Goal: Task Accomplishment & Management: Manage account settings

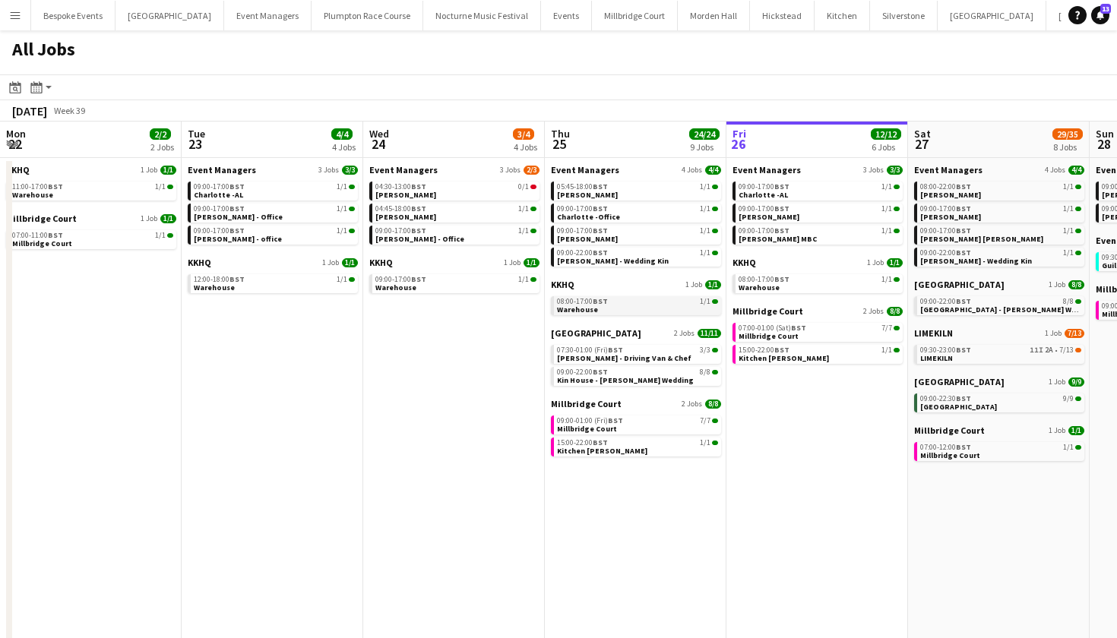
scroll to position [0, 363]
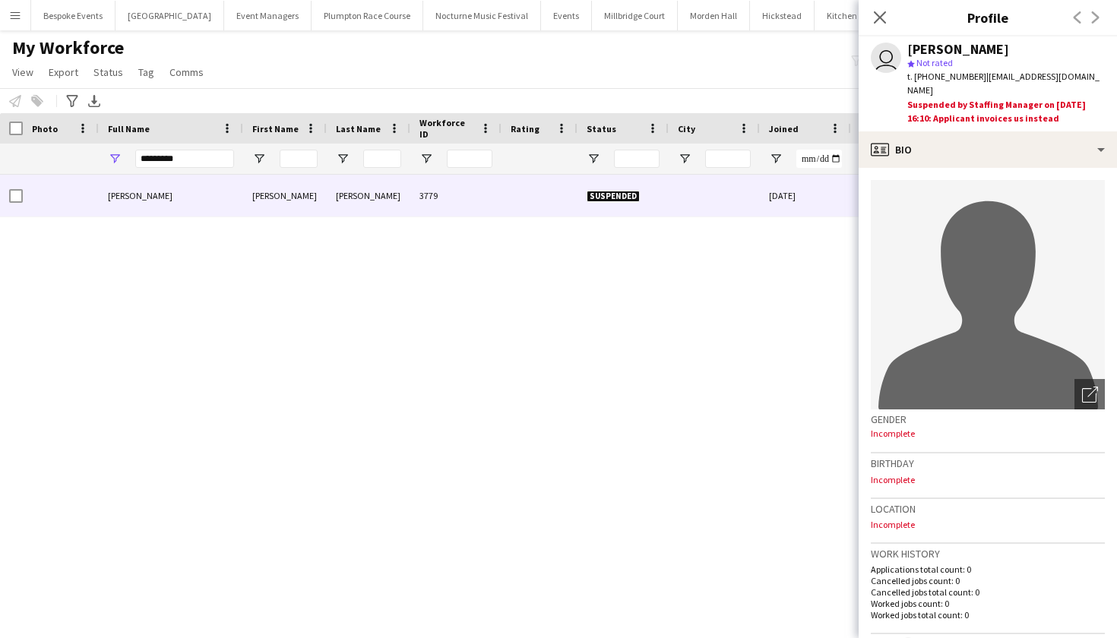
scroll to position [0, 201]
click at [884, 16] on icon "Close pop-in" at bounding box center [879, 17] width 14 height 14
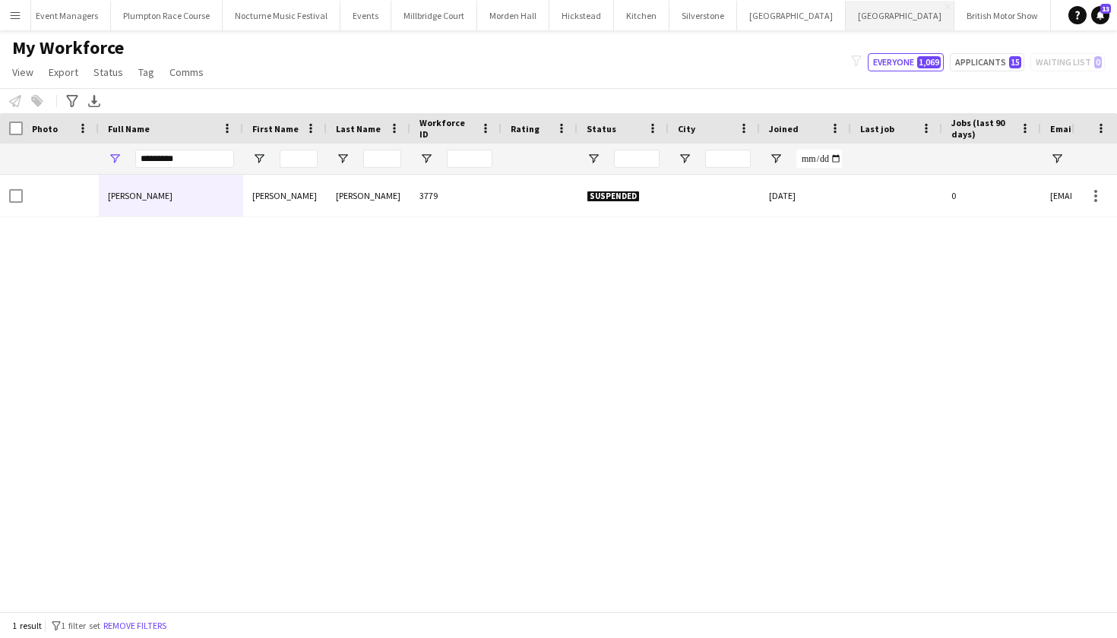
scroll to position [0, 0]
click at [1099, 16] on button "LIMEKILN Close" at bounding box center [1130, 16] width 62 height 30
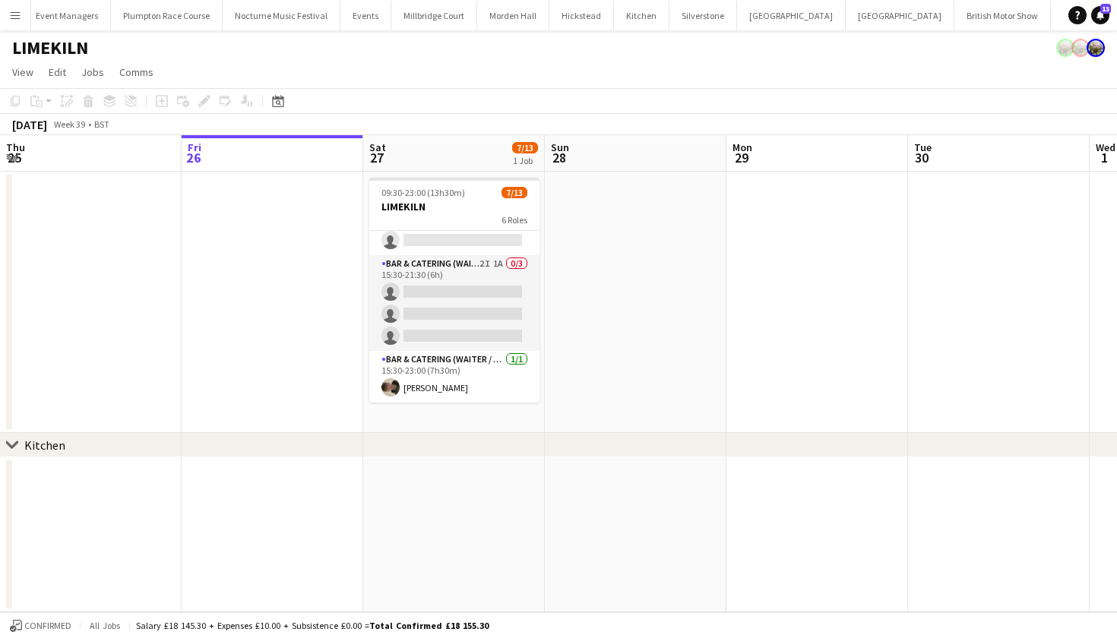
scroll to position [292, 0]
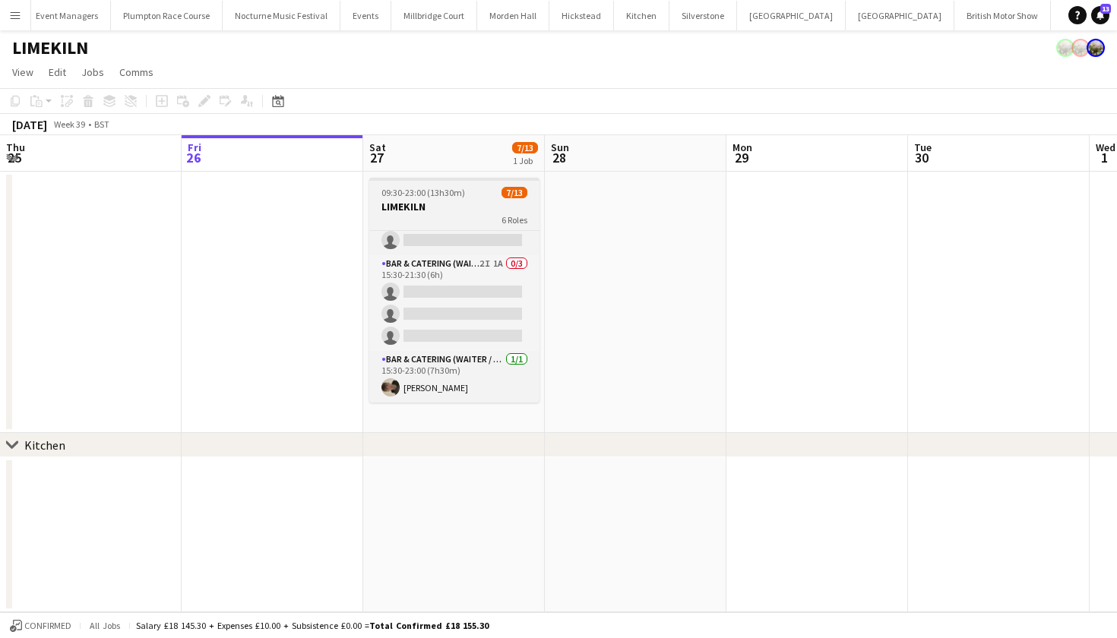
click at [440, 196] on span "09:30-23:00 (13h30m)" at bounding box center [423, 192] width 84 height 11
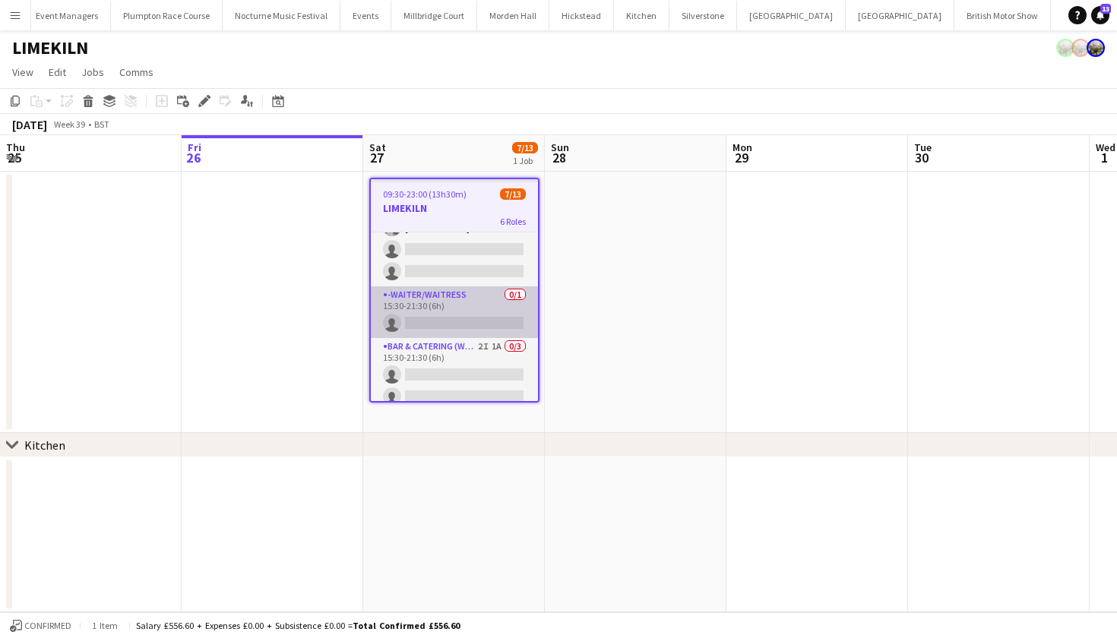
scroll to position [205, 0]
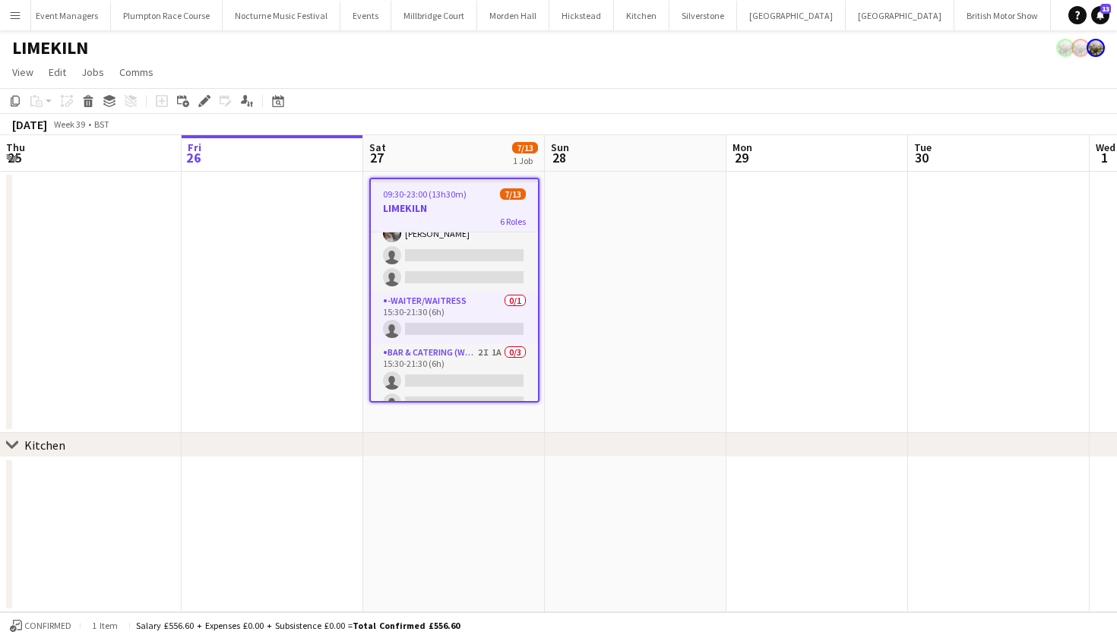
click at [431, 213] on h3 "LIMEKILN" at bounding box center [454, 208] width 167 height 14
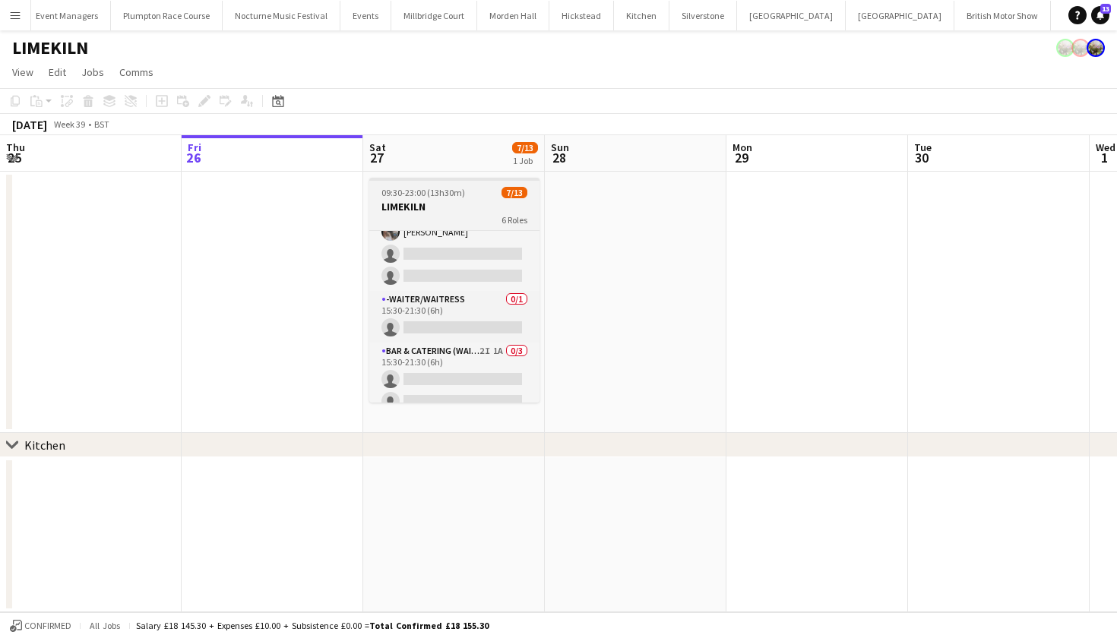
click at [431, 213] on div "6 Roles" at bounding box center [454, 219] width 170 height 12
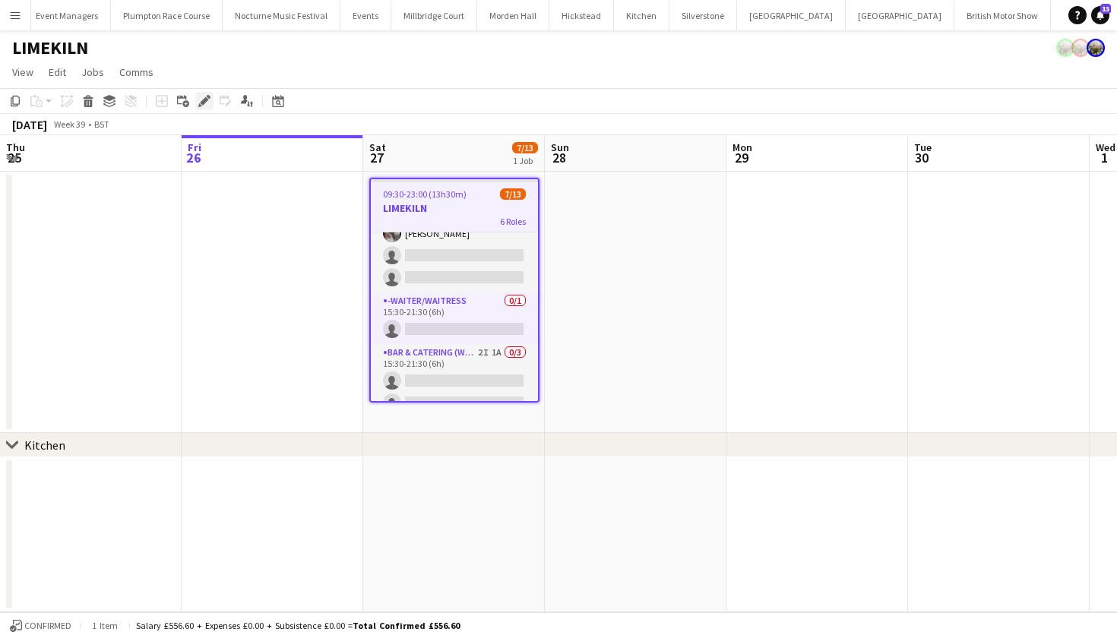
click at [198, 106] on icon "Edit" at bounding box center [204, 101] width 12 height 12
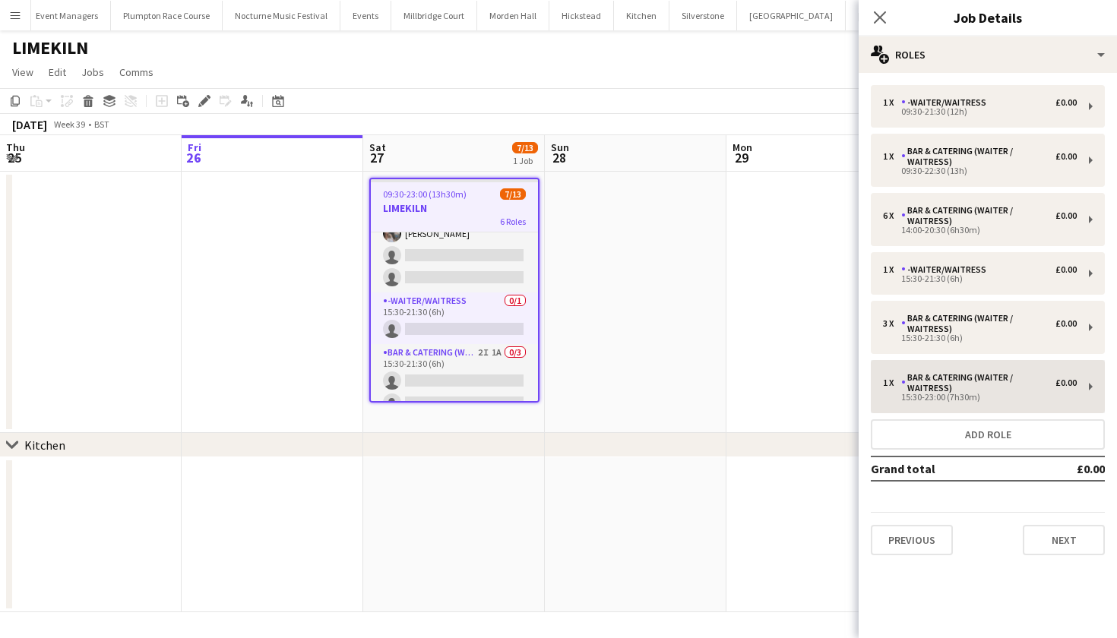
click at [947, 435] on button "Add role" at bounding box center [988, 434] width 234 height 30
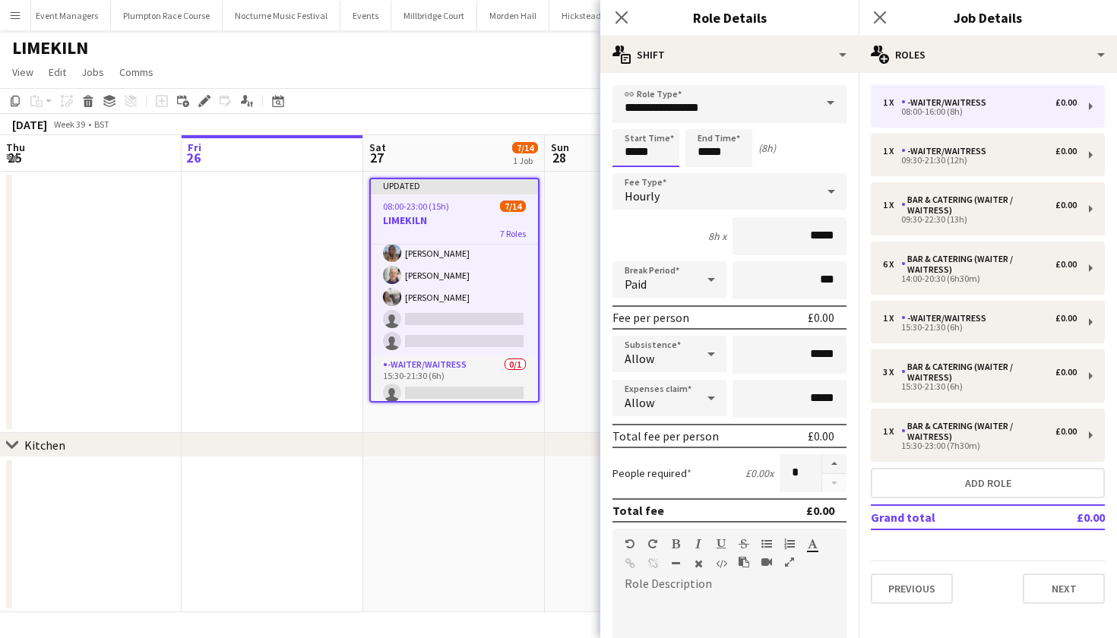
click at [637, 153] on input "*****" at bounding box center [645, 148] width 67 height 38
type input "*****"
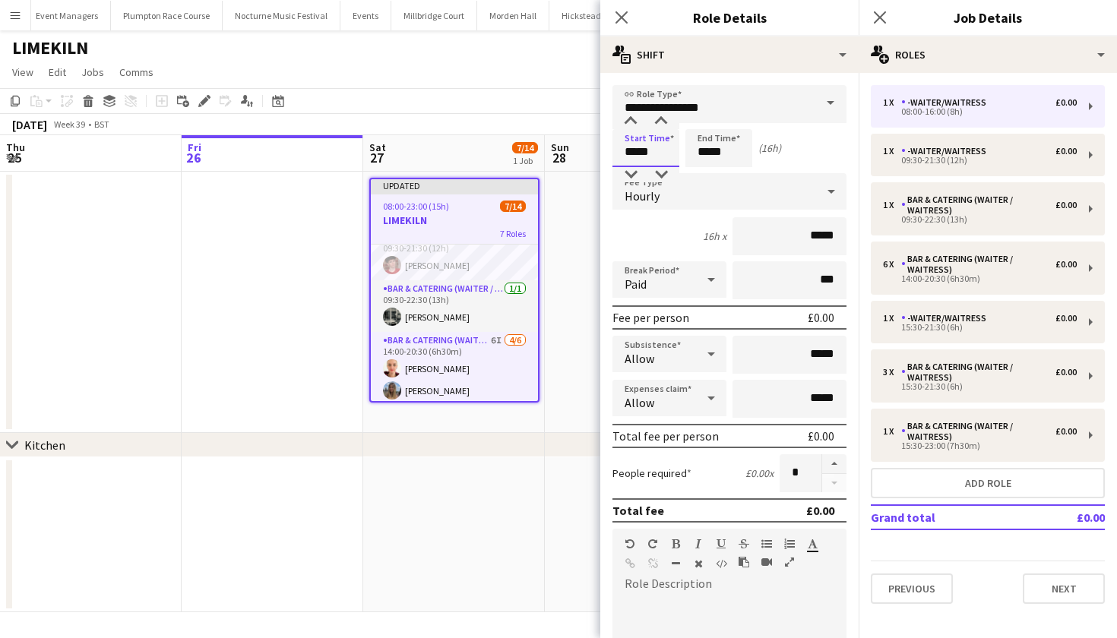
scroll to position [0, 0]
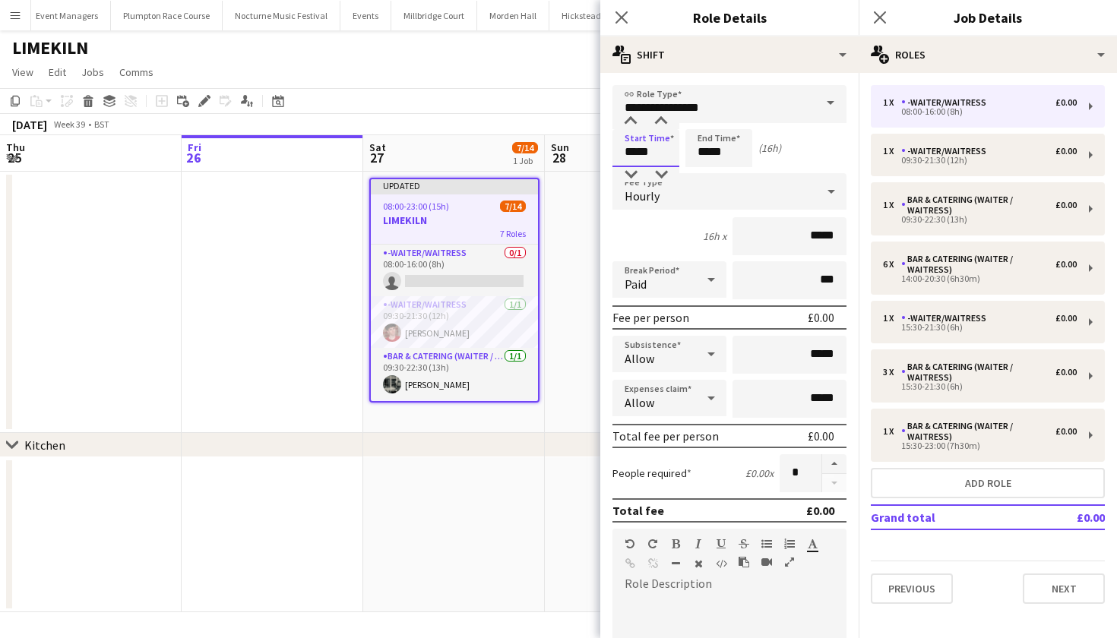
click at [636, 153] on input "*****" at bounding box center [645, 148] width 67 height 38
click at [271, 358] on app-date-cell at bounding box center [273, 302] width 182 height 261
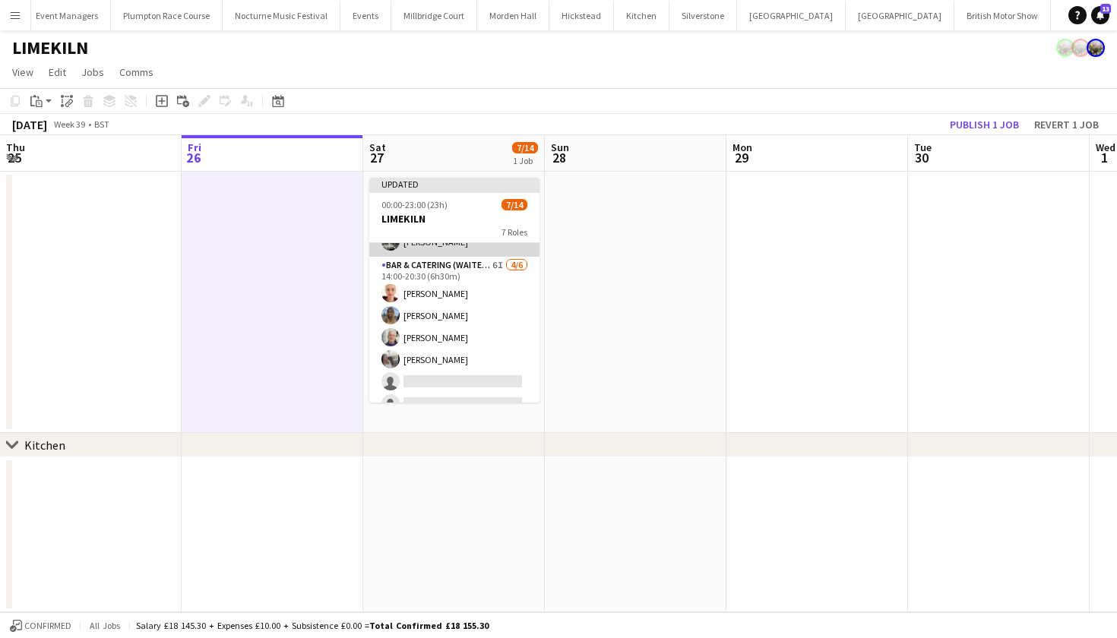
scroll to position [174, 0]
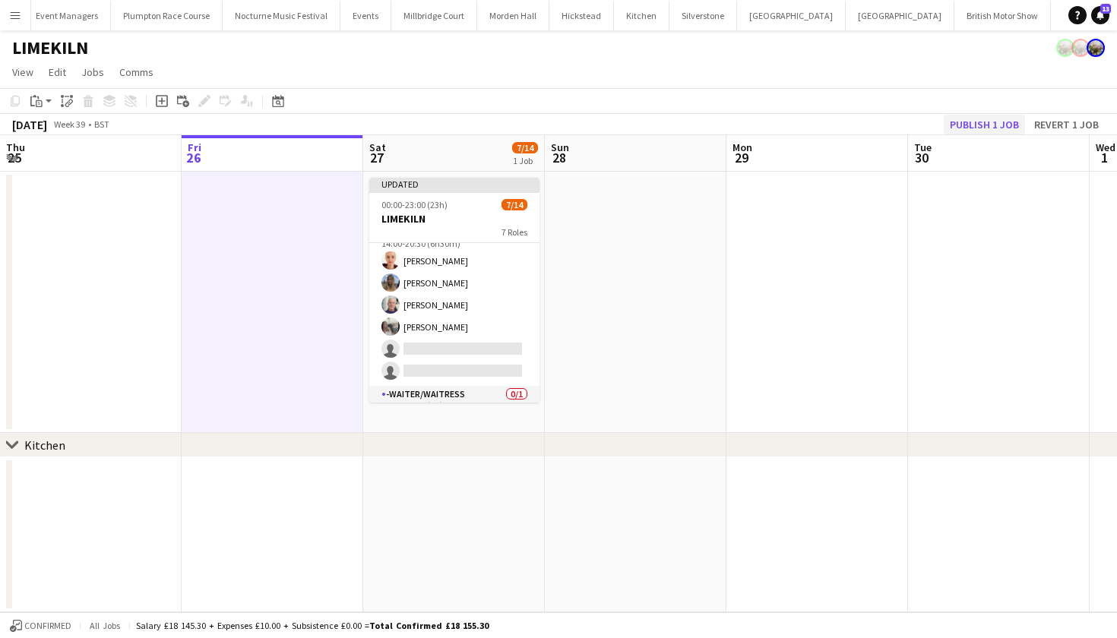
click at [960, 125] on button "Publish 1 job" at bounding box center [984, 125] width 81 height 20
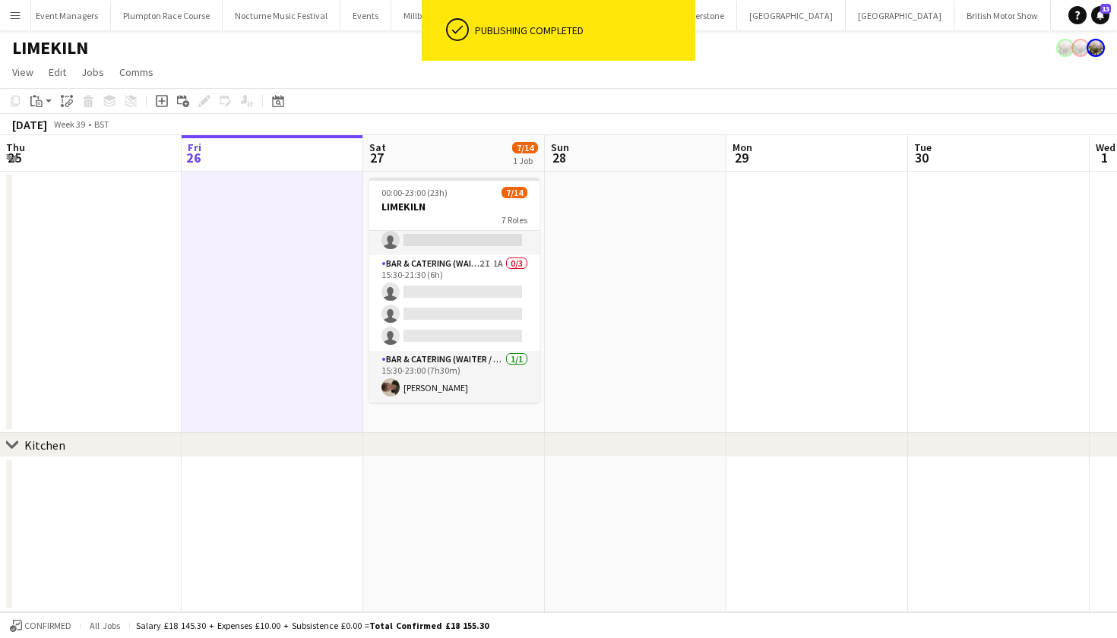
scroll to position [344, 0]
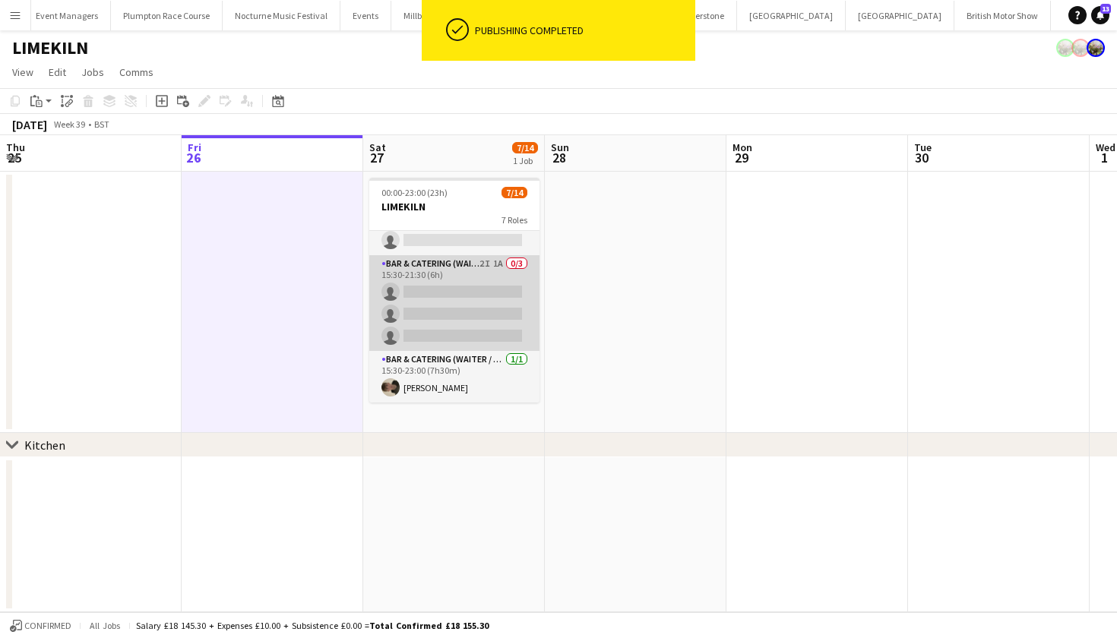
click at [455, 326] on app-card-role "Bar & Catering (Waiter / waitress) 2I 1A 0/3 15:30-21:30 (6h) single-neutral-ac…" at bounding box center [454, 303] width 170 height 96
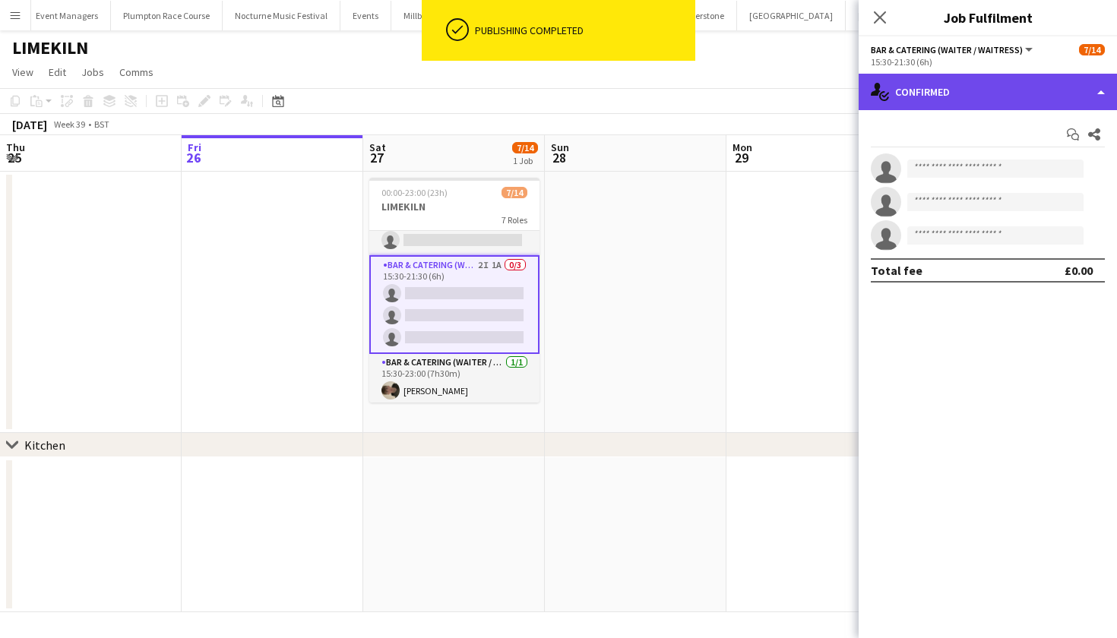
click at [1015, 93] on div "single-neutral-actions-check-2 Confirmed" at bounding box center [987, 92] width 258 height 36
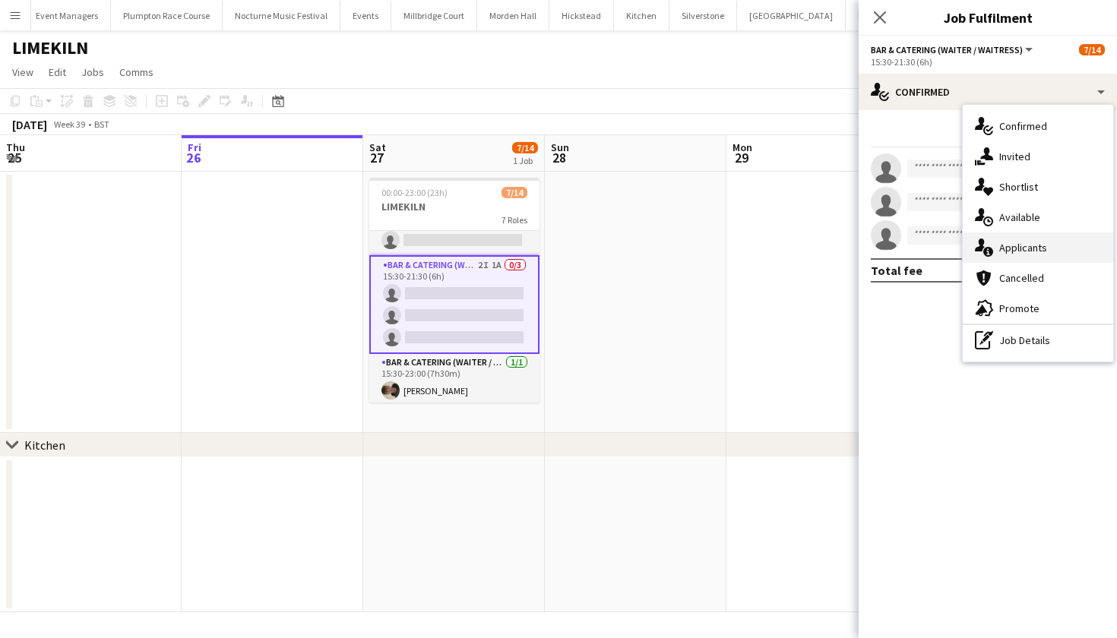
click at [1021, 246] on span "Applicants" at bounding box center [1023, 248] width 48 height 14
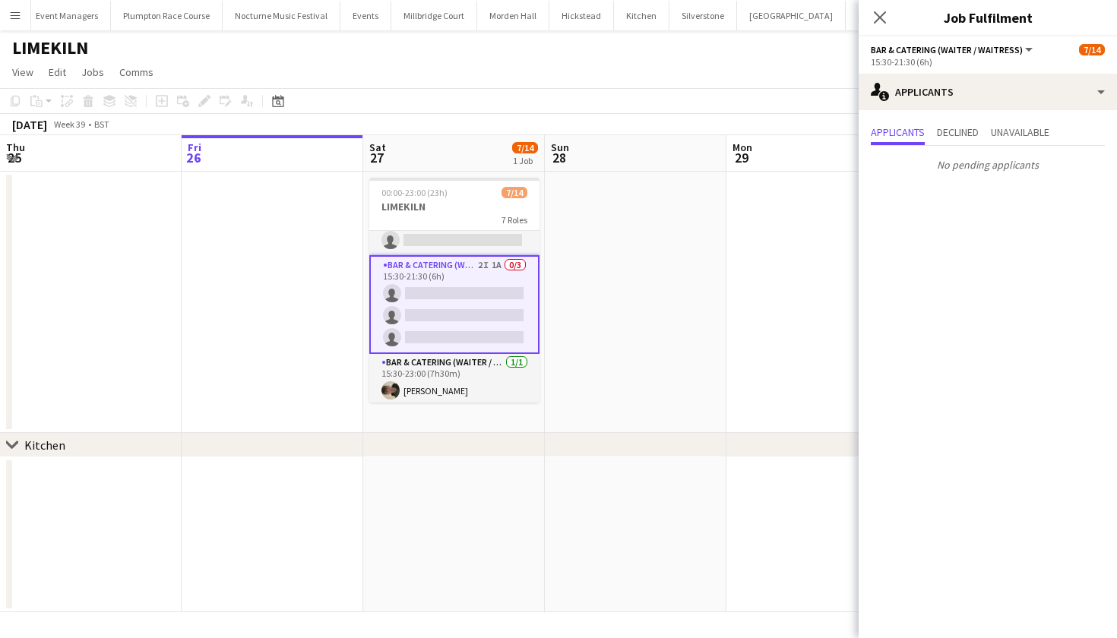
click at [704, 289] on app-date-cell at bounding box center [636, 302] width 182 height 261
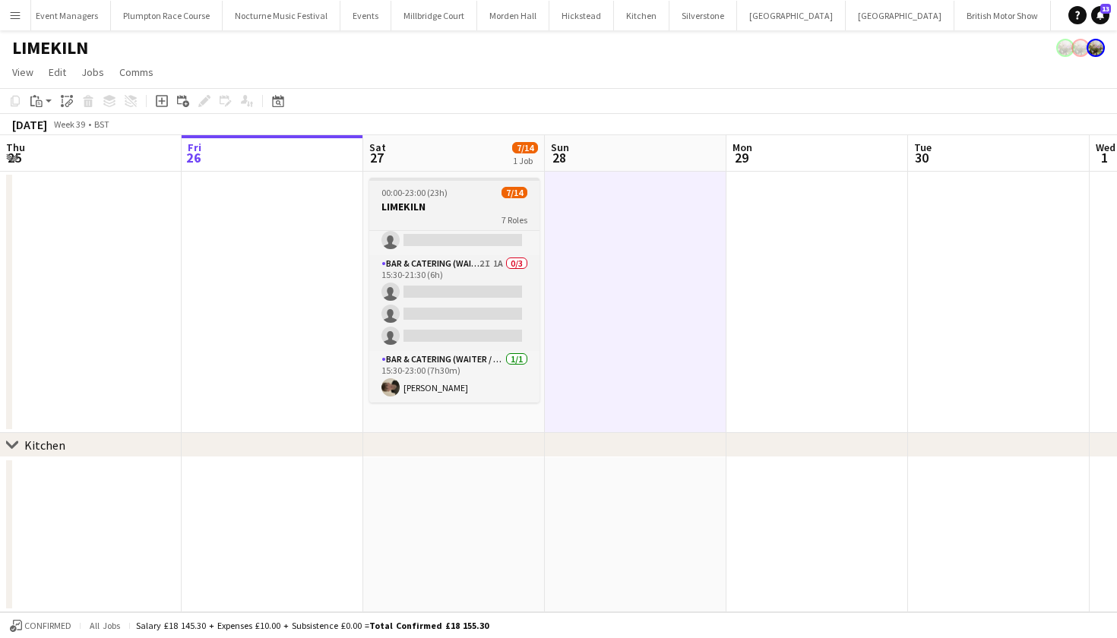
click at [450, 211] on h3 "LIMEKILN" at bounding box center [454, 207] width 170 height 14
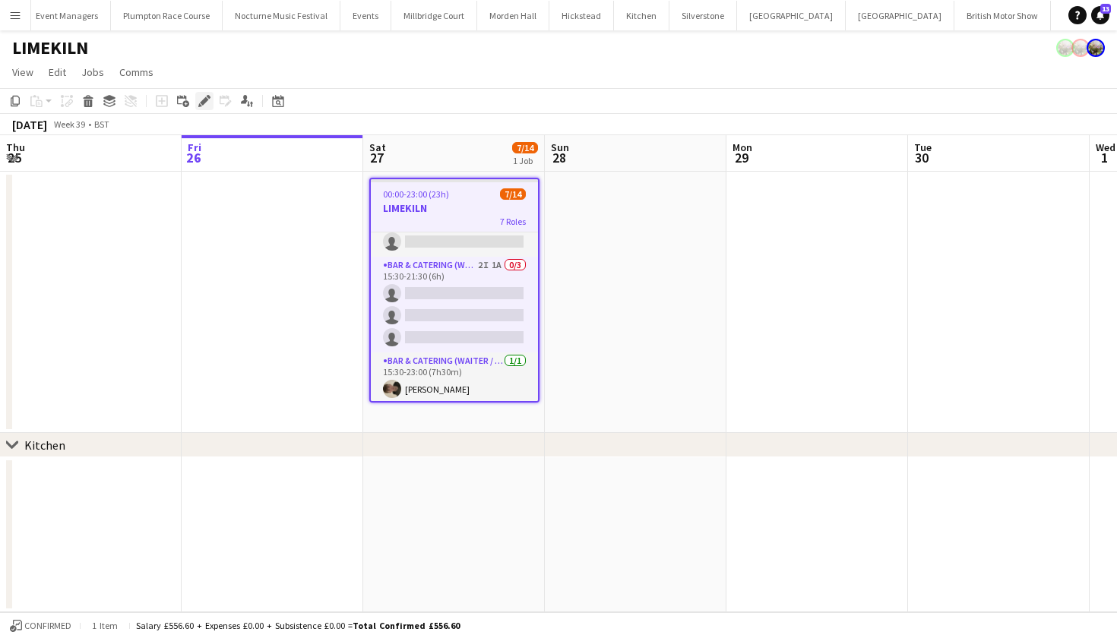
click at [204, 102] on icon at bounding box center [204, 101] width 8 height 8
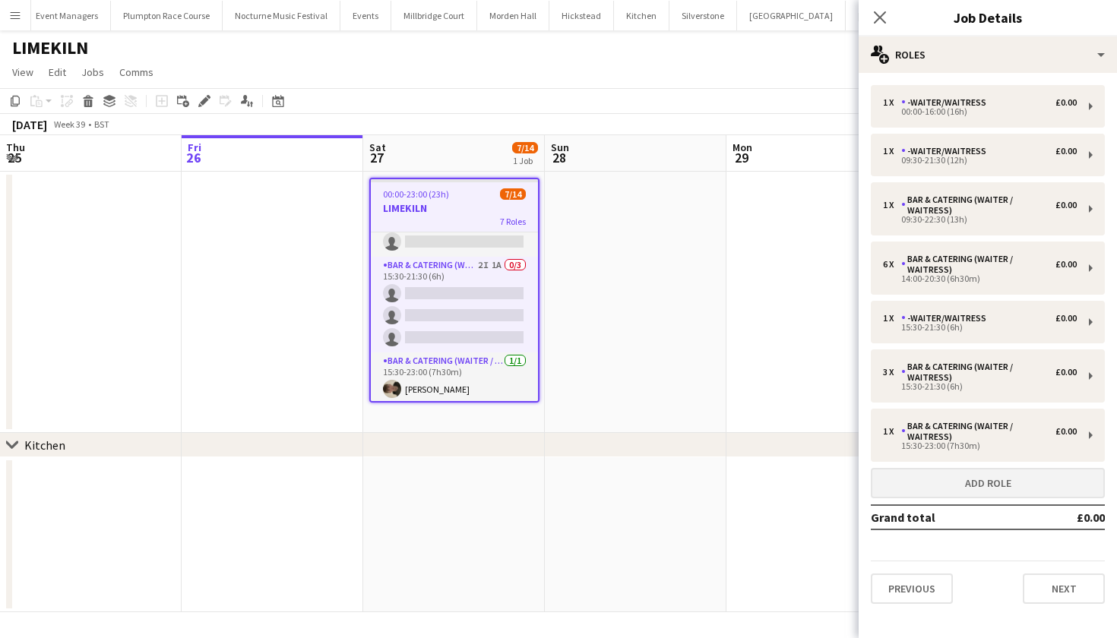
click at [1011, 484] on button "Add role" at bounding box center [988, 483] width 234 height 30
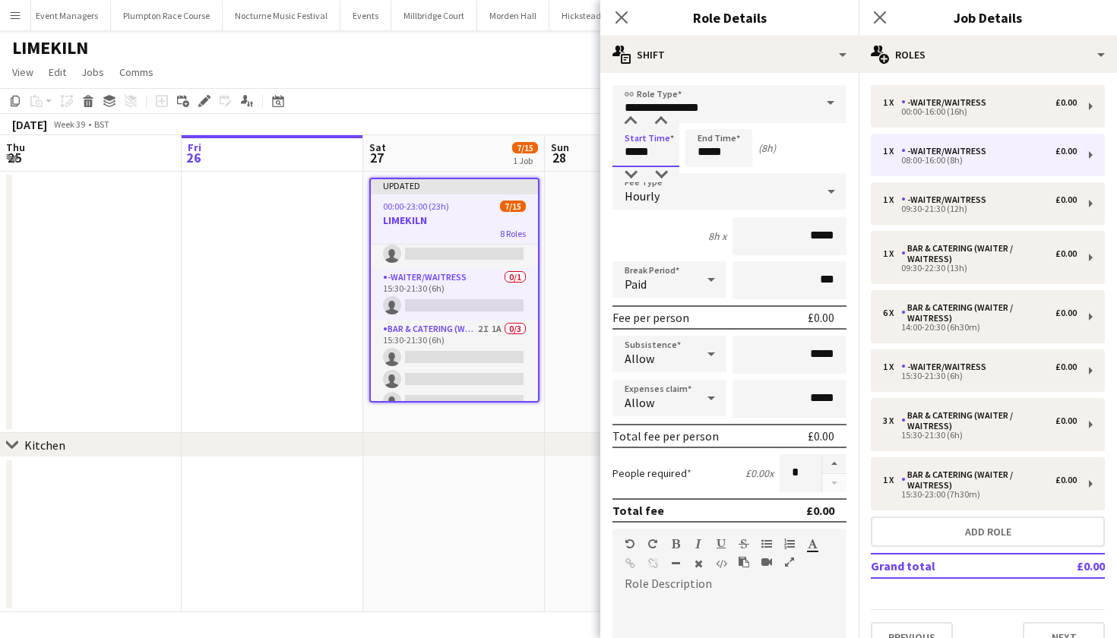
click at [635, 151] on input "*****" at bounding box center [645, 148] width 67 height 38
type input "*****"
click at [708, 153] on input "*****" at bounding box center [718, 148] width 67 height 38
type input "*****"
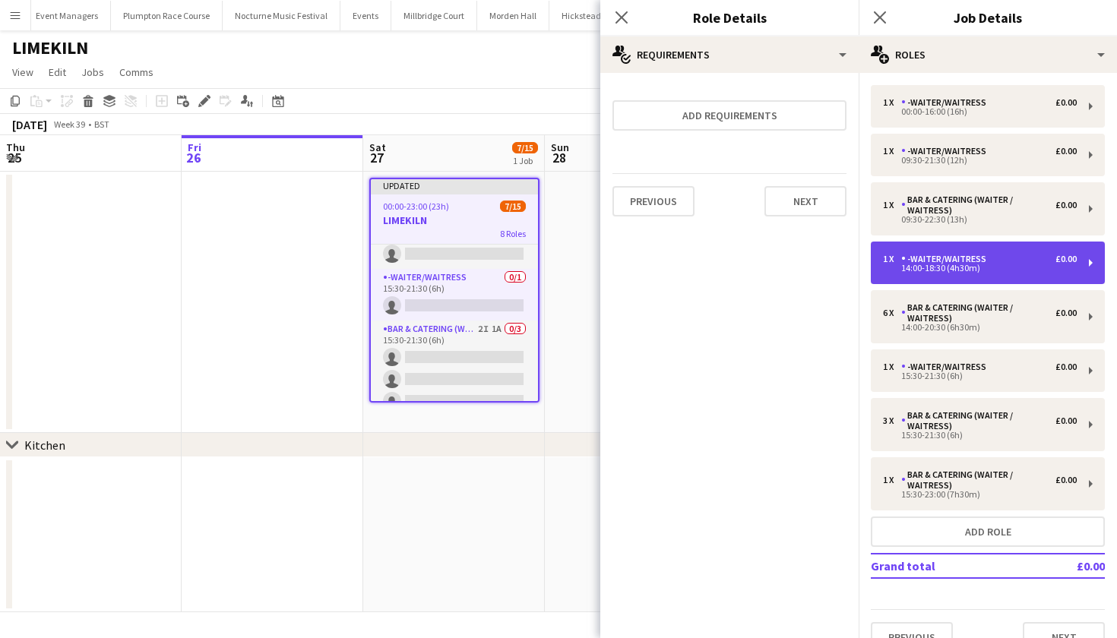
click at [957, 261] on div "-Waiter/Waitress" at bounding box center [946, 259] width 91 height 11
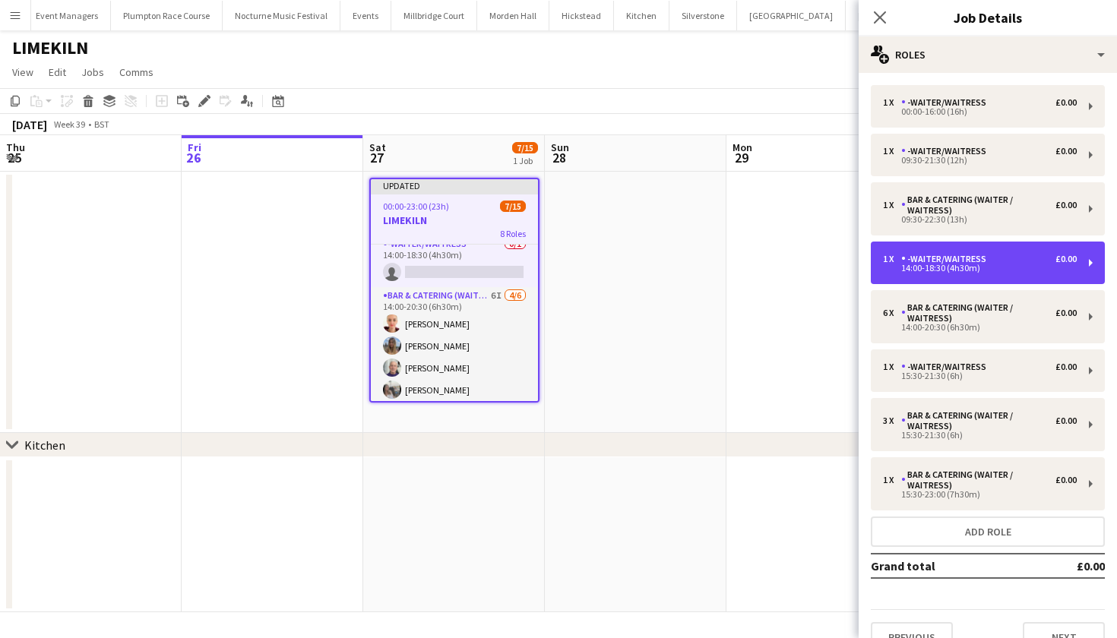
scroll to position [153, 0]
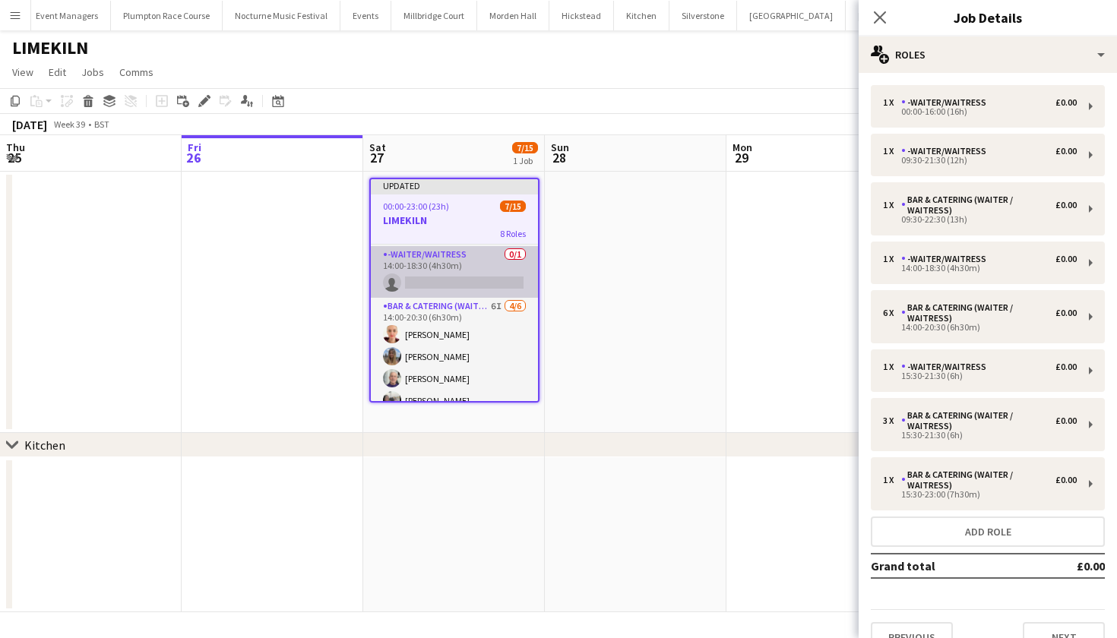
click at [463, 264] on app-card-role "-Waiter/Waitress 0/1 14:00-18:30 (4h30m) single-neutral-actions" at bounding box center [454, 272] width 167 height 52
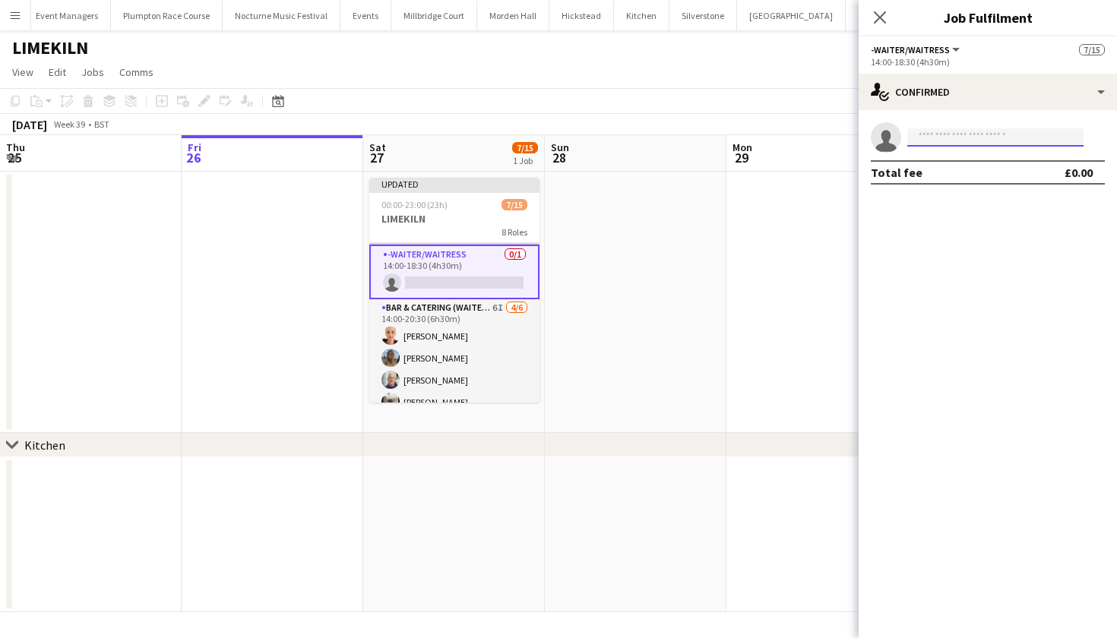
click at [969, 134] on input at bounding box center [995, 137] width 176 height 18
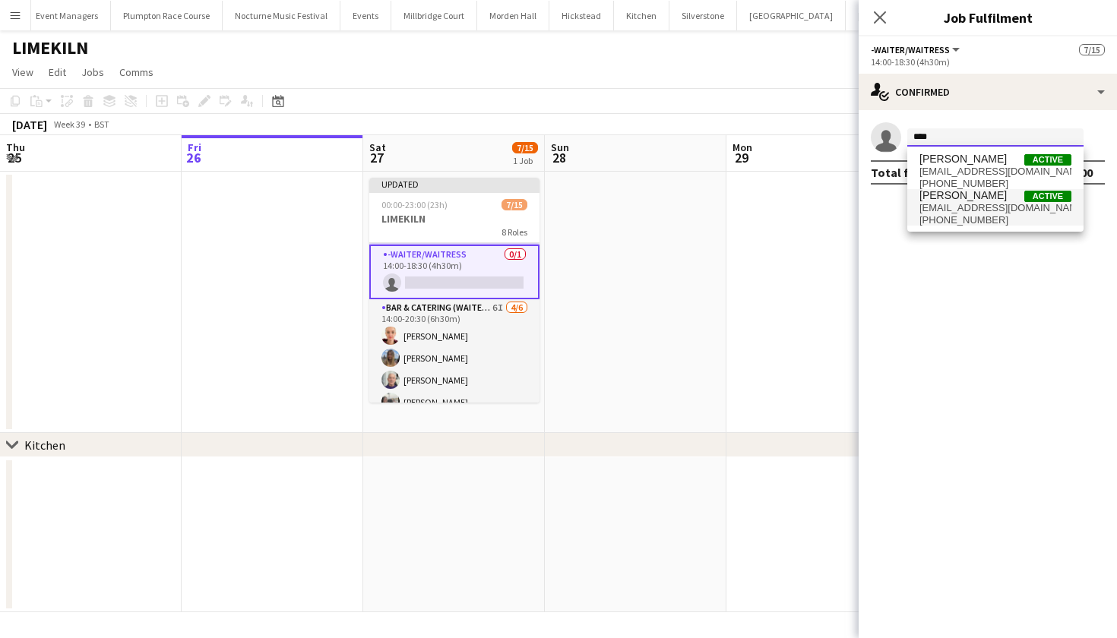
type input "****"
click at [975, 200] on span "[PERSON_NAME]" at bounding box center [962, 195] width 87 height 13
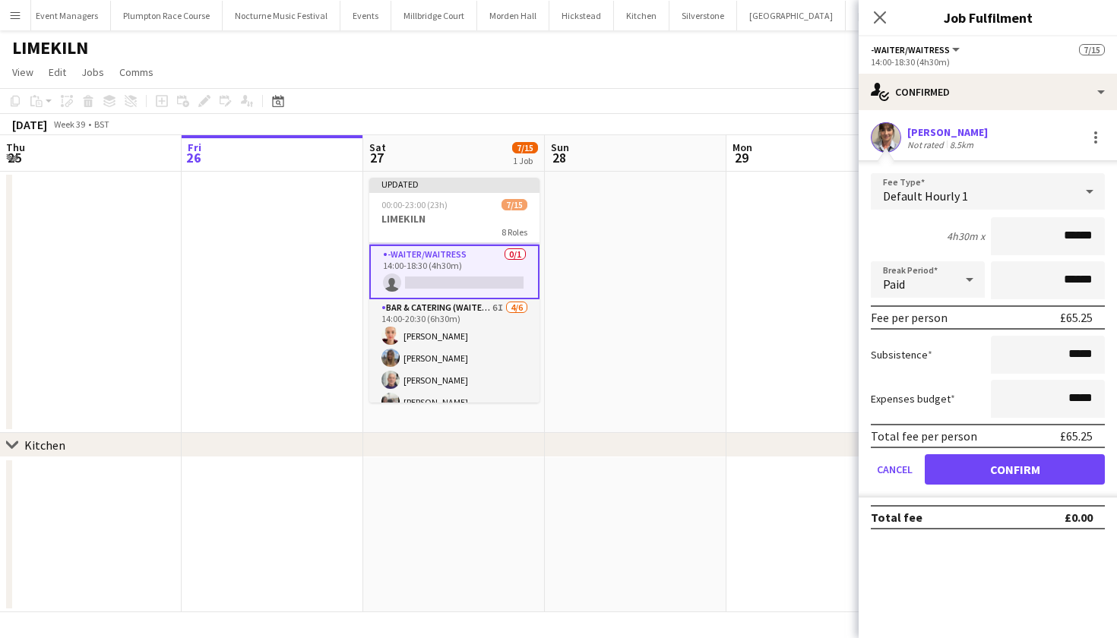
click at [962, 466] on button "Confirm" at bounding box center [1015, 469] width 180 height 30
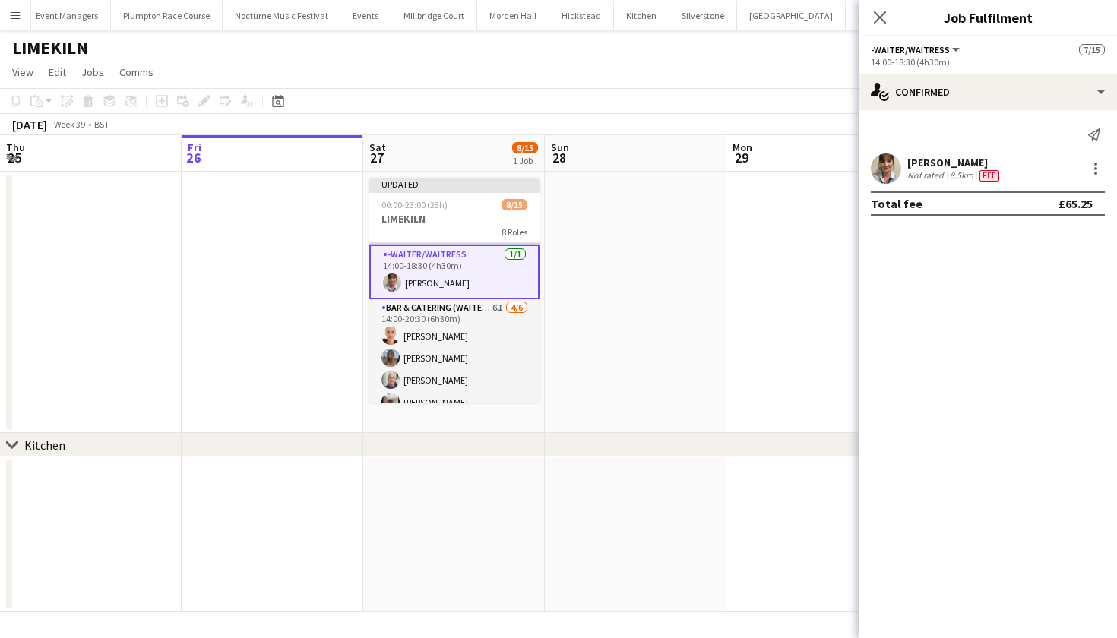
click at [706, 299] on app-date-cell at bounding box center [636, 302] width 182 height 261
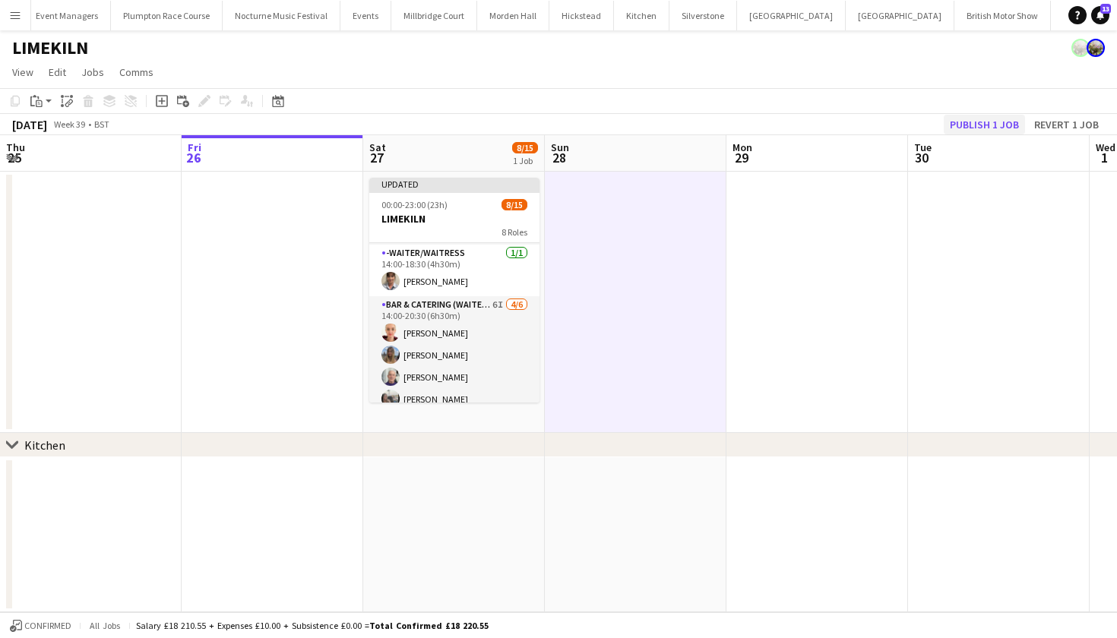
click at [985, 130] on button "Publish 1 job" at bounding box center [984, 125] width 81 height 20
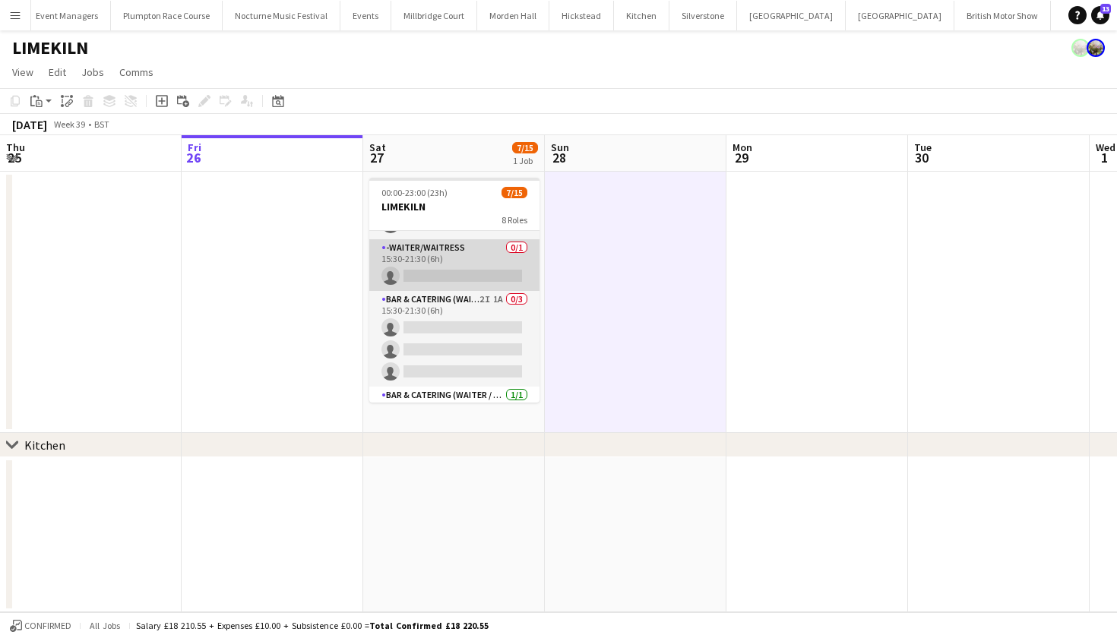
scroll to position [363, 0]
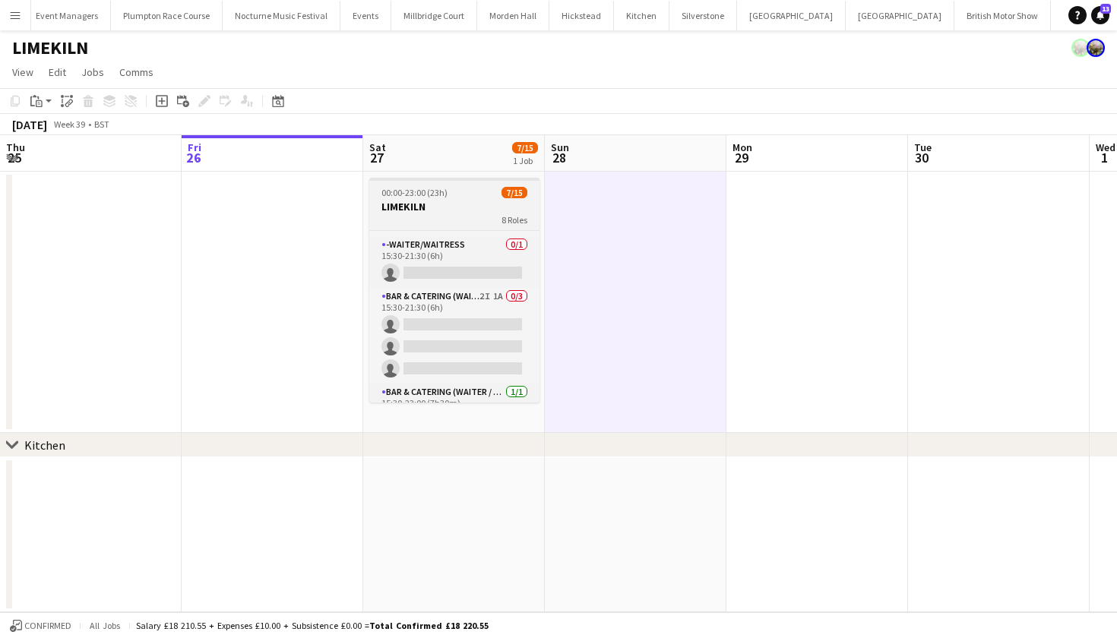
click at [457, 210] on h3 "LIMEKILN" at bounding box center [454, 207] width 170 height 14
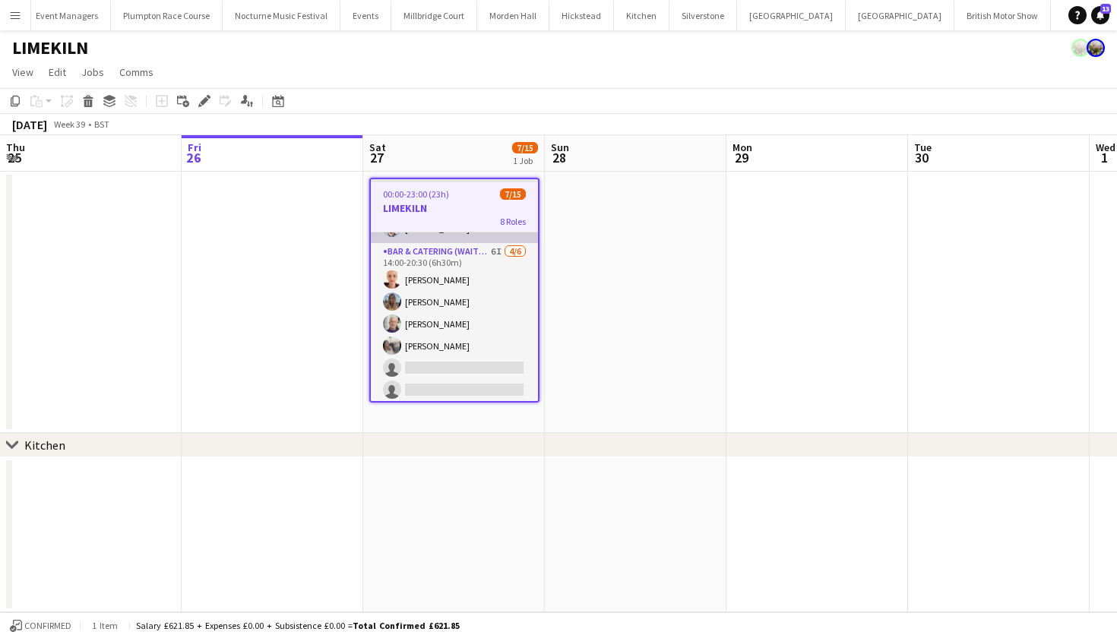
scroll to position [199, 0]
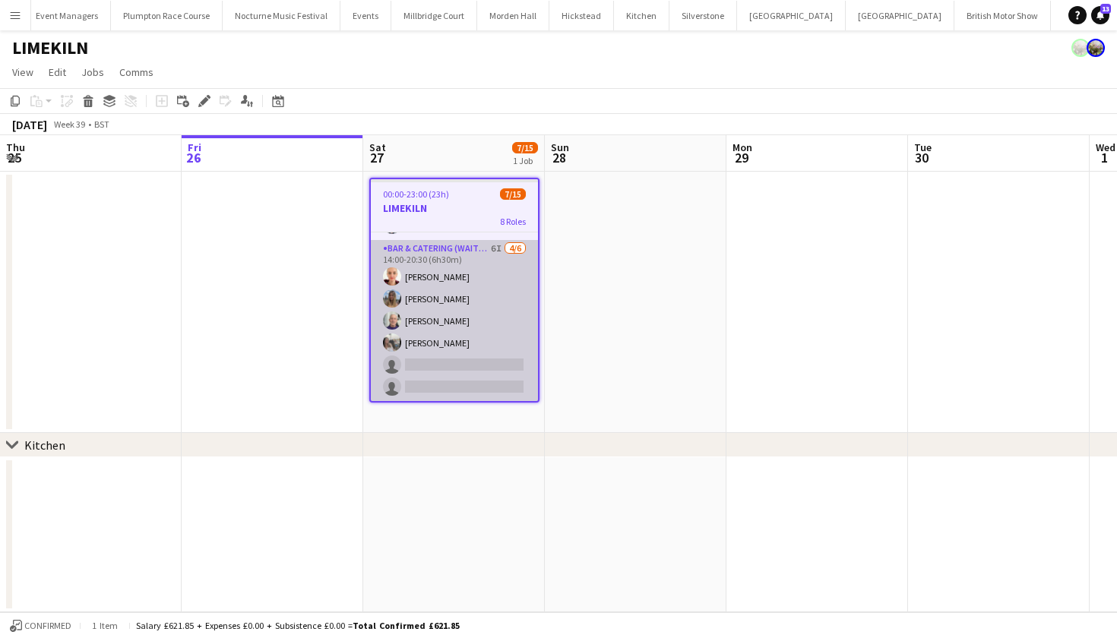
click at [426, 314] on app-card-role "Bar & Catering (Waiter / waitress) 6I 4/6 14:00-20:30 (6h30m) Franceska T Imre …" at bounding box center [454, 321] width 167 height 162
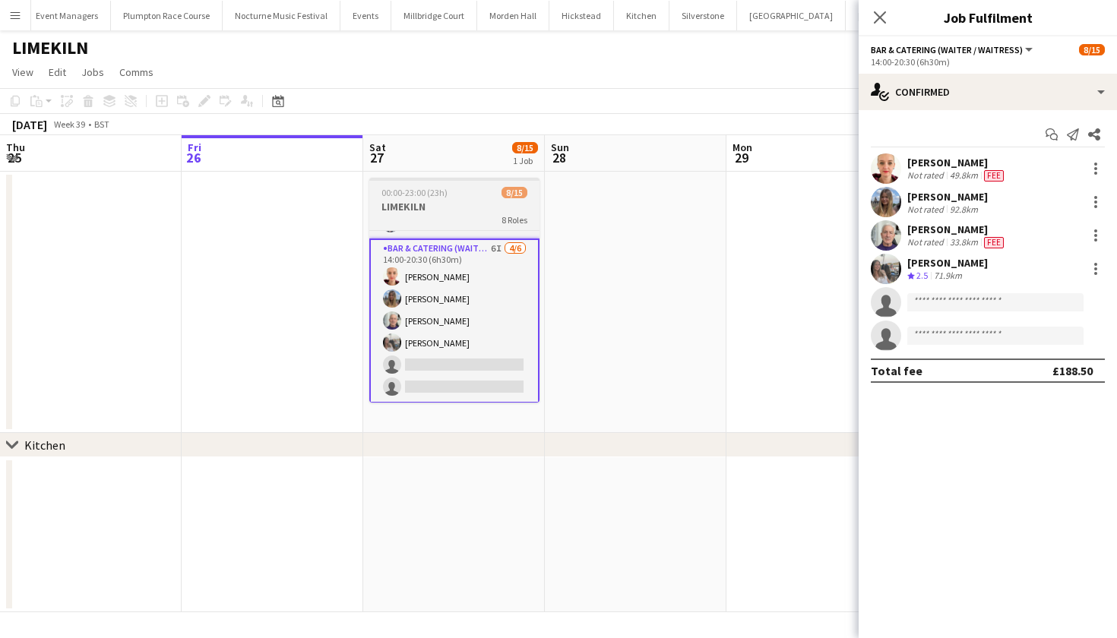
click at [400, 202] on h3 "LIMEKILN" at bounding box center [454, 207] width 170 height 14
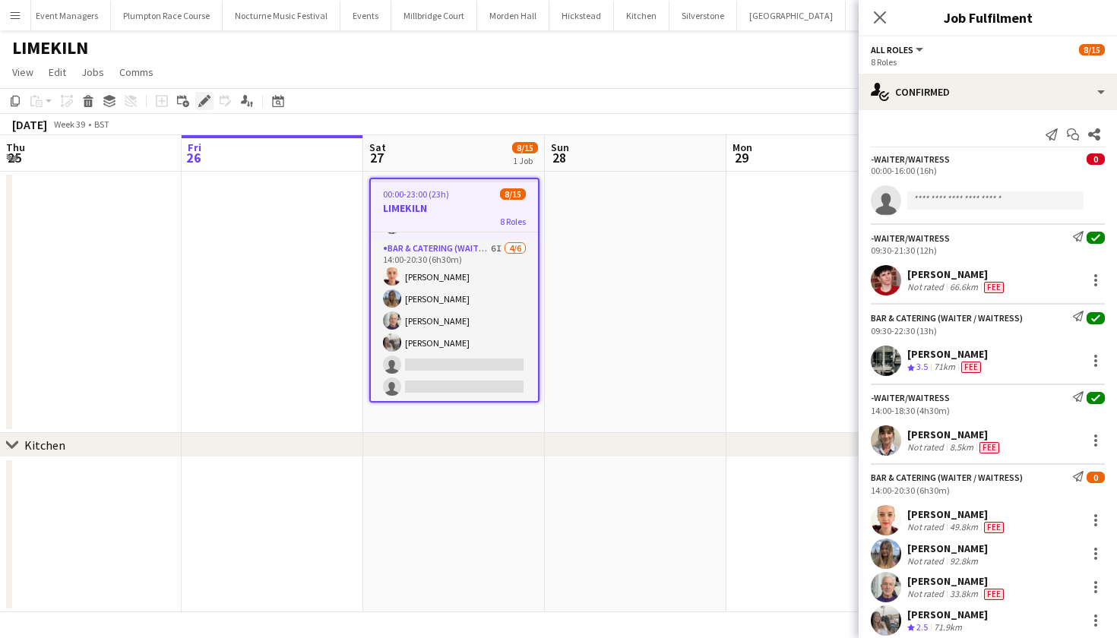
click at [204, 98] on icon "Edit" at bounding box center [204, 101] width 12 height 12
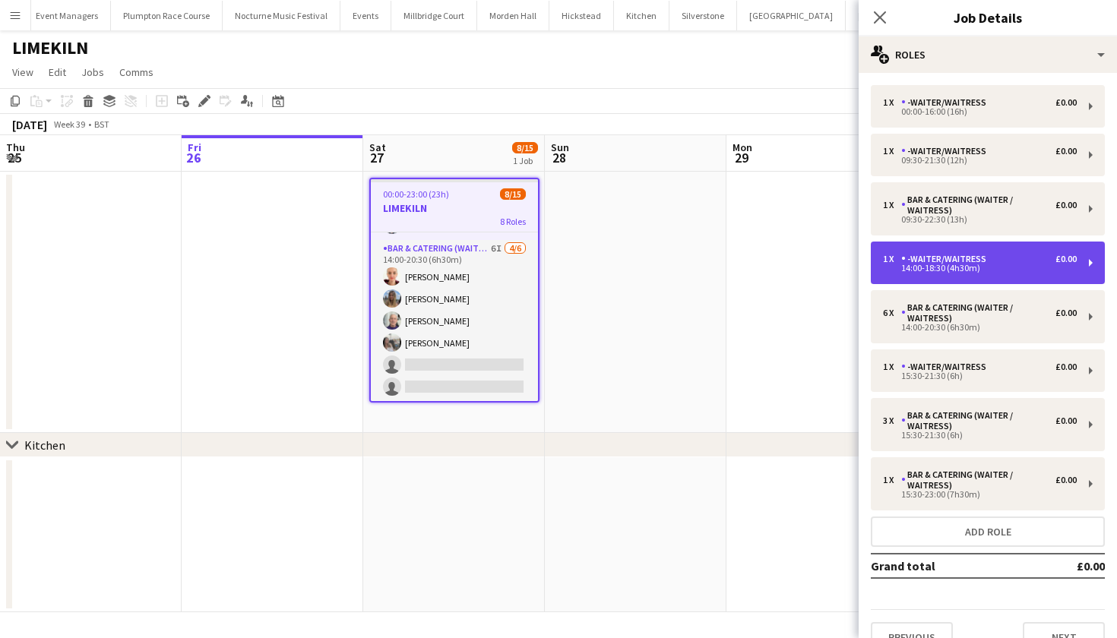
click at [944, 279] on div "1 x -Waiter/Waitress £0.00 14:00-18:30 (4h30m)" at bounding box center [988, 263] width 234 height 43
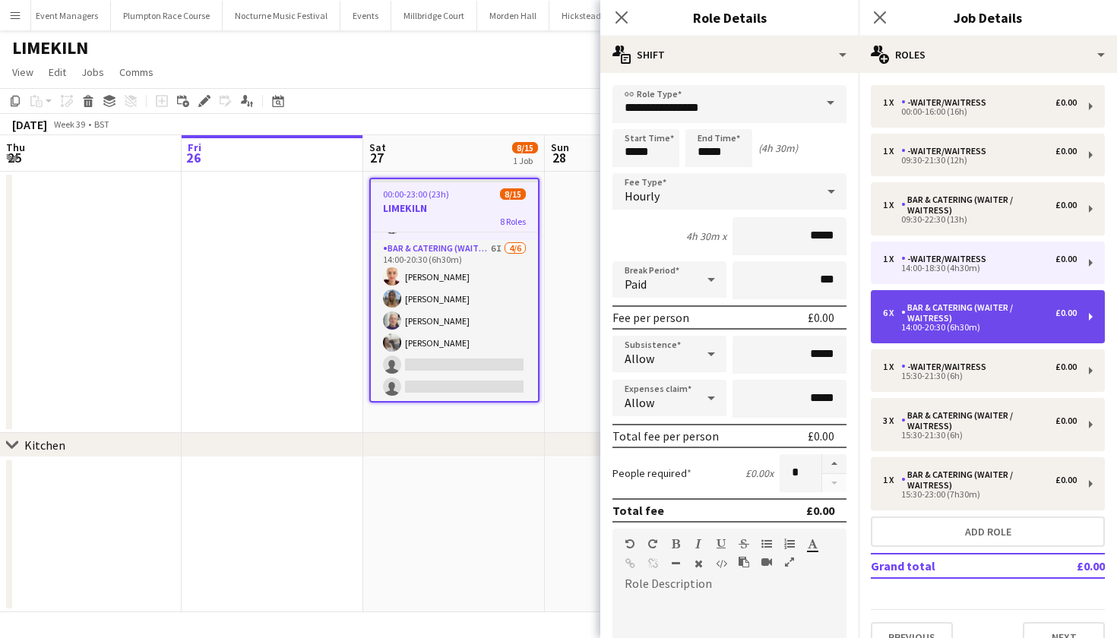
click at [926, 324] on div "14:00-20:30 (6h30m)" at bounding box center [980, 328] width 194 height 8
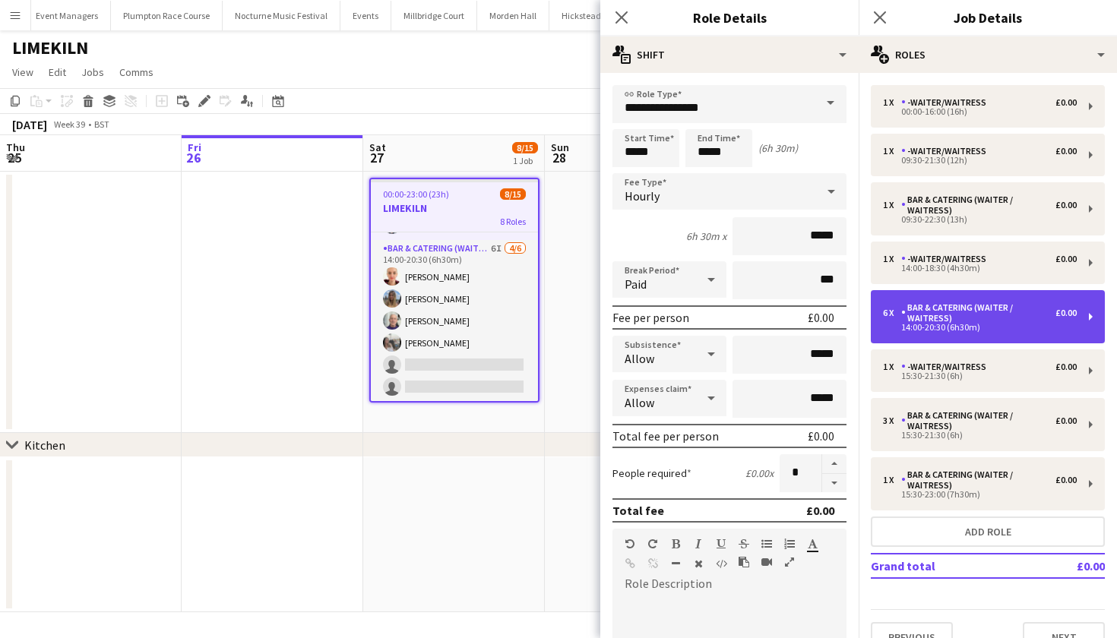
type input "**********"
type input "*****"
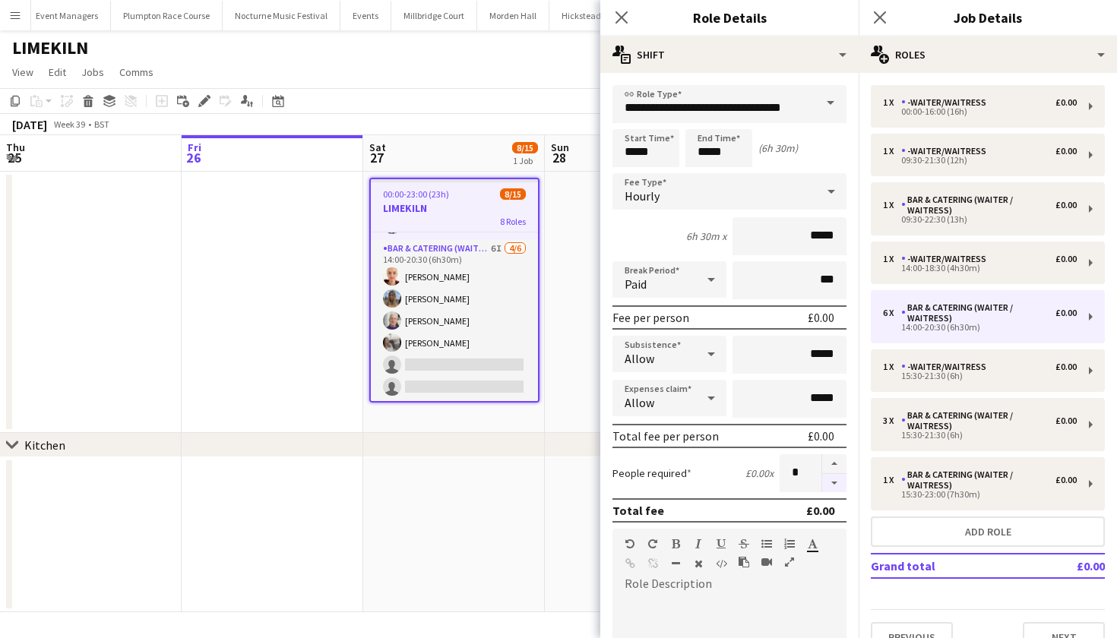
click at [829, 485] on button "button" at bounding box center [834, 483] width 24 height 19
type input "*"
click at [507, 526] on app-date-cell at bounding box center [454, 534] width 182 height 155
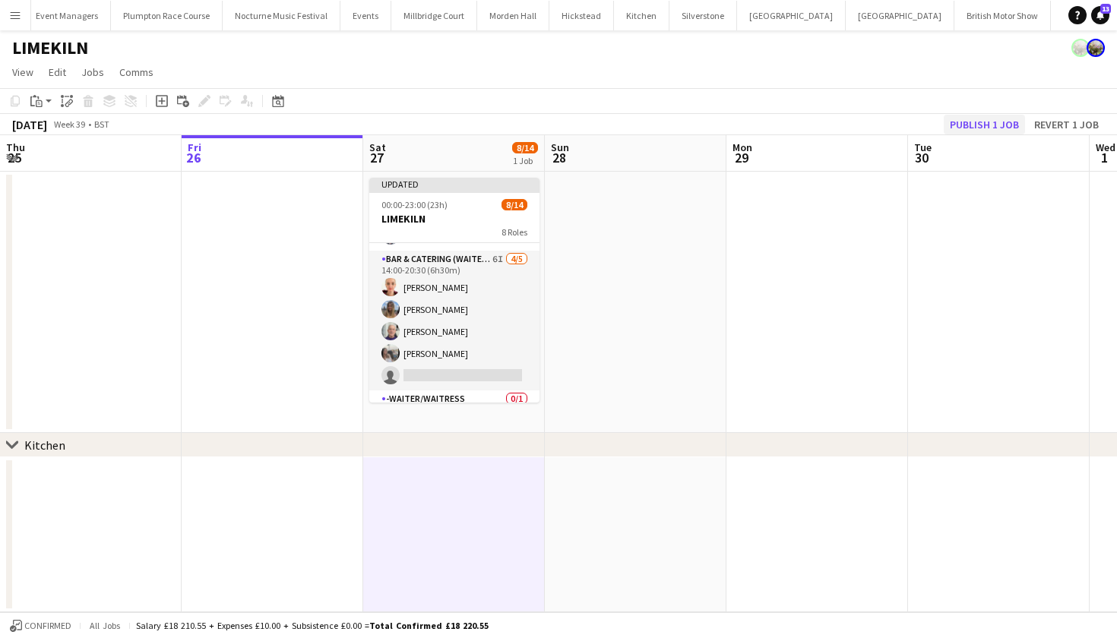
click at [978, 123] on button "Publish 1 job" at bounding box center [984, 125] width 81 height 20
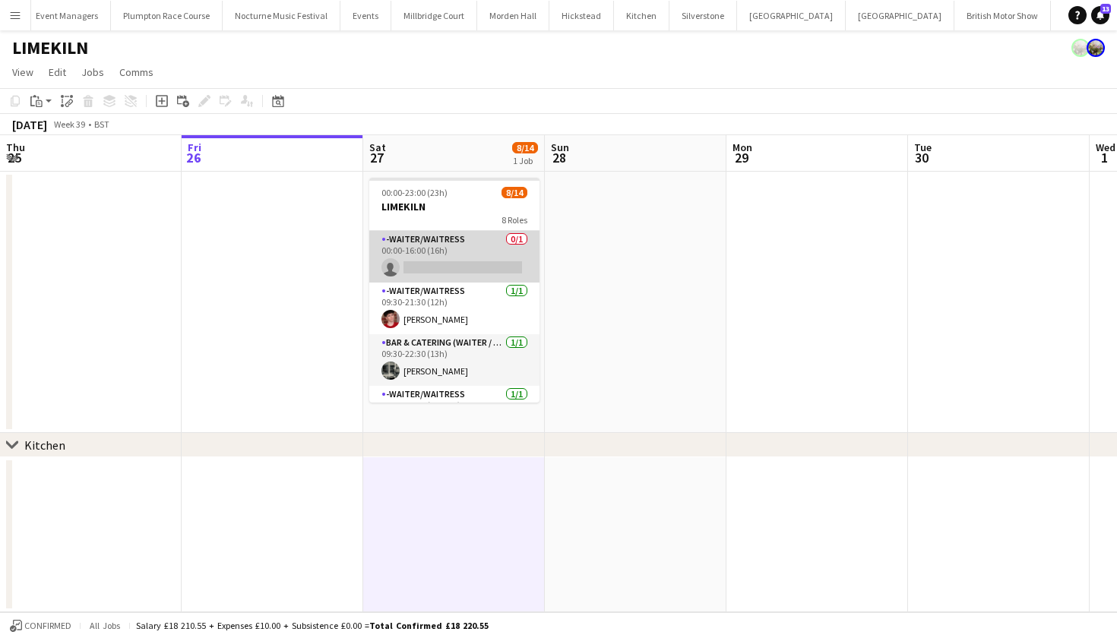
scroll to position [0, 0]
click at [455, 235] on app-card-role "-Waiter/Waitress 0/1 00:00-16:00 (16h) single-neutral-actions" at bounding box center [454, 257] width 170 height 52
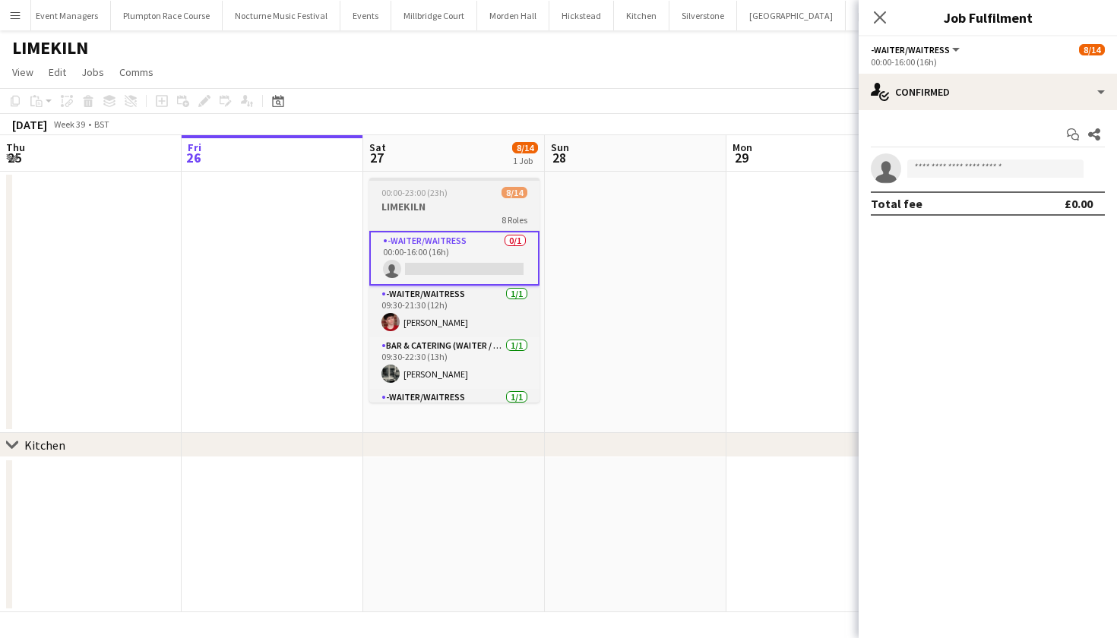
click at [433, 207] on h3 "LIMEKILN" at bounding box center [454, 207] width 170 height 14
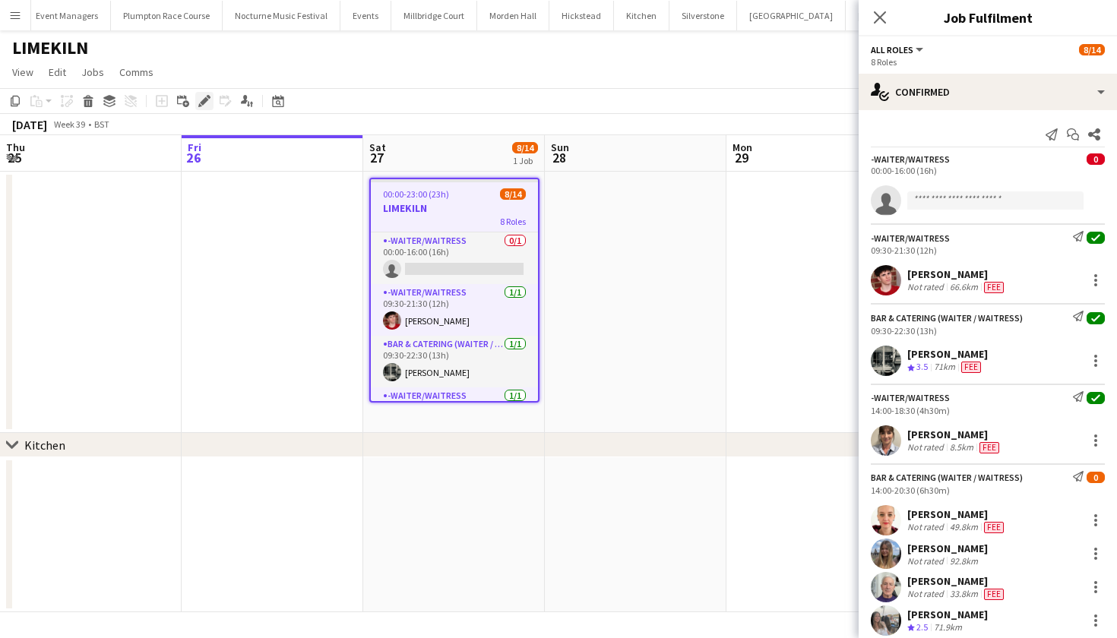
click at [204, 103] on icon at bounding box center [204, 101] width 8 height 8
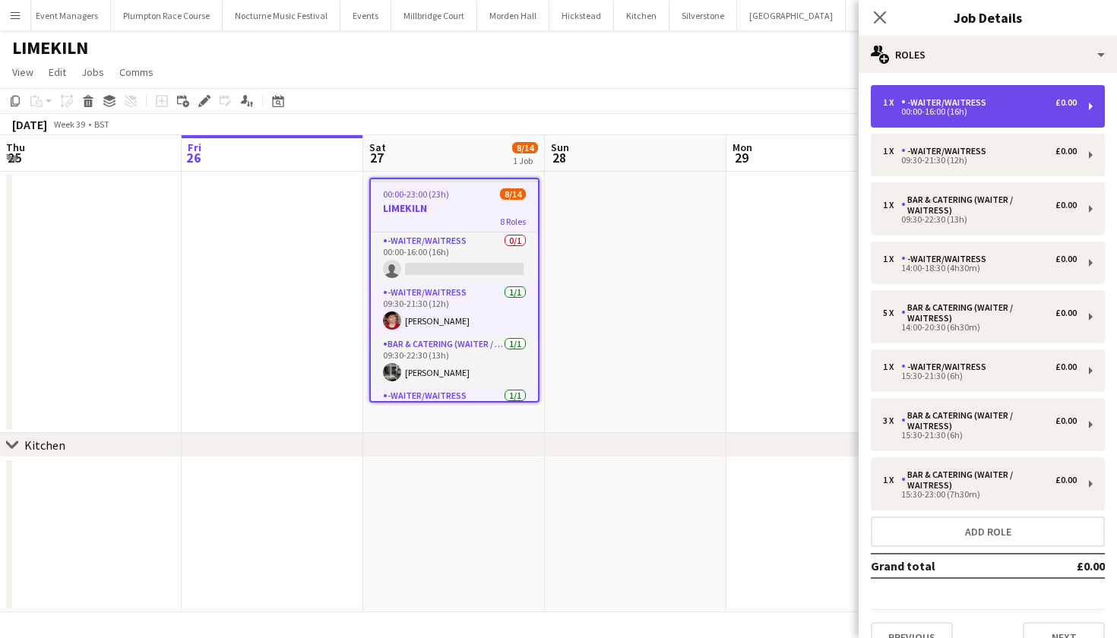
click at [960, 115] on div "00:00-16:00 (16h)" at bounding box center [980, 112] width 194 height 8
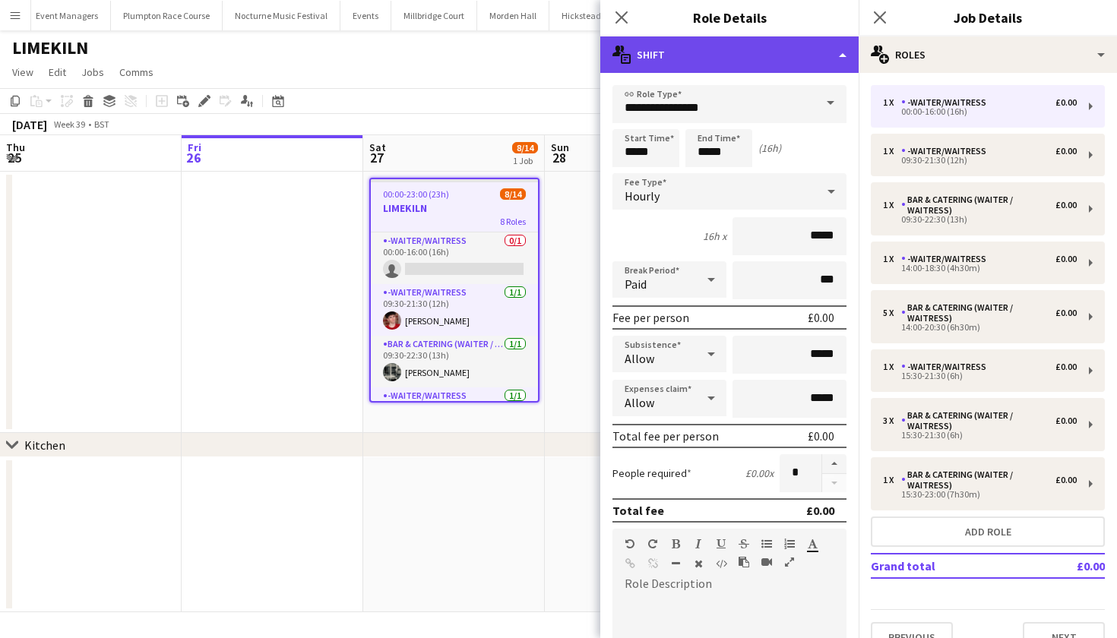
click at [820, 49] on div "multiple-actions-text Shift" at bounding box center [729, 54] width 258 height 36
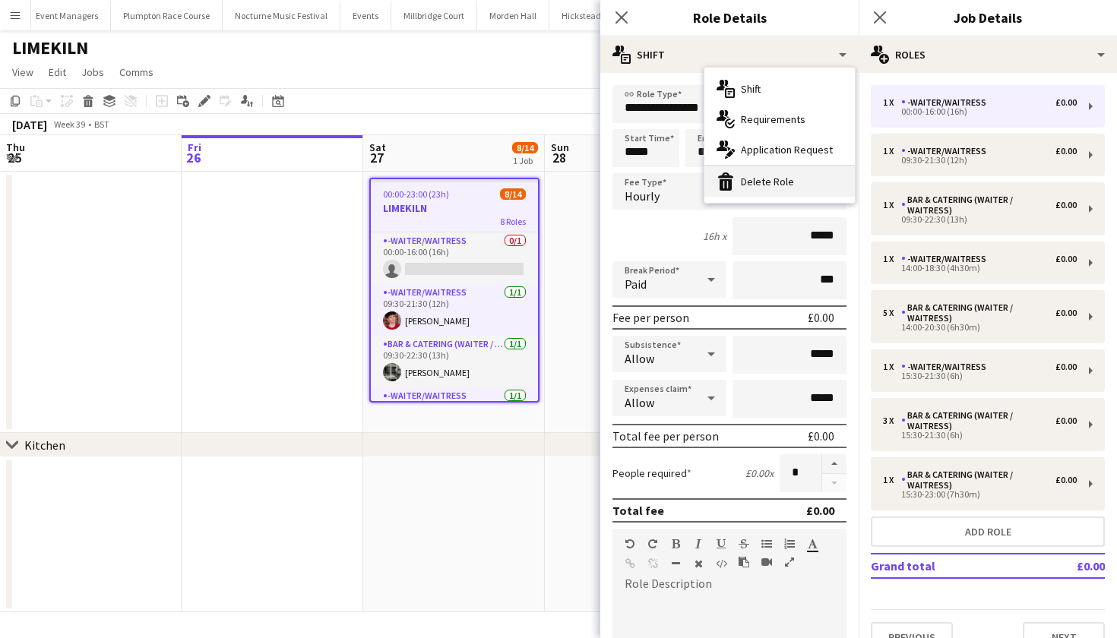
click at [781, 169] on div "bin-2 Delete Role" at bounding box center [779, 181] width 150 height 30
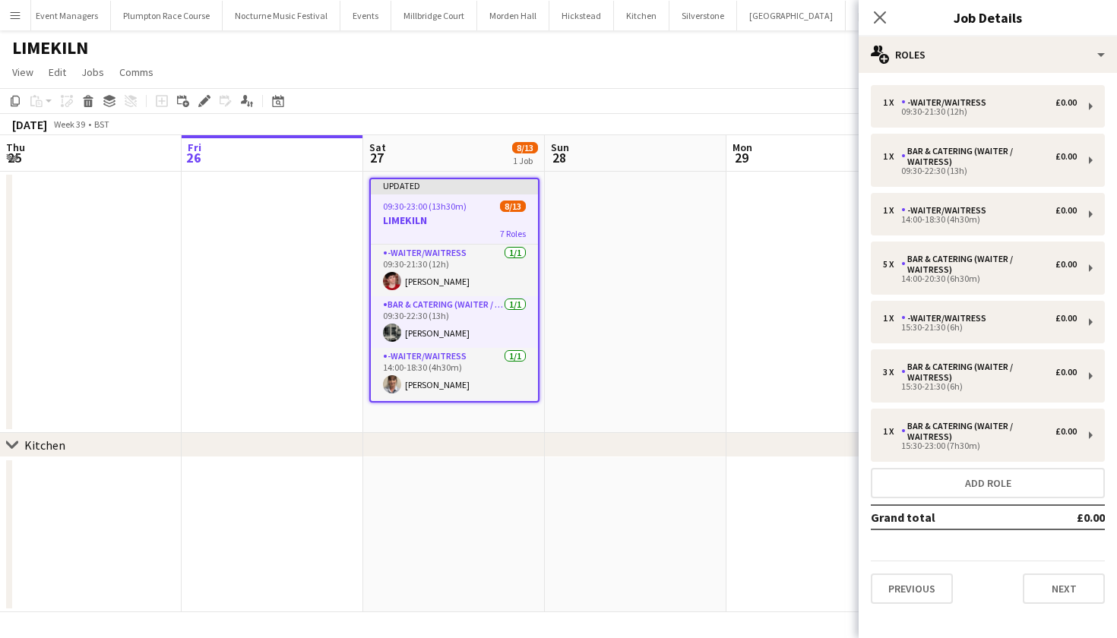
click at [681, 268] on app-date-cell at bounding box center [636, 302] width 182 height 261
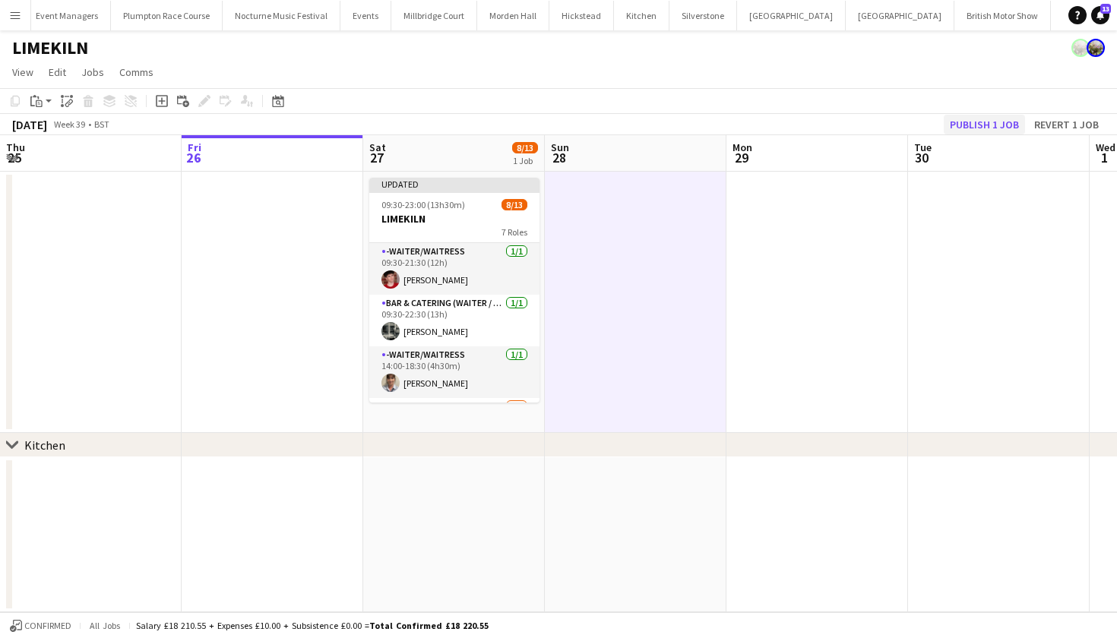
click at [990, 130] on button "Publish 1 job" at bounding box center [984, 125] width 81 height 20
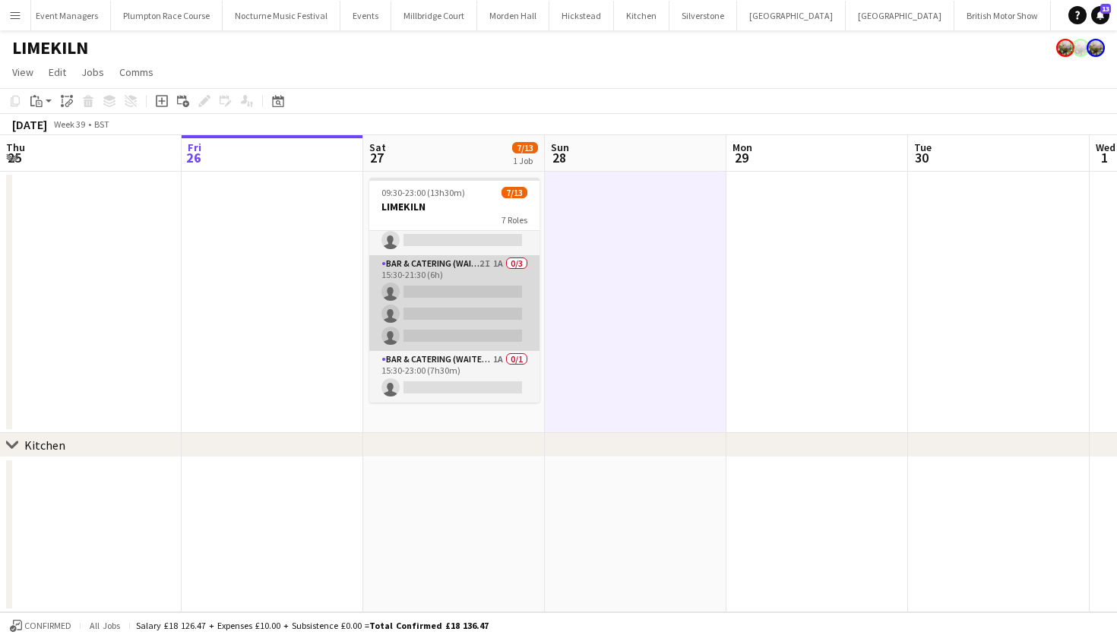
click at [445, 337] on app-card-role "Bar & Catering (Waiter / waitress) 2I 1A 0/3 15:30-21:30 (6h) single-neutral-ac…" at bounding box center [454, 303] width 170 height 96
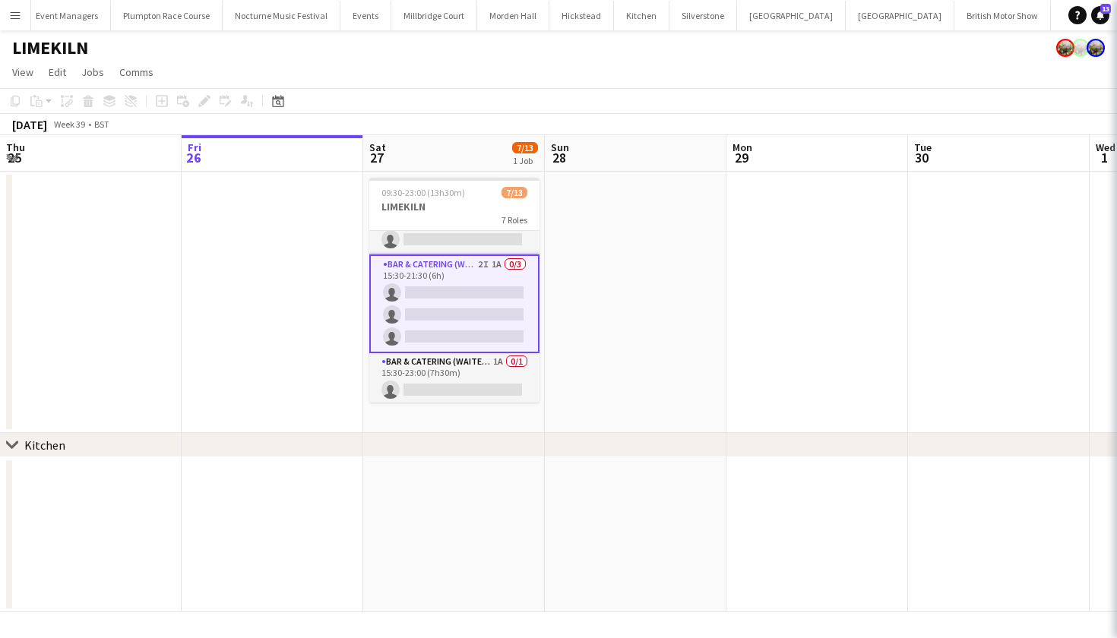
scroll to position [322, 0]
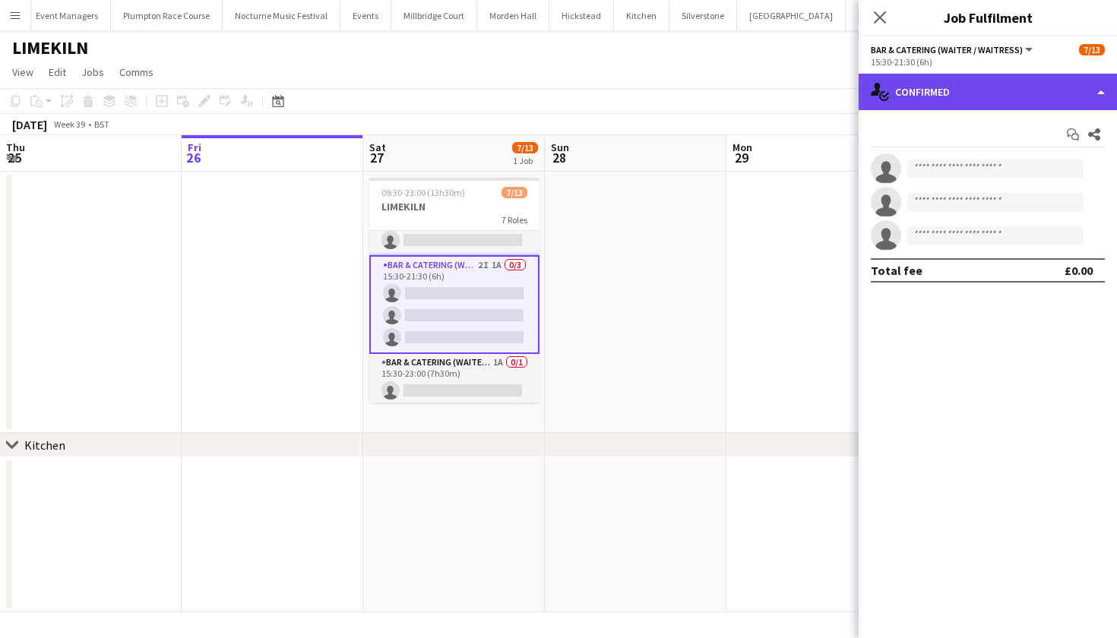
click at [1002, 93] on div "single-neutral-actions-check-2 Confirmed" at bounding box center [987, 92] width 258 height 36
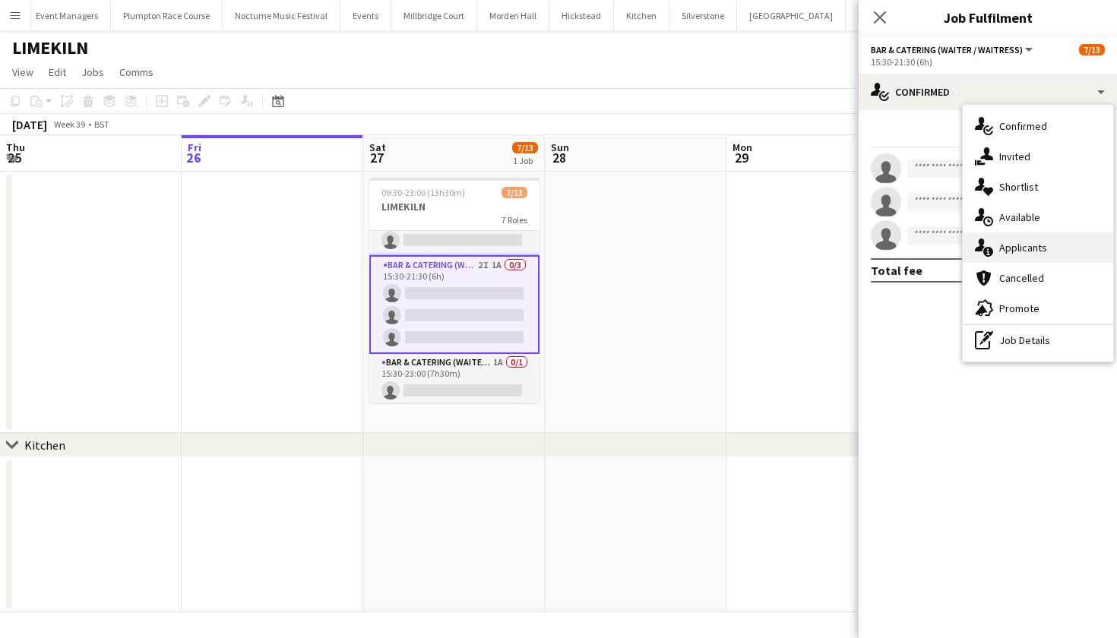
click at [1008, 242] on span "Applicants" at bounding box center [1023, 248] width 48 height 14
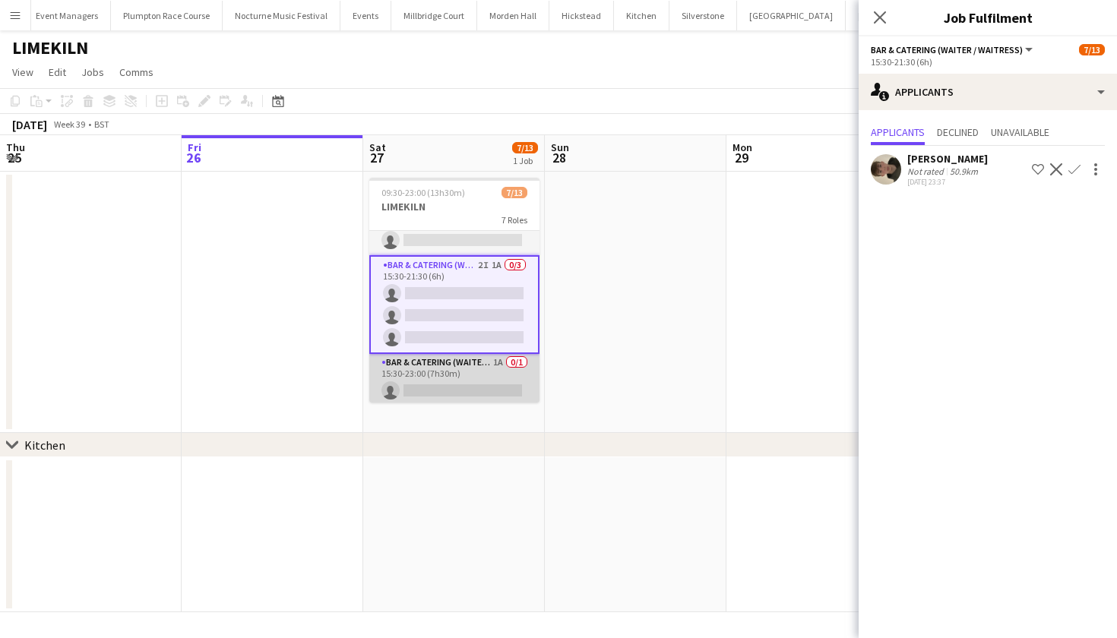
click at [449, 368] on app-card-role "Bar & Catering (Waiter / waitress) 1A 0/1 15:30-23:00 (7h30m) single-neutral-ac…" at bounding box center [454, 380] width 170 height 52
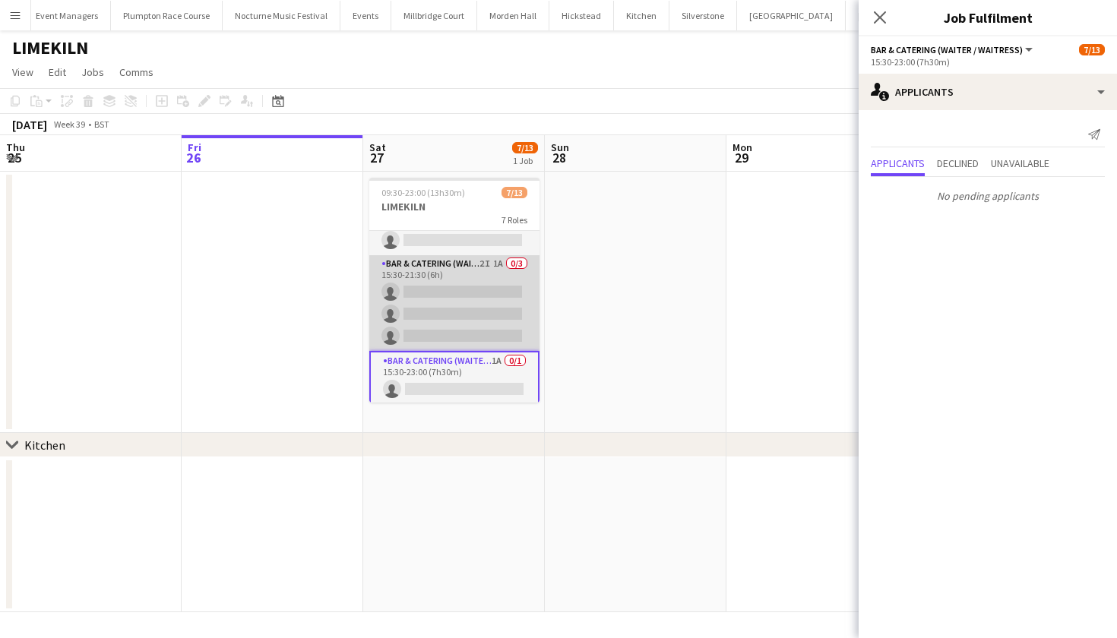
scroll to position [256, 0]
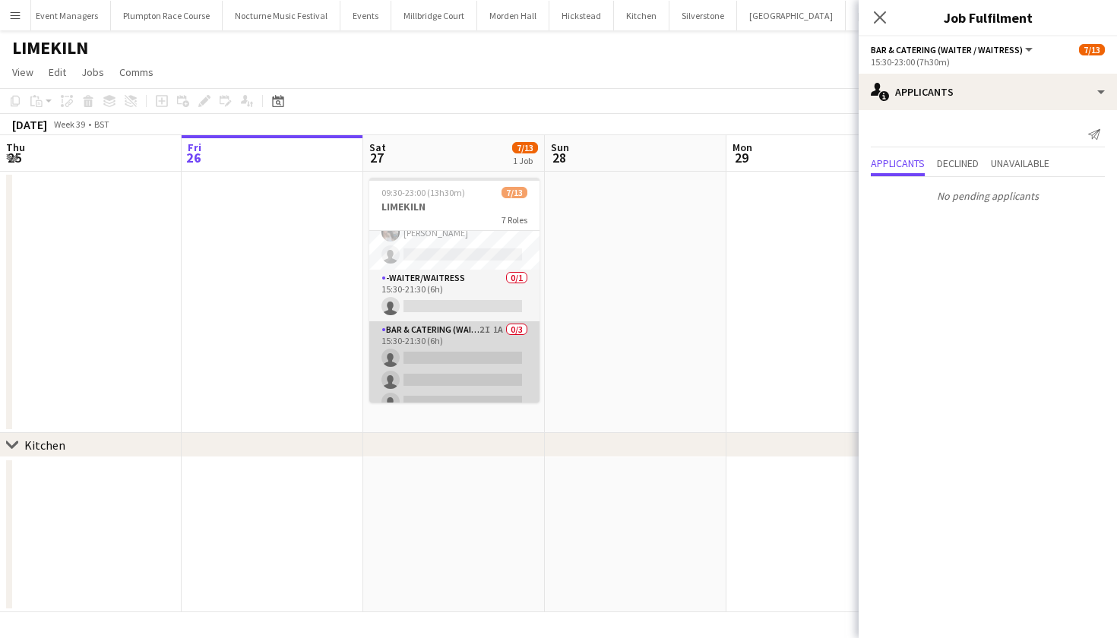
click at [469, 349] on app-card-role "Bar & Catering (Waiter / waitress) 2I 1A 0/3 15:30-21:30 (6h) single-neutral-ac…" at bounding box center [454, 369] width 170 height 96
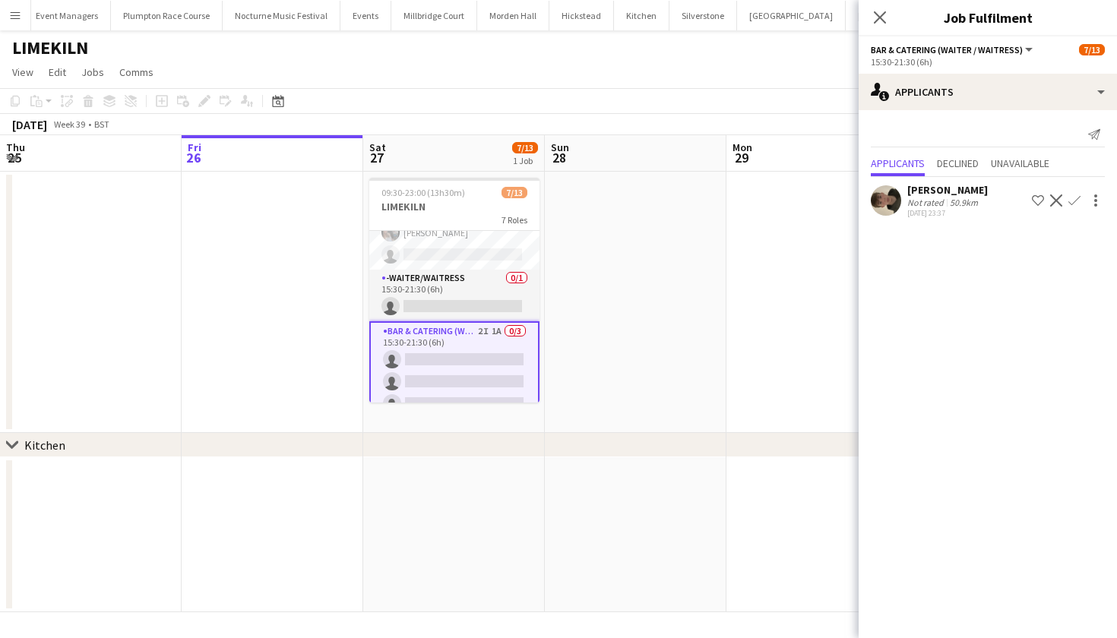
click at [1052, 200] on app-icon "Decline" at bounding box center [1056, 200] width 12 height 12
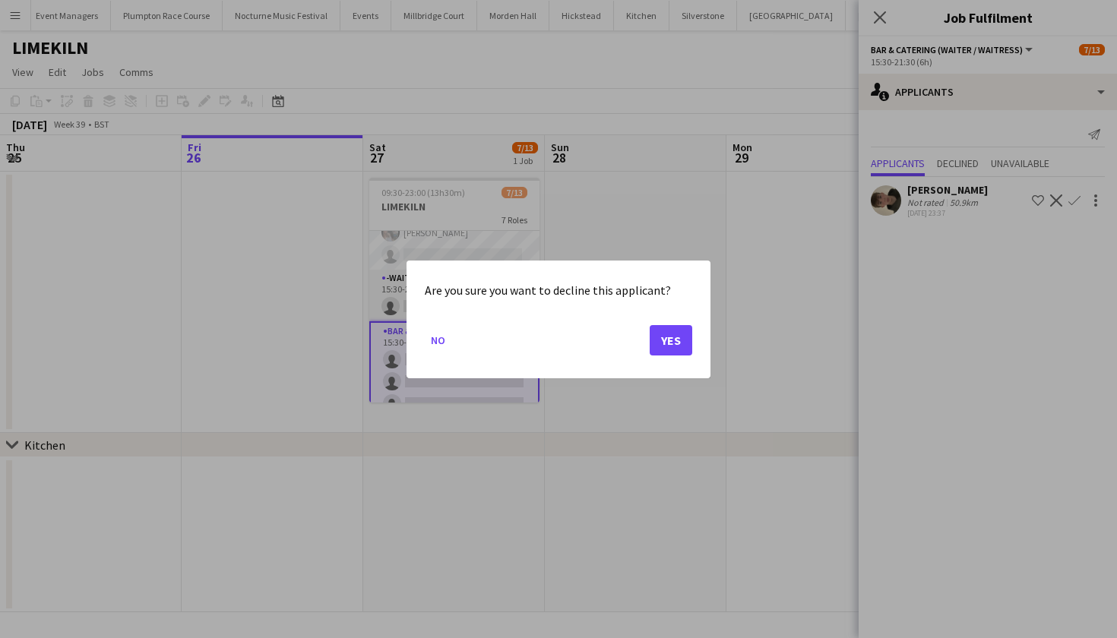
click at [673, 343] on button "Yes" at bounding box center [671, 339] width 43 height 30
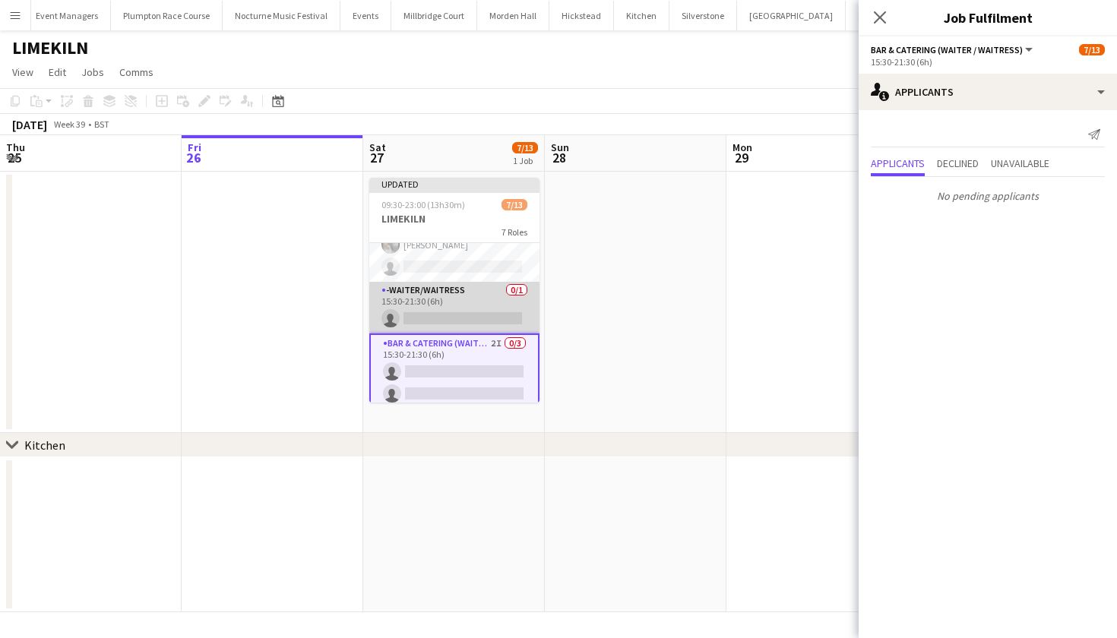
click at [478, 318] on app-card-role "-Waiter/Waitress 0/1 15:30-21:30 (6h) single-neutral-actions" at bounding box center [454, 308] width 170 height 52
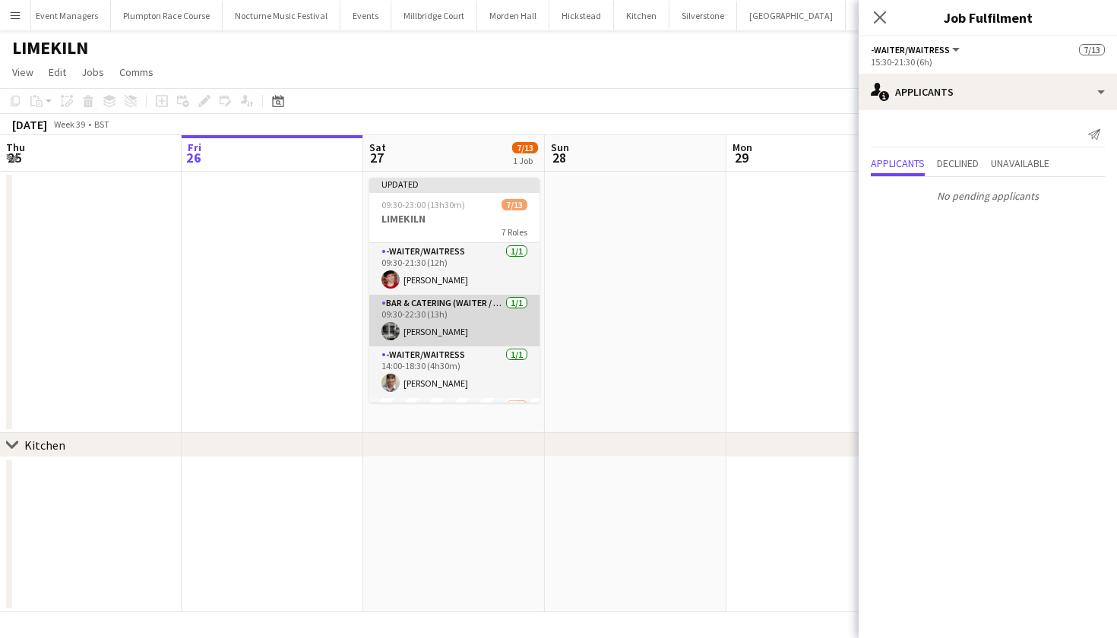
scroll to position [26, 0]
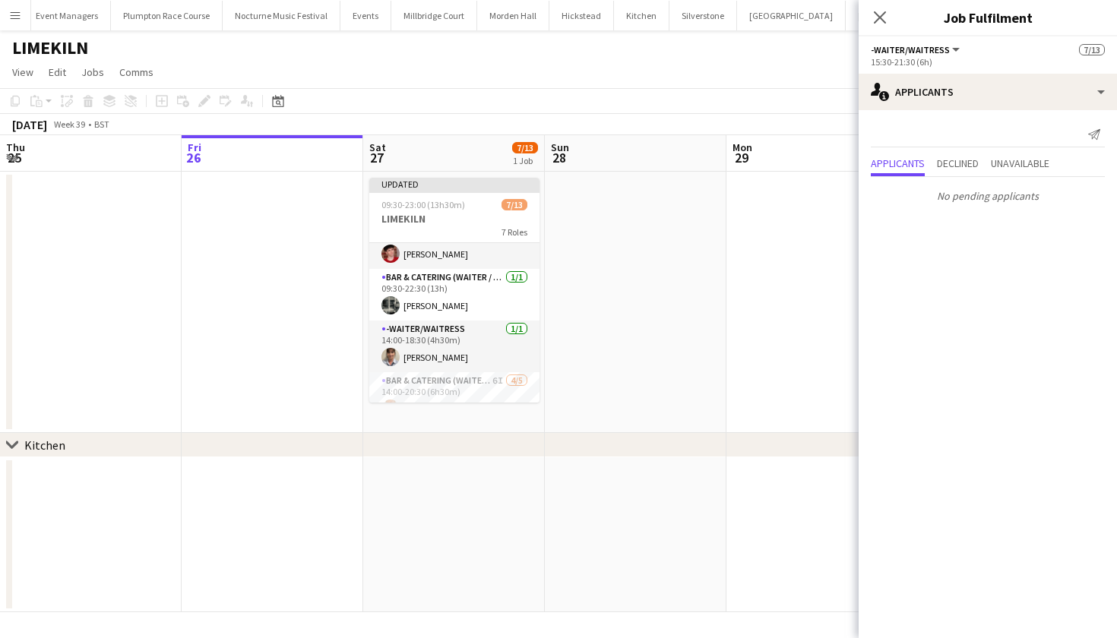
click at [590, 81] on app-page-menu "View Day view expanded Day view collapsed Month view Date picker Jump to today …" at bounding box center [558, 73] width 1117 height 29
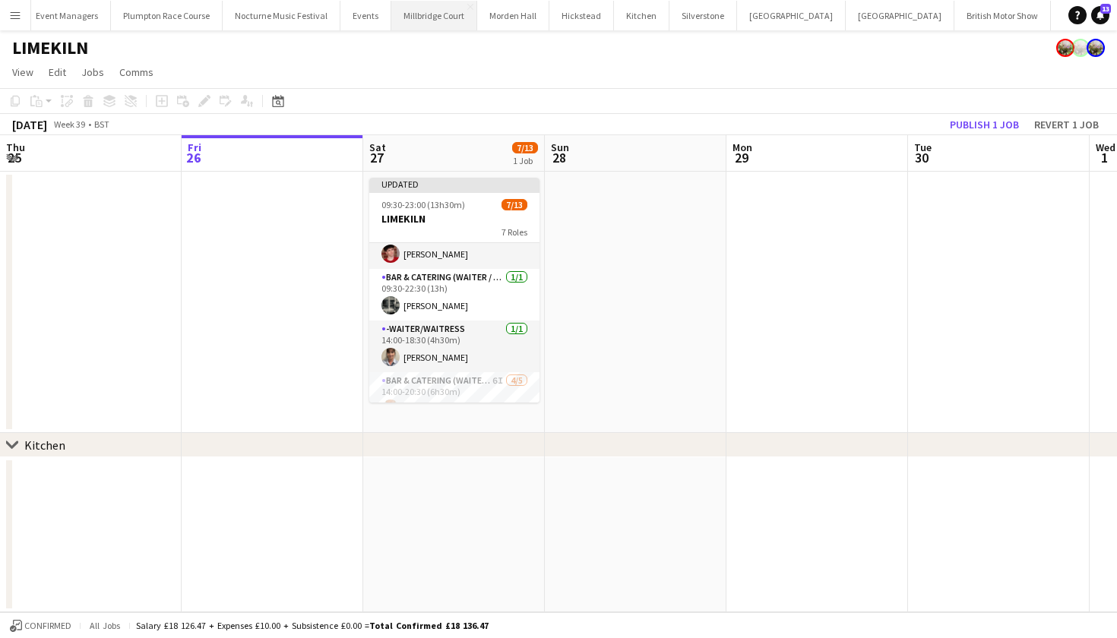
click at [396, 18] on button "[GEOGRAPHIC_DATA]" at bounding box center [434, 16] width 86 height 30
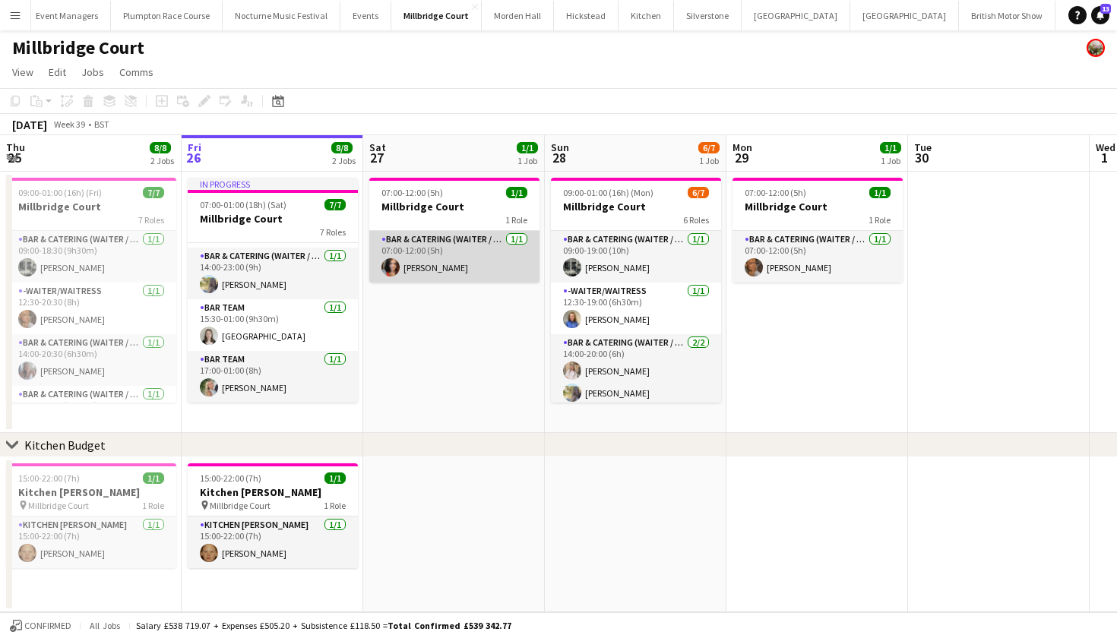
click at [435, 275] on app-card-role "Bar & Catering (Waiter / waitress) 1/1 07:00-12:00 (5h) Freya Cowie" at bounding box center [454, 257] width 170 height 52
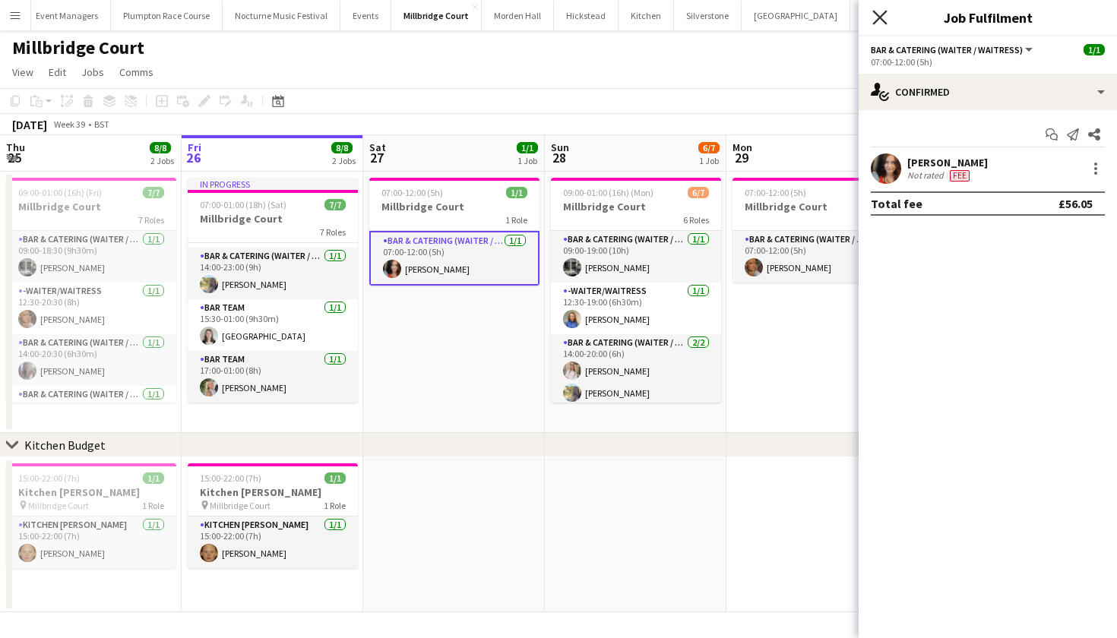
click at [878, 14] on icon "Close pop-in" at bounding box center [879, 17] width 14 height 14
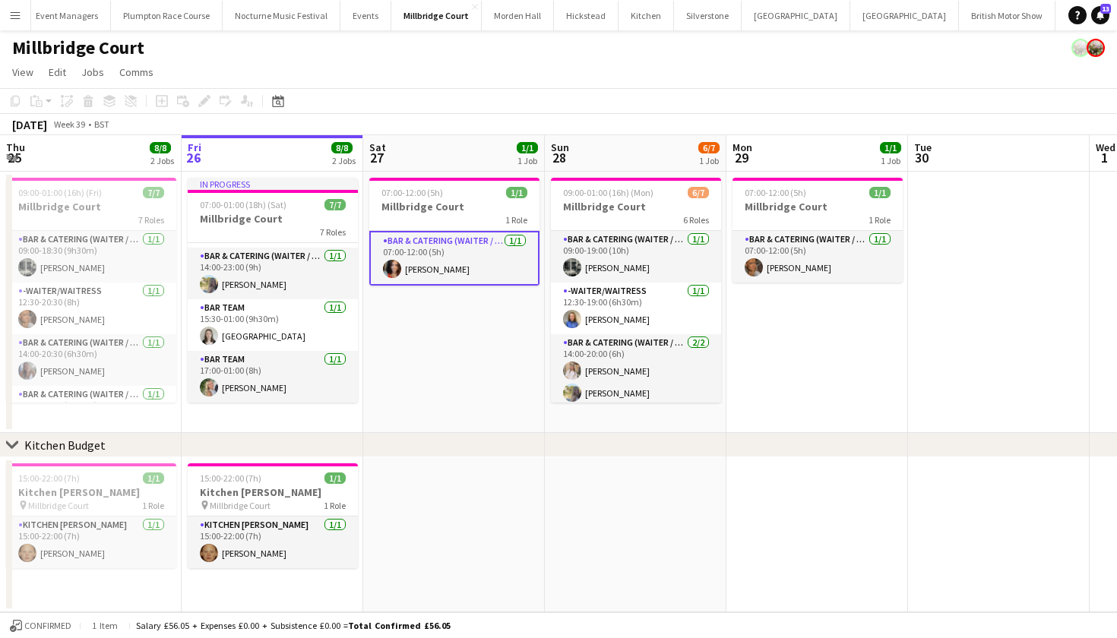
click at [1104, 13] on button "LIMEKILN Close" at bounding box center [1135, 16] width 62 height 30
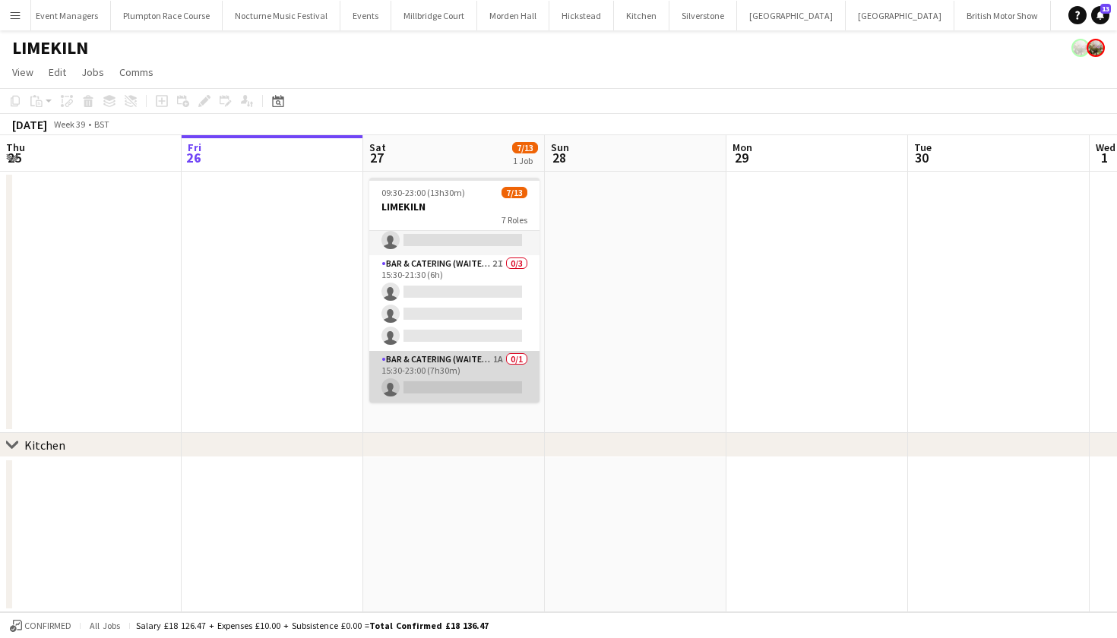
click at [468, 380] on app-card-role "Bar & Catering (Waiter / waitress) 1A 0/1 15:30-23:00 (7h30m) single-neutral-ac…" at bounding box center [454, 377] width 170 height 52
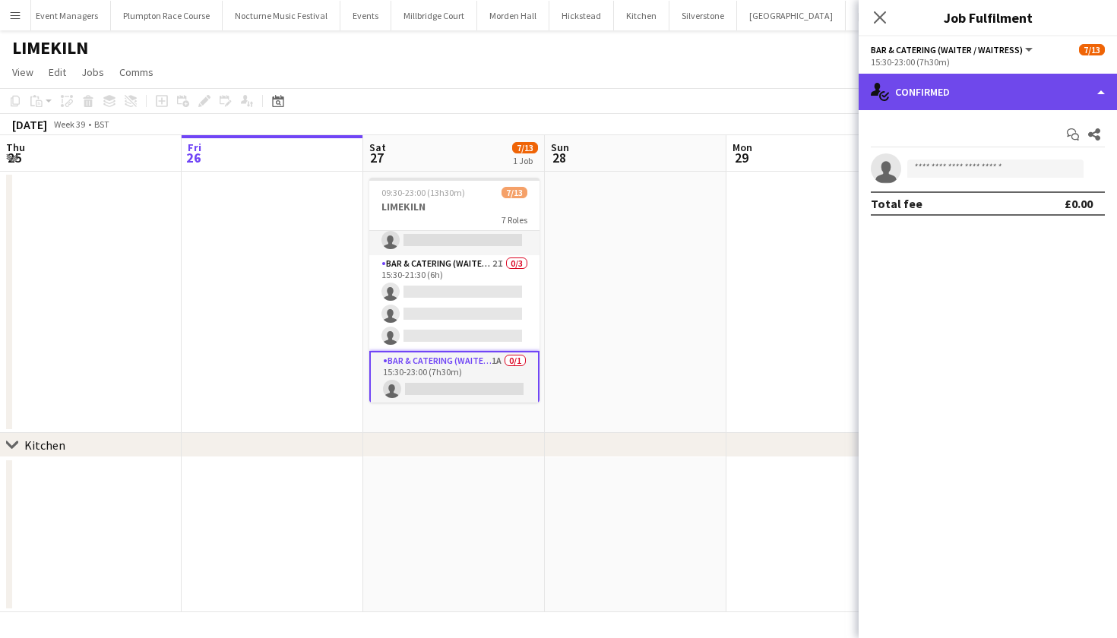
click at [998, 87] on div "single-neutral-actions-check-2 Confirmed" at bounding box center [987, 92] width 258 height 36
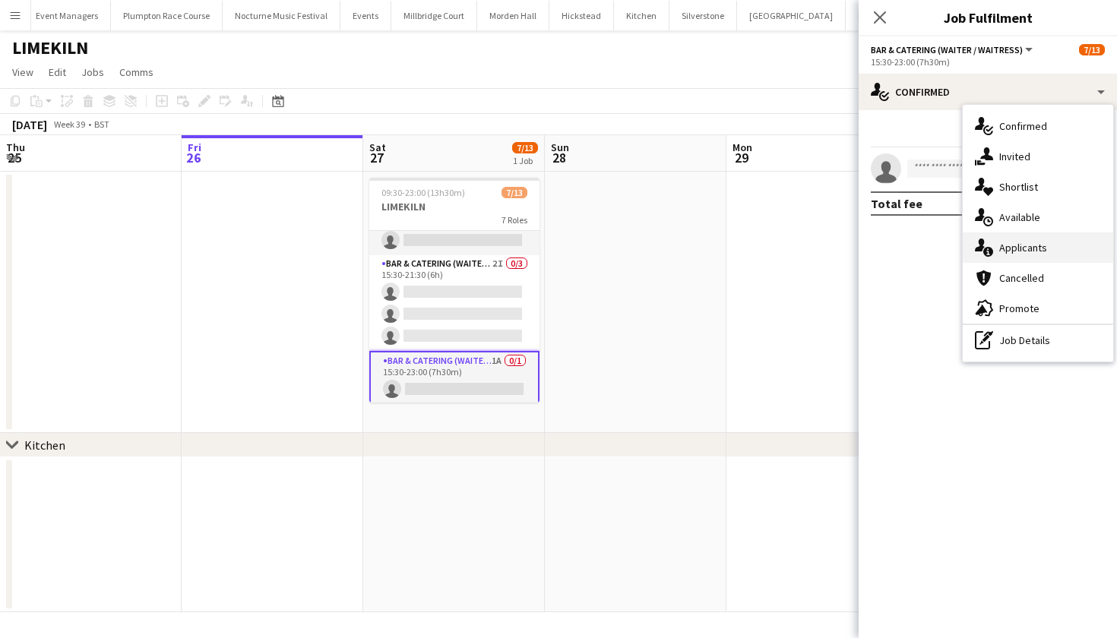
click at [1007, 240] on div "single-neutral-actions-information Applicants" at bounding box center [1038, 247] width 150 height 30
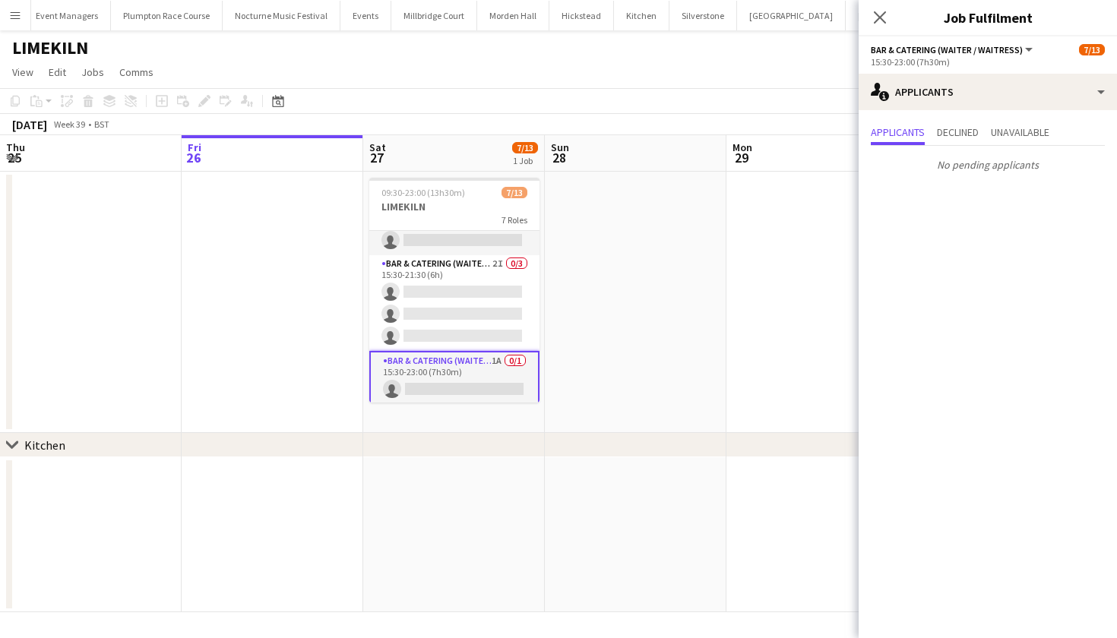
click at [627, 277] on app-date-cell at bounding box center [636, 302] width 182 height 261
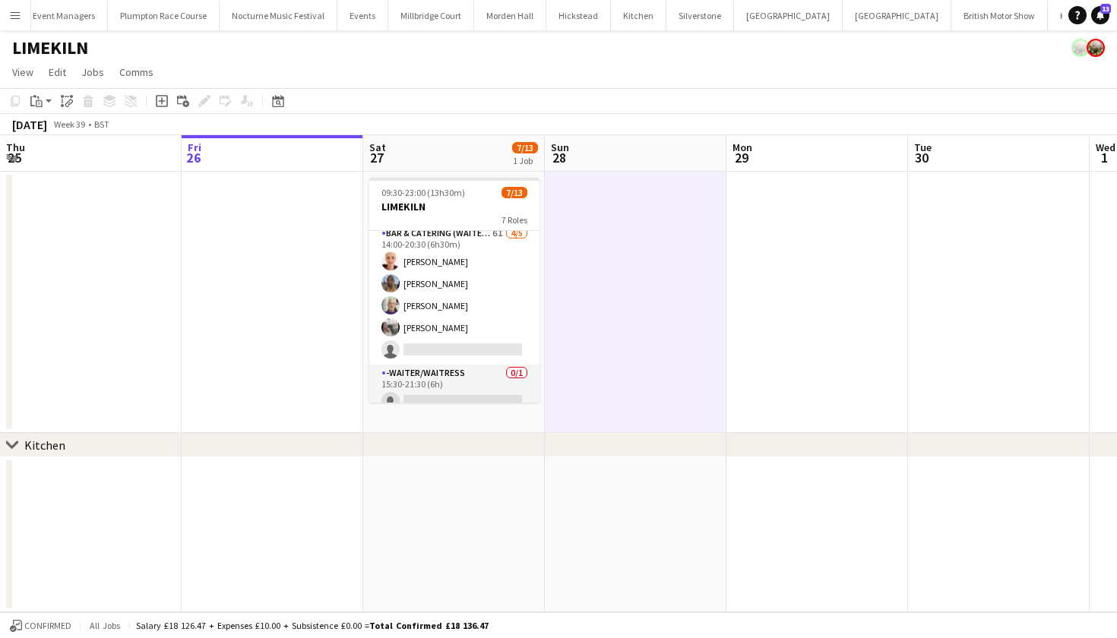
scroll to position [0, 202]
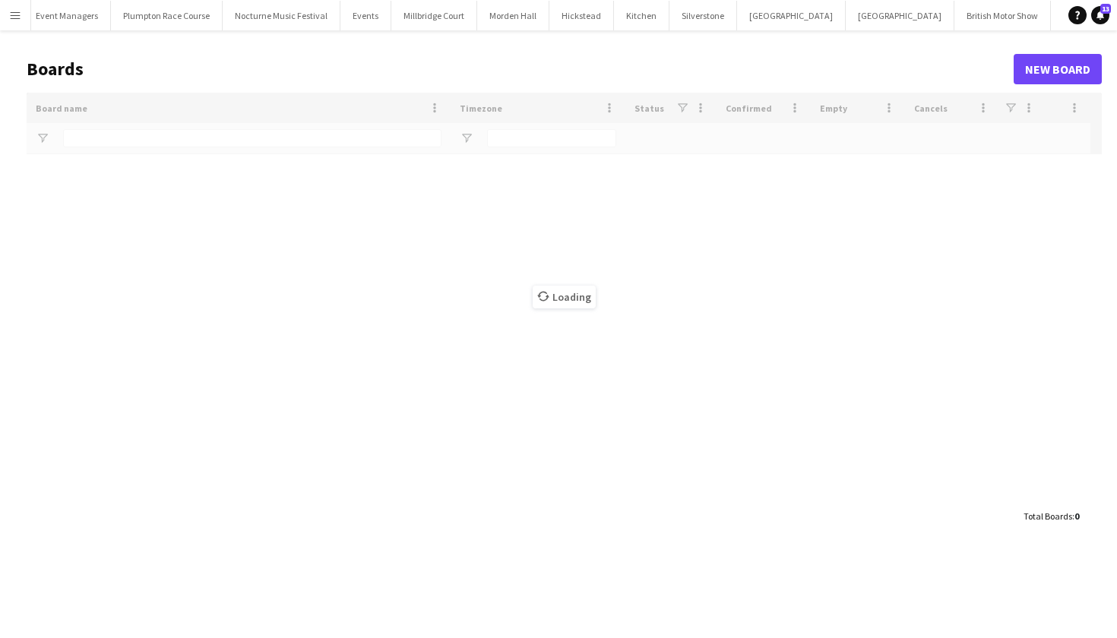
type input "***"
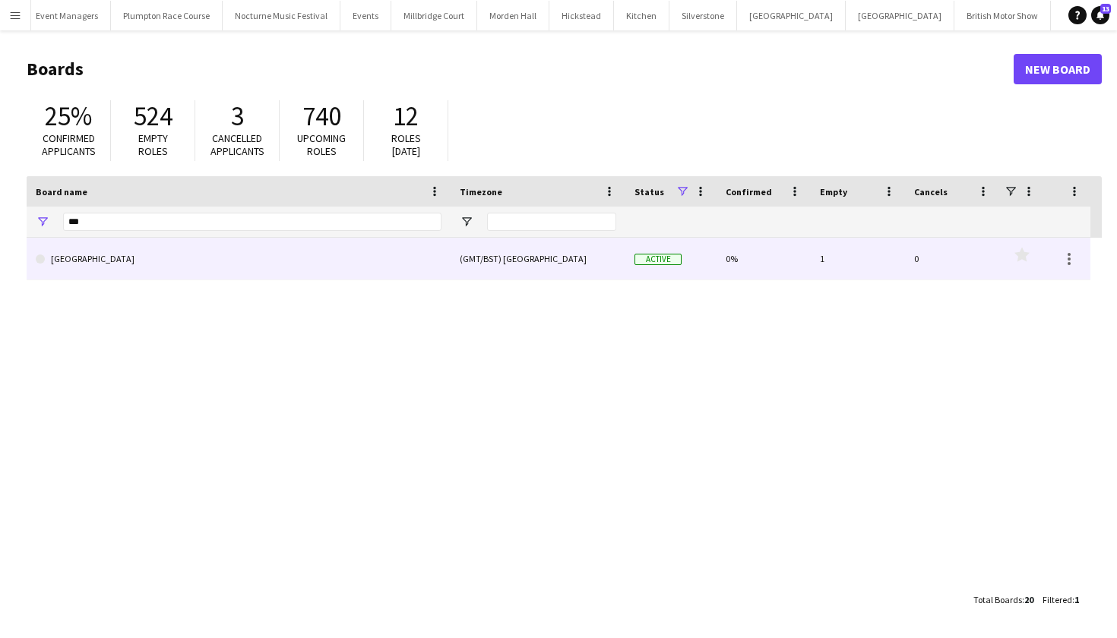
click at [278, 263] on link "[GEOGRAPHIC_DATA]" at bounding box center [239, 259] width 406 height 43
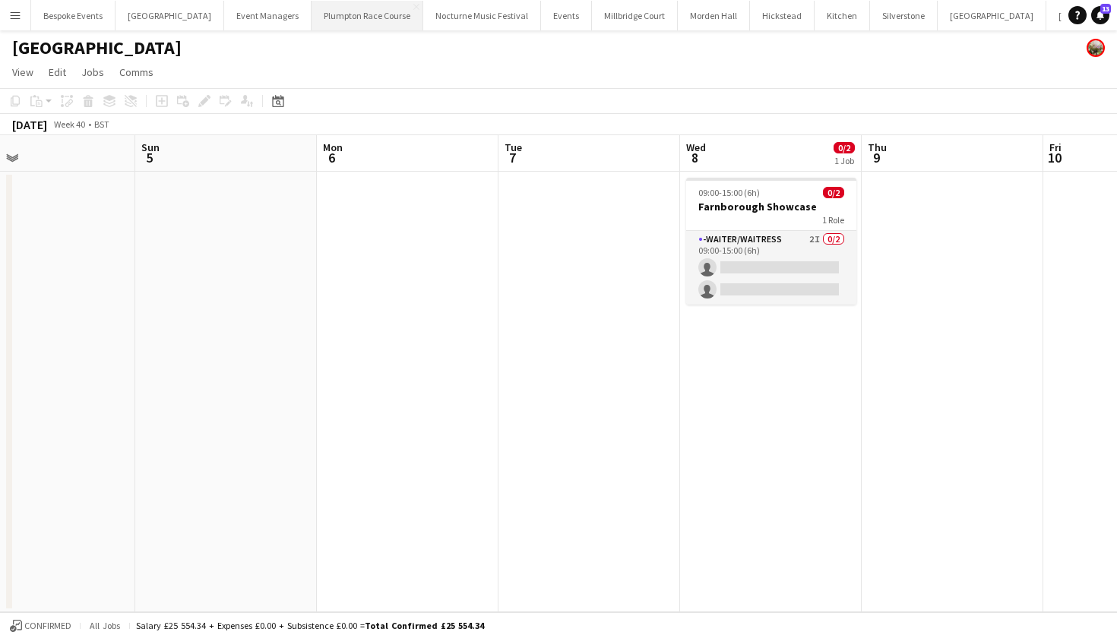
click at [362, 11] on button "Plumpton Race Course Close" at bounding box center [367, 16] width 112 height 30
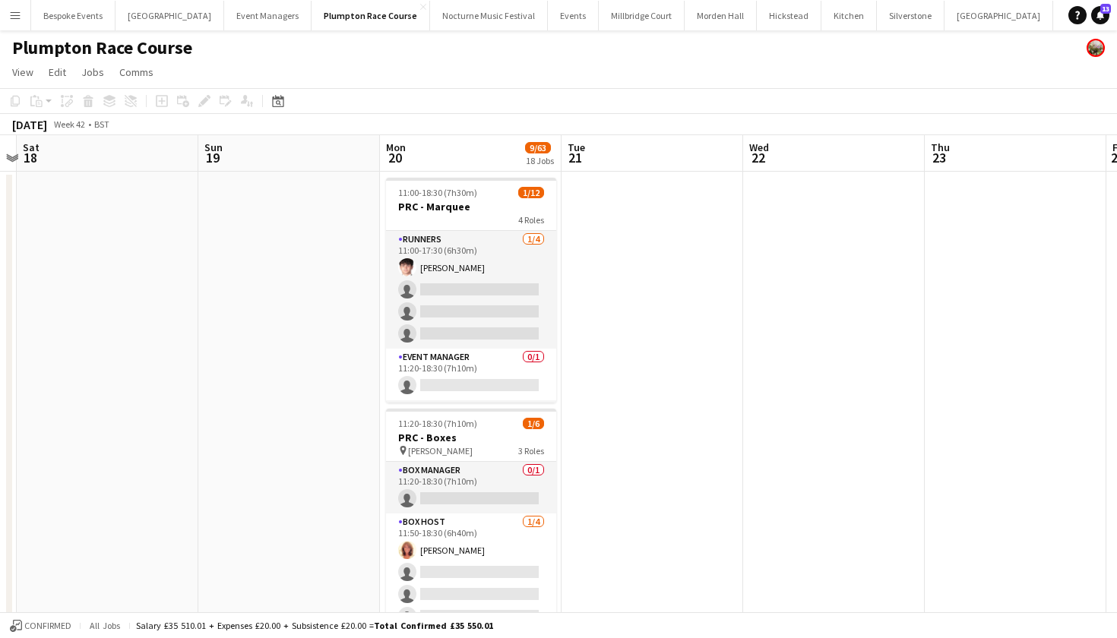
scroll to position [0, 542]
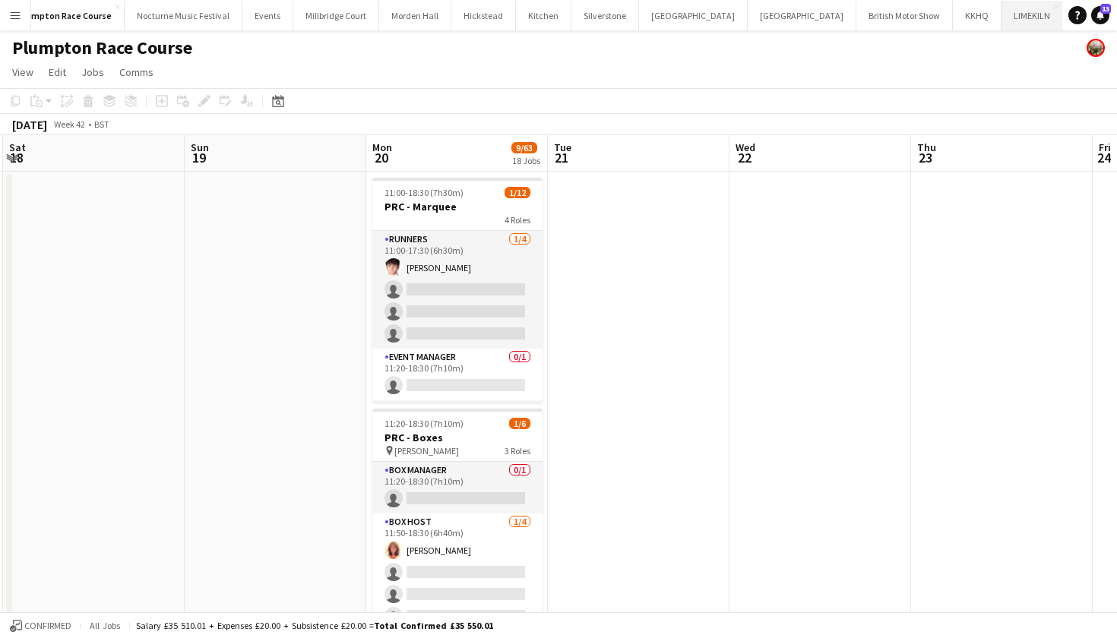
click at [1001, 11] on button "LIMEKILN Close" at bounding box center [1032, 16] width 62 height 30
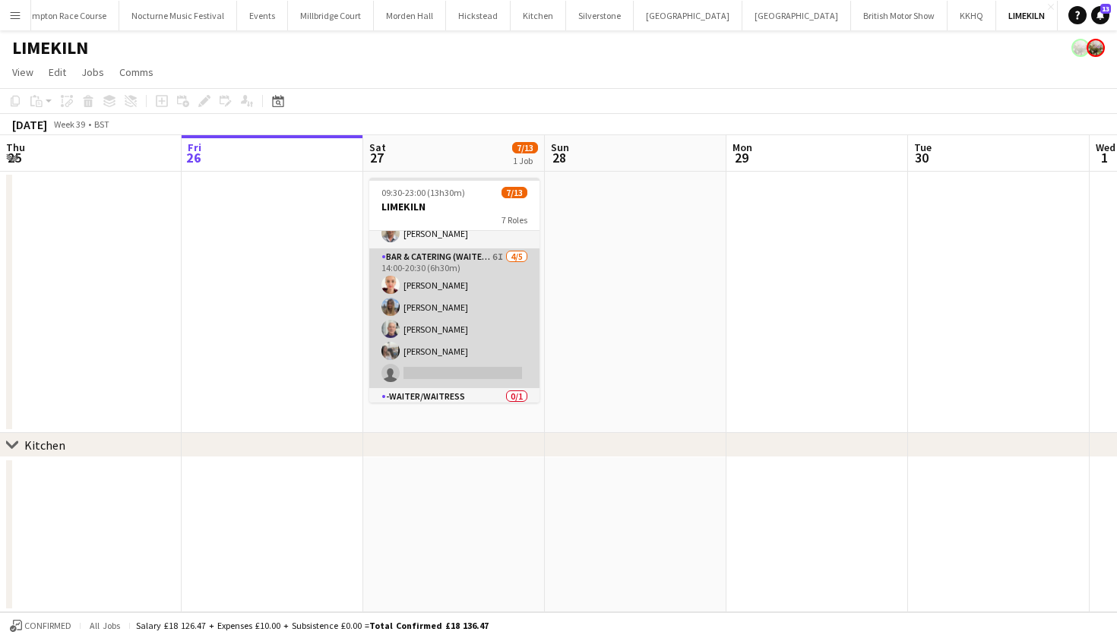
scroll to position [138, 0]
click at [438, 356] on app-card-role "Bar & Catering (Waiter / waitress) 6I [DATE] 14:00-20:30 (6h30m) [PERSON_NAME] …" at bounding box center [454, 318] width 170 height 140
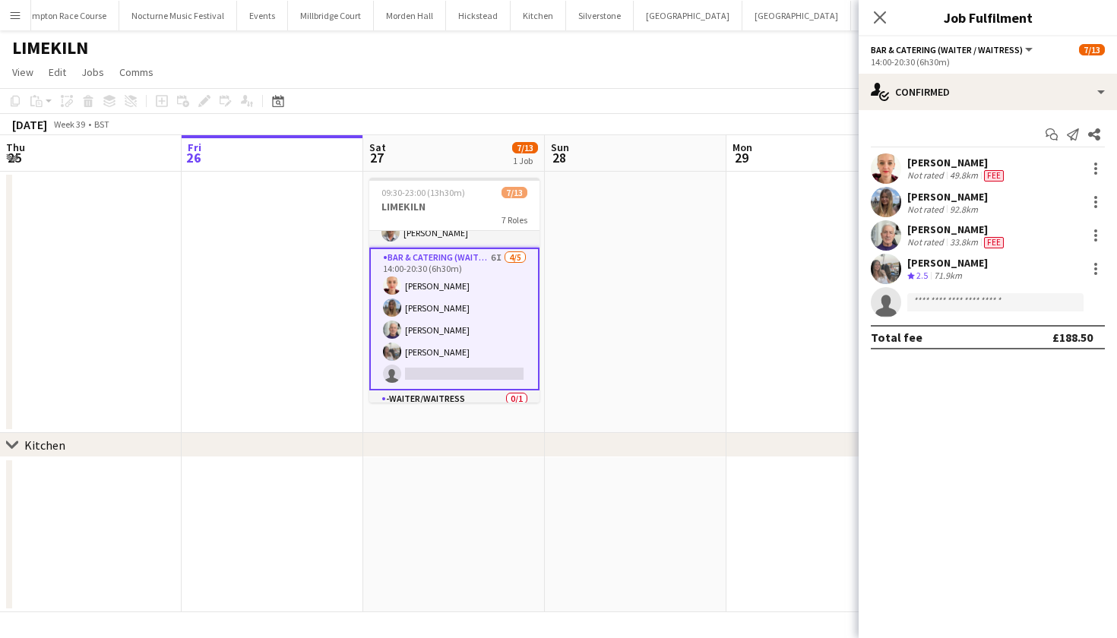
click at [884, 269] on app-user-avatar at bounding box center [886, 269] width 30 height 30
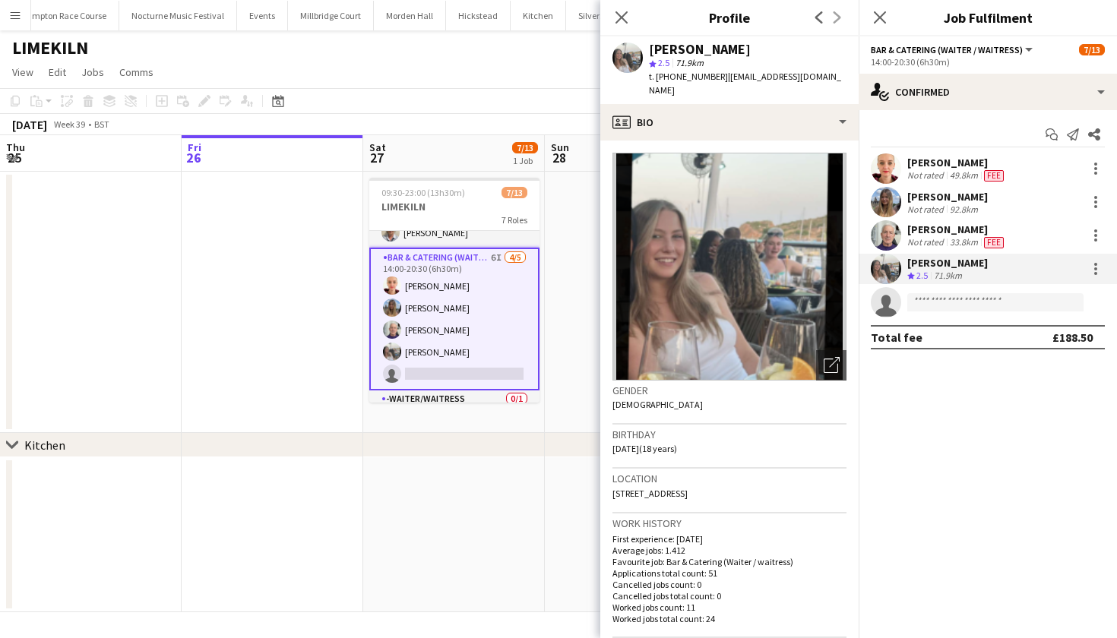
click at [387, 77] on app-page-menu "View Day view expanded Day view collapsed Month view Date picker Jump to today …" at bounding box center [558, 73] width 1117 height 29
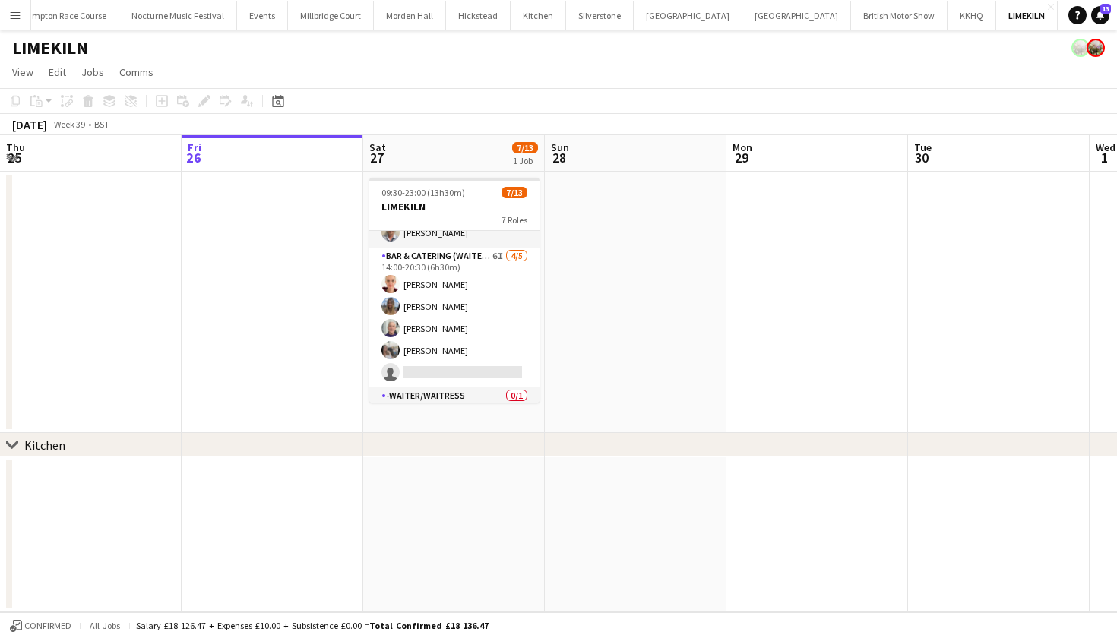
click at [14, 14] on app-icon "Menu" at bounding box center [15, 15] width 12 height 12
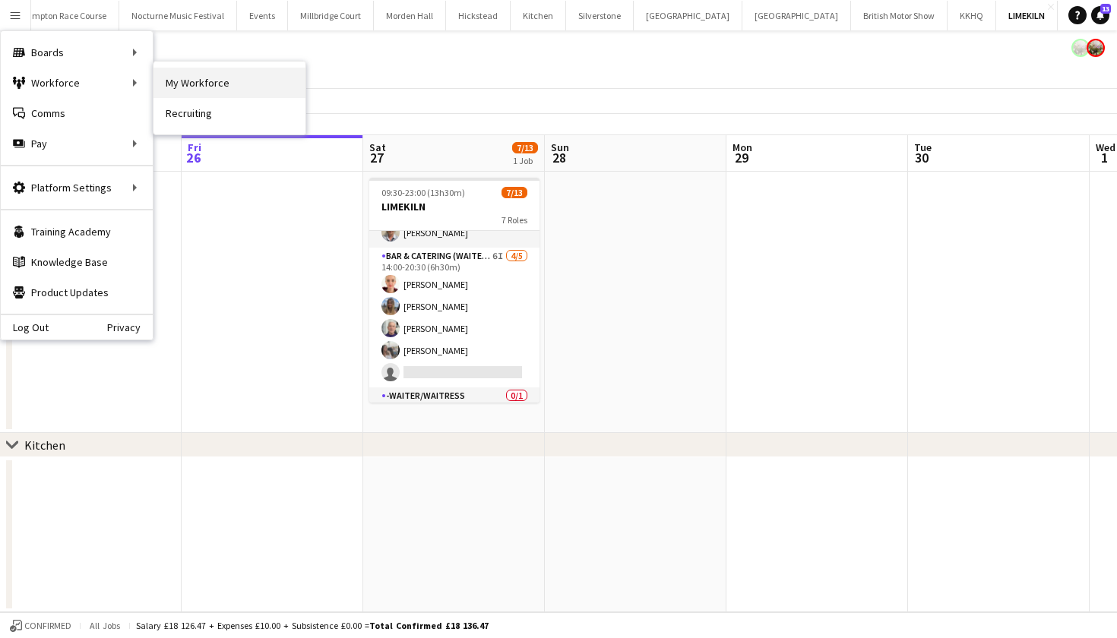
click at [190, 84] on link "My Workforce" at bounding box center [229, 83] width 152 height 30
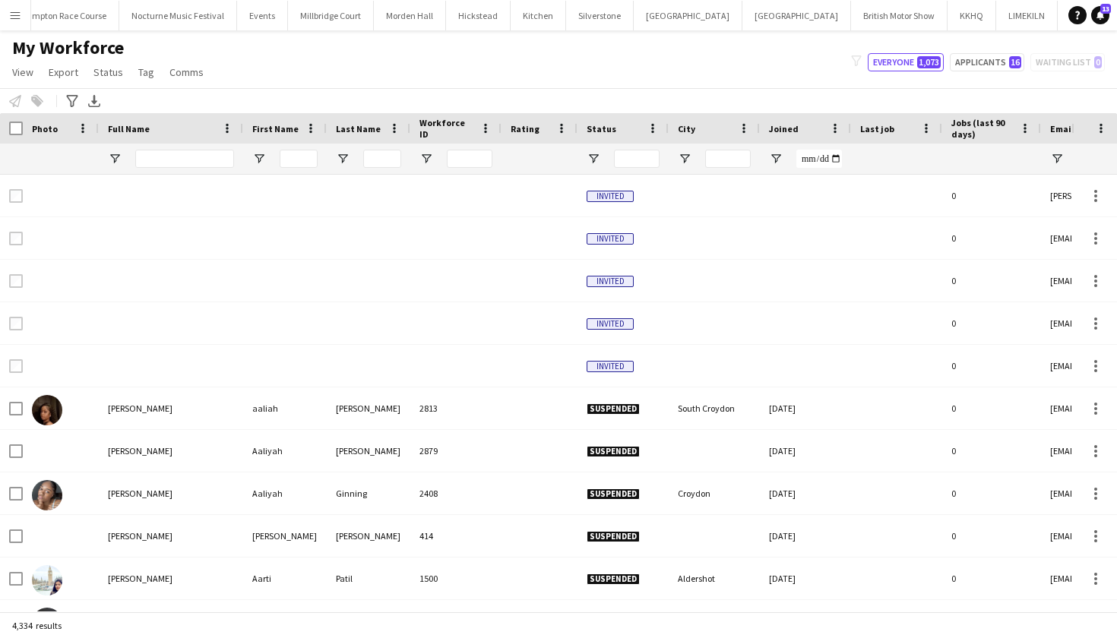
type input "*********"
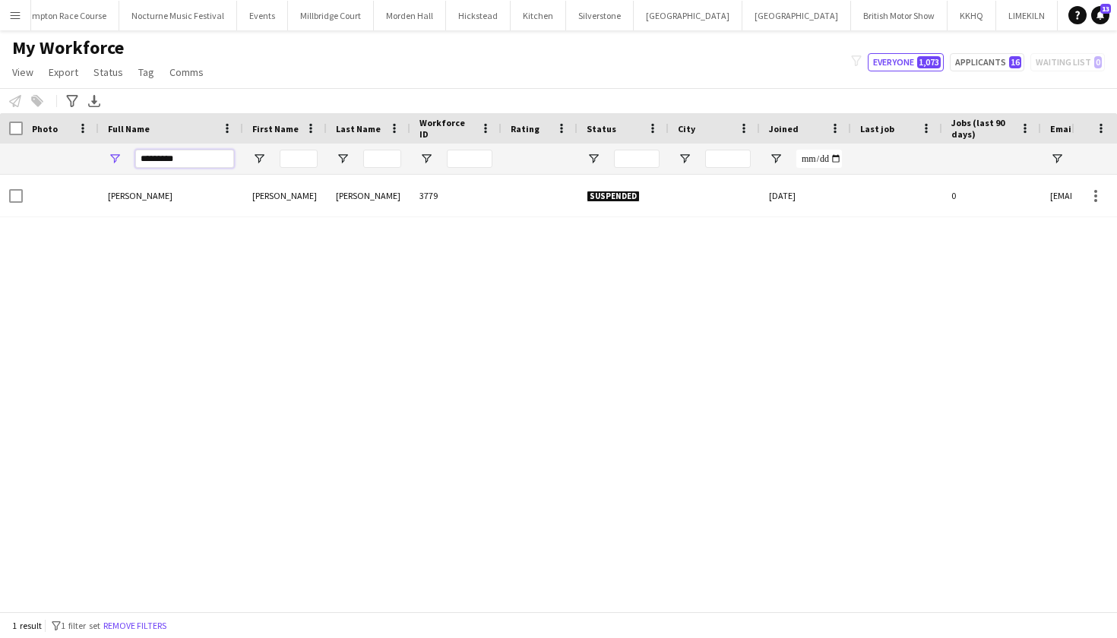
drag, startPoint x: 176, startPoint y: 162, endPoint x: 113, endPoint y: 158, distance: 63.2
click at [113, 158] on div "*********" at bounding box center [171, 159] width 144 height 30
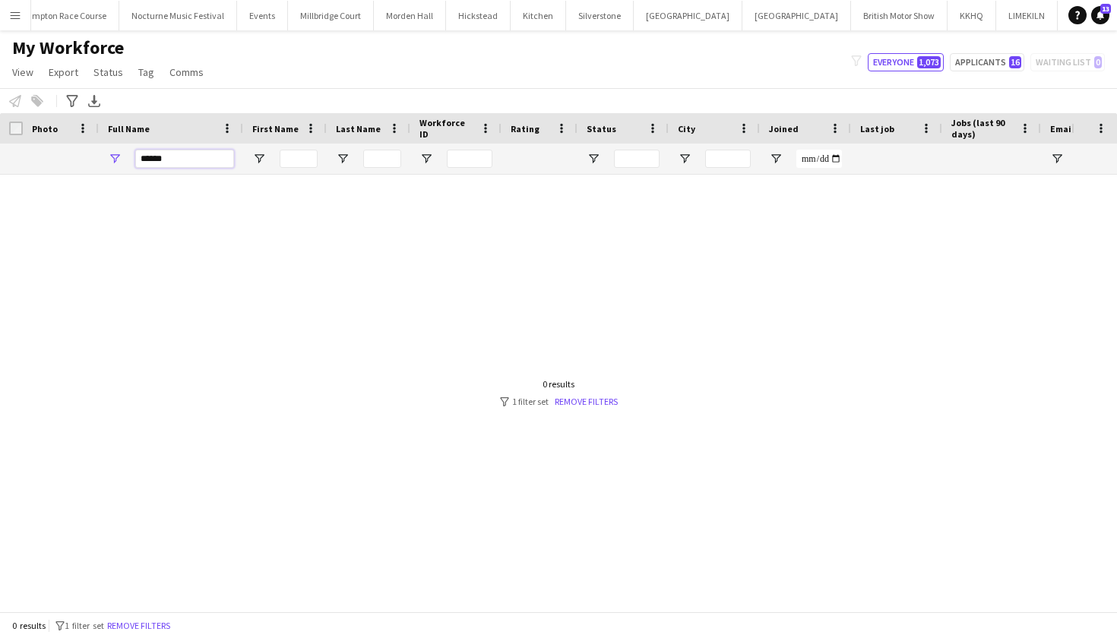
click at [144, 157] on input "******" at bounding box center [184, 159] width 99 height 18
type input "*******"
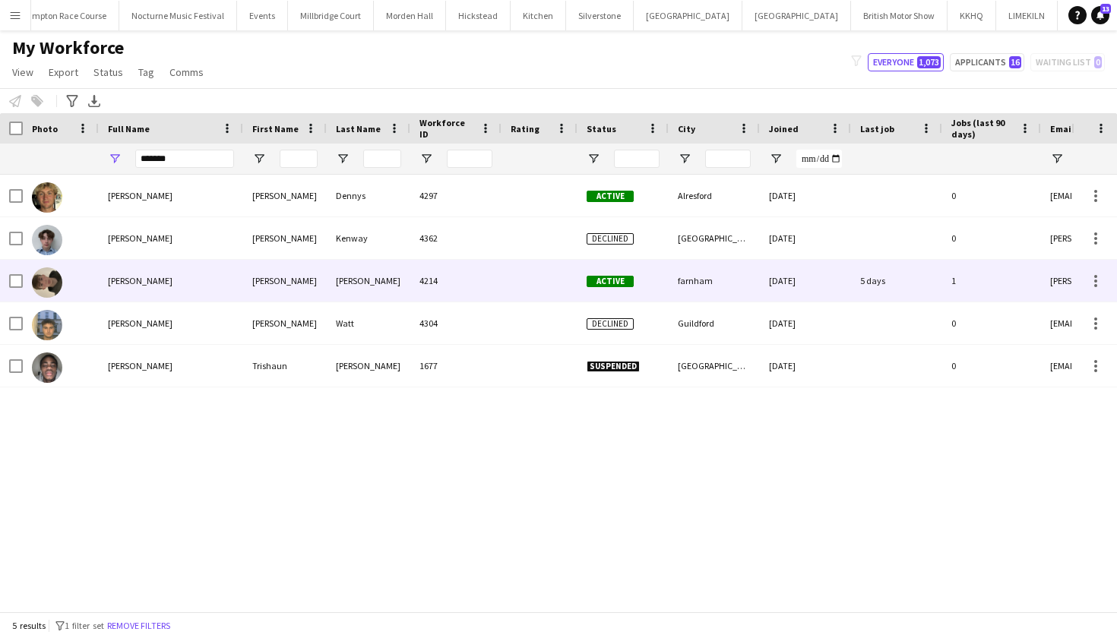
click at [157, 285] on span "[PERSON_NAME]" at bounding box center [140, 280] width 65 height 11
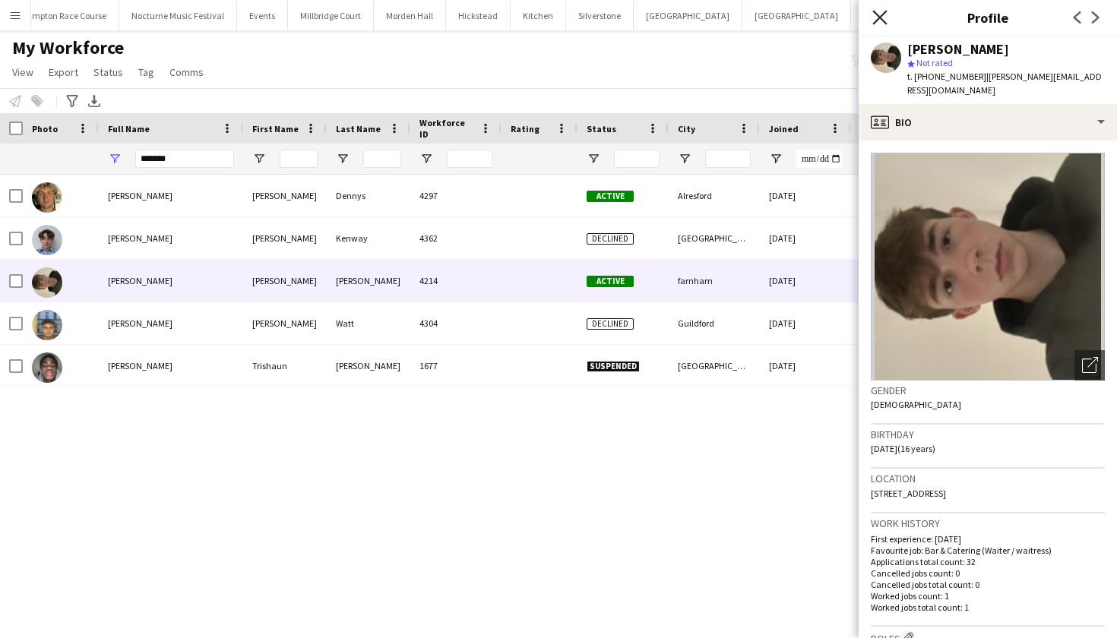
click at [883, 22] on icon "Close pop-in" at bounding box center [879, 17] width 14 height 14
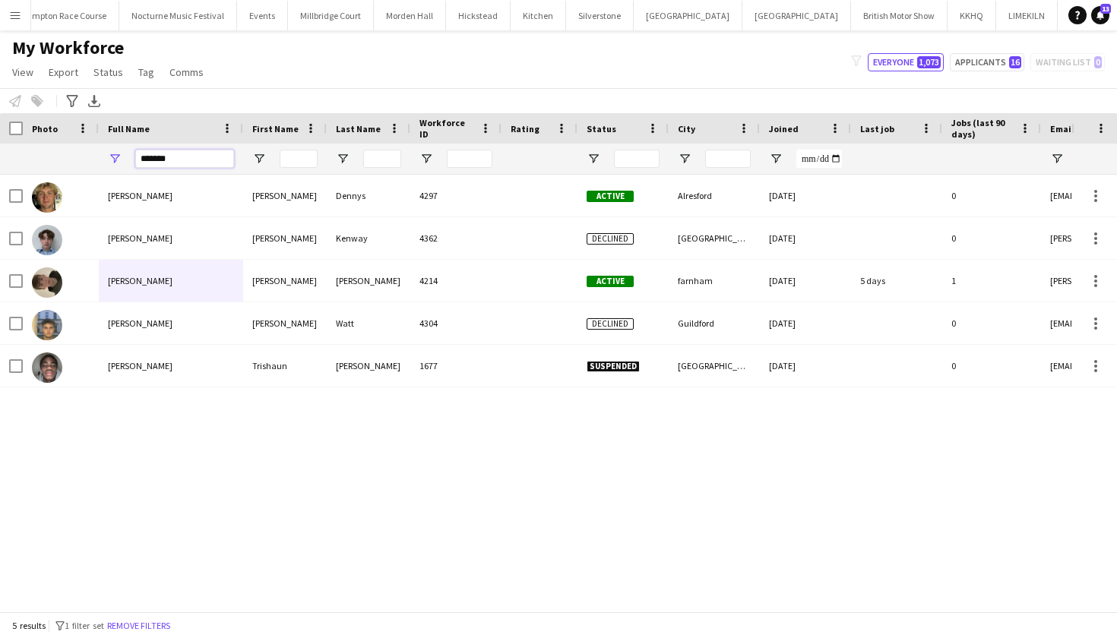
drag, startPoint x: 205, startPoint y: 156, endPoint x: 131, endPoint y: 161, distance: 73.9
click at [131, 161] on div "*******" at bounding box center [171, 159] width 144 height 30
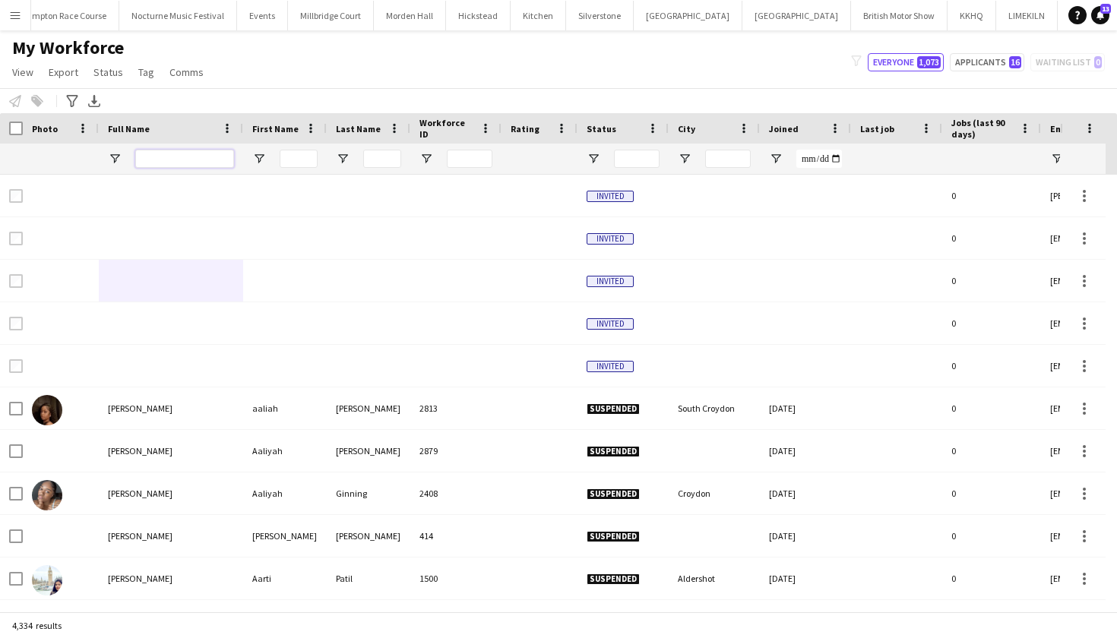
click at [171, 155] on input "Full Name Filter Input" at bounding box center [184, 159] width 99 height 18
click at [288, 20] on button "[GEOGRAPHIC_DATA]" at bounding box center [331, 16] width 86 height 30
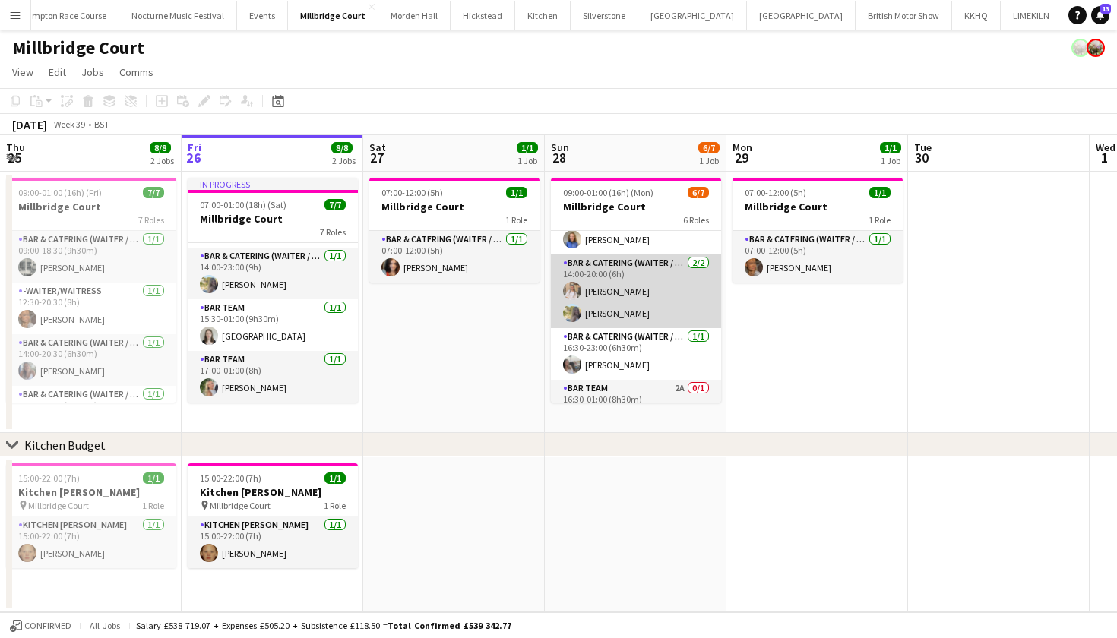
scroll to position [84, 0]
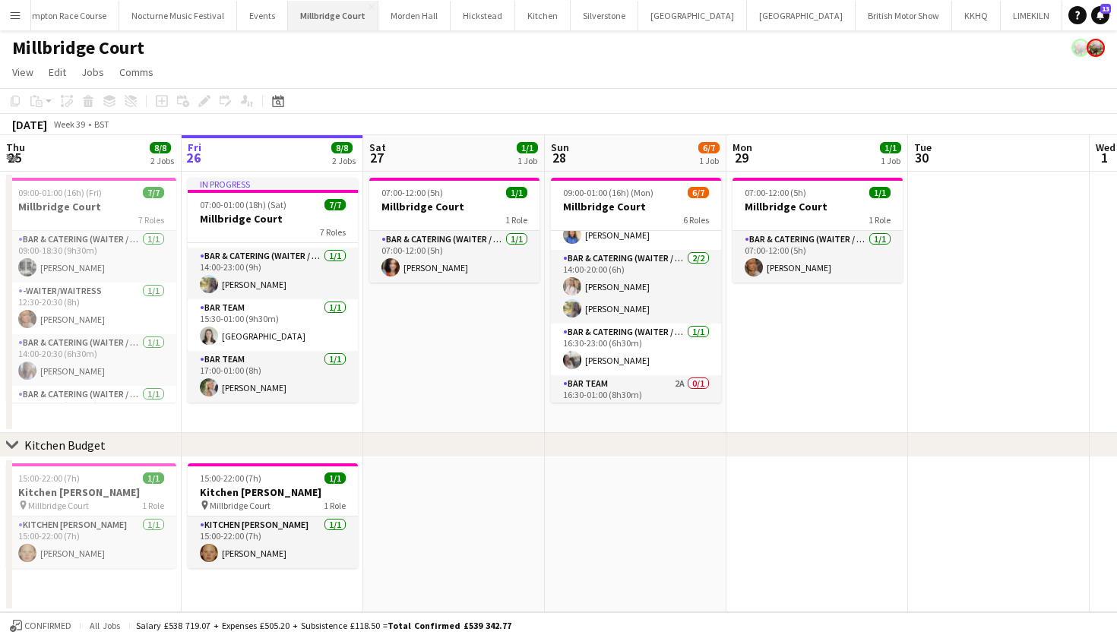
click at [296, 21] on button "[GEOGRAPHIC_DATA]" at bounding box center [333, 16] width 90 height 30
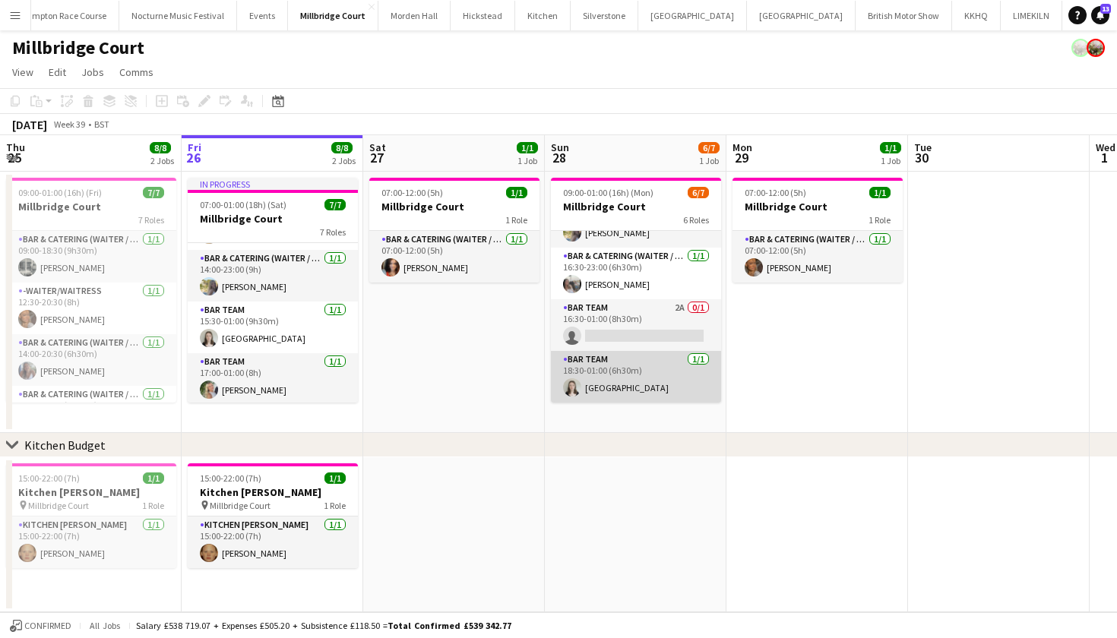
scroll to position [160, 0]
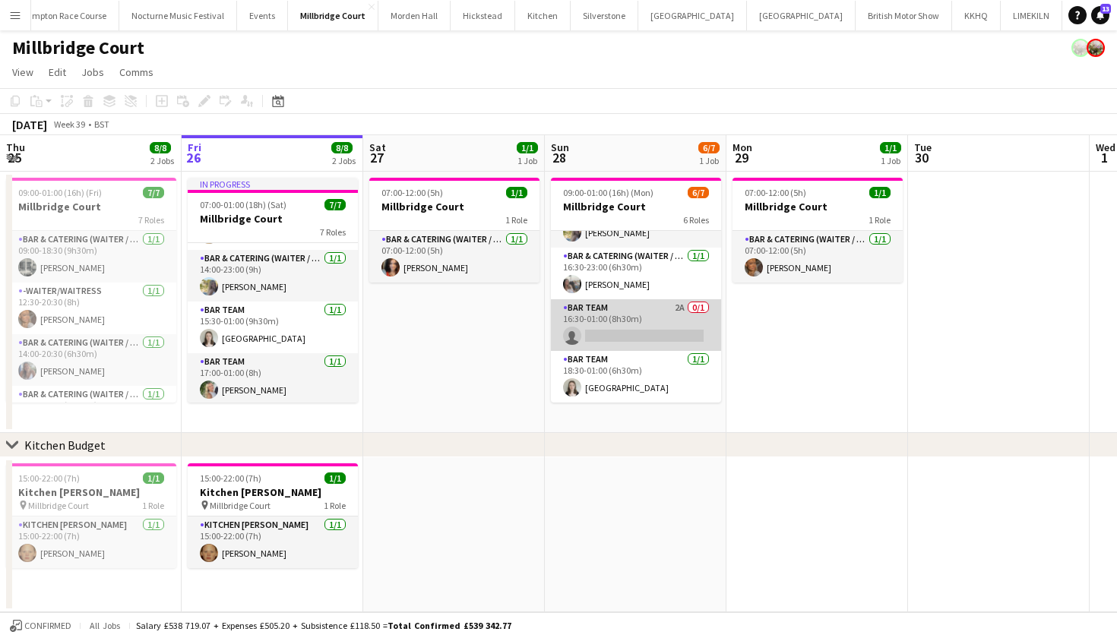
click at [629, 311] on app-card-role "Bar Team 2A 0/1 16:30-01:00 (8h30m) single-neutral-actions" at bounding box center [636, 325] width 170 height 52
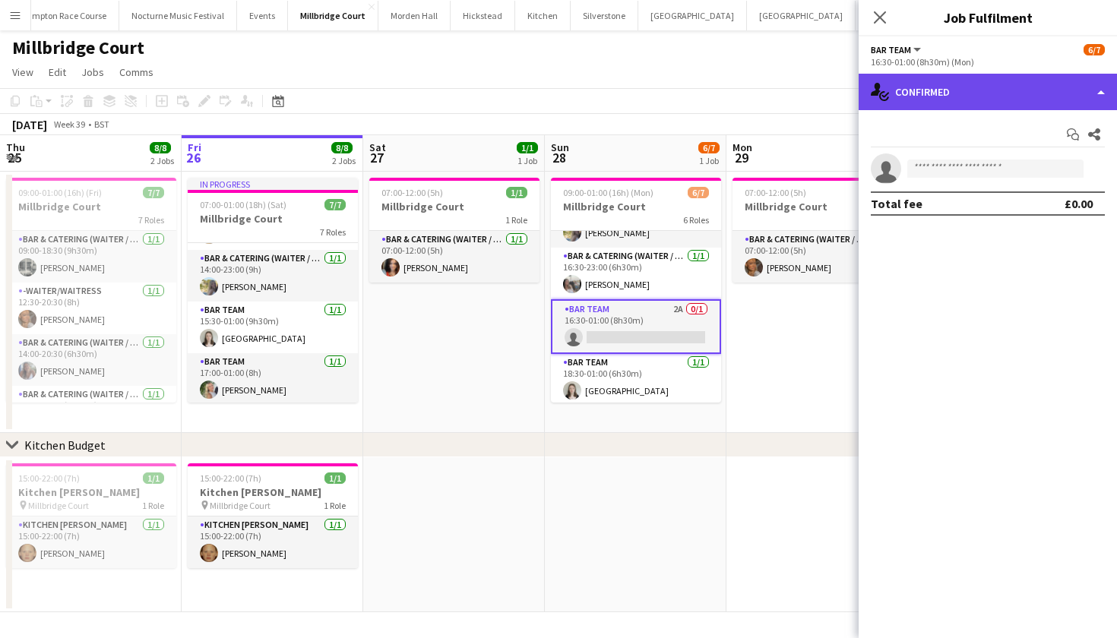
click at [1042, 94] on div "single-neutral-actions-check-2 Confirmed" at bounding box center [987, 92] width 258 height 36
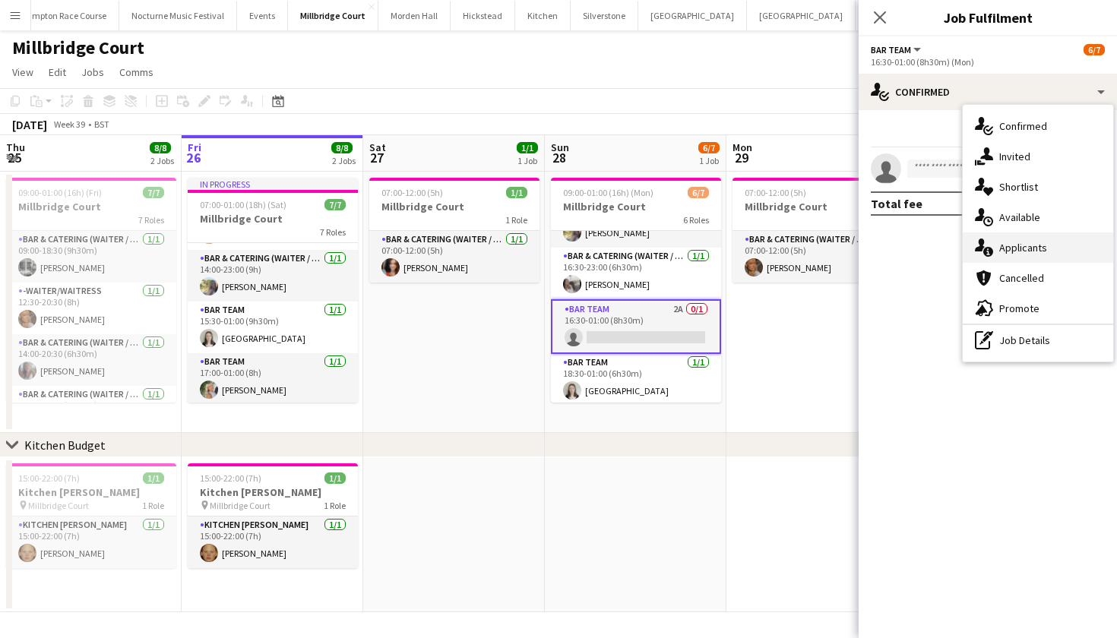
click at [1007, 261] on div "single-neutral-actions-information Applicants" at bounding box center [1038, 247] width 150 height 30
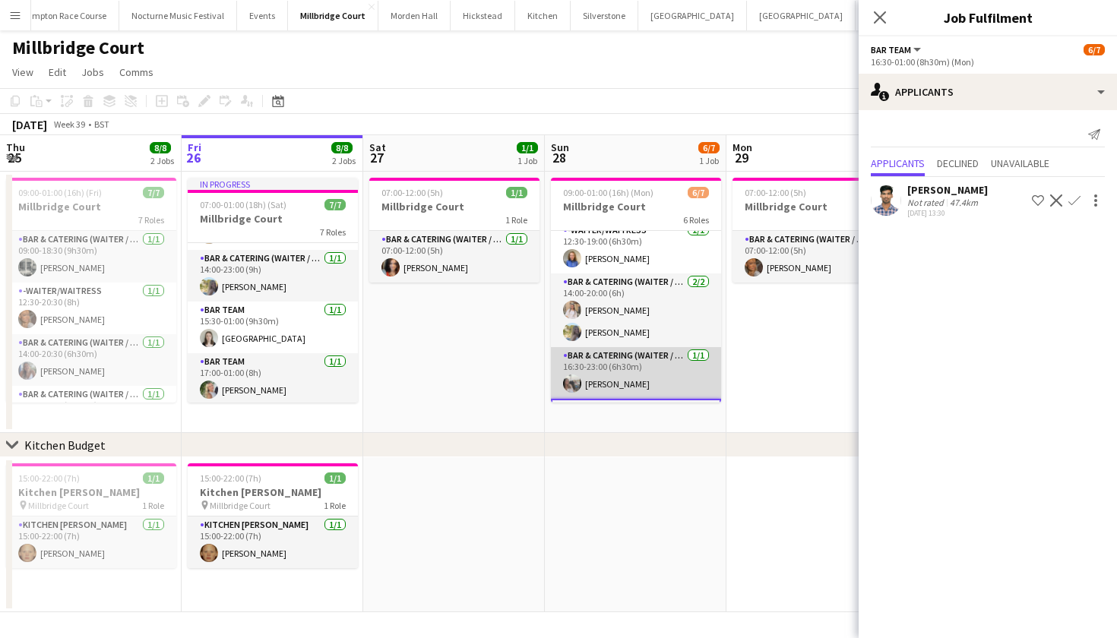
scroll to position [59, 0]
click at [751, 356] on app-date-cell "07:00-12:00 (5h) 1/1 Millbridge Court 1 Role Bar & Catering (Waiter / waitress)…" at bounding box center [817, 302] width 182 height 261
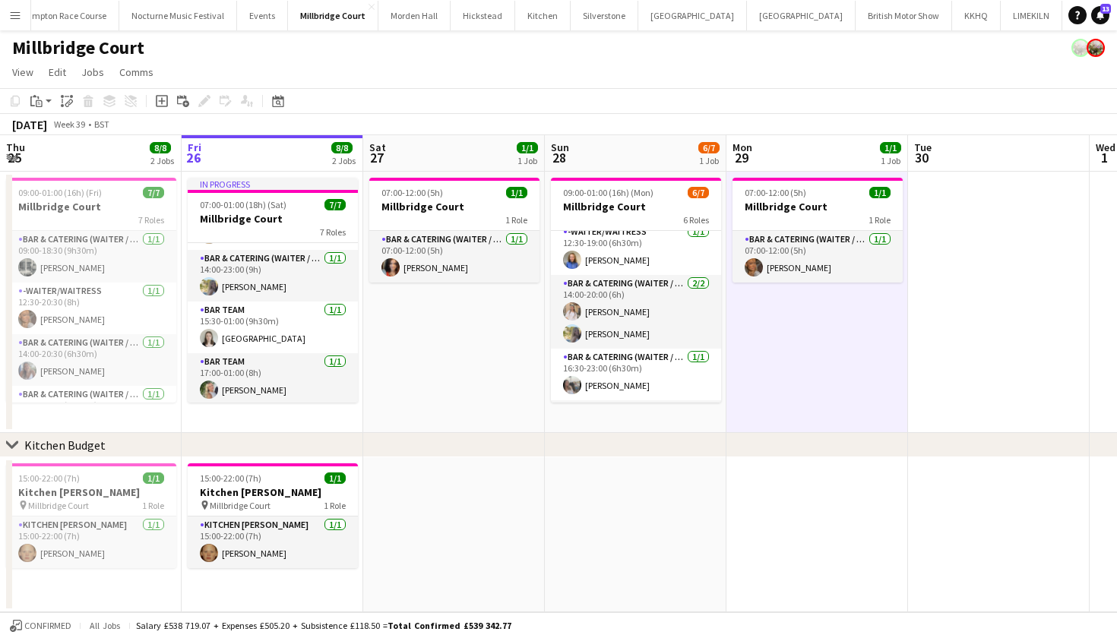
scroll to position [0, 0]
click at [1013, 341] on app-date-cell at bounding box center [999, 302] width 182 height 261
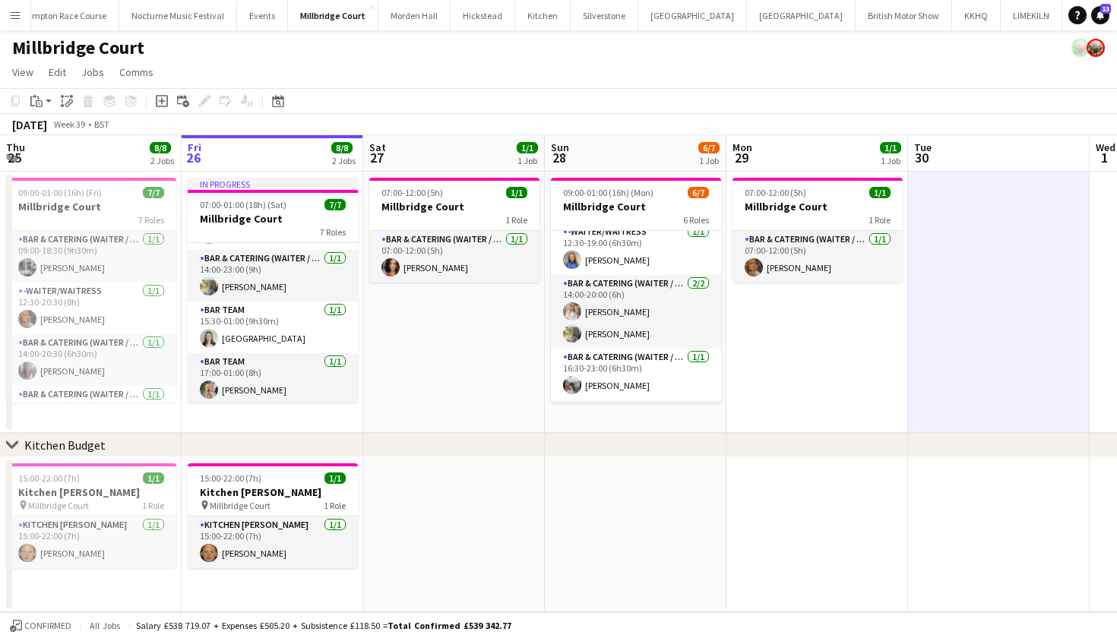
click at [868, 327] on app-date-cell "07:00-12:00 (5h) 1/1 Millbridge Court 1 Role Bar & Catering (Waiter / waitress)…" at bounding box center [817, 302] width 182 height 261
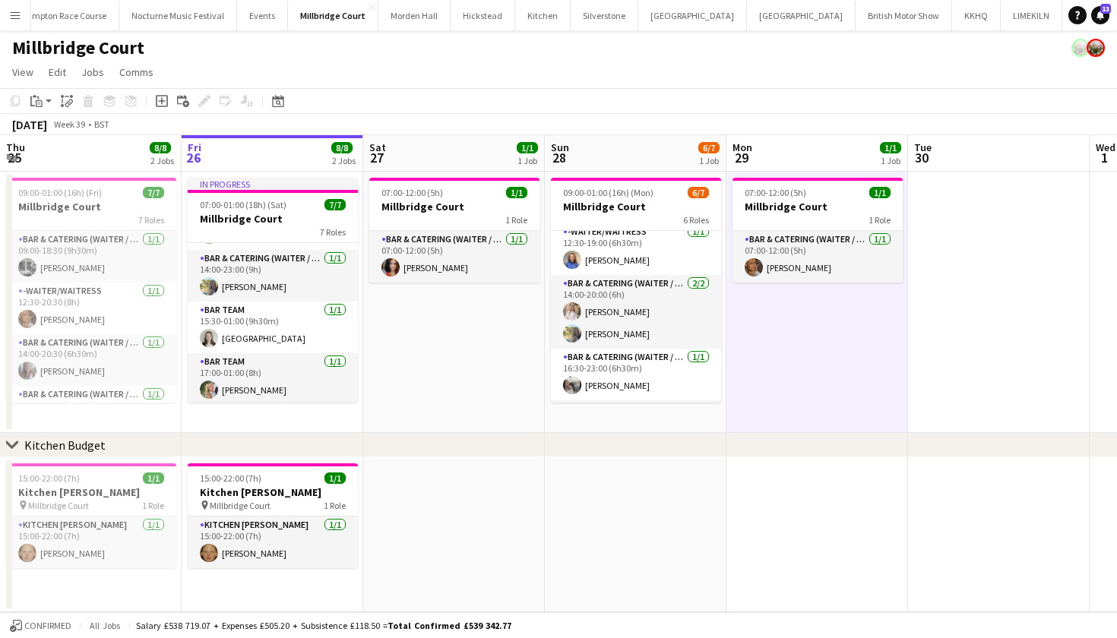
click at [997, 249] on app-date-cell at bounding box center [999, 302] width 182 height 261
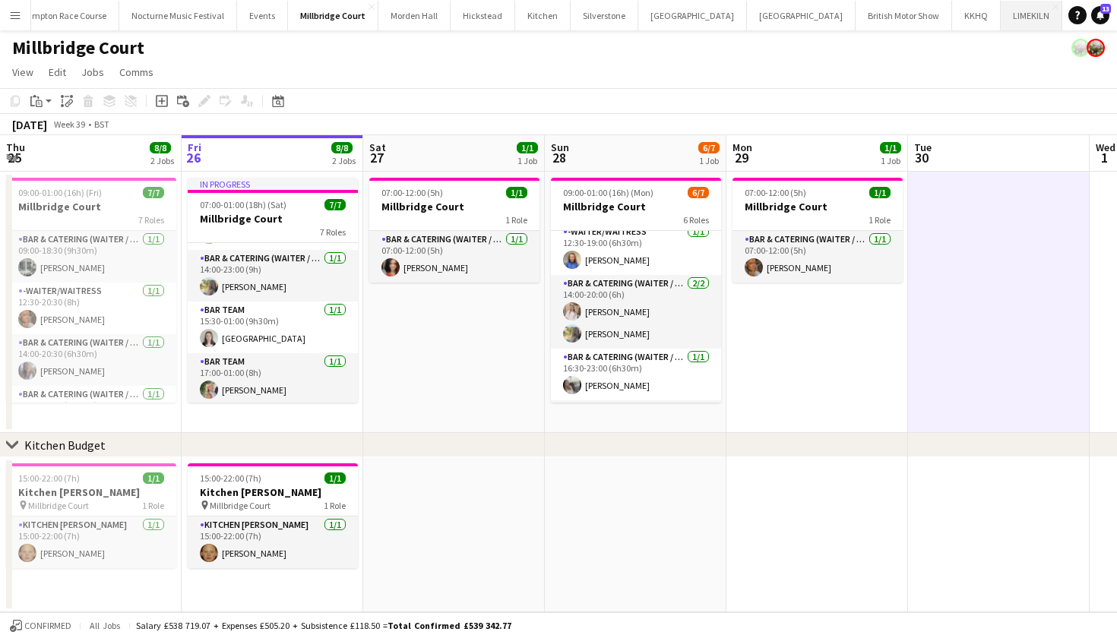
click at [1001, 15] on button "LIMEKILN Close" at bounding box center [1032, 16] width 62 height 30
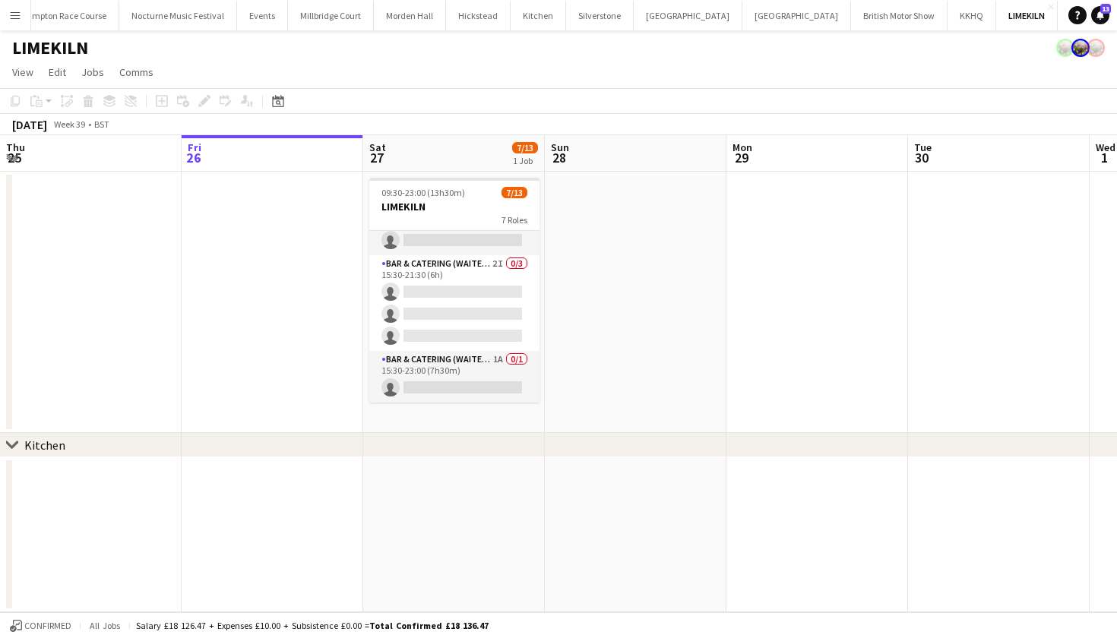
scroll to position [322, 0]
click at [422, 371] on app-card-role "Bar & Catering (Waiter / waitress) 1A 0/1 15:30-23:00 (7h30m) single-neutral-ac…" at bounding box center [454, 377] width 170 height 52
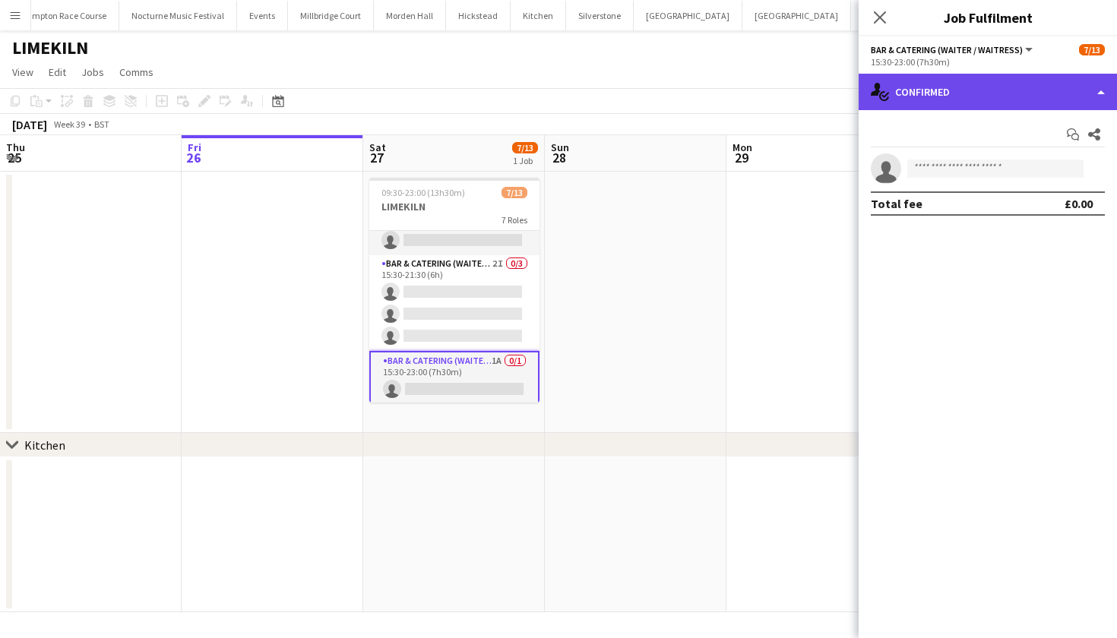
click at [1044, 84] on div "single-neutral-actions-check-2 Confirmed" at bounding box center [987, 92] width 258 height 36
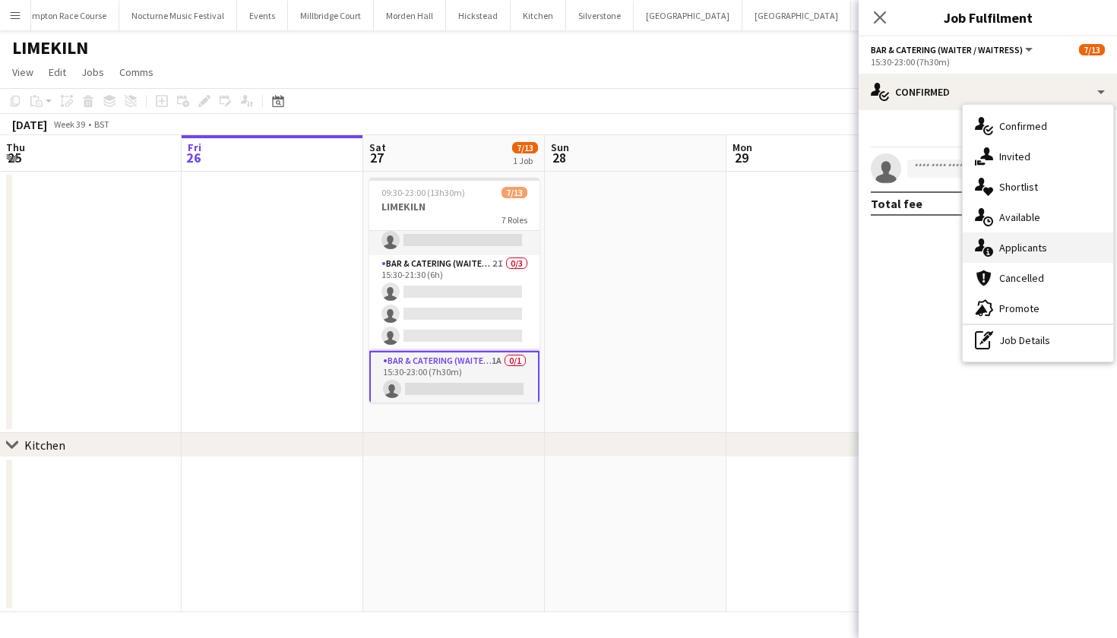
click at [1006, 244] on span "Applicants" at bounding box center [1023, 248] width 48 height 14
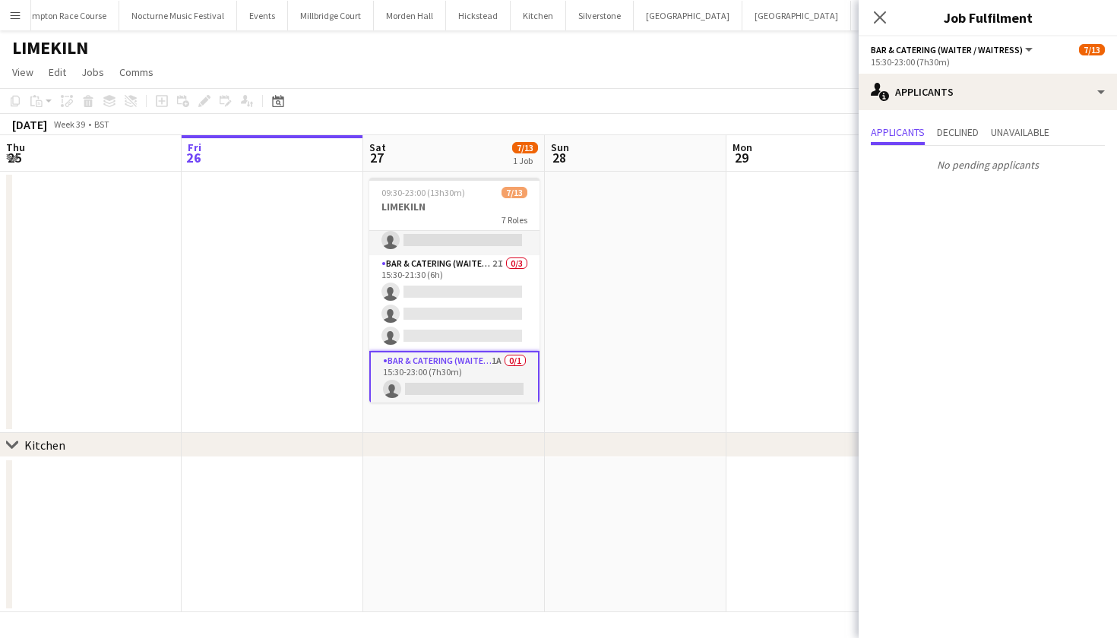
click at [745, 262] on app-date-cell at bounding box center [817, 302] width 182 height 261
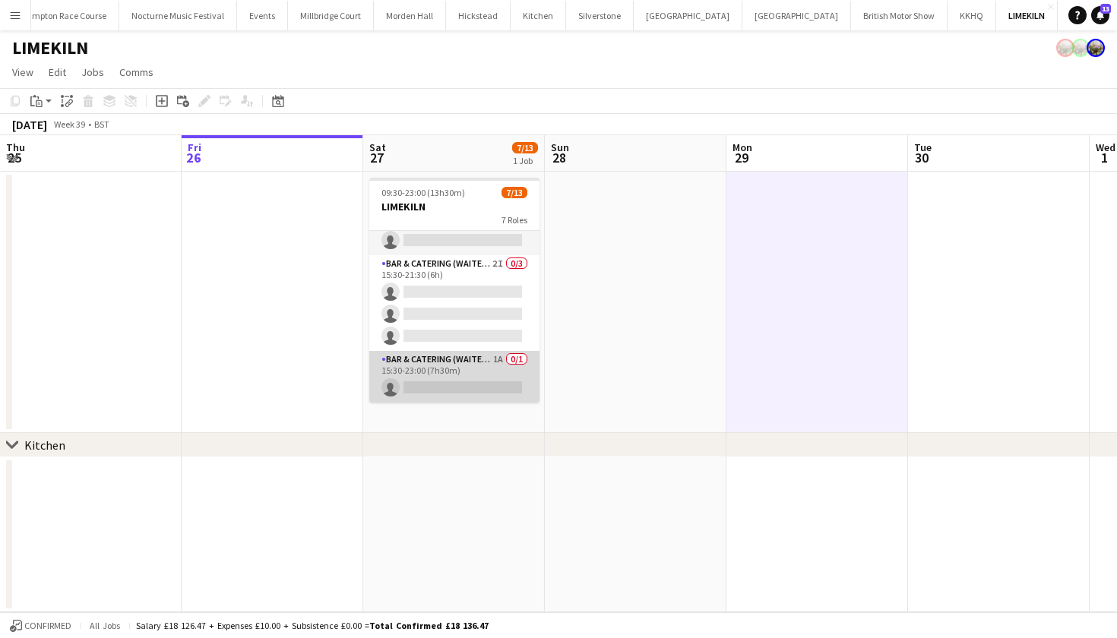
click at [481, 362] on app-card-role "Bar & Catering (Waiter / waitress) 1A 0/1 15:30-23:00 (7h30m) single-neutral-ac…" at bounding box center [454, 377] width 170 height 52
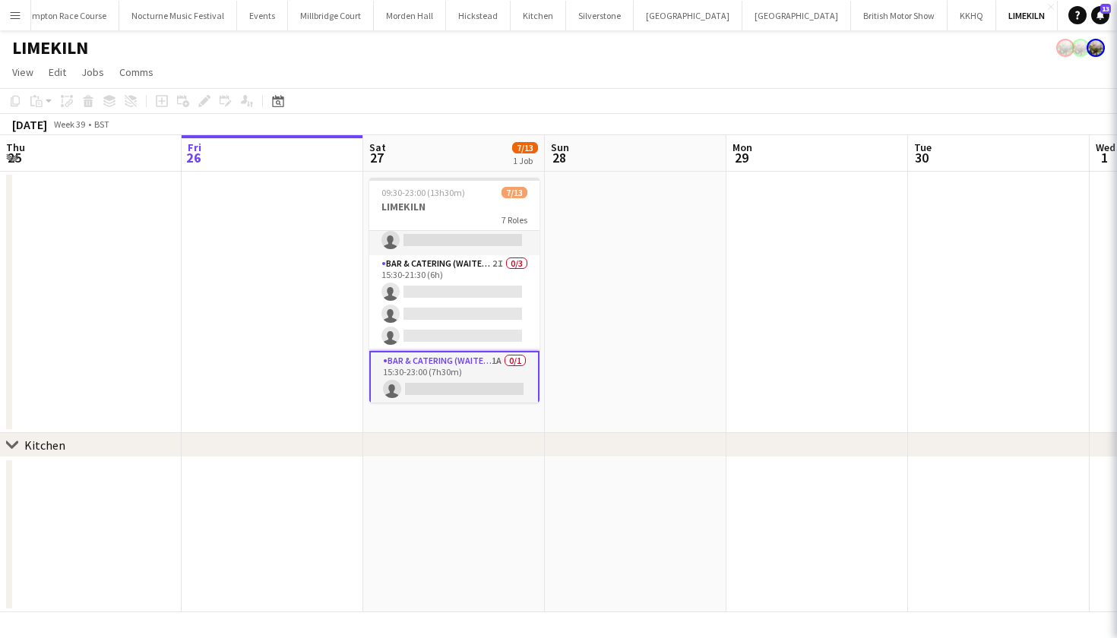
scroll to position [0, 362]
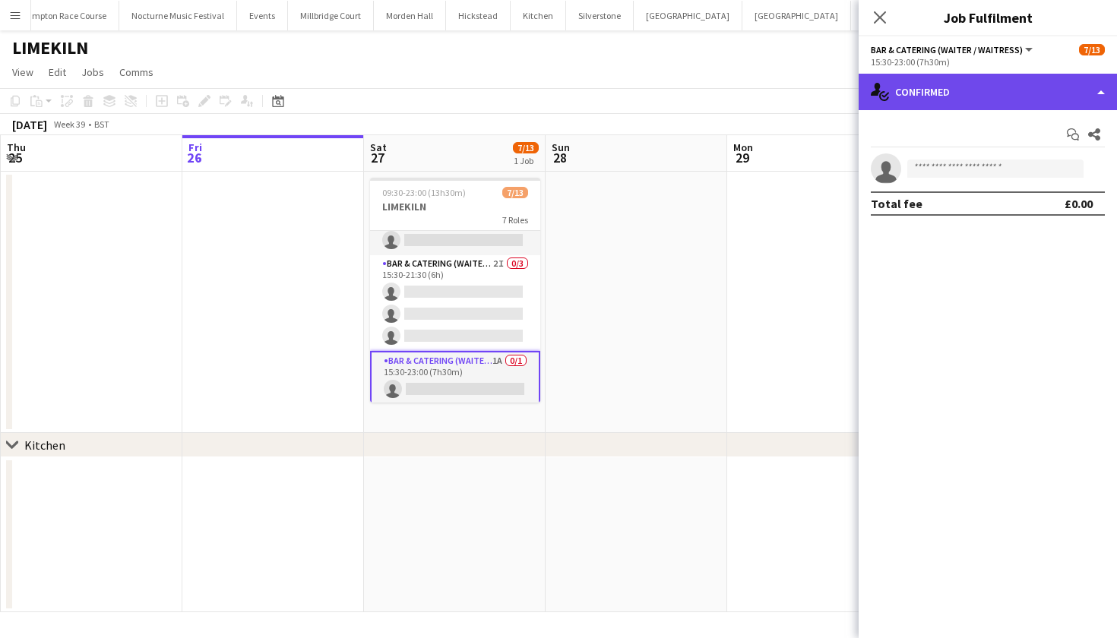
click at [949, 96] on div "single-neutral-actions-check-2 Confirmed" at bounding box center [987, 92] width 258 height 36
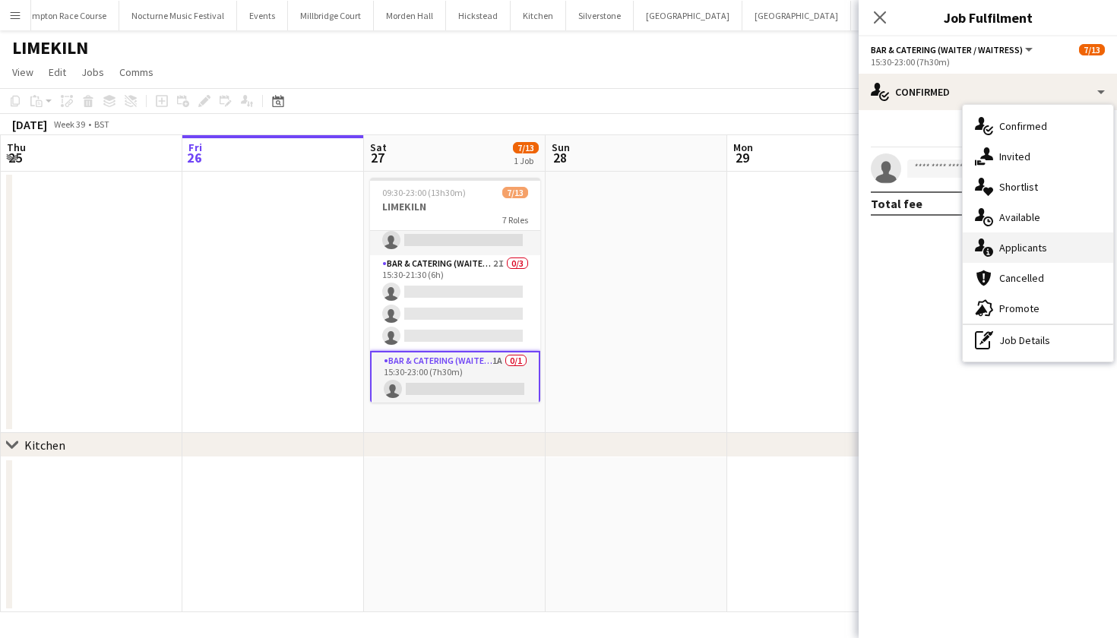
click at [1040, 249] on span "Applicants" at bounding box center [1023, 248] width 48 height 14
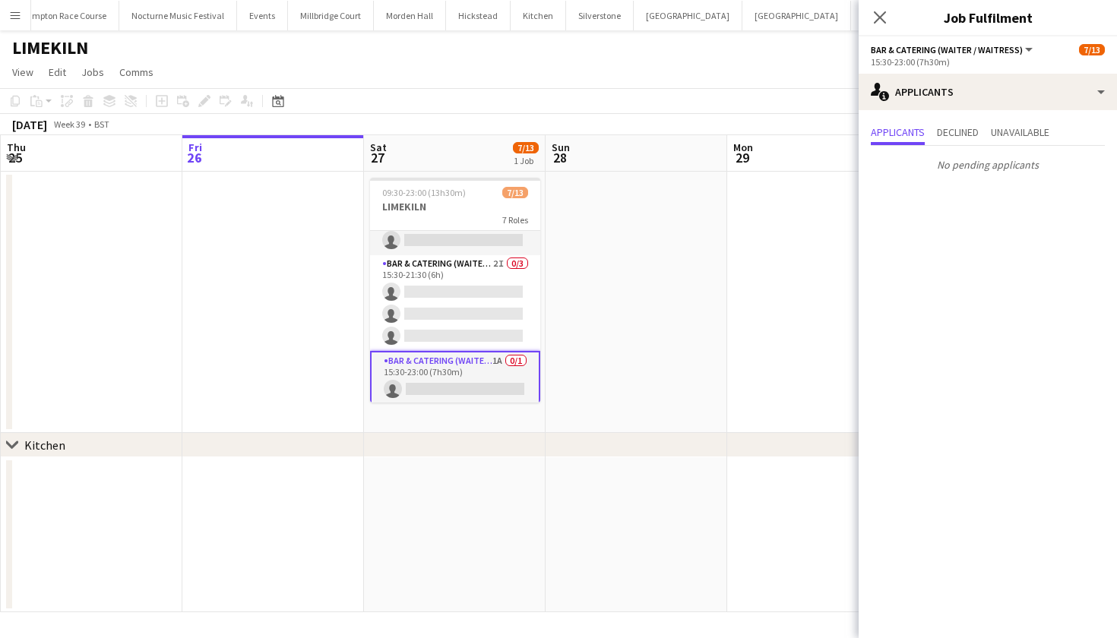
click at [725, 289] on app-date-cell at bounding box center [636, 302] width 182 height 261
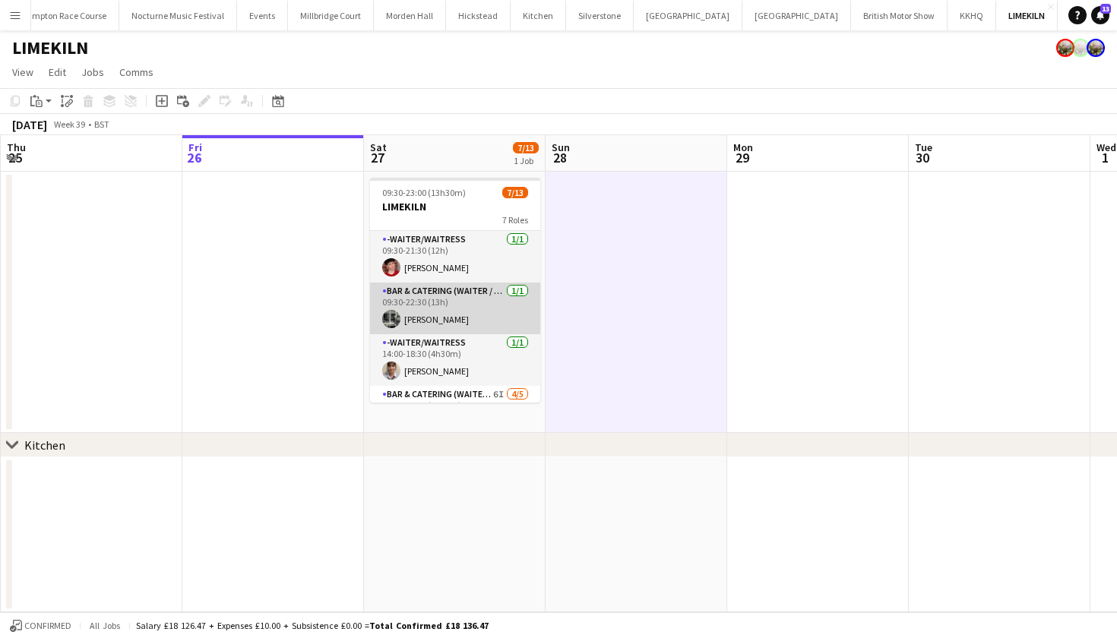
scroll to position [0, 0]
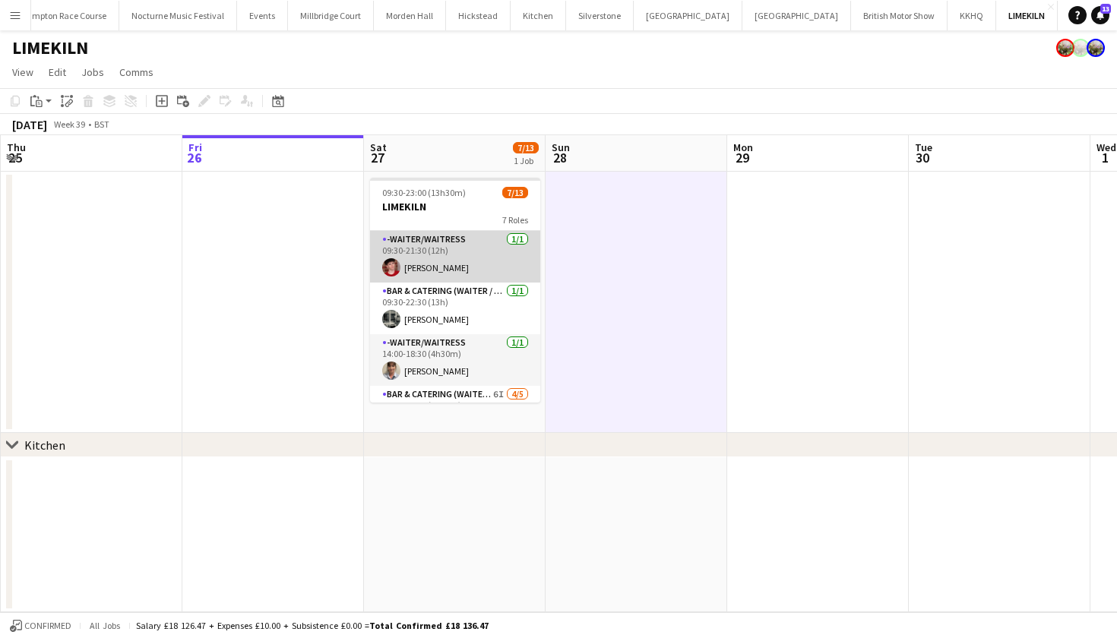
click at [455, 245] on app-card-role "-Waiter/Waitress 1/1 09:30-21:30 (12h) Jonnie Saunders" at bounding box center [455, 257] width 170 height 52
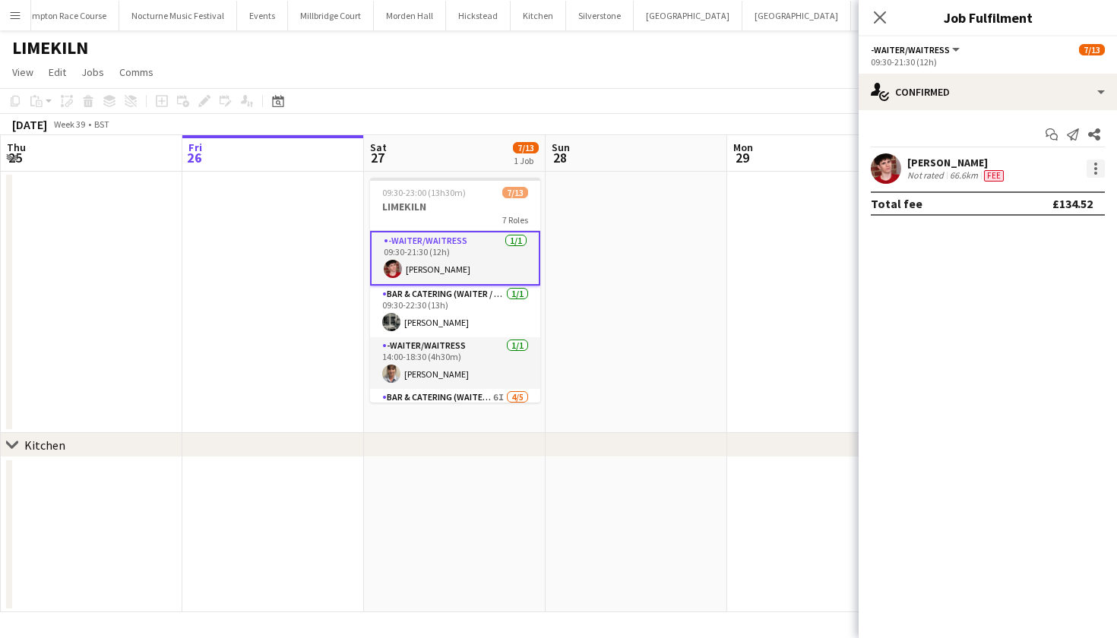
click at [1100, 168] on div at bounding box center [1095, 169] width 18 height 18
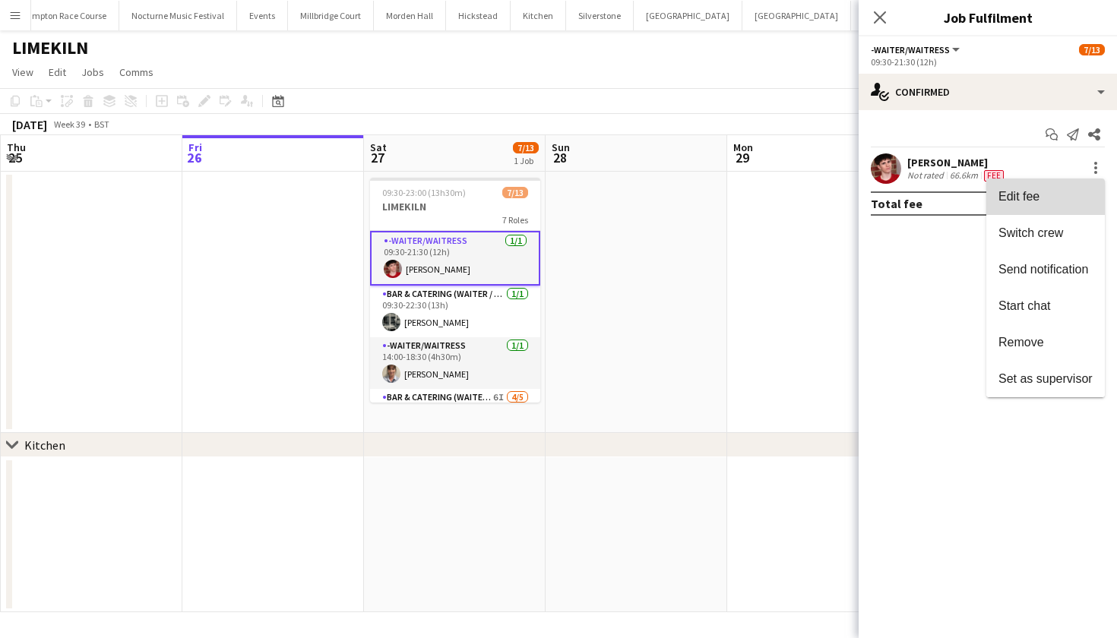
click at [1061, 184] on button "Edit fee" at bounding box center [1045, 197] width 119 height 36
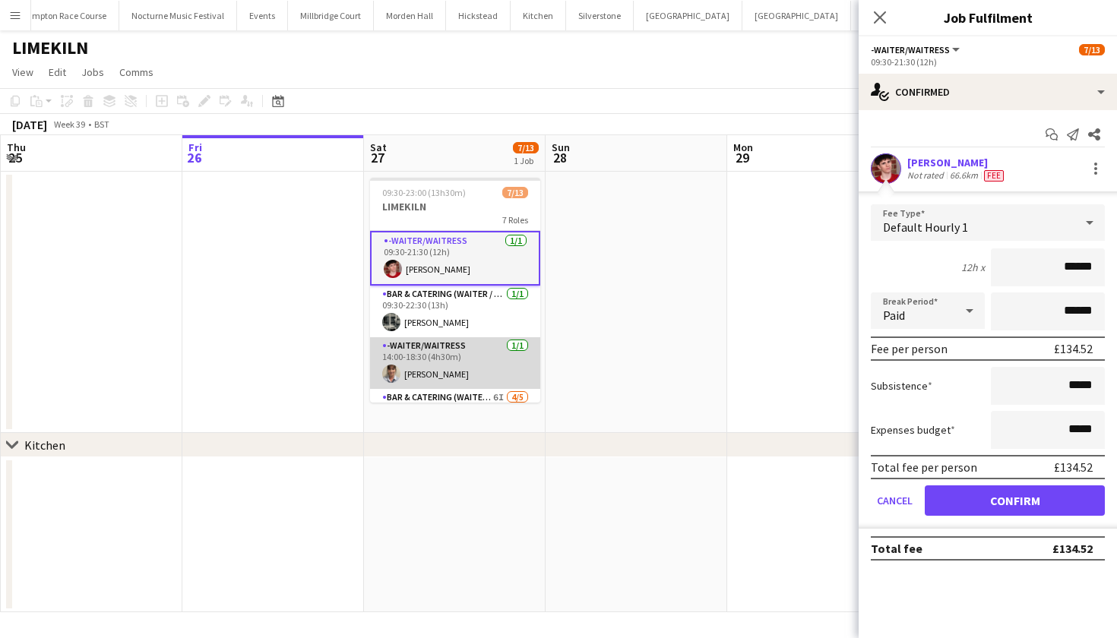
click at [437, 381] on app-card-role "-Waiter/Waitress [DATE] 14:00-18:30 (4h30m) [PERSON_NAME]" at bounding box center [455, 363] width 170 height 52
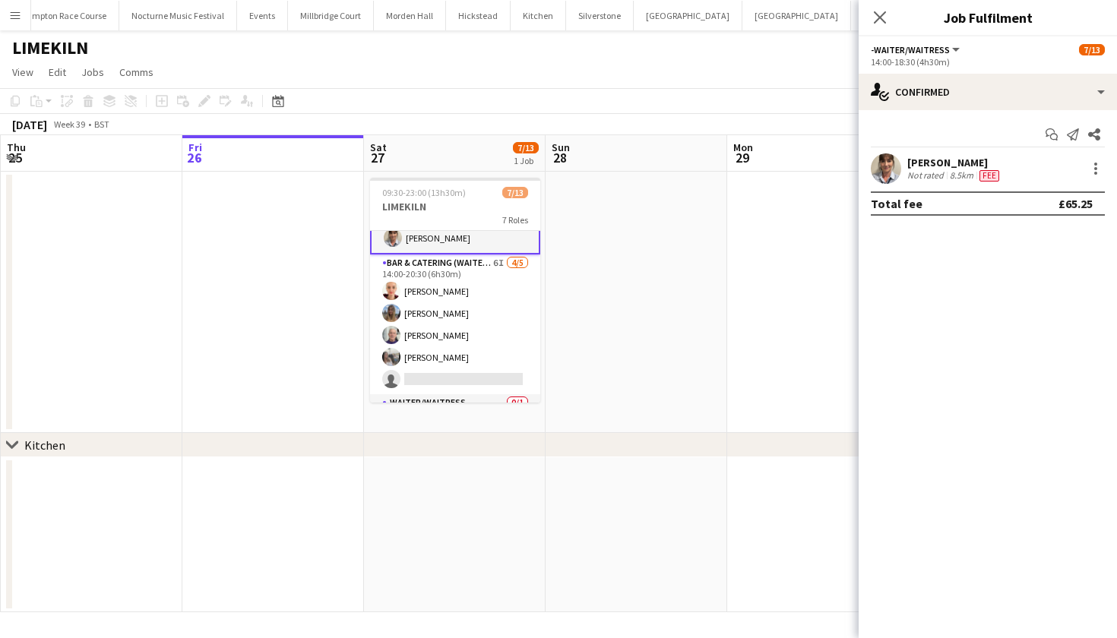
scroll to position [160, 0]
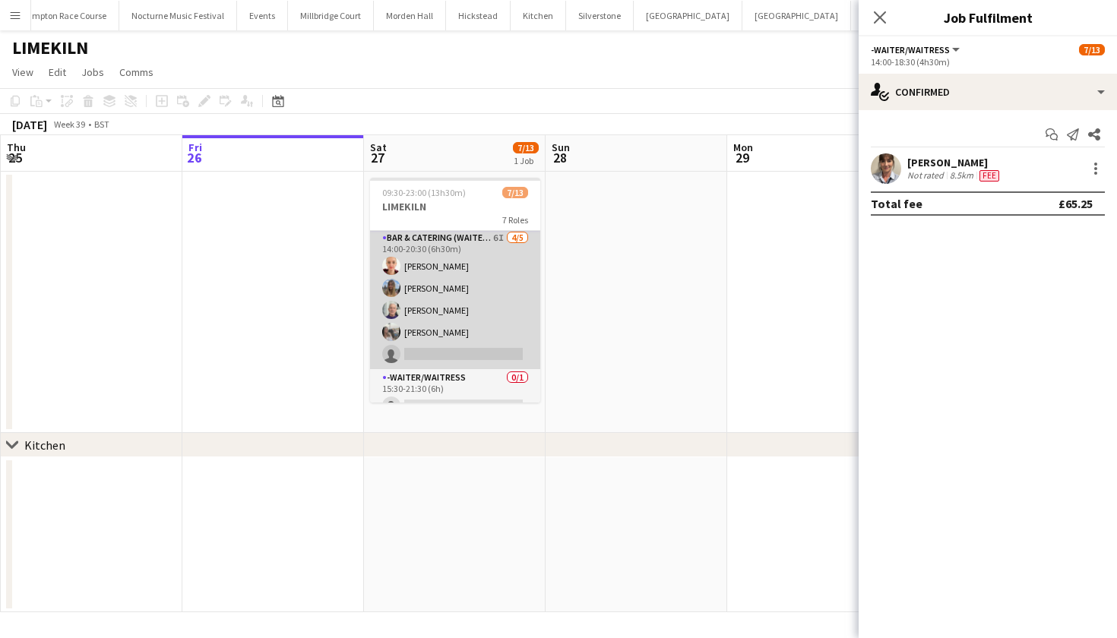
click at [501, 312] on app-card-role "Bar & Catering (Waiter / waitress) 6I [DATE] 14:00-20:30 (6h30m) [PERSON_NAME] …" at bounding box center [455, 299] width 170 height 140
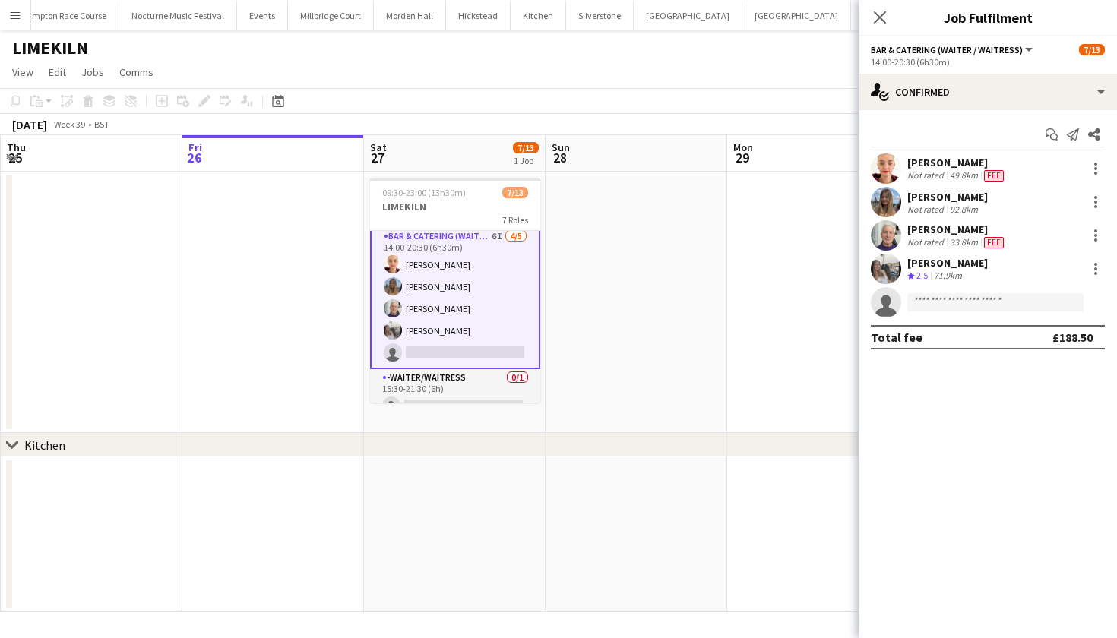
click at [879, 168] on app-user-avatar at bounding box center [886, 168] width 30 height 30
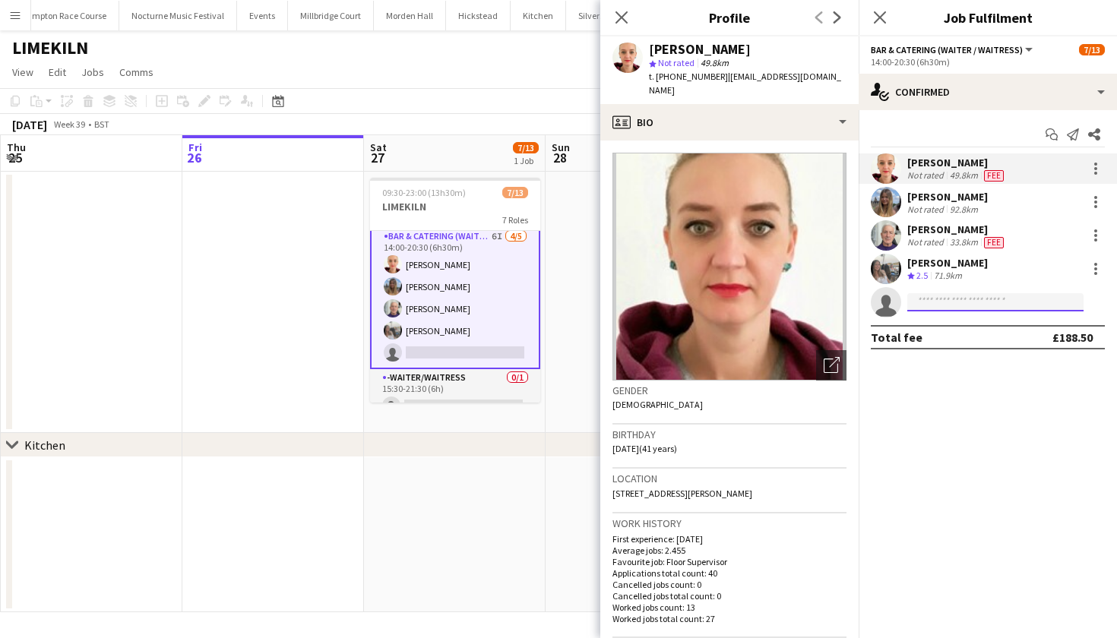
click at [958, 299] on input at bounding box center [995, 302] width 176 height 18
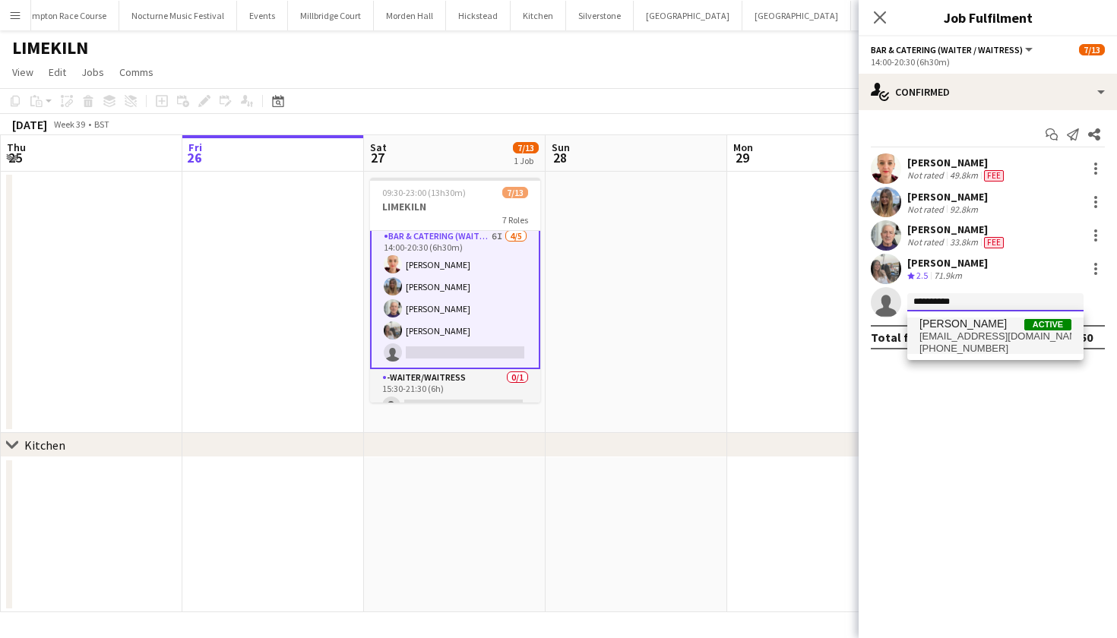
type input "**********"
click at [970, 338] on span "sadiebicknell@gmail.com" at bounding box center [995, 336] width 152 height 12
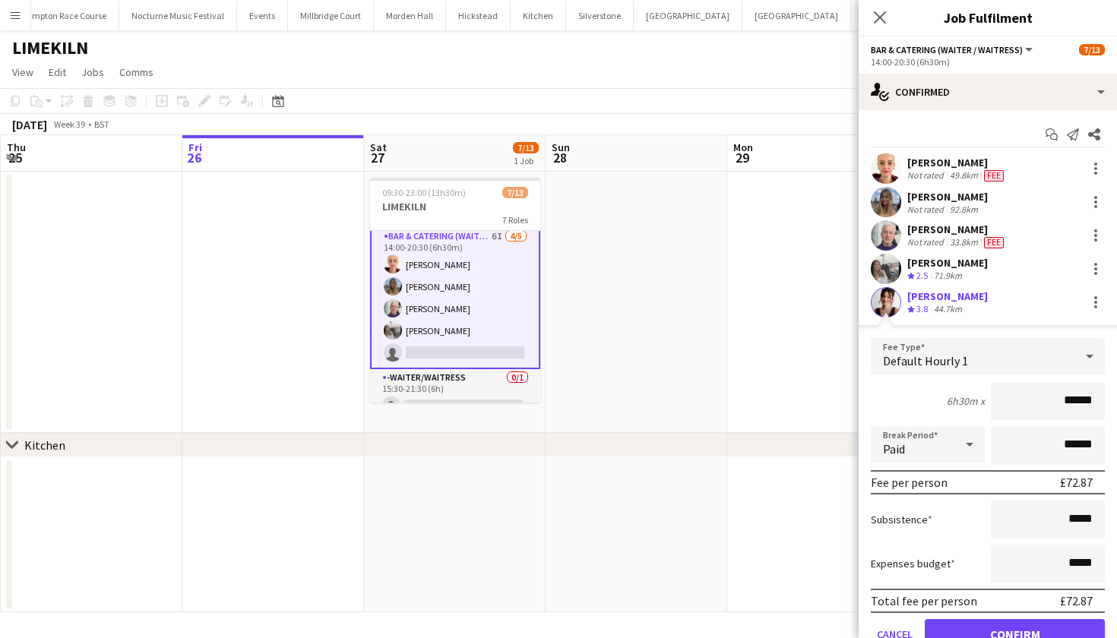
click at [893, 311] on app-user-avatar at bounding box center [886, 302] width 30 height 30
click at [1000, 630] on button "Confirm" at bounding box center [1015, 634] width 180 height 30
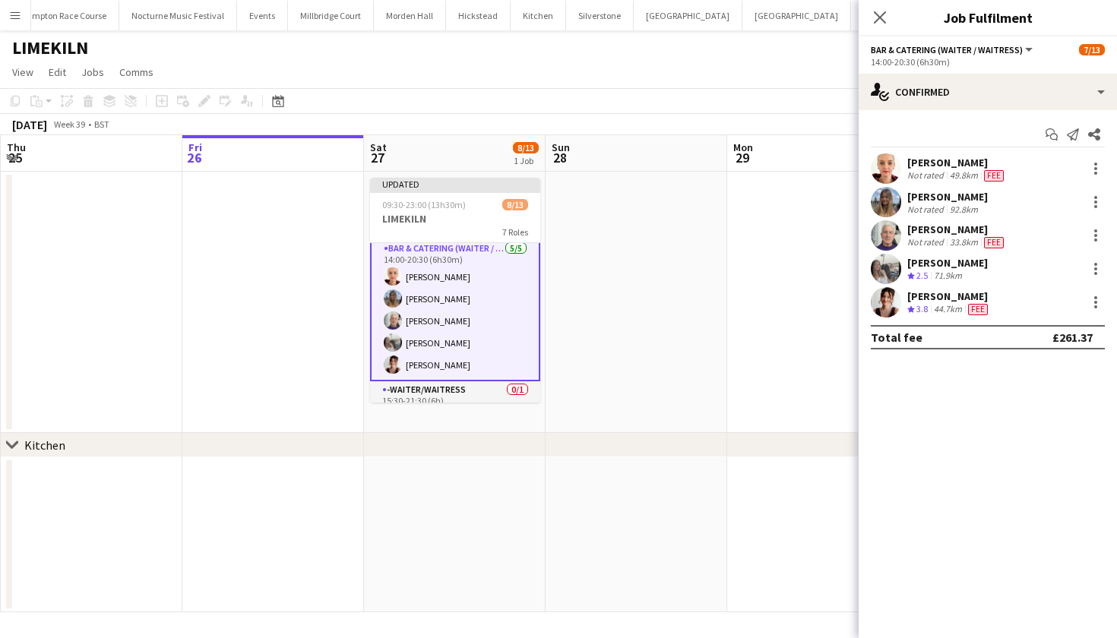
click at [892, 298] on app-user-avatar at bounding box center [886, 302] width 30 height 30
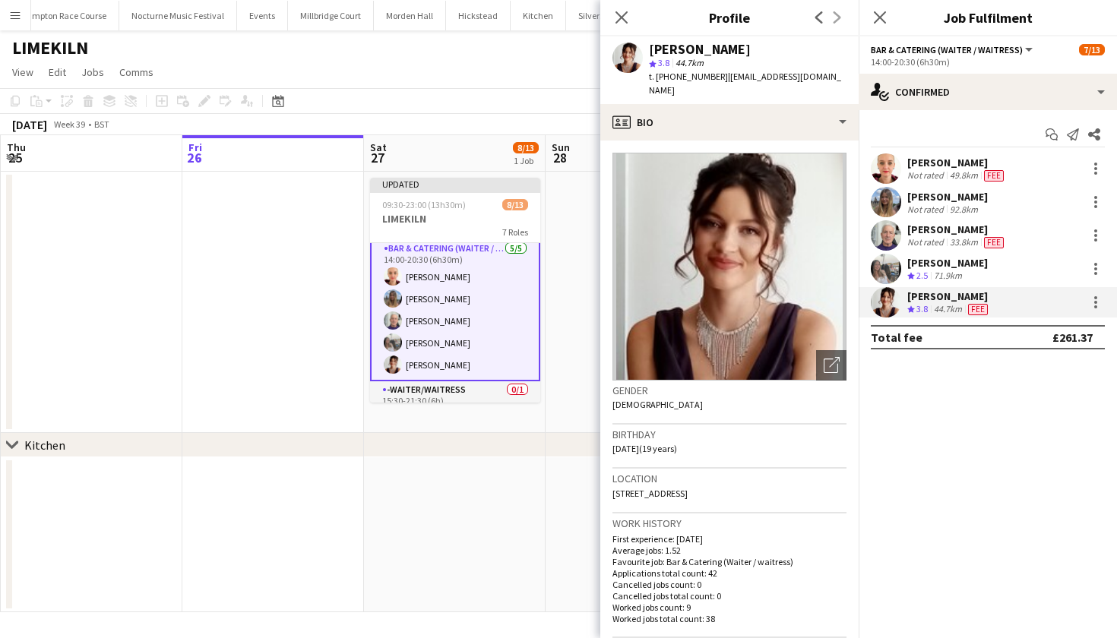
click at [880, 270] on app-user-avatar at bounding box center [886, 269] width 30 height 30
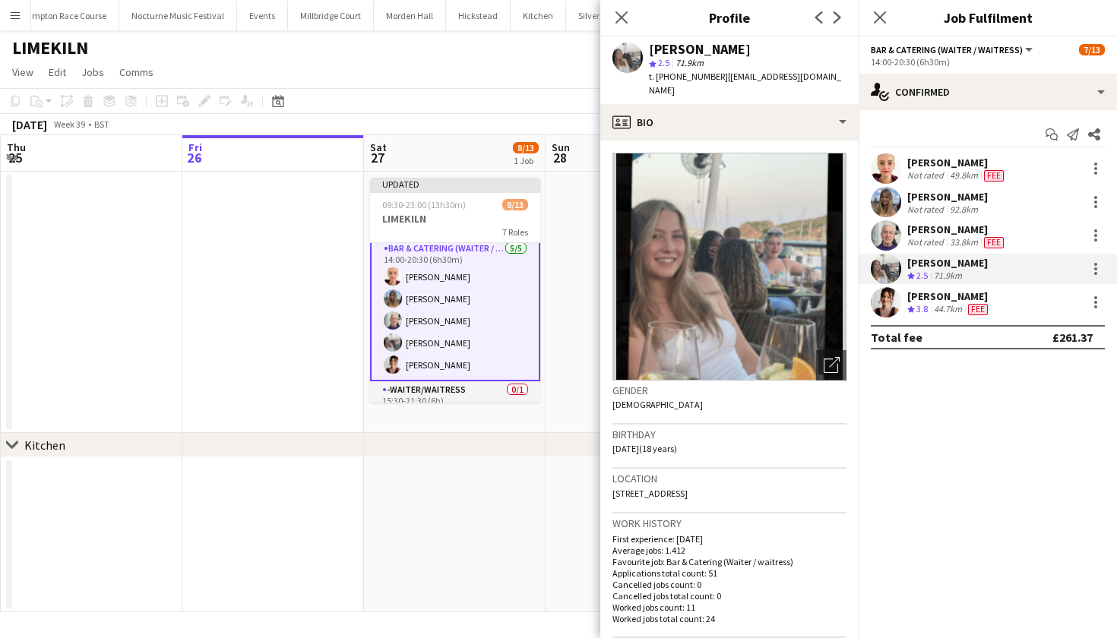
click at [883, 239] on app-user-avatar at bounding box center [886, 235] width 30 height 30
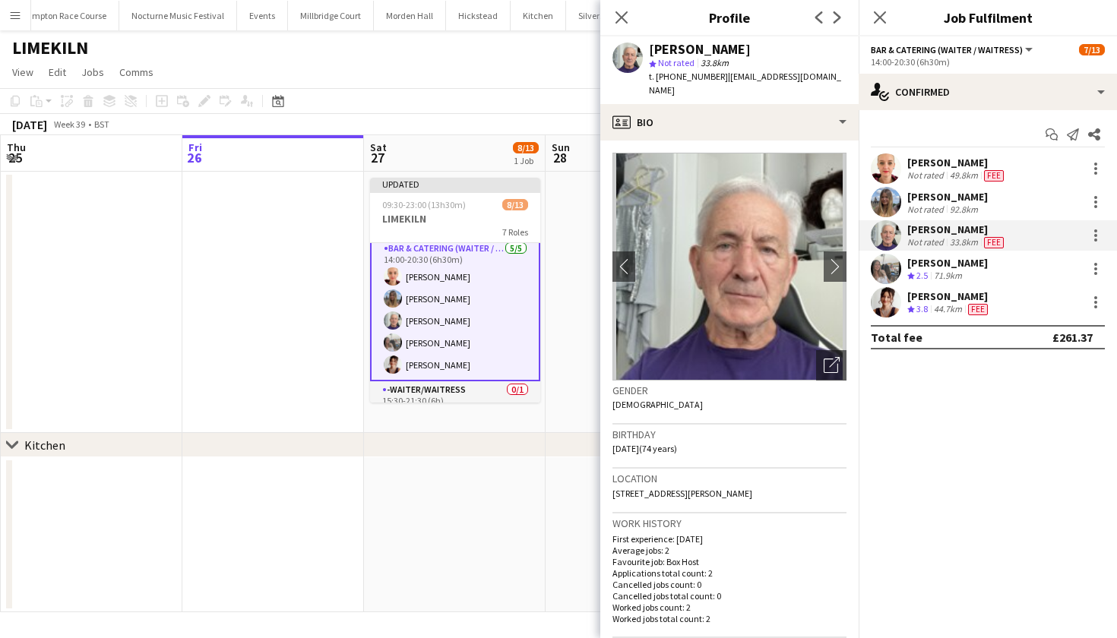
click at [885, 305] on app-user-avatar at bounding box center [886, 302] width 30 height 30
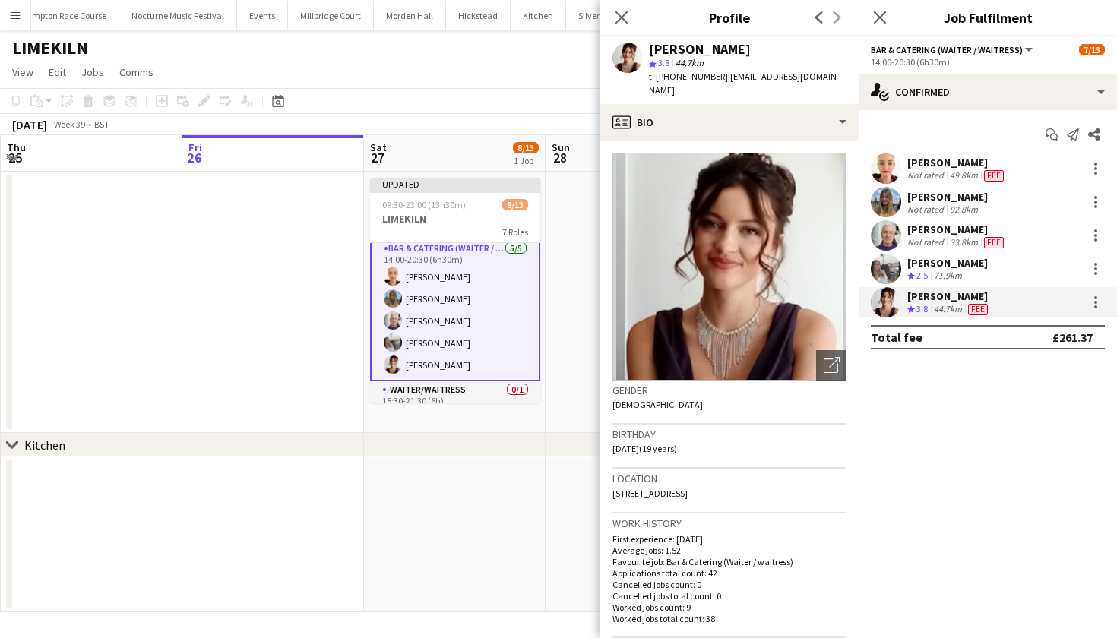
click at [882, 176] on app-user-avatar at bounding box center [886, 168] width 30 height 30
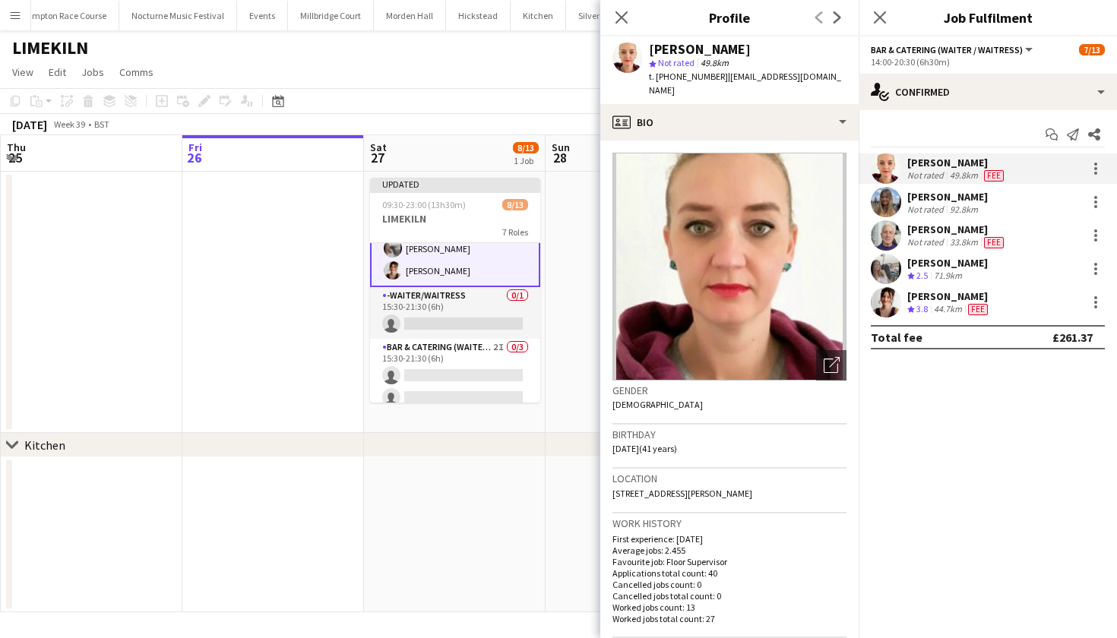
scroll to position [252, 0]
click at [1092, 302] on div at bounding box center [1095, 302] width 18 height 18
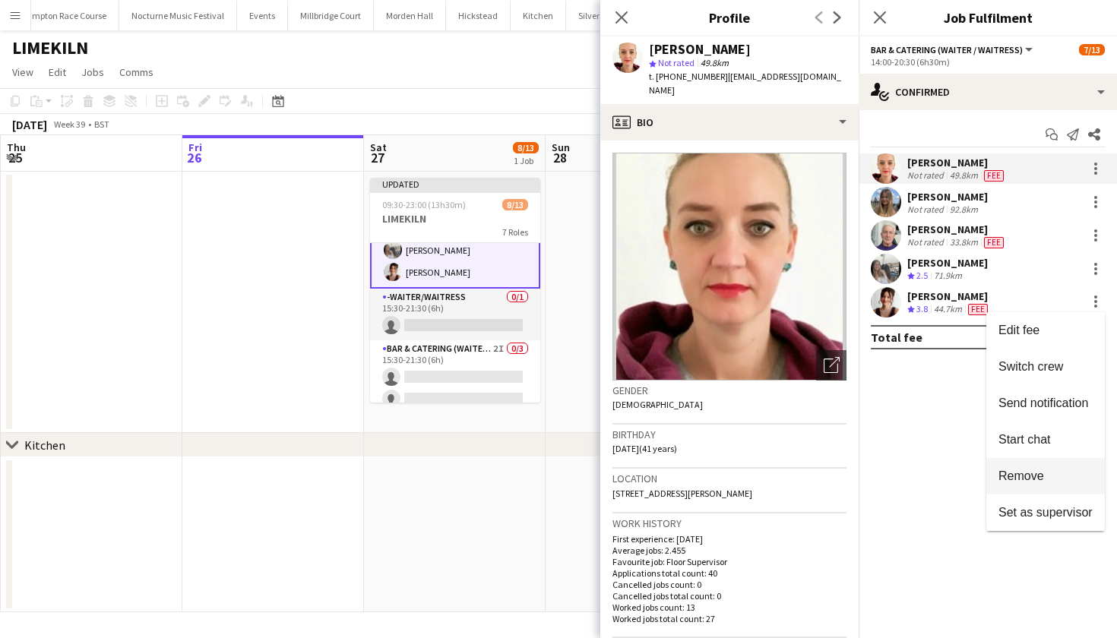
click at [1035, 475] on span "Remove" at bounding box center [1021, 476] width 46 height 13
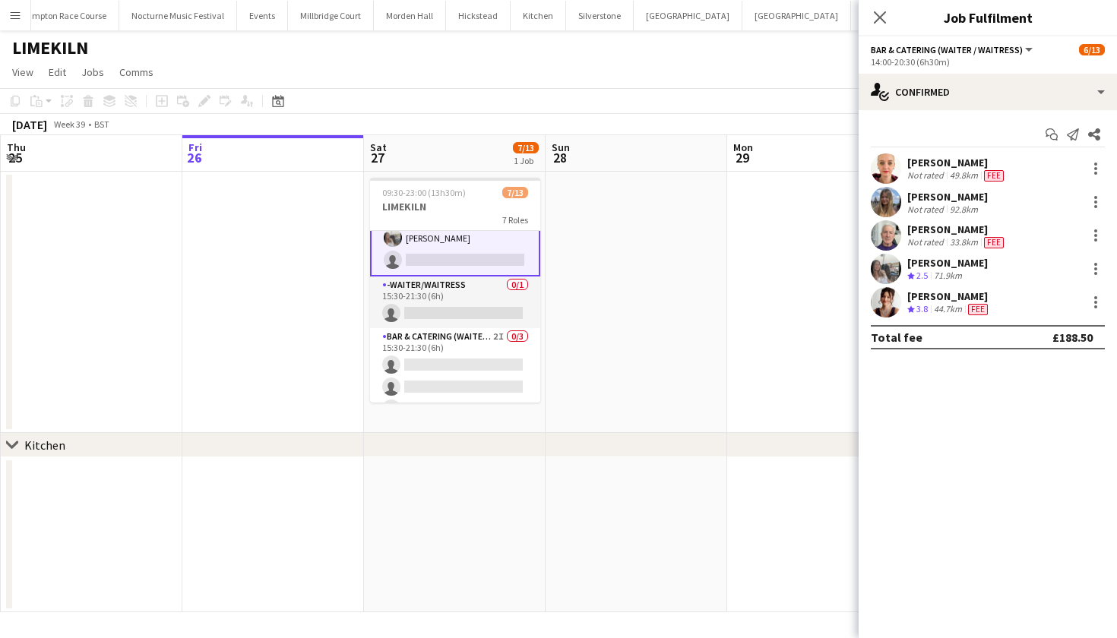
click at [595, 507] on app-date-cell at bounding box center [636, 534] width 182 height 155
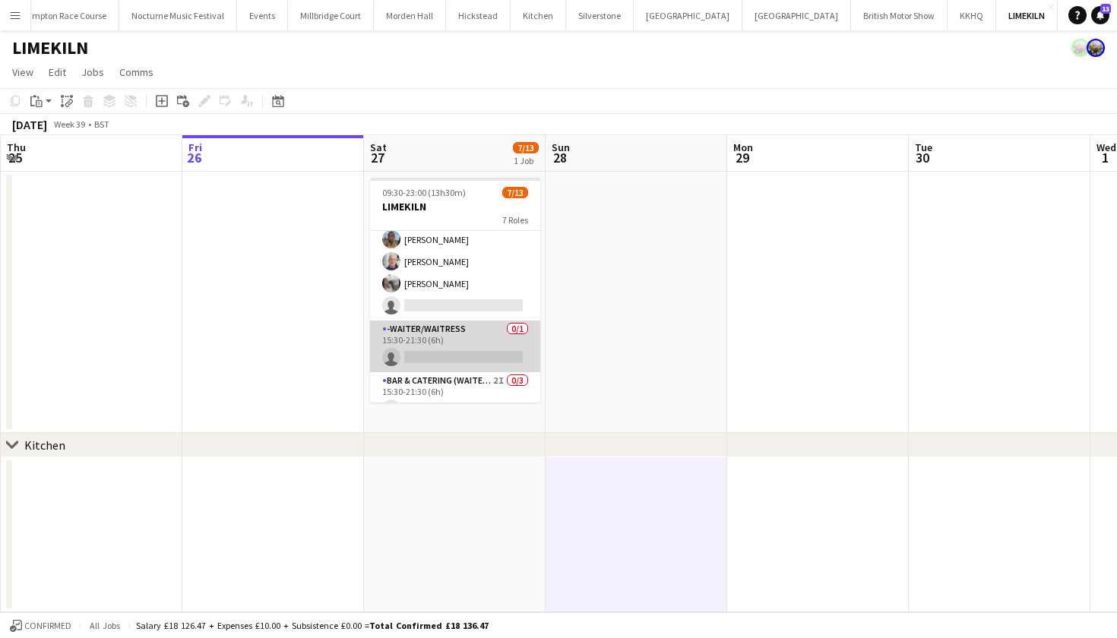
scroll to position [206, 0]
click at [16, 19] on app-icon "Menu" at bounding box center [15, 15] width 12 height 12
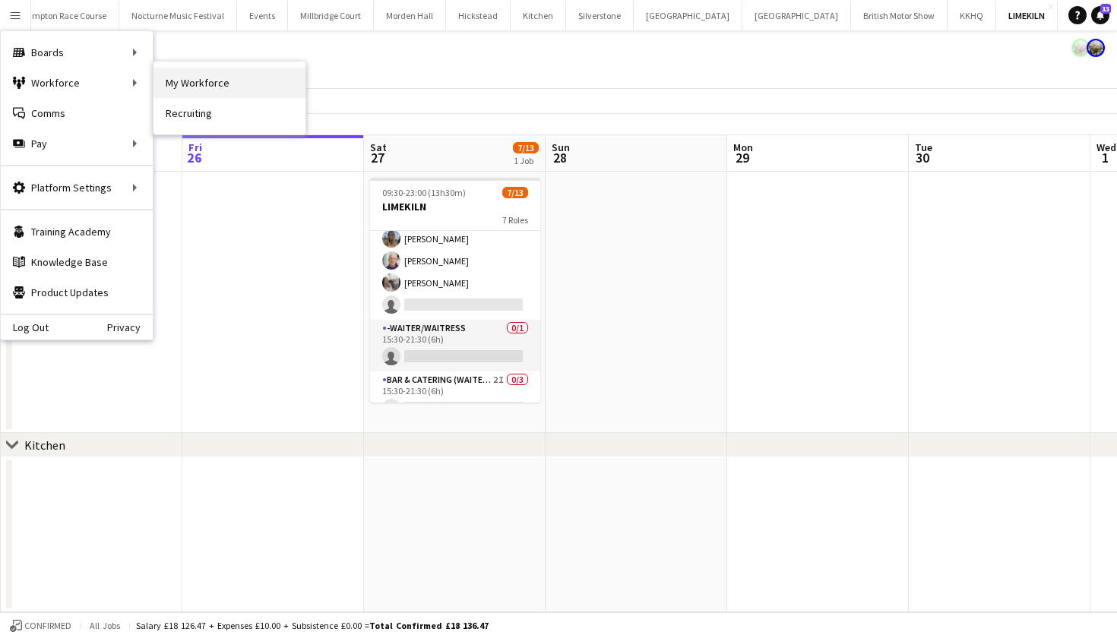
click at [164, 80] on link "My Workforce" at bounding box center [229, 83] width 152 height 30
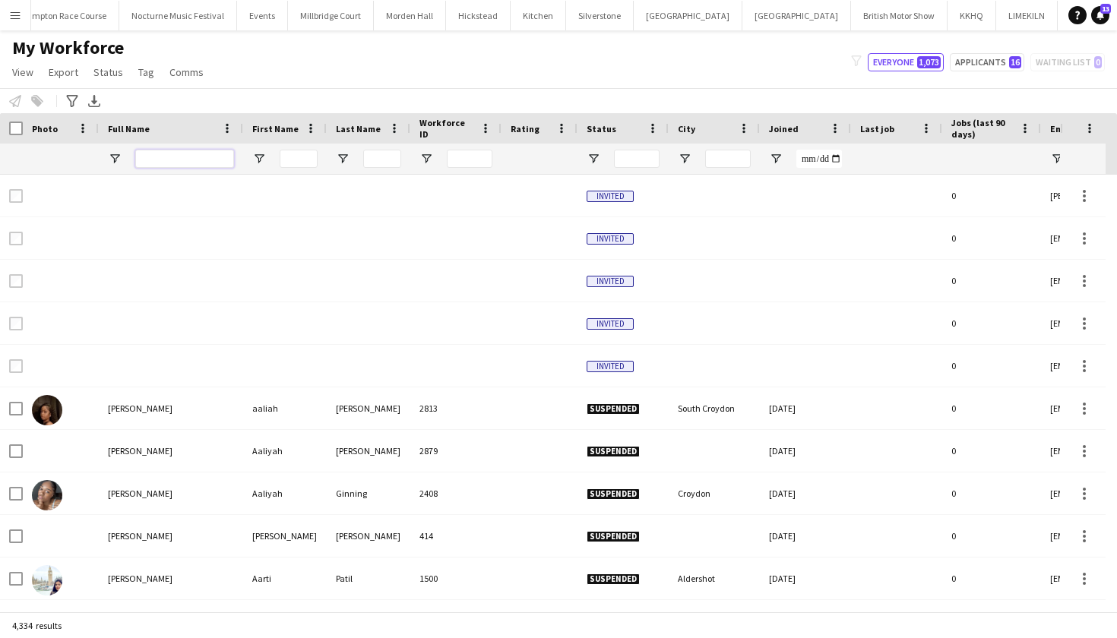
click at [201, 156] on input "Full Name Filter Input" at bounding box center [184, 159] width 99 height 18
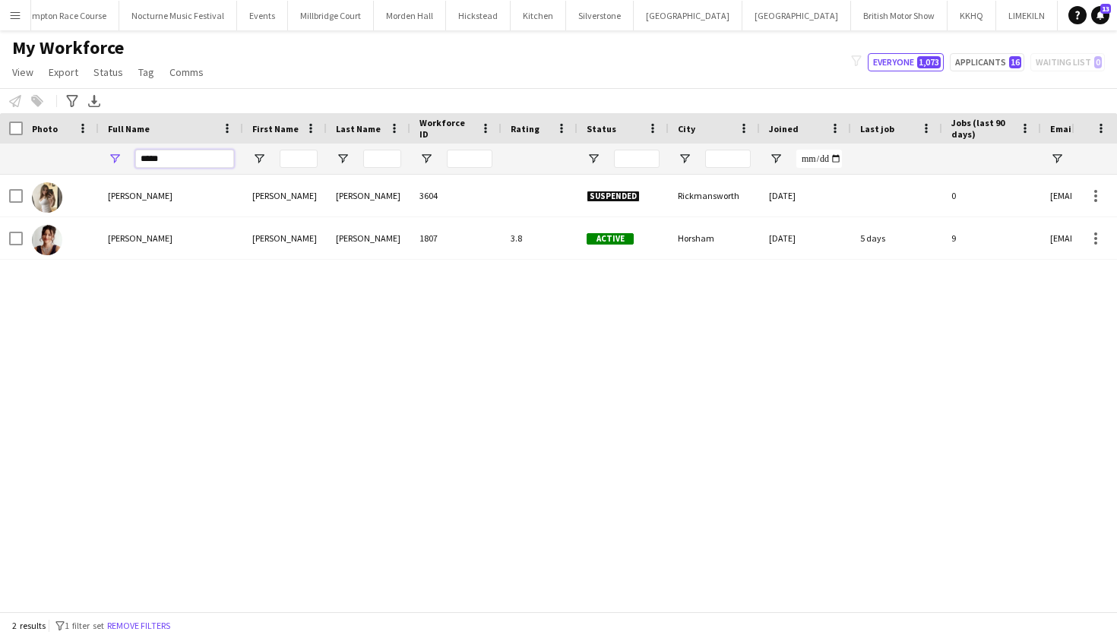
type input "*****"
click at [133, 243] on span "[PERSON_NAME]" at bounding box center [140, 237] width 65 height 11
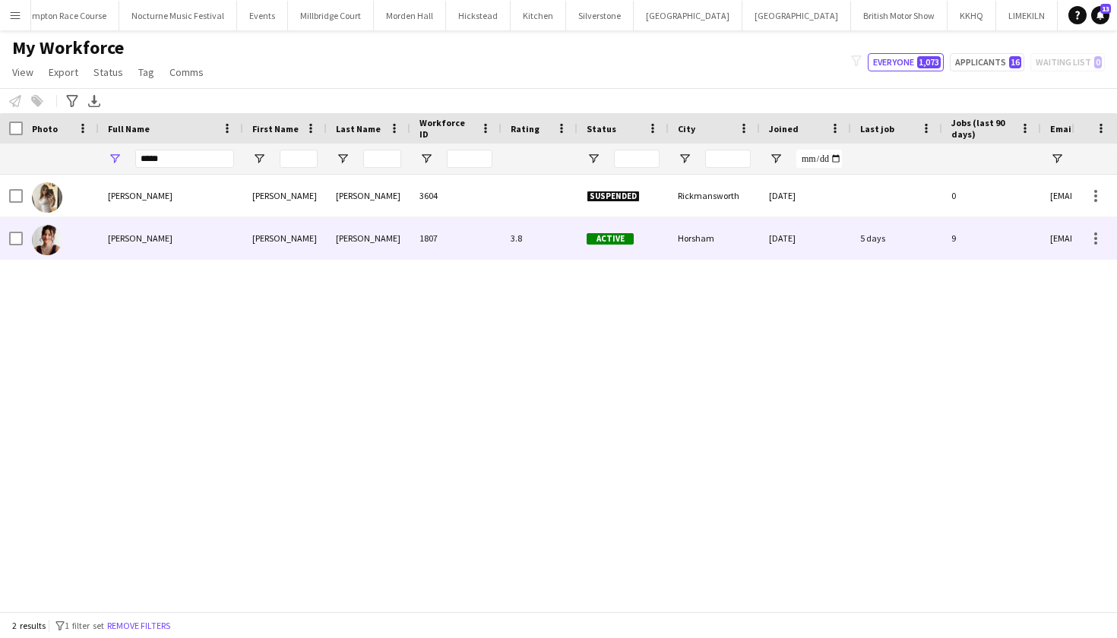
click at [542, 235] on div "3.8" at bounding box center [539, 238] width 76 height 42
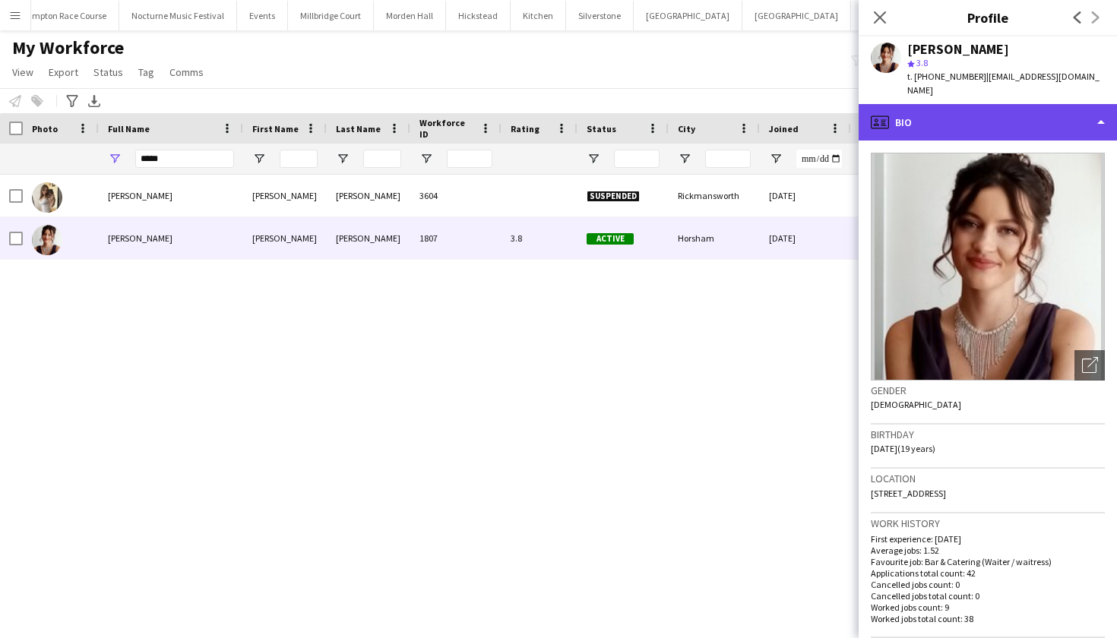
click at [1049, 116] on div "profile Bio" at bounding box center [987, 122] width 258 height 36
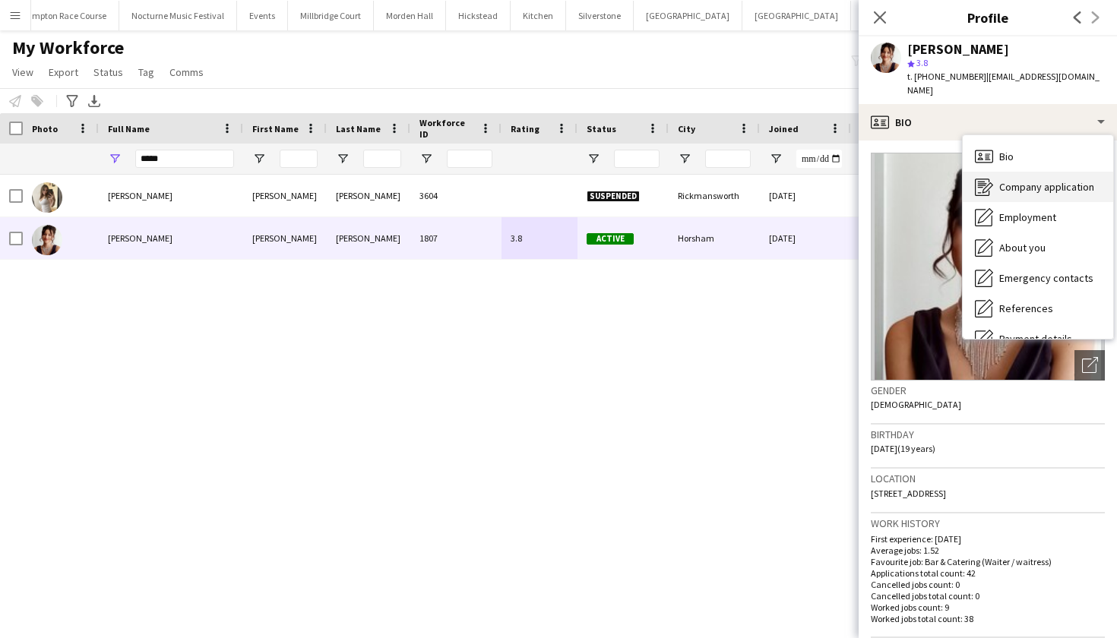
click at [1020, 172] on div "Company application Company application" at bounding box center [1038, 187] width 150 height 30
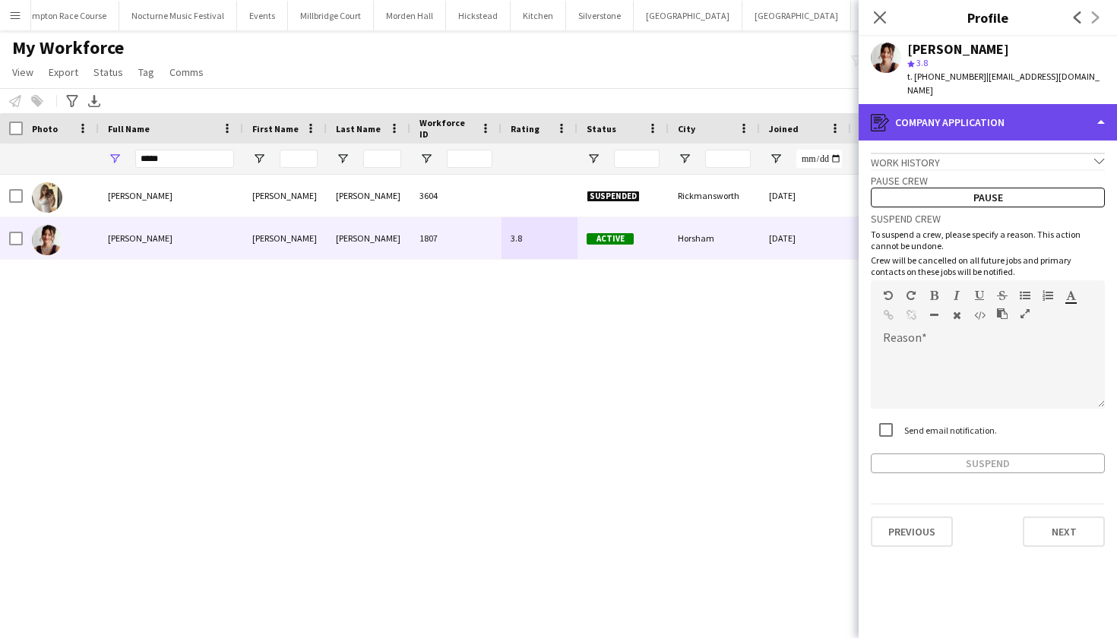
click at [1003, 119] on div "register Company application" at bounding box center [987, 122] width 258 height 36
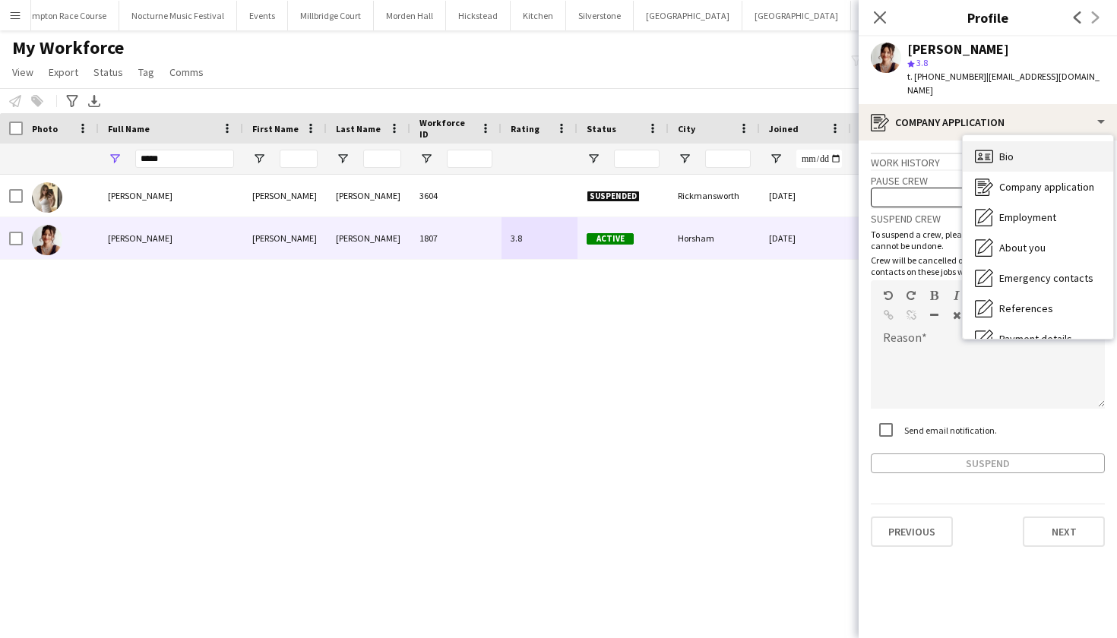
click at [1004, 150] on span "Bio" at bounding box center [1006, 157] width 14 height 14
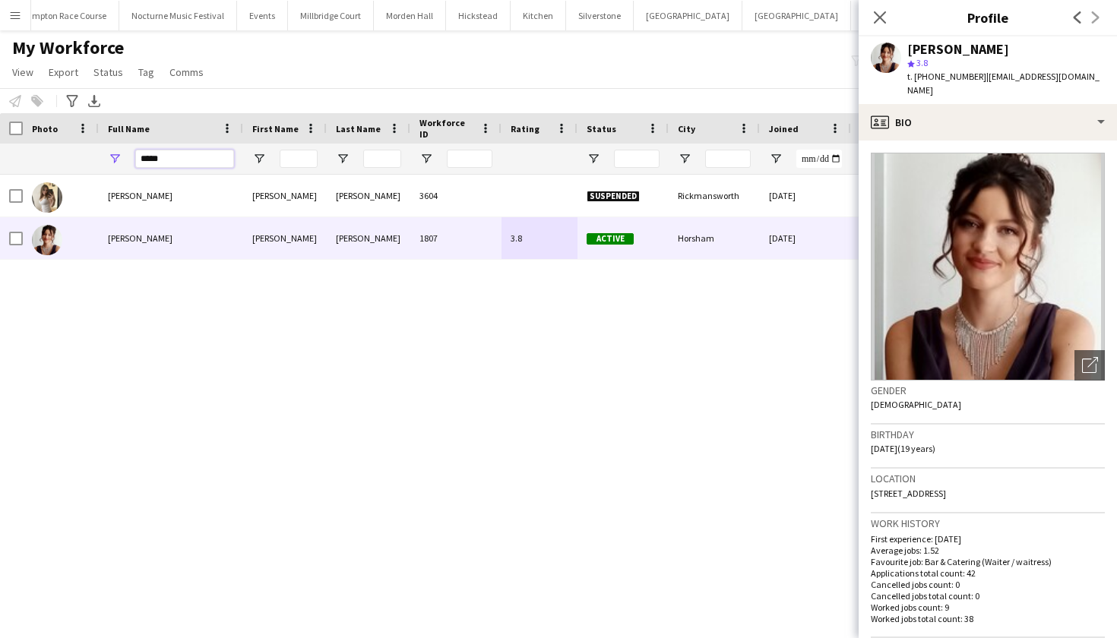
drag, startPoint x: 181, startPoint y: 160, endPoint x: 114, endPoint y: 160, distance: 66.9
click at [114, 160] on div "*****" at bounding box center [171, 159] width 144 height 30
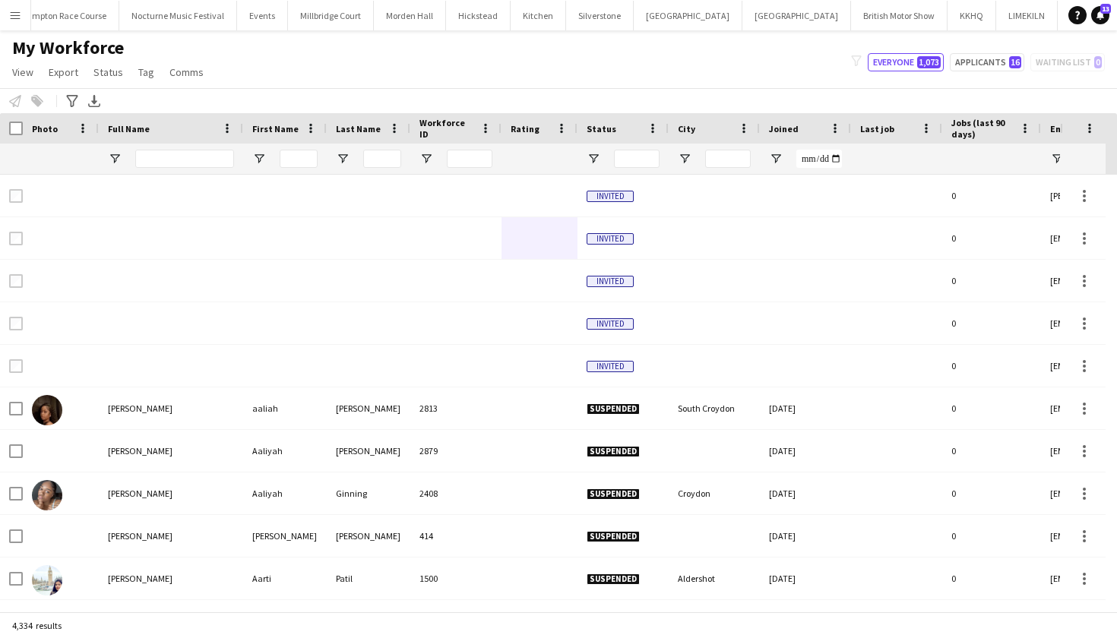
click at [13, 11] on app-icon "Menu" at bounding box center [15, 15] width 12 height 12
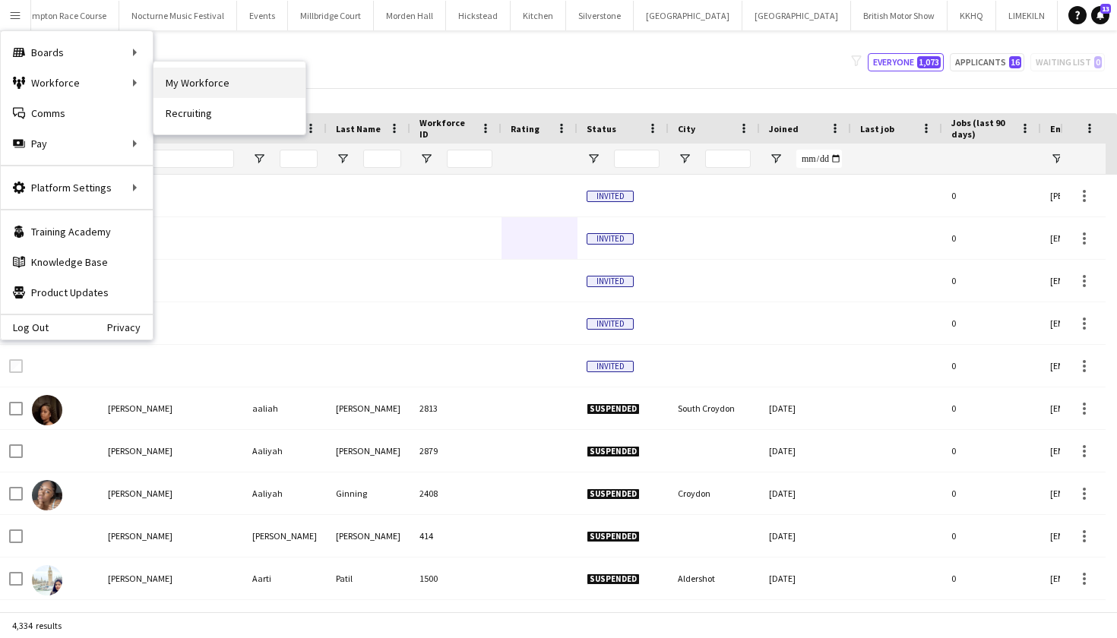
click at [169, 79] on link "My Workforce" at bounding box center [229, 83] width 152 height 30
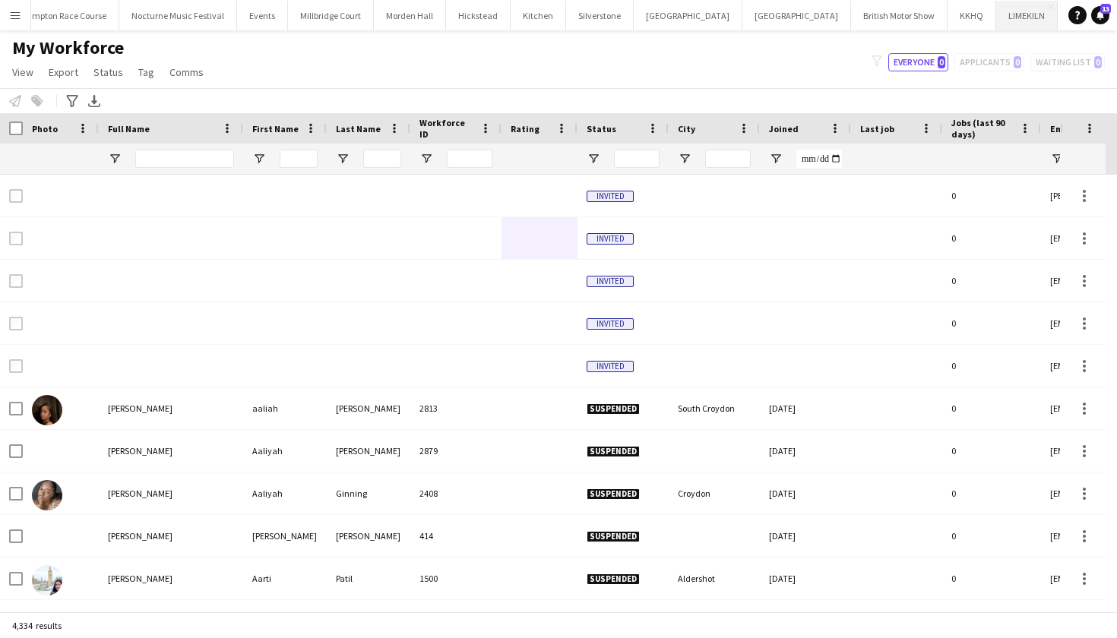
click at [996, 12] on button "LIMEKILN Close" at bounding box center [1027, 16] width 62 height 30
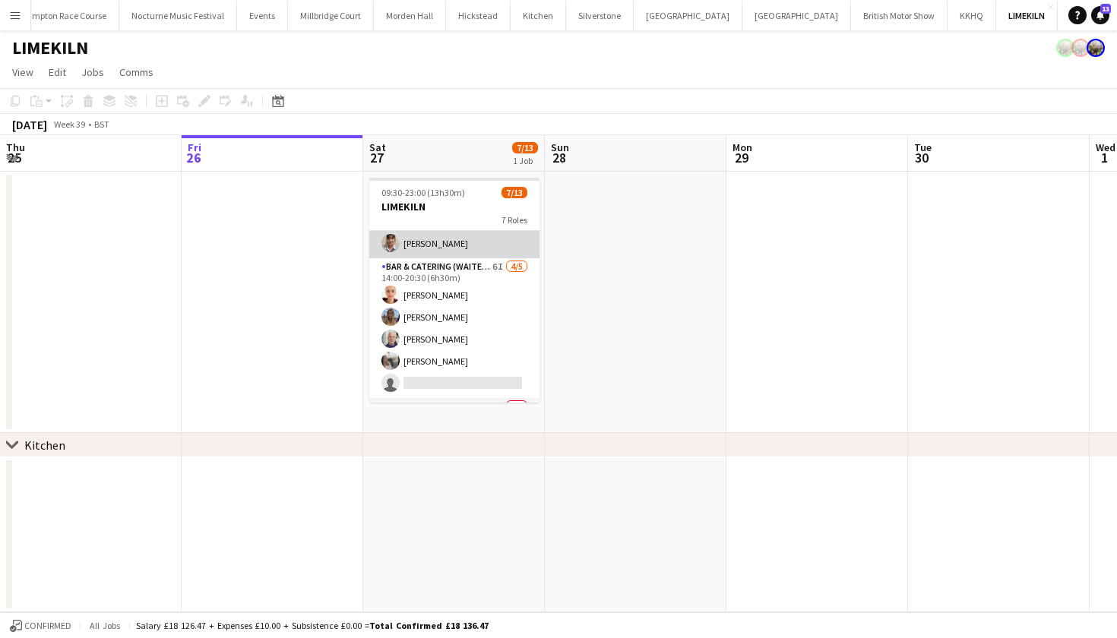
scroll to position [116, 0]
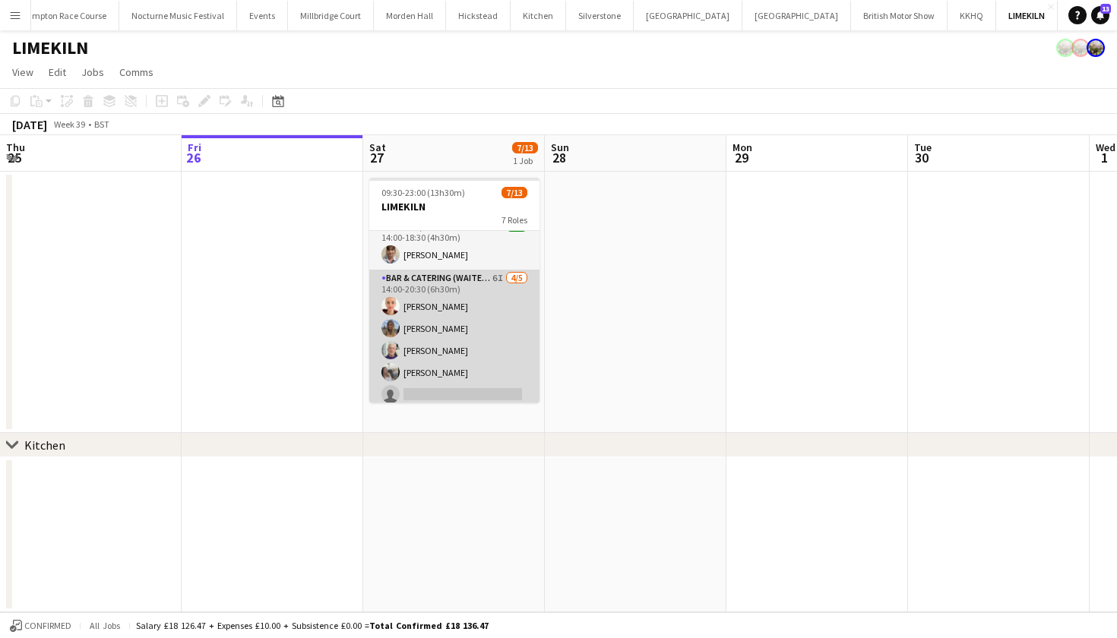
click at [476, 350] on app-card-role "Bar & Catering (Waiter / waitress) 6I [DATE] 14:00-20:30 (6h30m) [PERSON_NAME] …" at bounding box center [454, 340] width 170 height 140
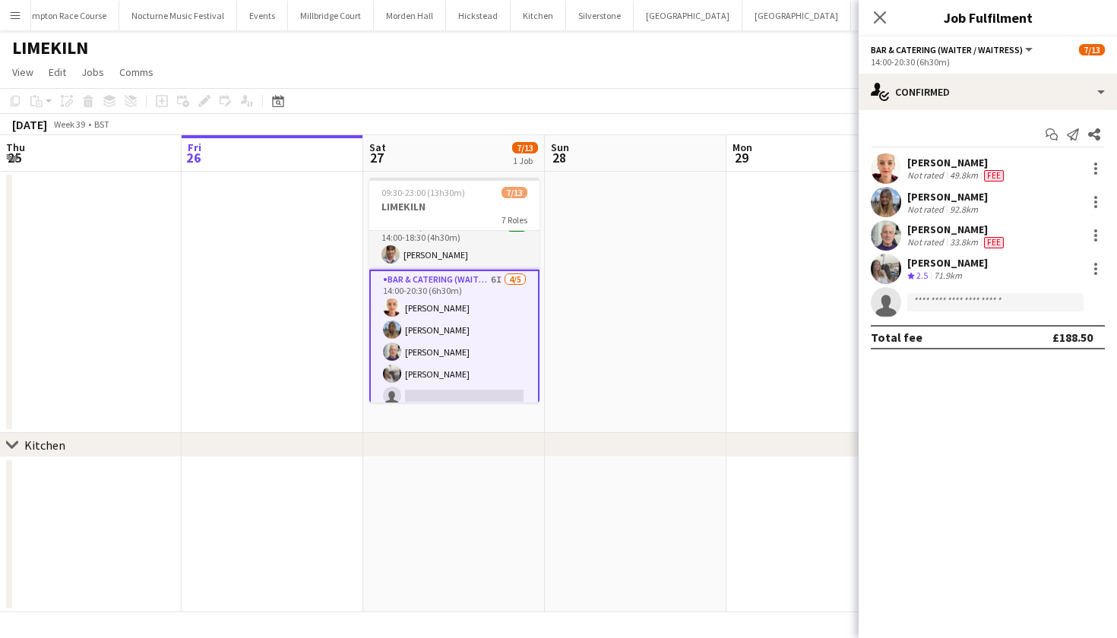
click at [605, 330] on app-date-cell at bounding box center [636, 302] width 182 height 261
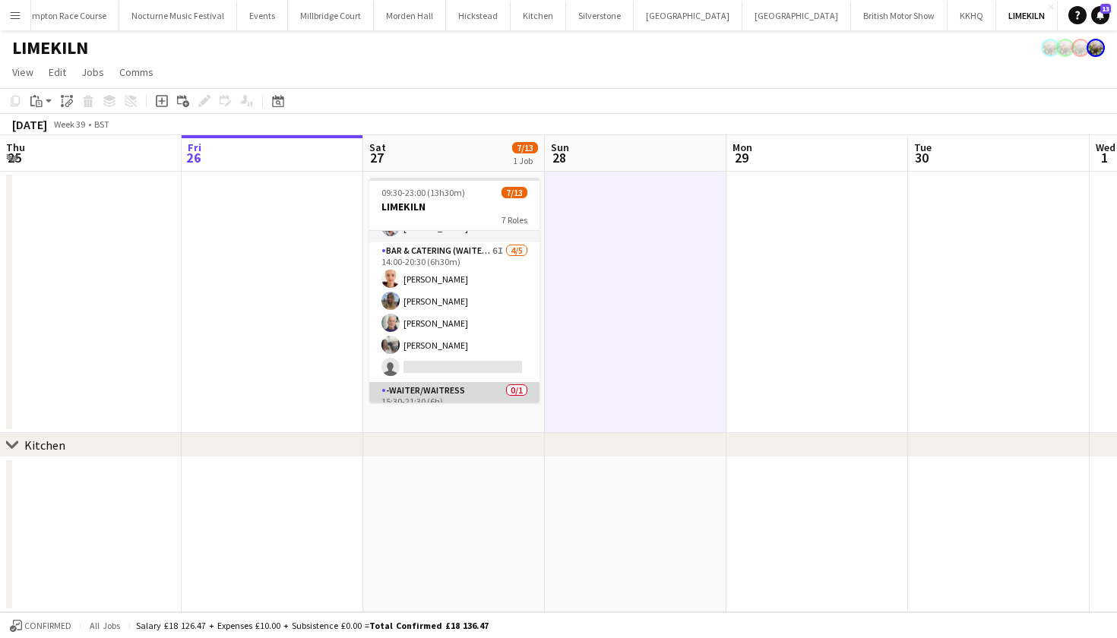
scroll to position [136, 0]
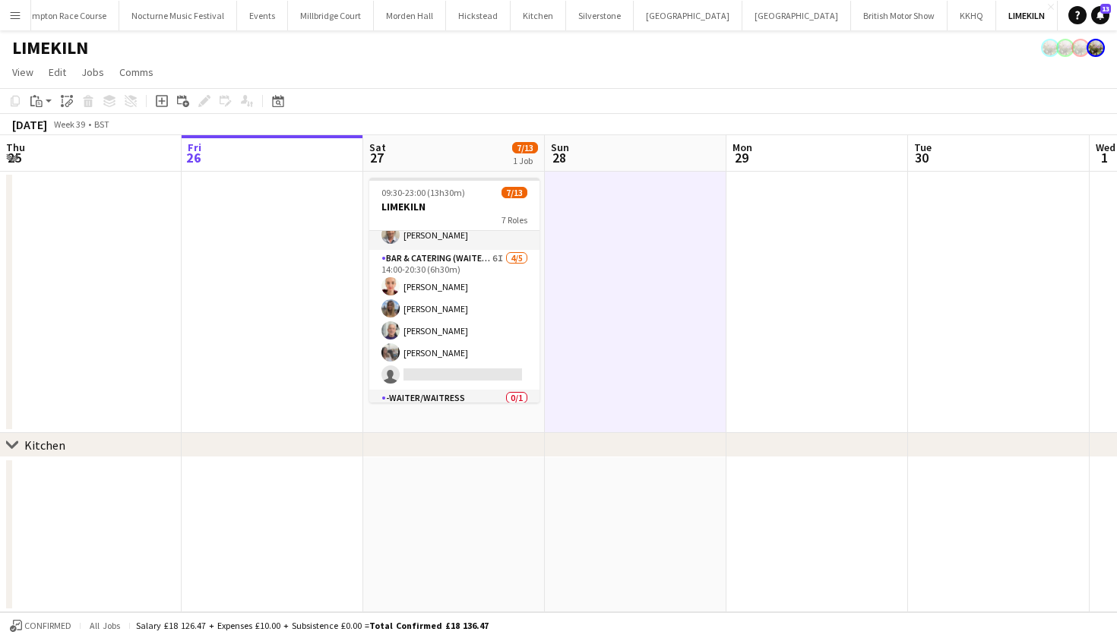
click at [17, 17] on app-icon "Menu" at bounding box center [15, 15] width 12 height 12
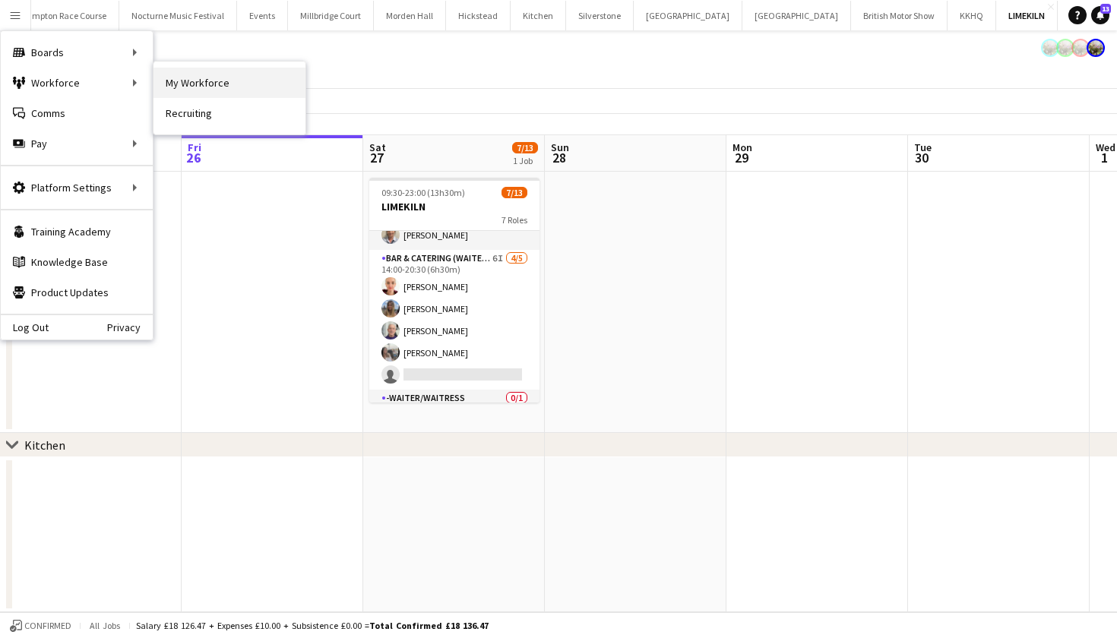
click at [175, 76] on link "My Workforce" at bounding box center [229, 83] width 152 height 30
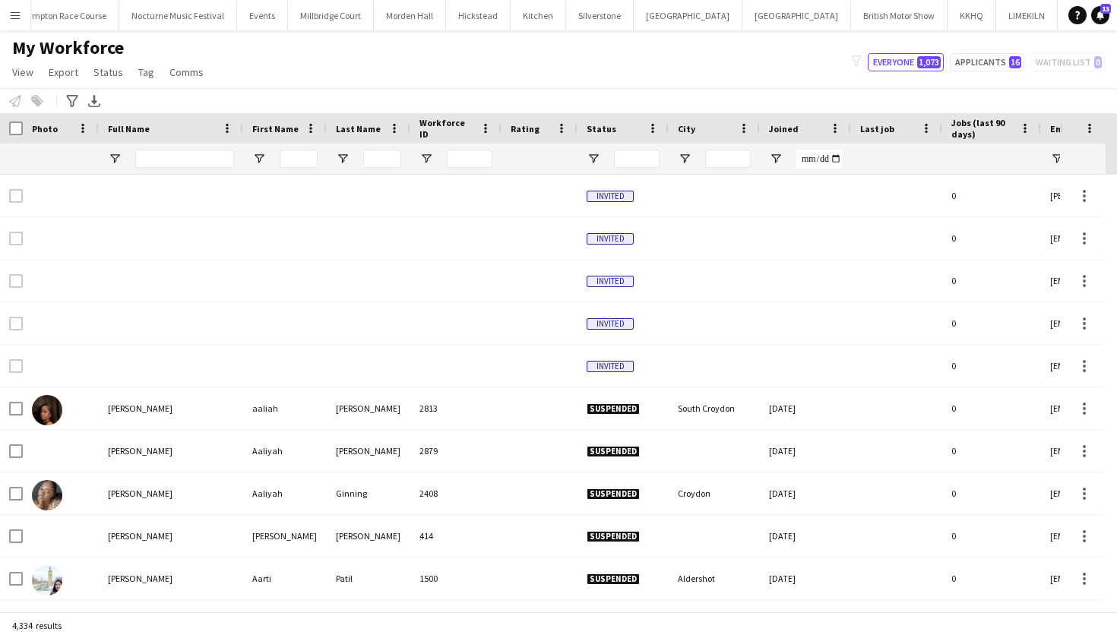
click at [267, 99] on div "Notify workforce Add to tag Select at least one crew to tag him or her. Advance…" at bounding box center [558, 100] width 1117 height 25
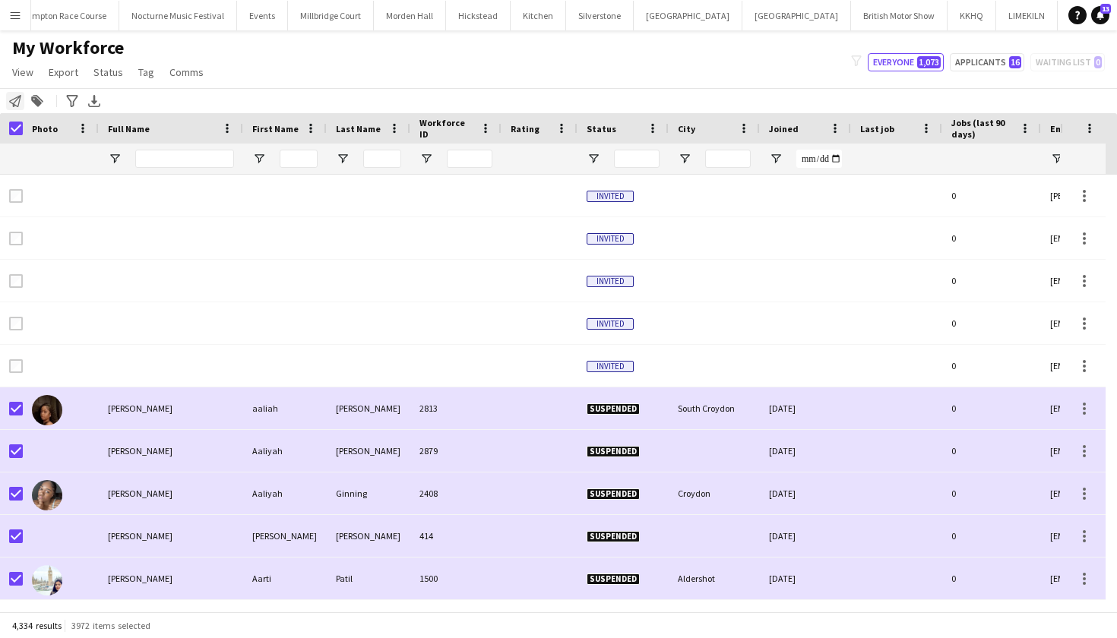
click at [13, 100] on icon at bounding box center [15, 101] width 12 height 12
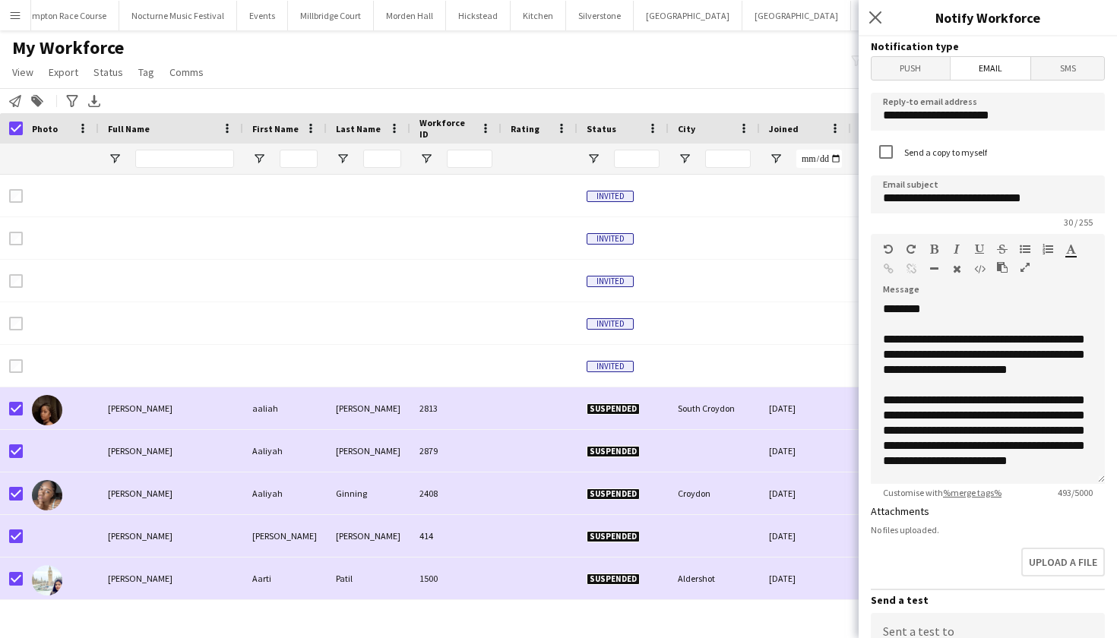
click at [668, 74] on div "My Workforce View Views Default view mena New Starter New view Update view Dele…" at bounding box center [558, 62] width 1117 height 52
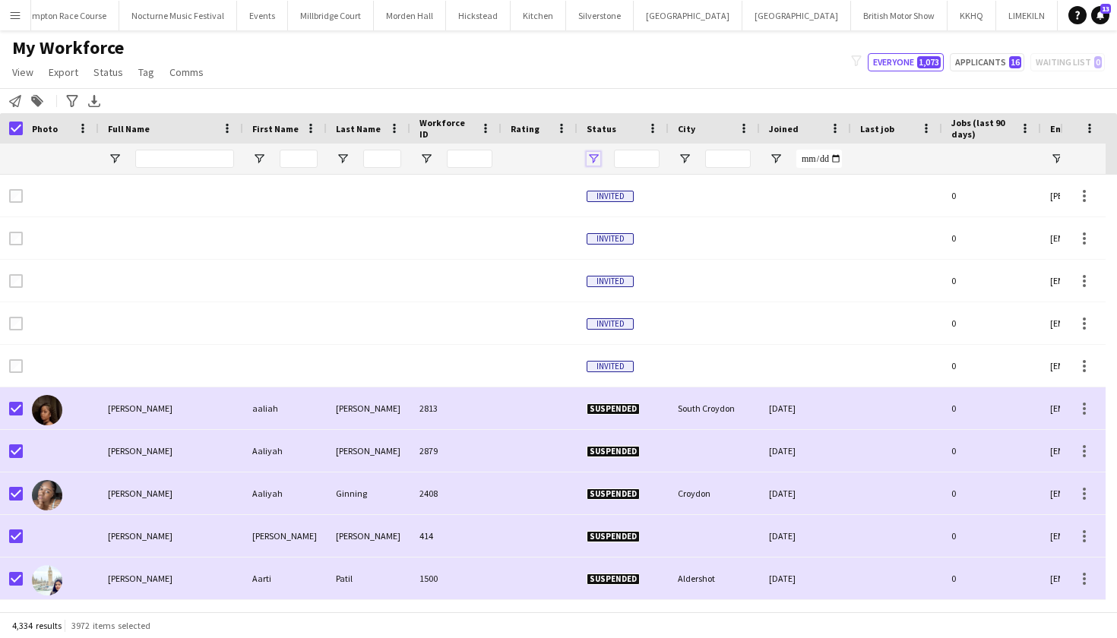
click at [597, 158] on span "Open Filter Menu" at bounding box center [593, 159] width 14 height 14
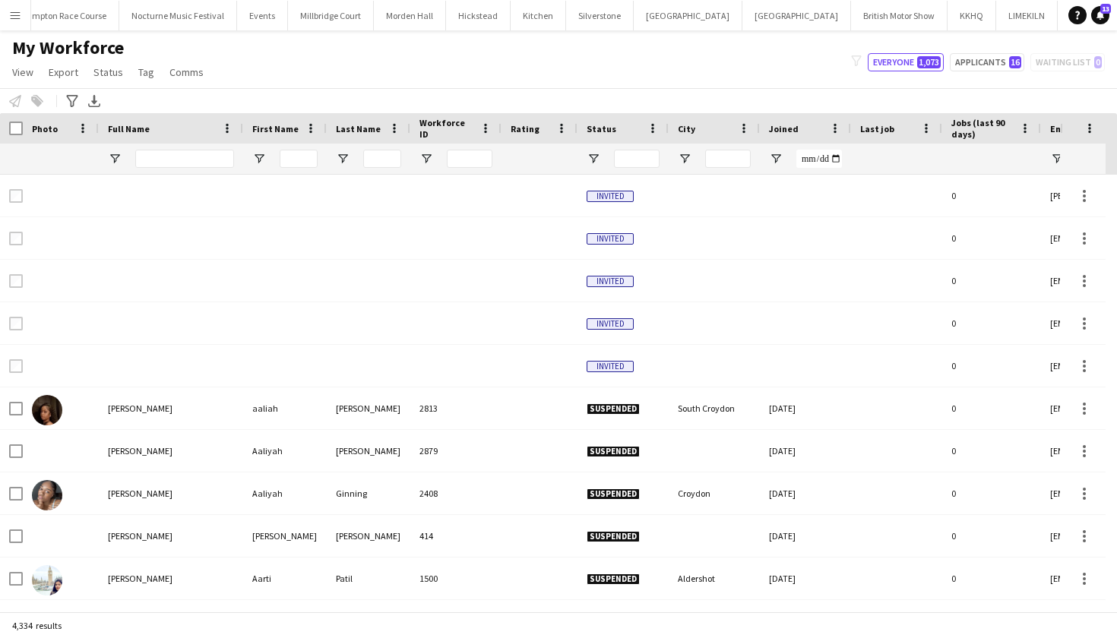
click at [583, 163] on div at bounding box center [622, 159] width 91 height 30
click at [589, 162] on span "Open Filter Menu" at bounding box center [593, 159] width 14 height 14
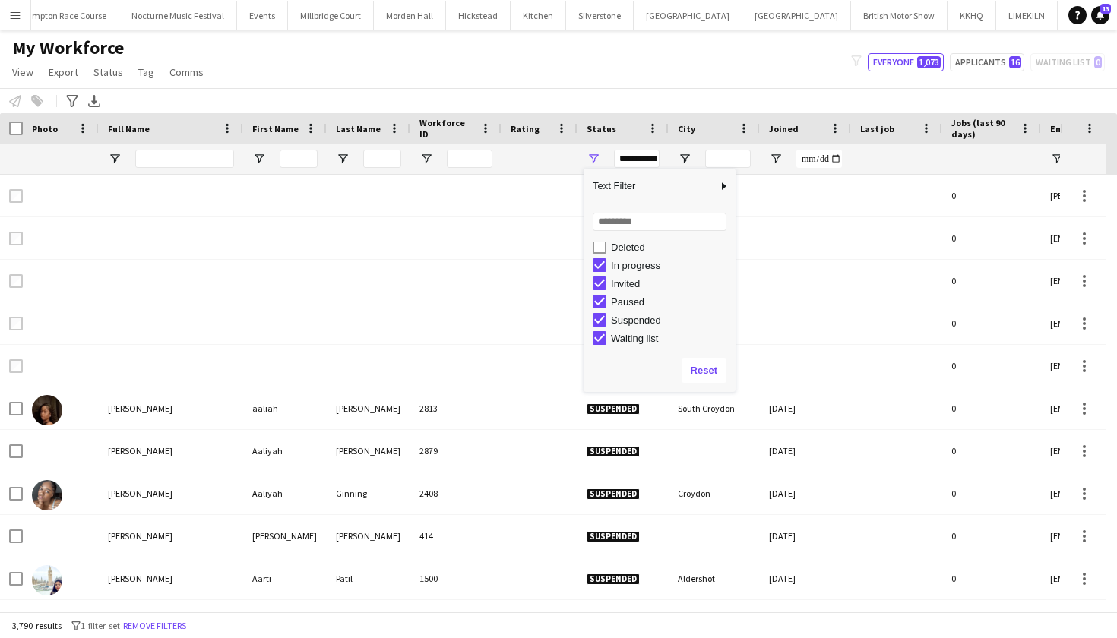
scroll to position [96, 0]
type input "**********"
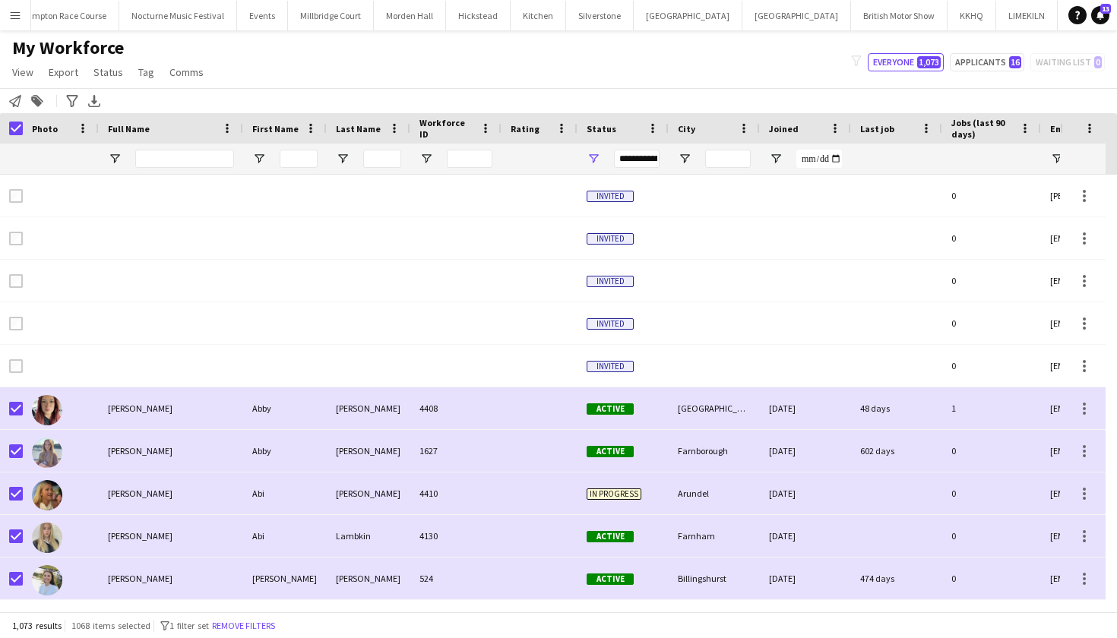
click at [14, 90] on div "Notify workforce Add to tag Search tags magnifier Add tag Advanced filters Adva…" at bounding box center [558, 100] width 1117 height 25
click at [16, 104] on icon "Notify workforce" at bounding box center [15, 101] width 12 height 12
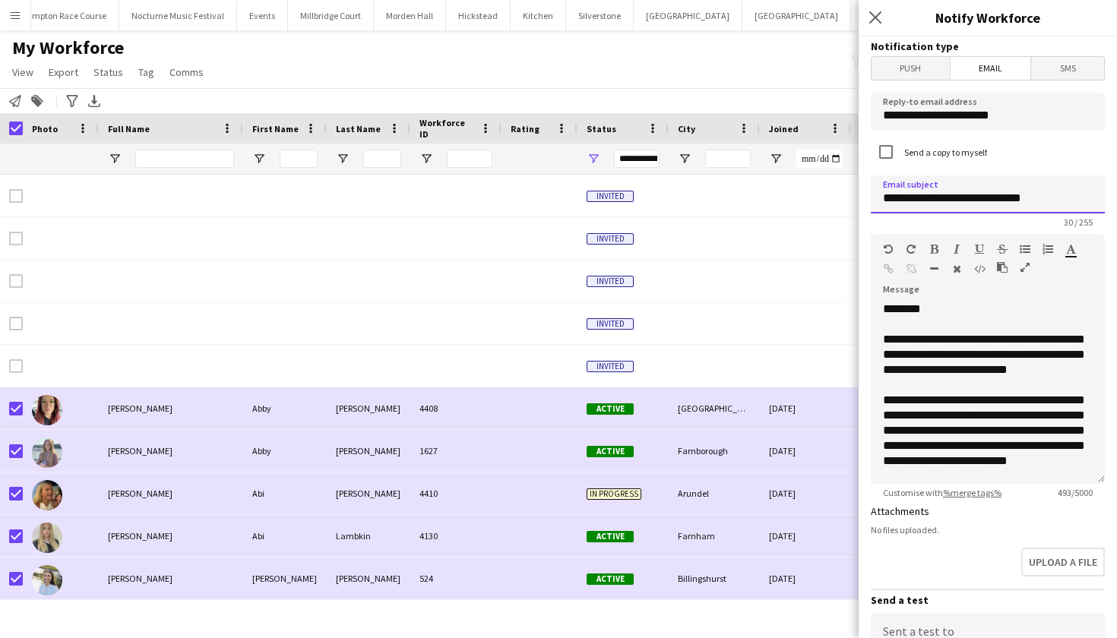
drag, startPoint x: 1039, startPoint y: 192, endPoint x: 960, endPoint y: 201, distance: 80.2
type input "*"
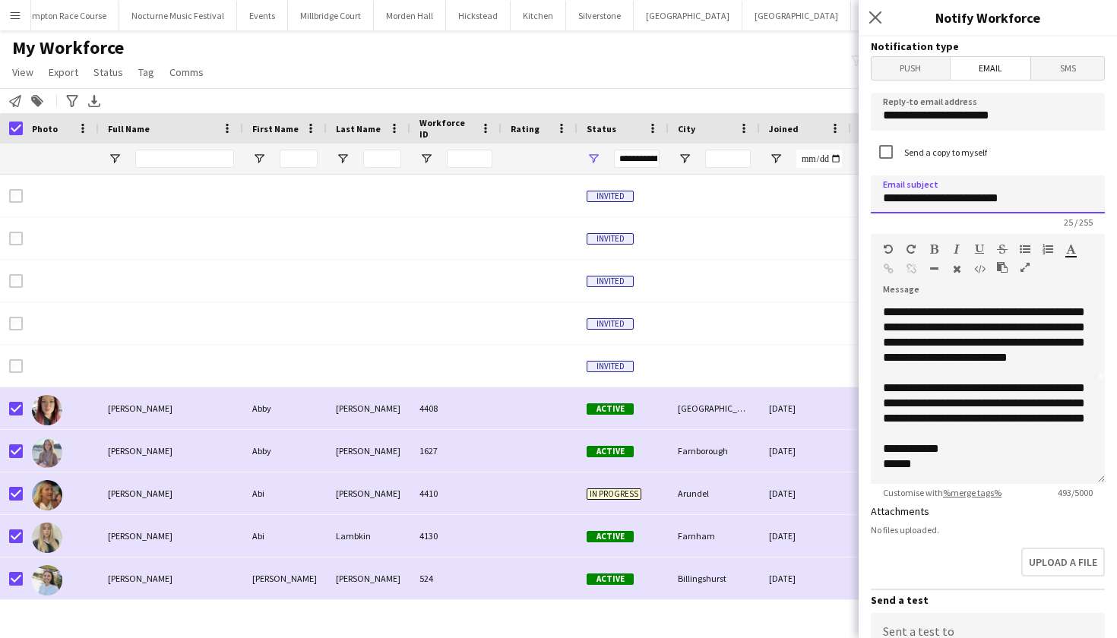
scroll to position [134, 0]
type input "**********"
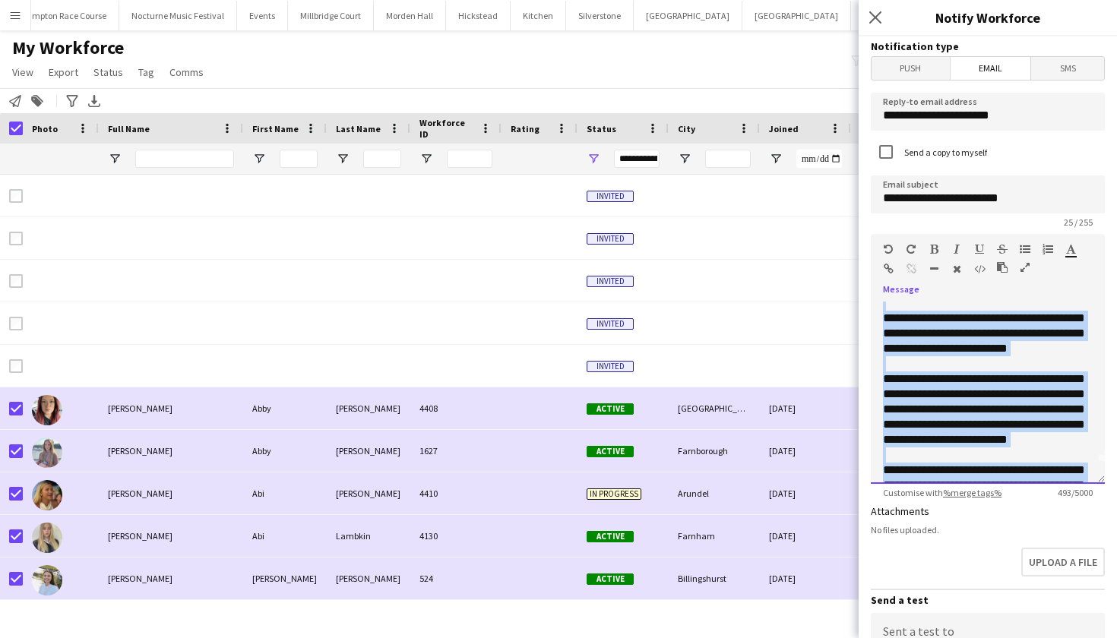
scroll to position [0, 0]
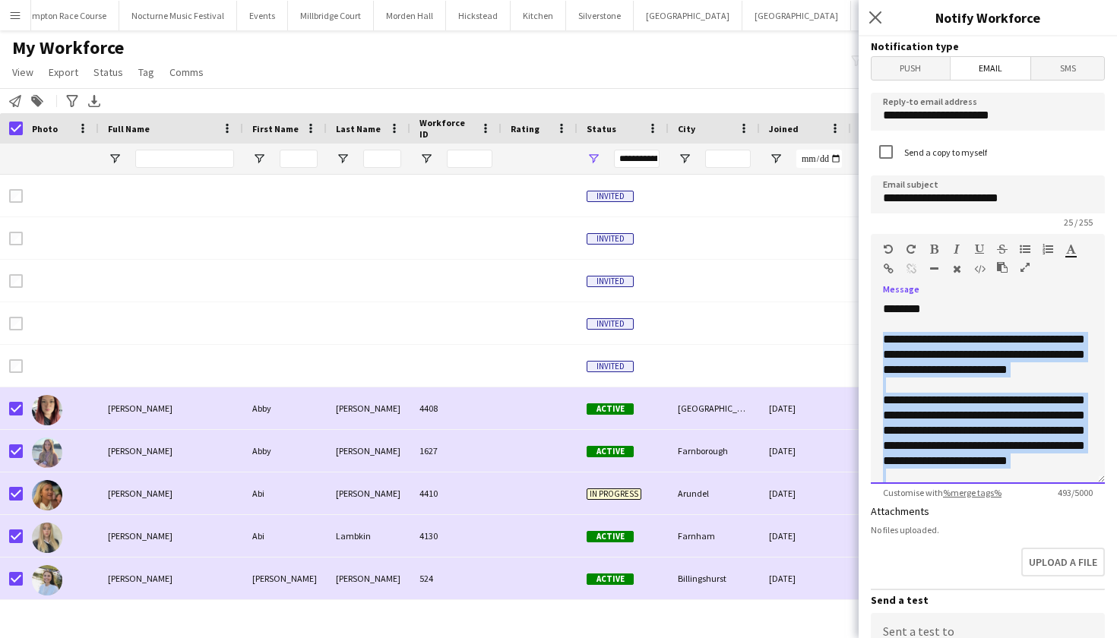
drag, startPoint x: 1002, startPoint y: 420, endPoint x: 880, endPoint y: 337, distance: 148.1
click at [880, 337] on div "**********" at bounding box center [988, 393] width 234 height 182
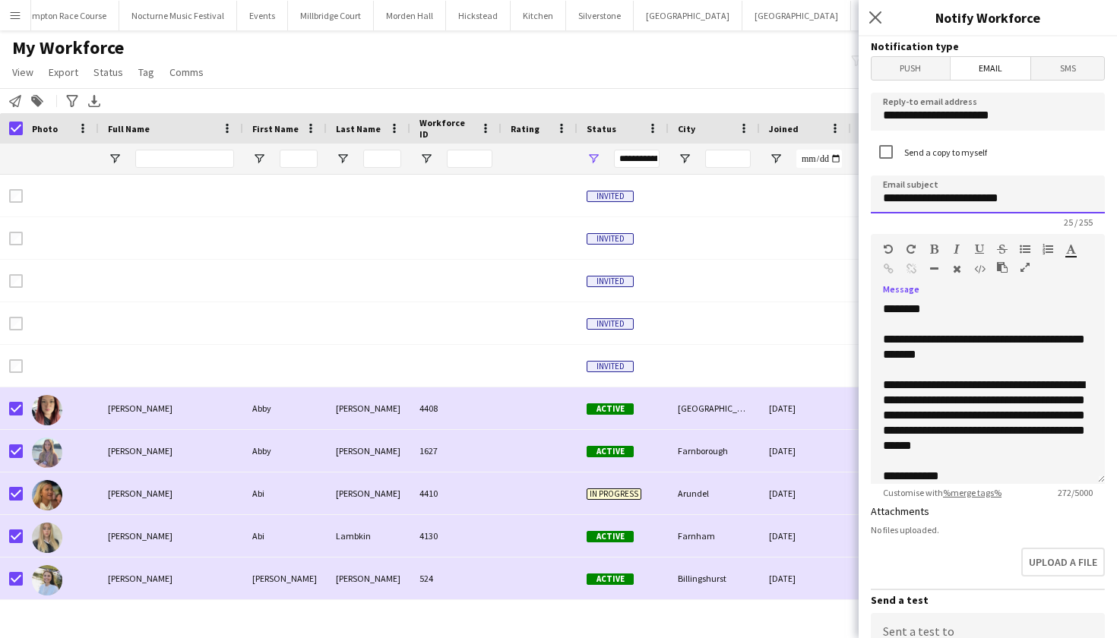
click at [1057, 200] on input "**********" at bounding box center [988, 194] width 234 height 38
click at [1023, 199] on input "**********" at bounding box center [988, 194] width 234 height 38
type input "**********"
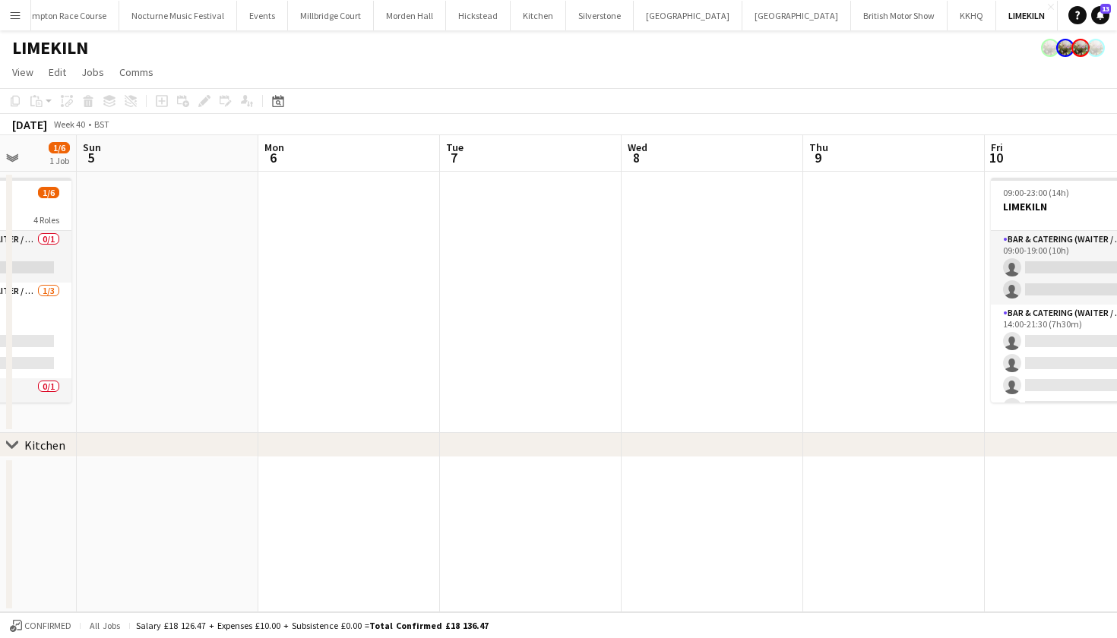
scroll to position [0, 671]
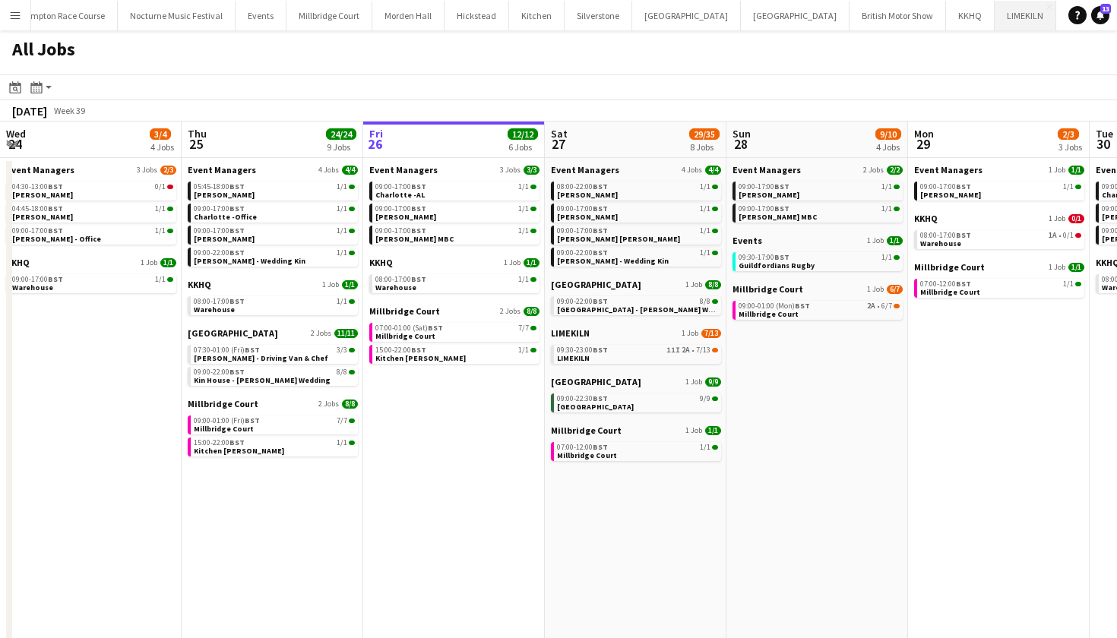
scroll to position [0, 304]
click at [996, 15] on button "LIMEKILN Close" at bounding box center [1027, 16] width 62 height 30
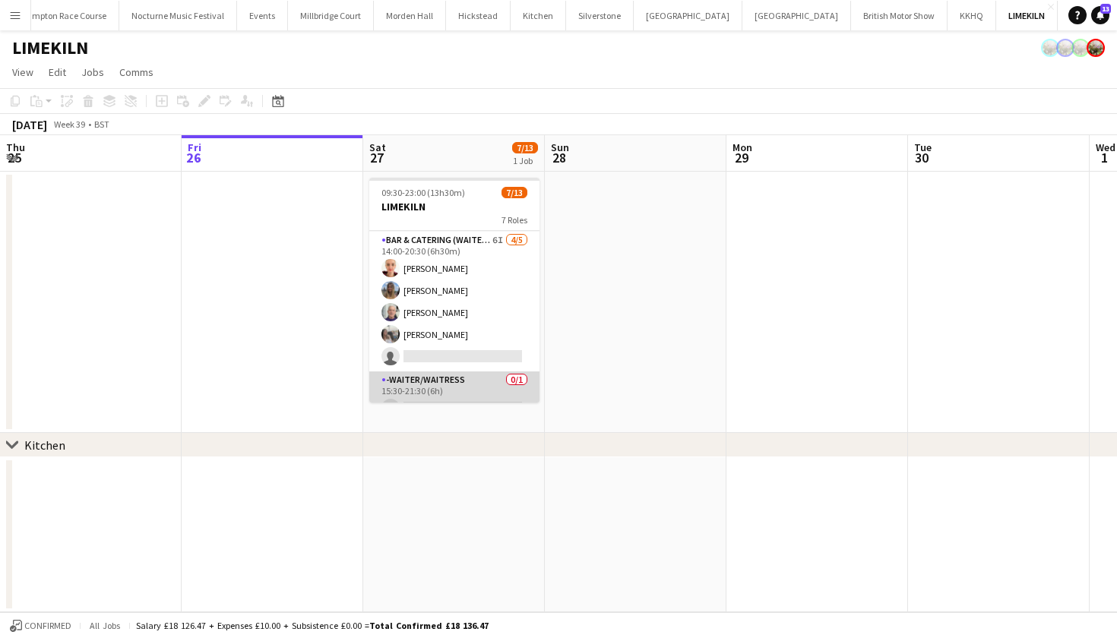
scroll to position [153, 0]
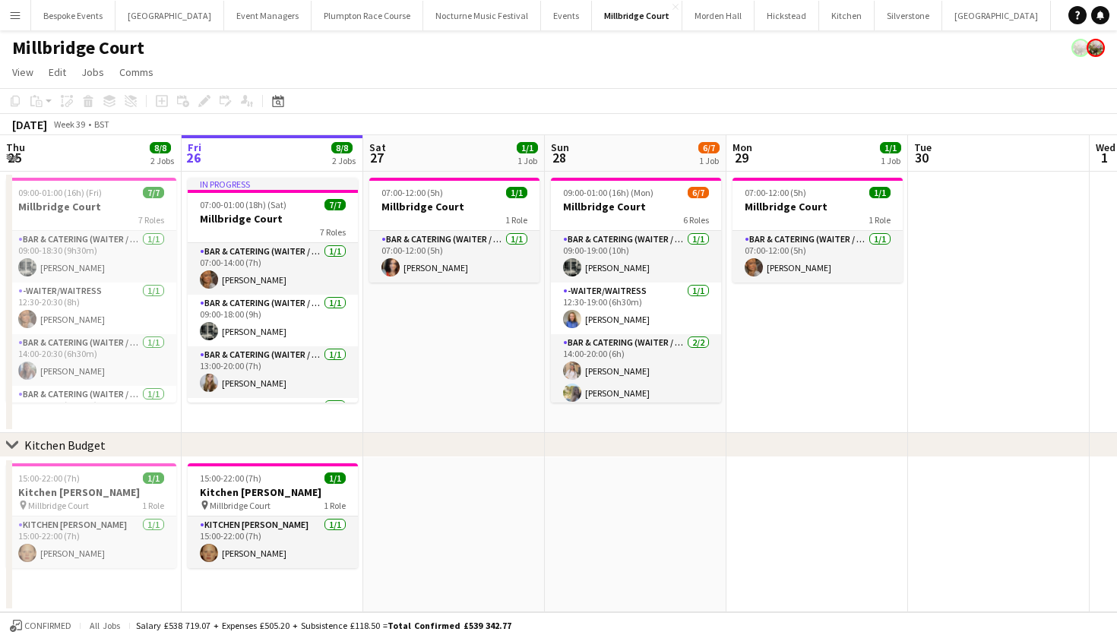
click at [21, 17] on button "Menu" at bounding box center [15, 15] width 30 height 30
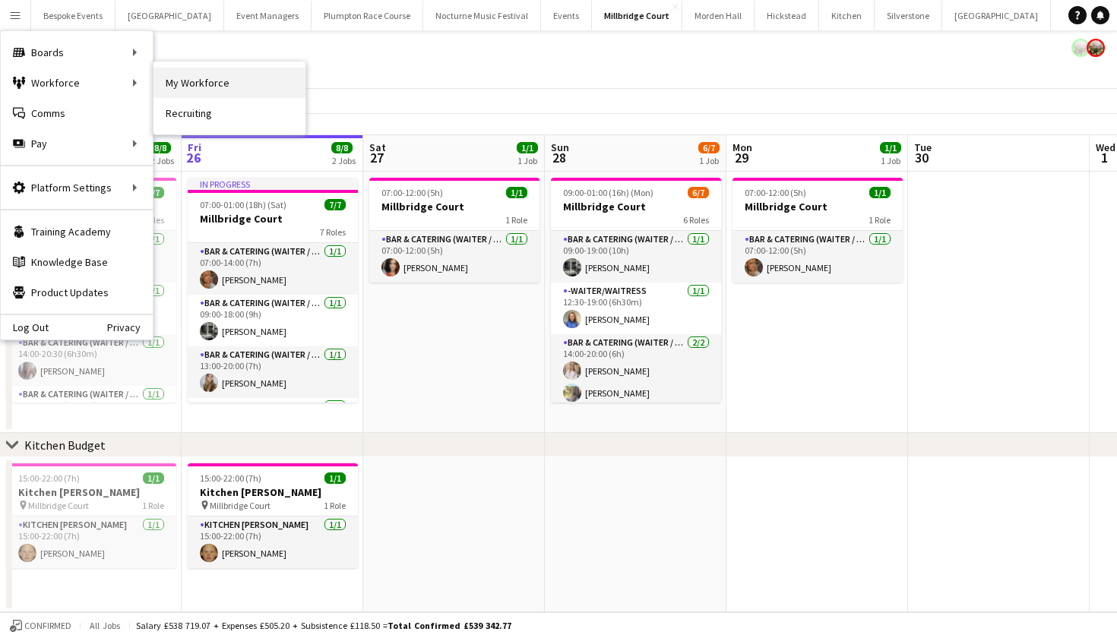
click at [217, 71] on link "My Workforce" at bounding box center [229, 83] width 152 height 30
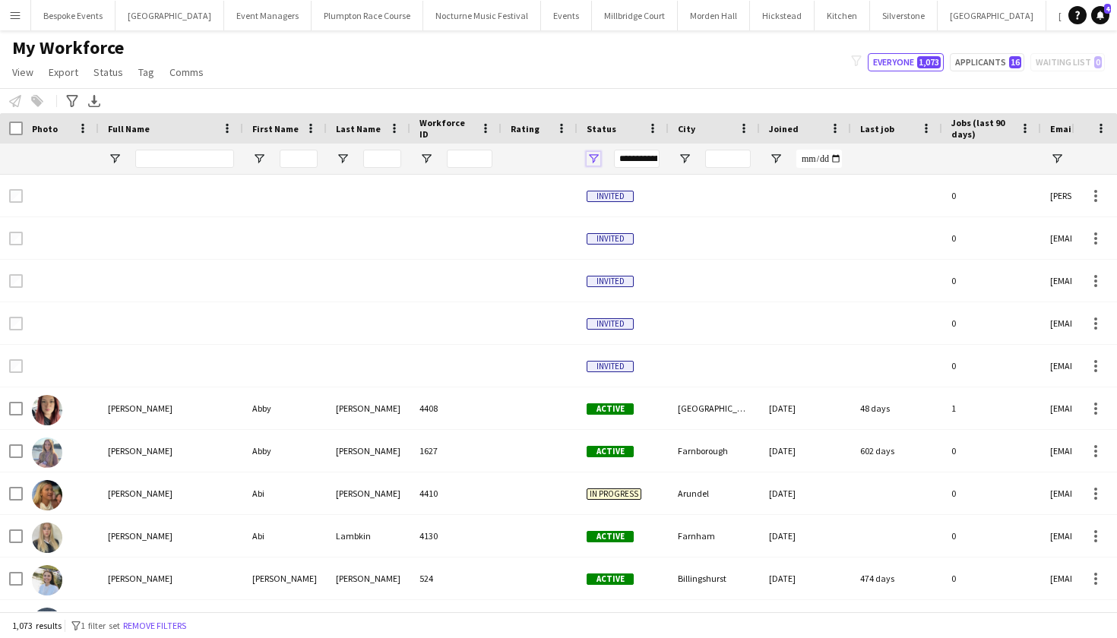
click at [597, 160] on span "Open Filter Menu" at bounding box center [593, 159] width 14 height 14
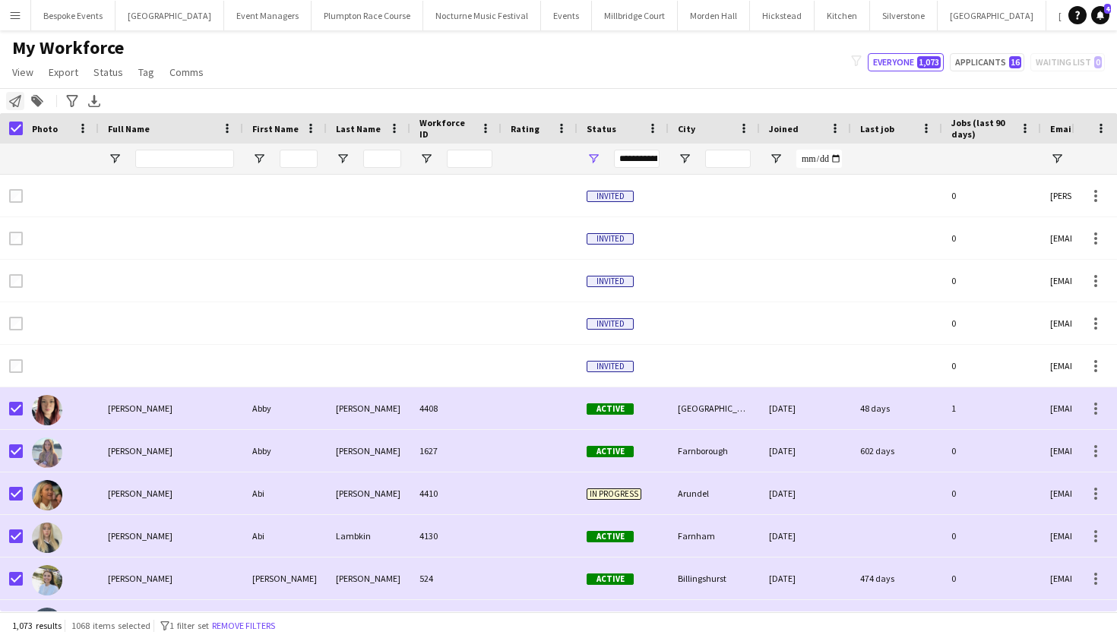
click at [23, 105] on div "Notify workforce" at bounding box center [15, 101] width 18 height 18
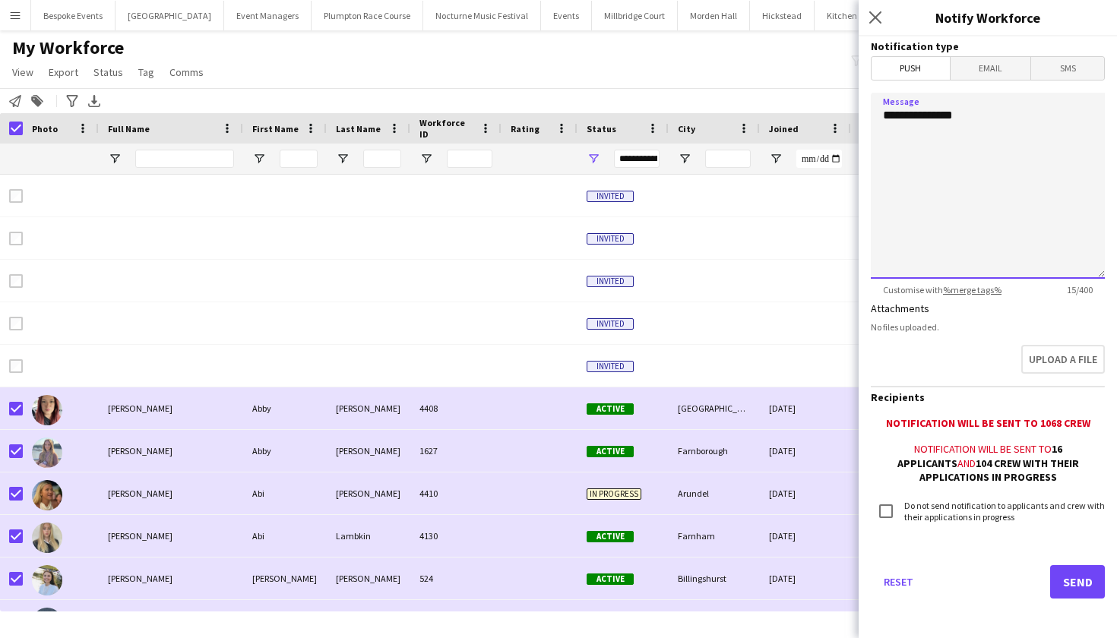
click at [1004, 179] on textarea "**********" at bounding box center [988, 186] width 234 height 186
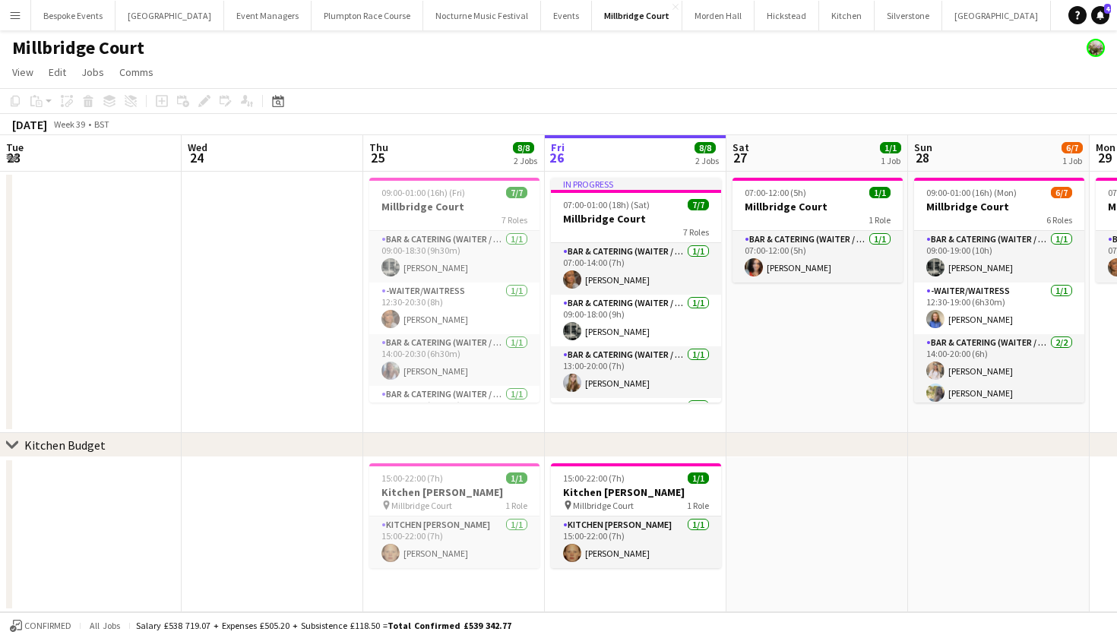
click at [18, 17] on app-icon "Menu" at bounding box center [15, 15] width 12 height 12
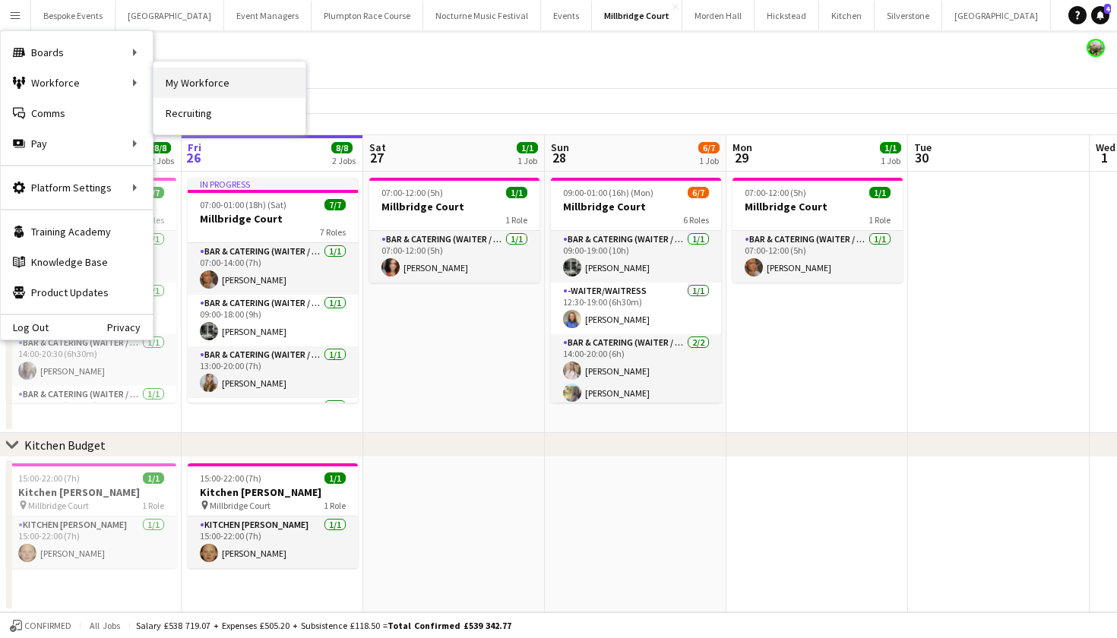
click at [169, 84] on link "My Workforce" at bounding box center [229, 83] width 152 height 30
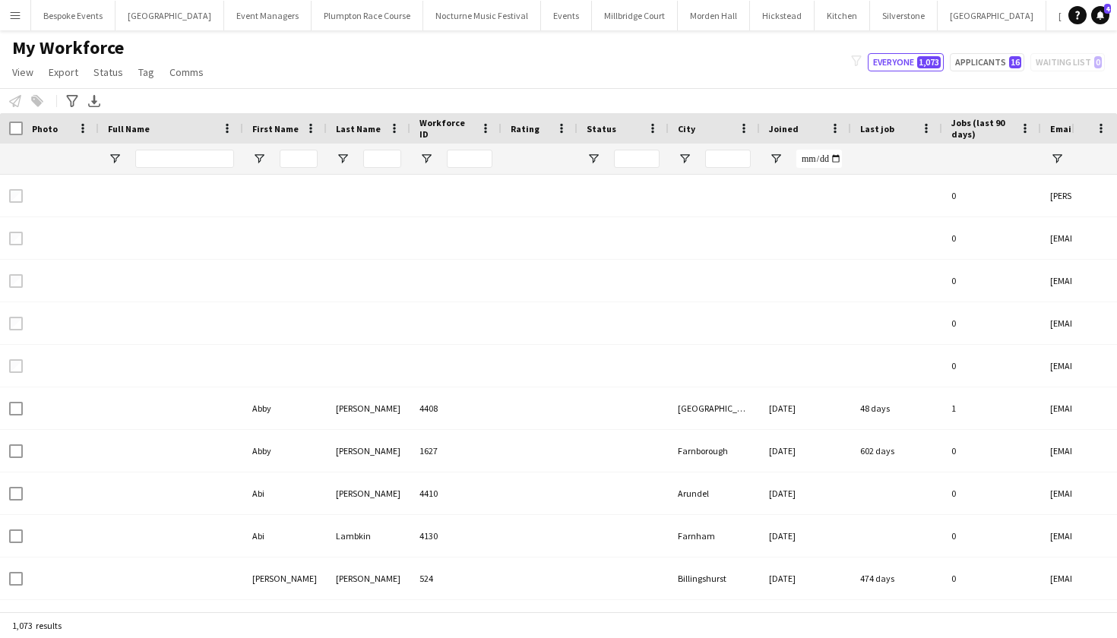
type input "**********"
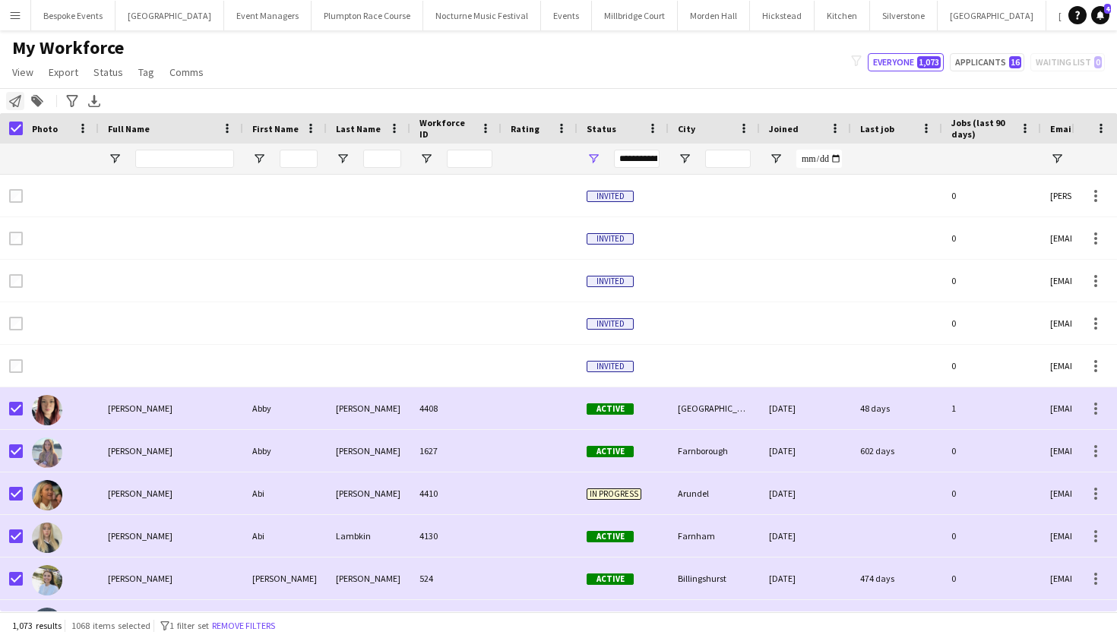
click at [13, 99] on icon "Notify workforce" at bounding box center [15, 101] width 12 height 12
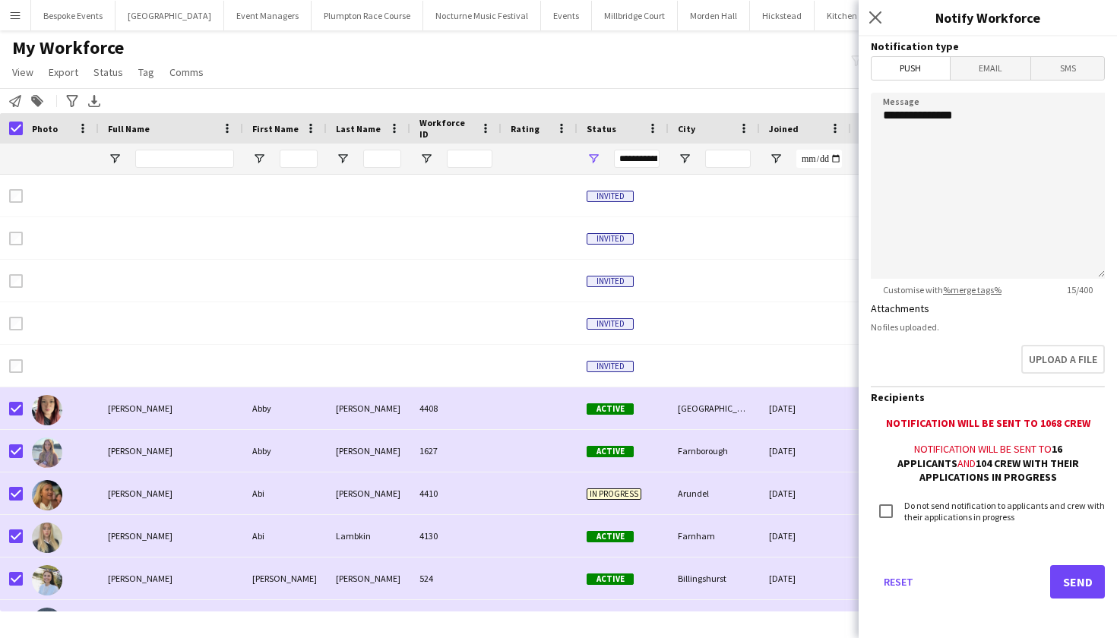
click at [979, 73] on span "Email" at bounding box center [990, 68] width 81 height 23
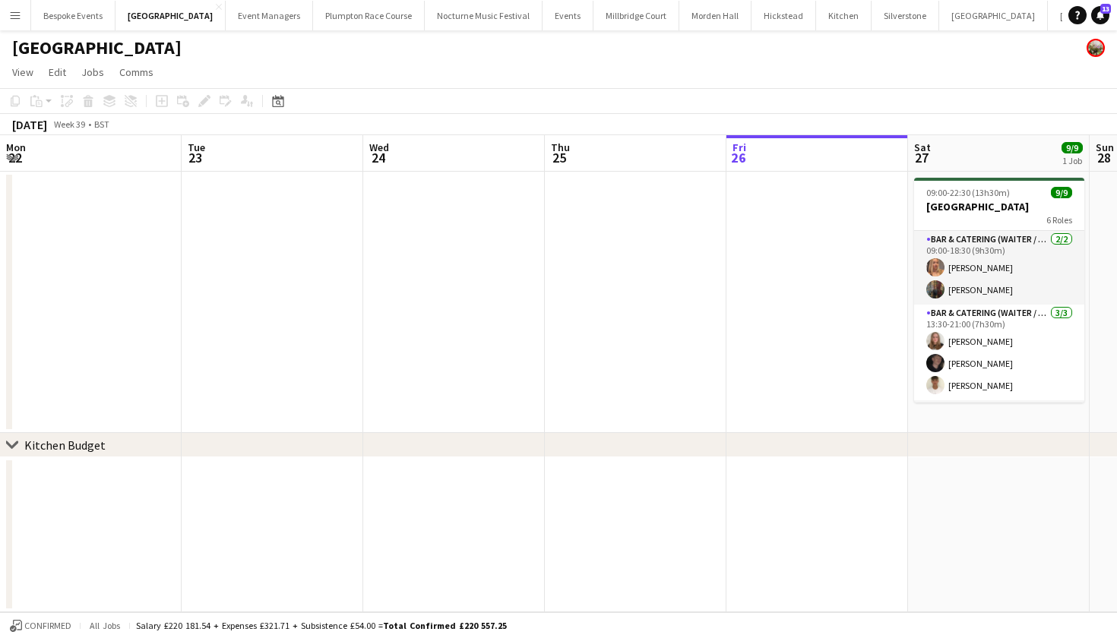
scroll to position [0, 346]
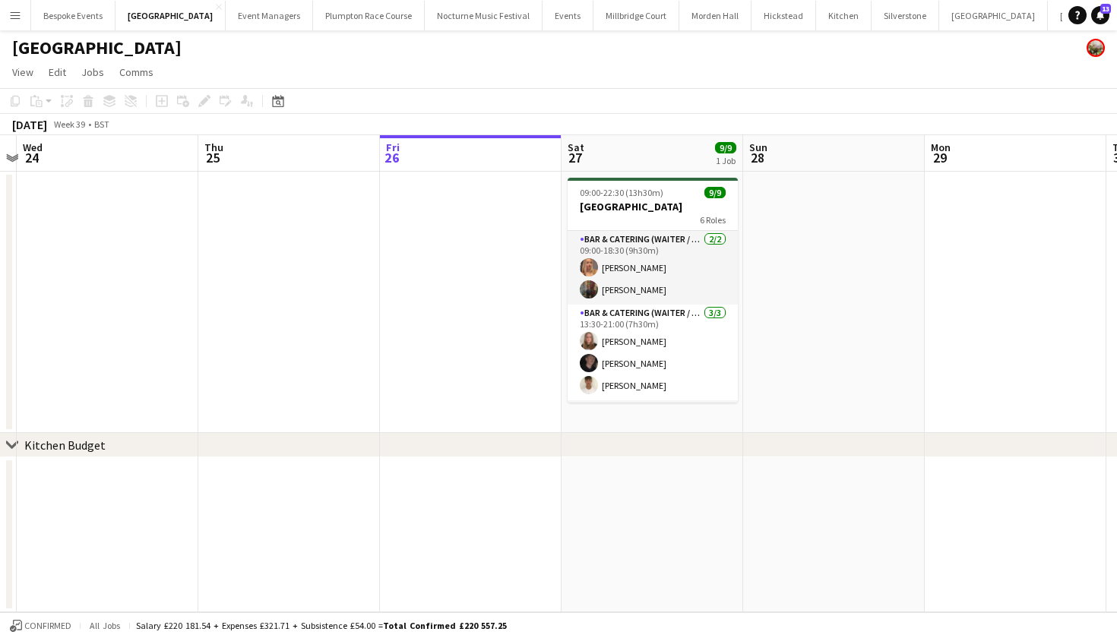
click at [13, 14] on app-icon "Menu" at bounding box center [15, 15] width 12 height 12
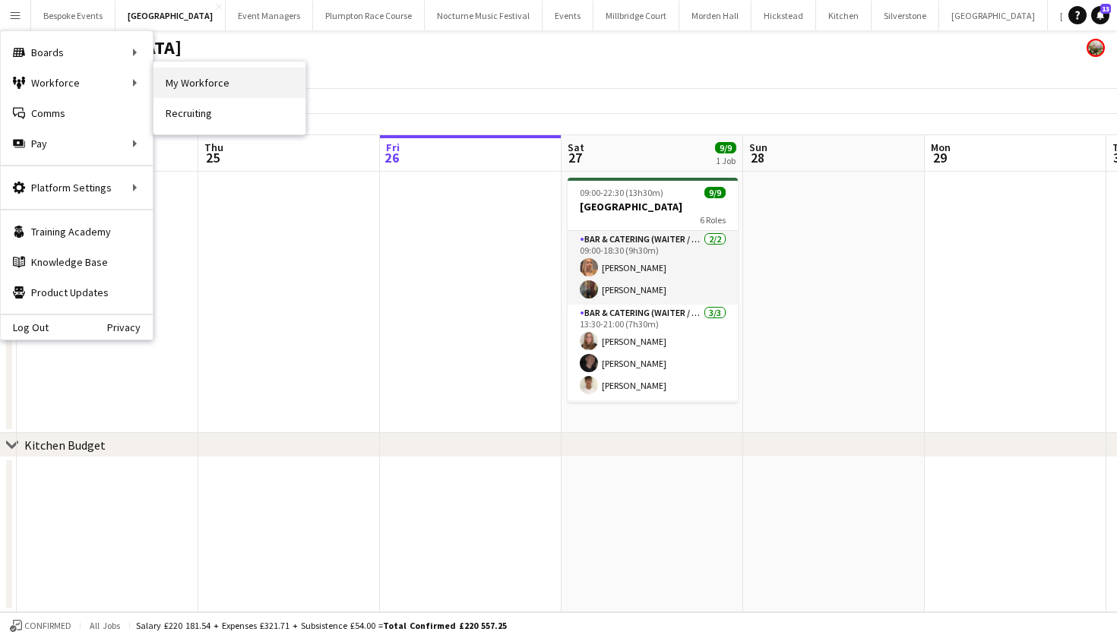
click at [167, 86] on link "My Workforce" at bounding box center [229, 83] width 152 height 30
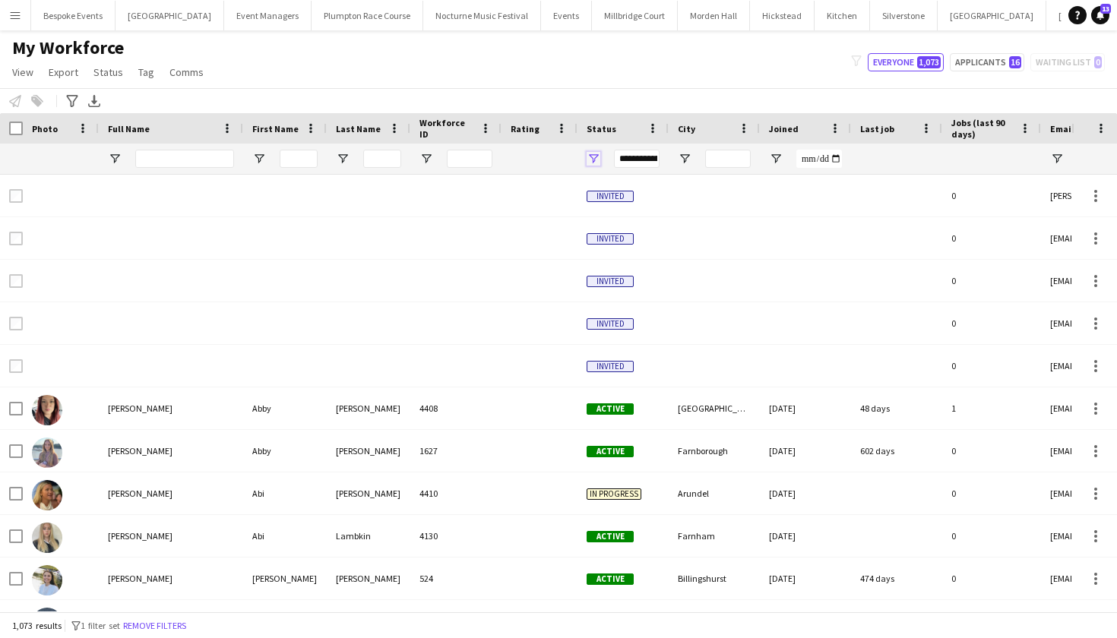
click at [599, 159] on span "Open Filter Menu" at bounding box center [593, 159] width 14 height 14
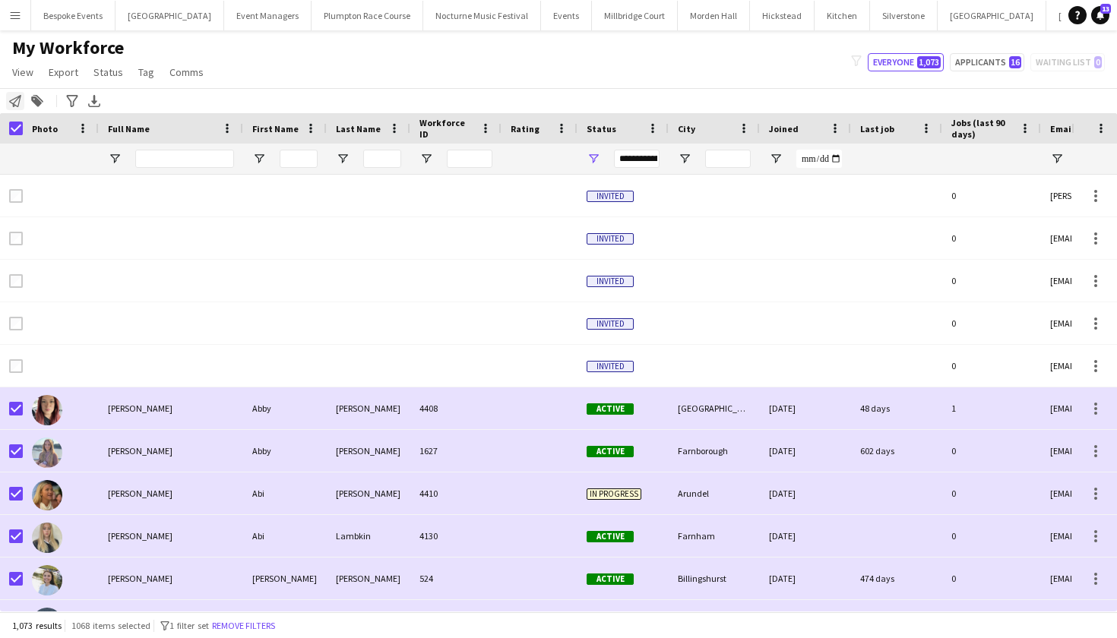
click at [16, 104] on icon "Notify workforce" at bounding box center [15, 101] width 12 height 12
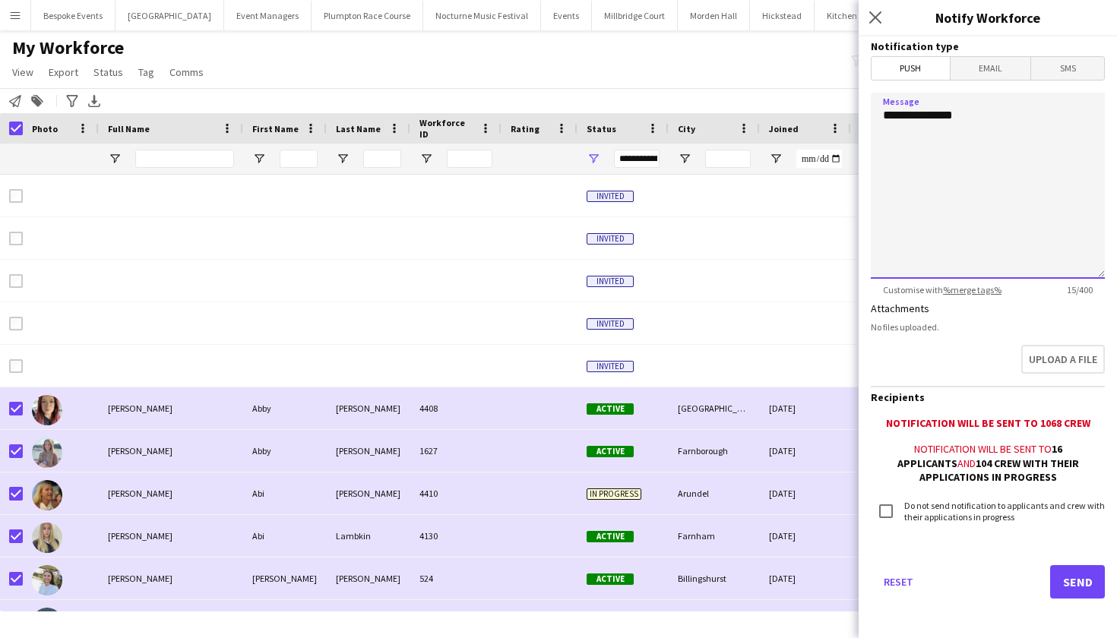
click at [941, 134] on textarea "**********" at bounding box center [988, 186] width 234 height 186
click at [966, 138] on textarea "*******" at bounding box center [988, 186] width 234 height 186
click at [891, 156] on textarea "*******" at bounding box center [988, 186] width 234 height 186
click at [890, 132] on textarea "*******" at bounding box center [988, 186] width 234 height 186
click at [890, 136] on textarea "*******" at bounding box center [988, 186] width 234 height 186
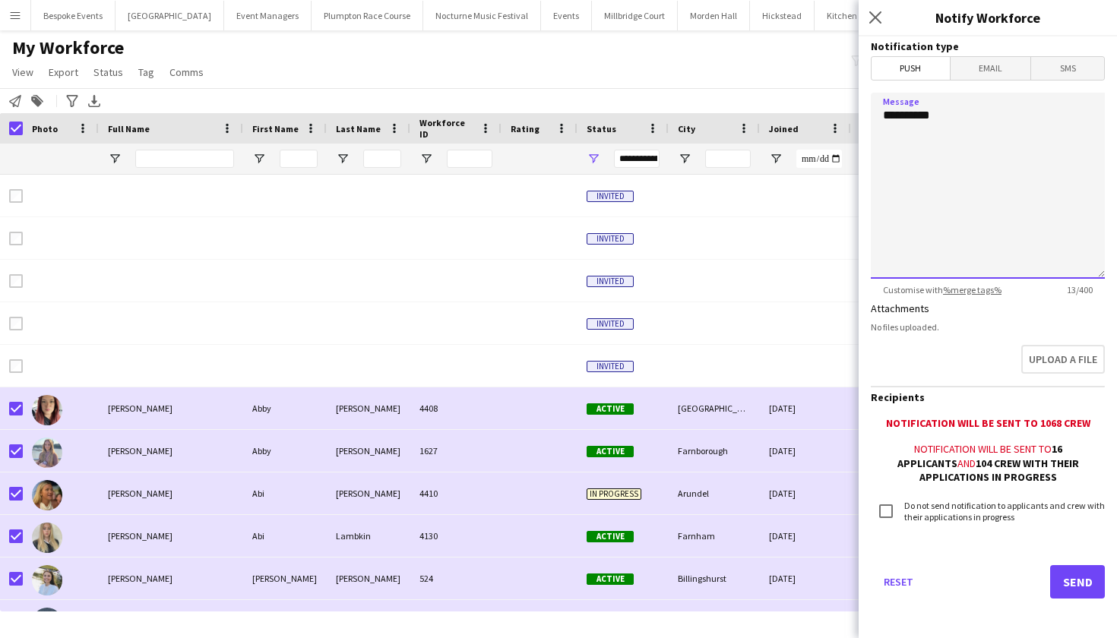
click at [892, 153] on textarea "*******" at bounding box center [988, 186] width 234 height 186
click at [892, 149] on textarea "*******" at bounding box center [988, 186] width 234 height 186
click at [937, 111] on textarea "*******" at bounding box center [988, 186] width 234 height 186
click at [906, 134] on textarea "*******" at bounding box center [988, 186] width 234 height 186
click at [893, 149] on textarea "*******" at bounding box center [988, 186] width 234 height 186
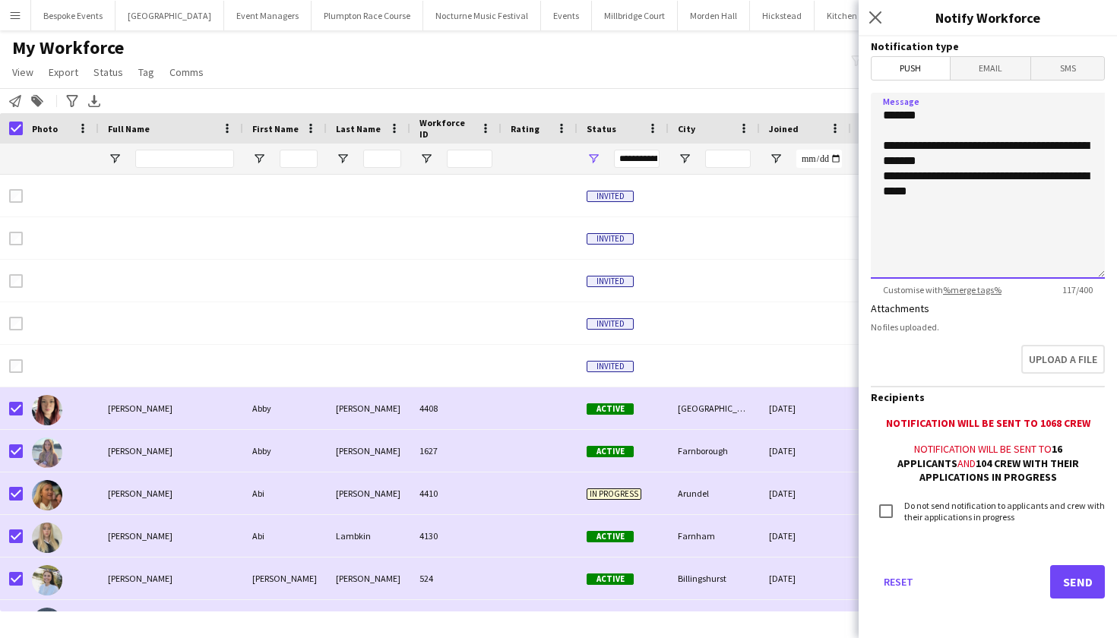
click at [970, 160] on textarea "**********" at bounding box center [988, 186] width 234 height 186
click at [946, 200] on textarea "**********" at bounding box center [988, 186] width 234 height 186
click at [945, 195] on textarea "**********" at bounding box center [988, 186] width 234 height 186
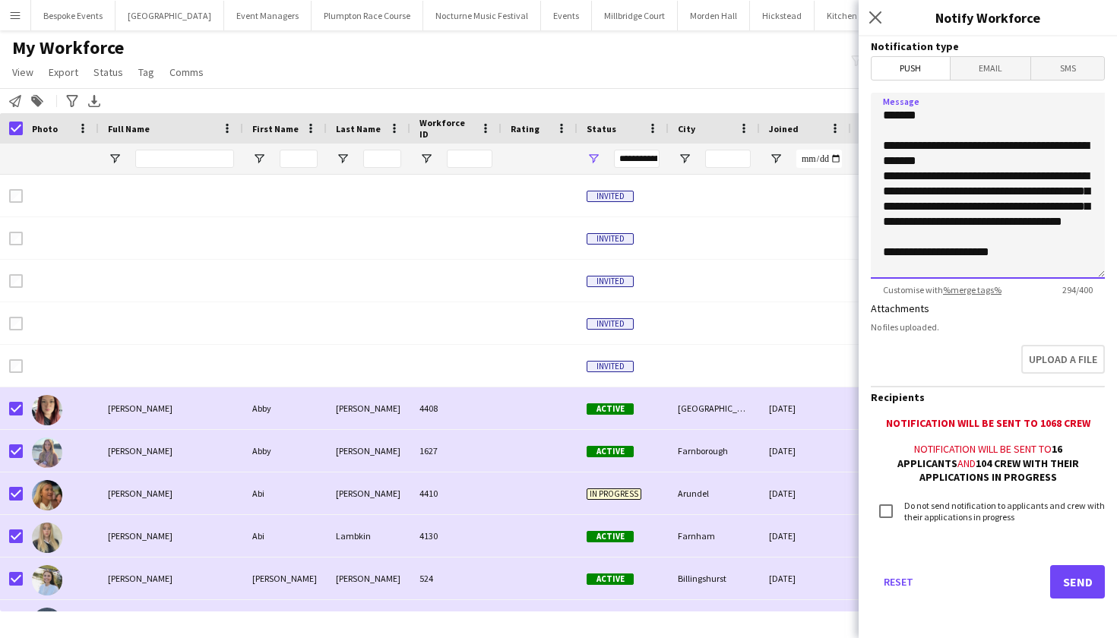
click at [954, 166] on textarea "**********" at bounding box center [988, 186] width 234 height 186
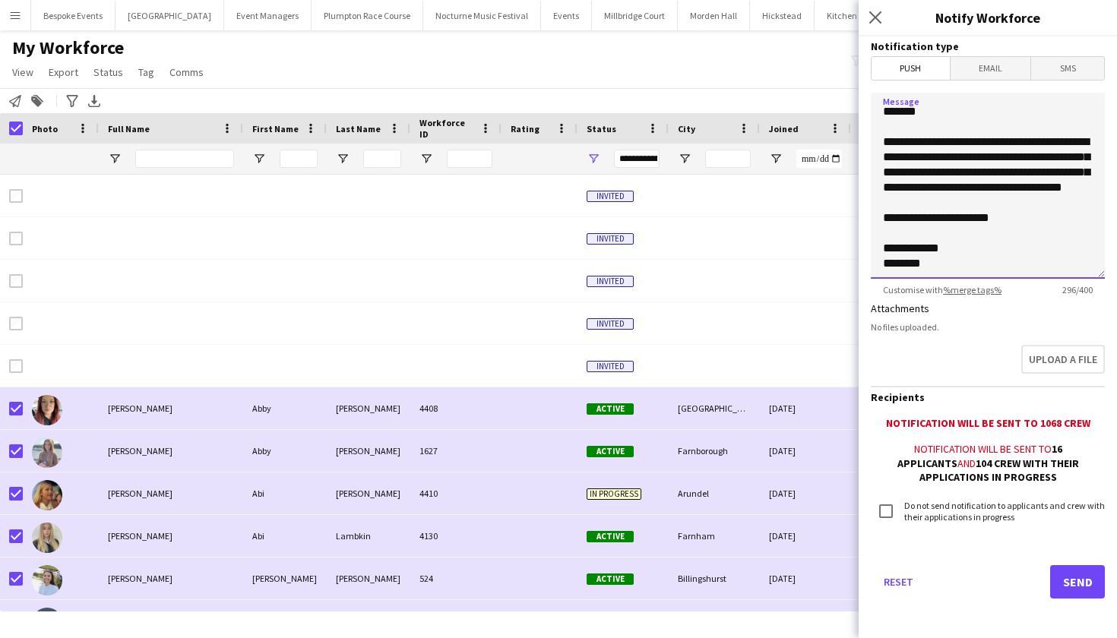
scroll to position [95, 0]
click at [934, 267] on textarea "**********" at bounding box center [988, 186] width 234 height 186
click at [1036, 190] on textarea "**********" at bounding box center [988, 186] width 234 height 186
click at [1036, 204] on textarea "**********" at bounding box center [988, 186] width 234 height 186
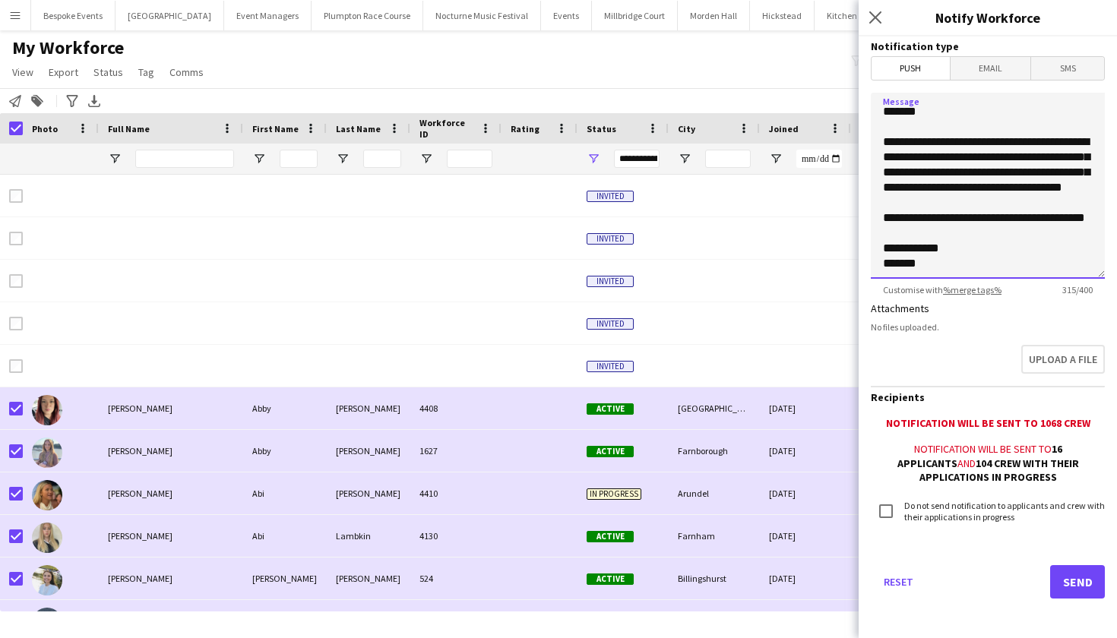
type textarea "**********"
click at [1064, 590] on button "Send" at bounding box center [1077, 581] width 55 height 33
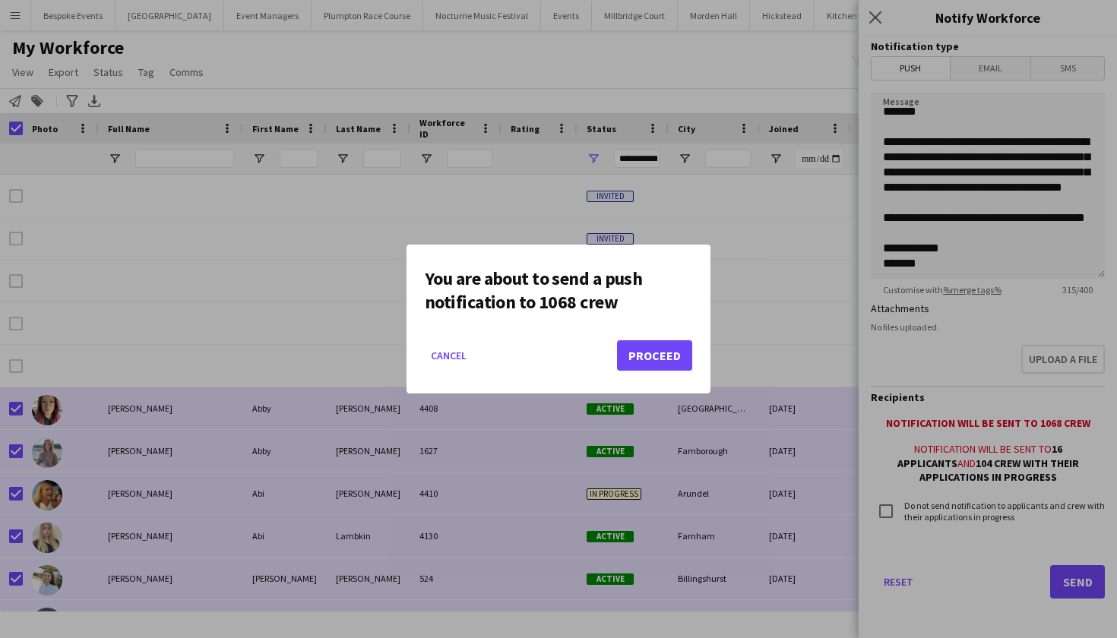
click at [657, 360] on button "Proceed" at bounding box center [654, 355] width 75 height 30
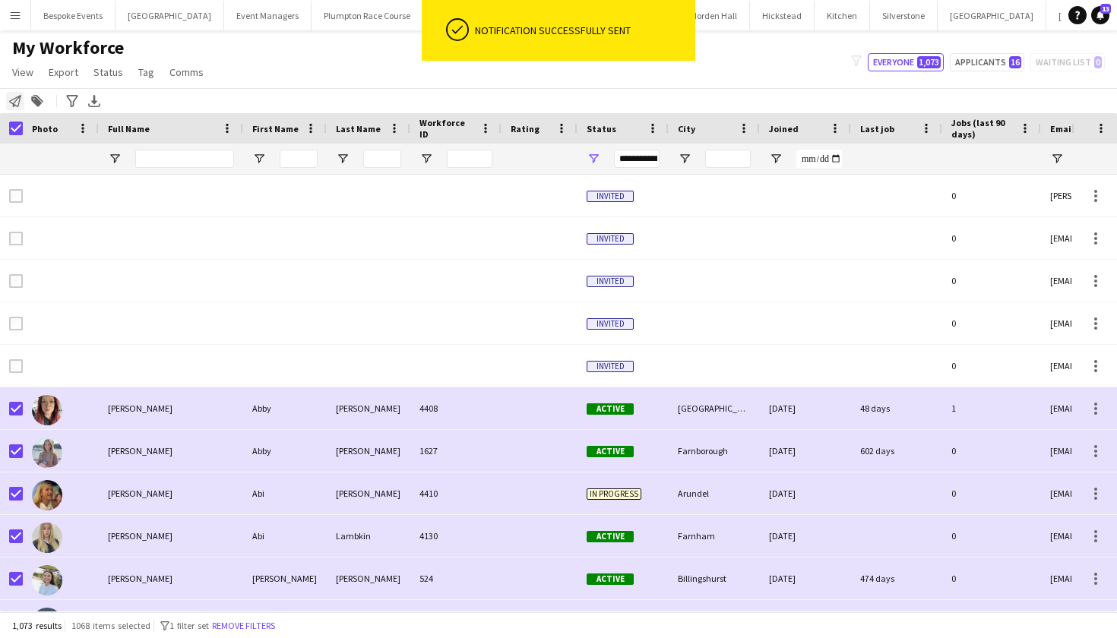
click at [18, 105] on icon at bounding box center [15, 101] width 12 height 12
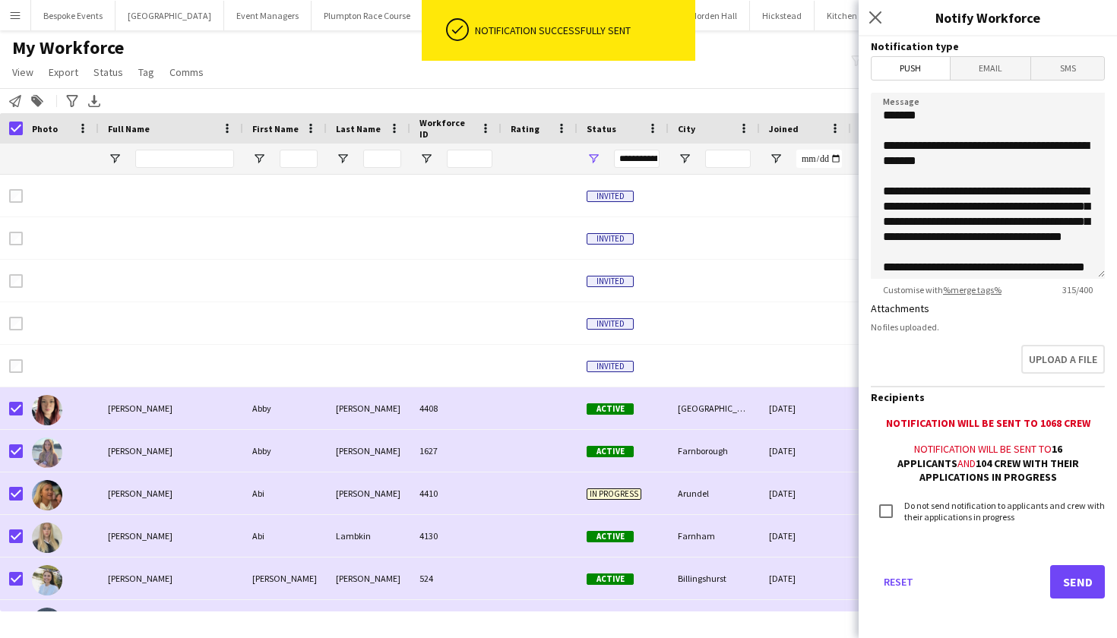
click at [975, 71] on span "Email" at bounding box center [990, 68] width 81 height 23
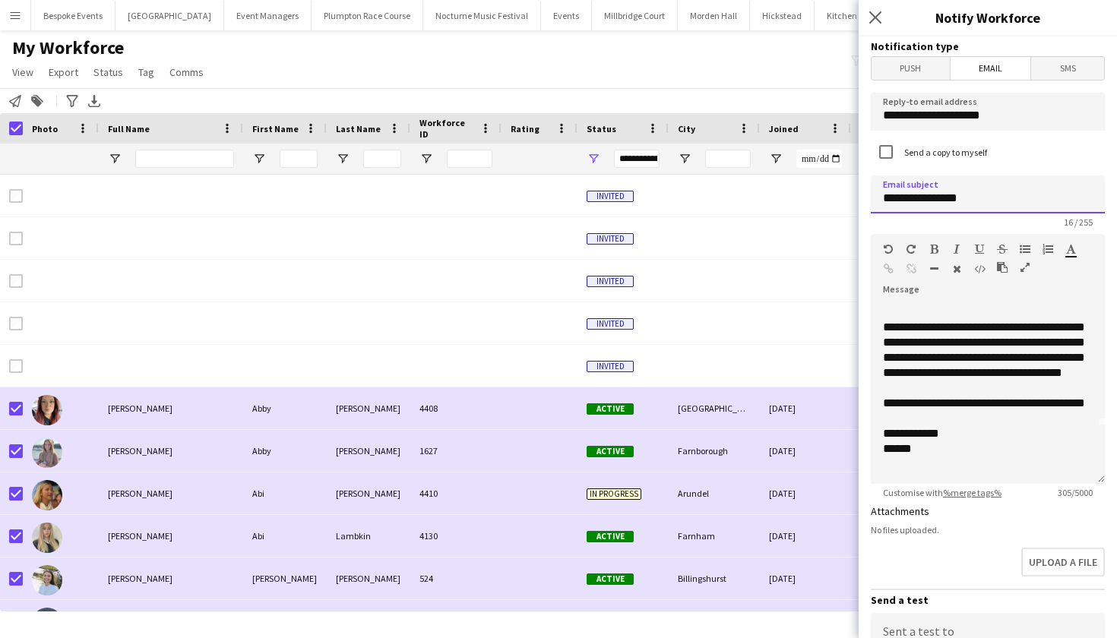
scroll to position [73, 0]
type input "**********"
click at [914, 376] on div "**********" at bounding box center [988, 393] width 234 height 182
drag, startPoint x: 1027, startPoint y: 111, endPoint x: 835, endPoint y: 106, distance: 192.3
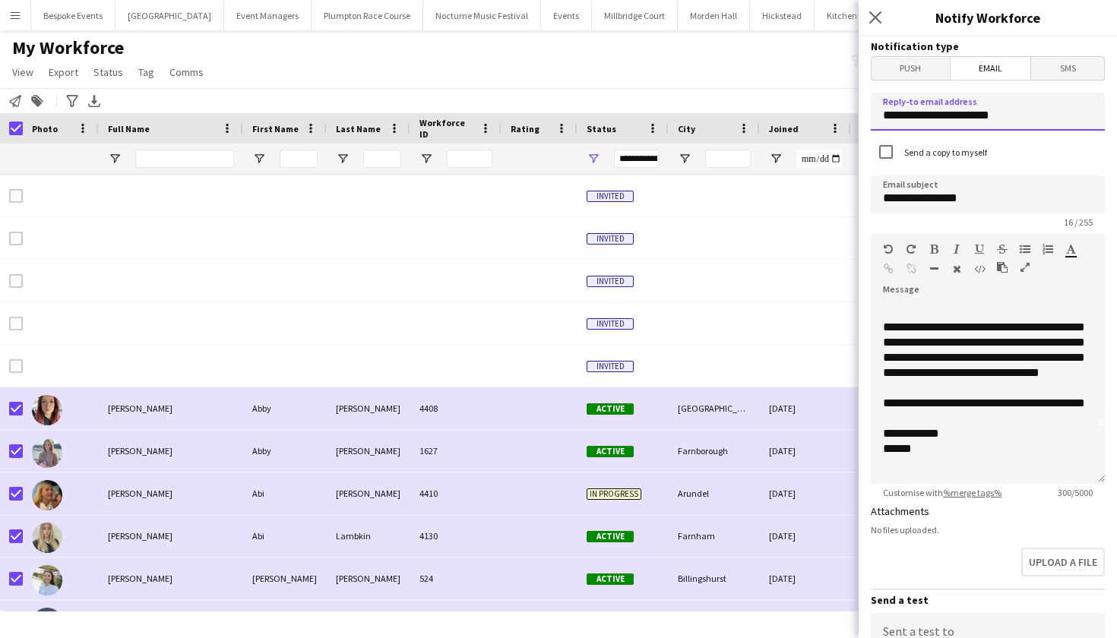
type input "**********"
click at [1103, 166] on div "Send a copy to myself" at bounding box center [988, 153] width 234 height 33
click at [1018, 110] on input "**********" at bounding box center [988, 112] width 234 height 38
click at [958, 192] on input "**********" at bounding box center [988, 194] width 234 height 38
type input "**********"
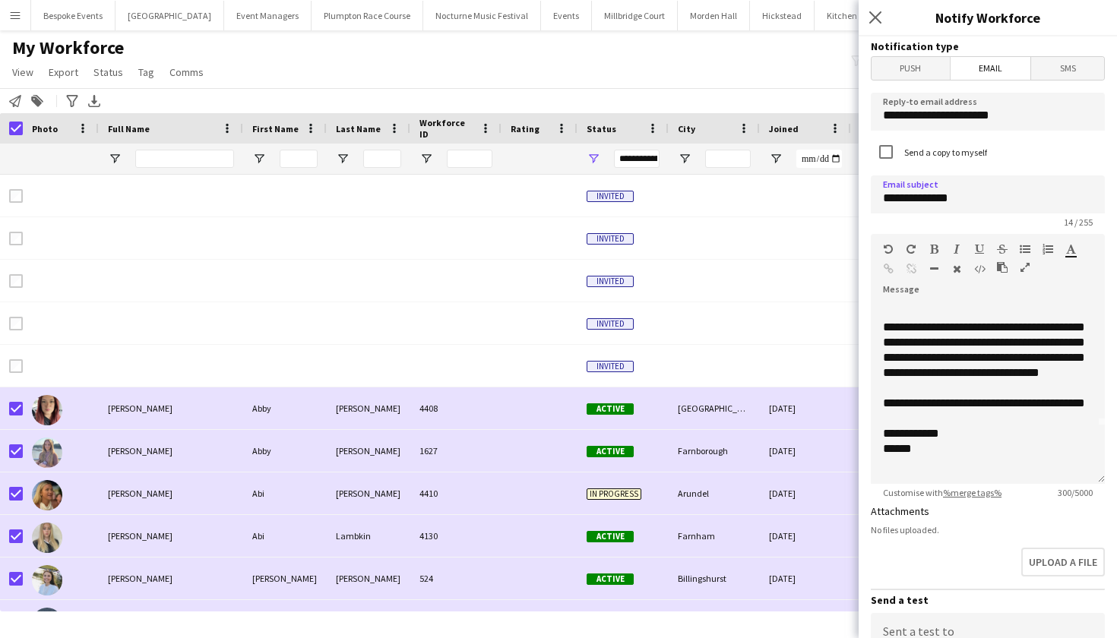
click at [930, 78] on span "Push" at bounding box center [910, 68] width 78 height 23
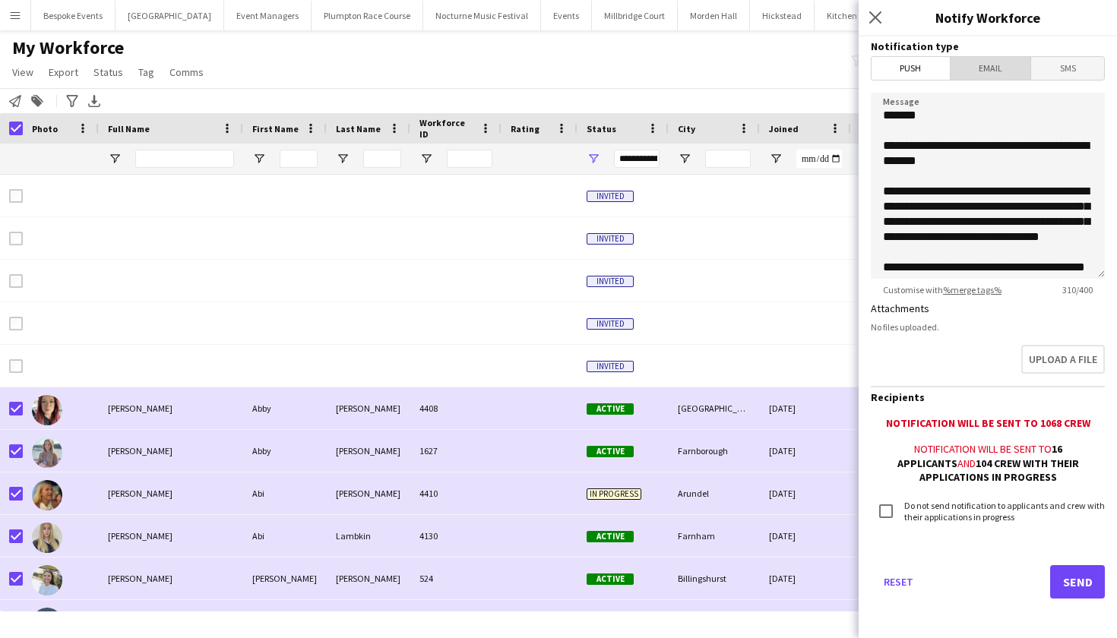
click at [980, 73] on span "Email" at bounding box center [990, 68] width 81 height 23
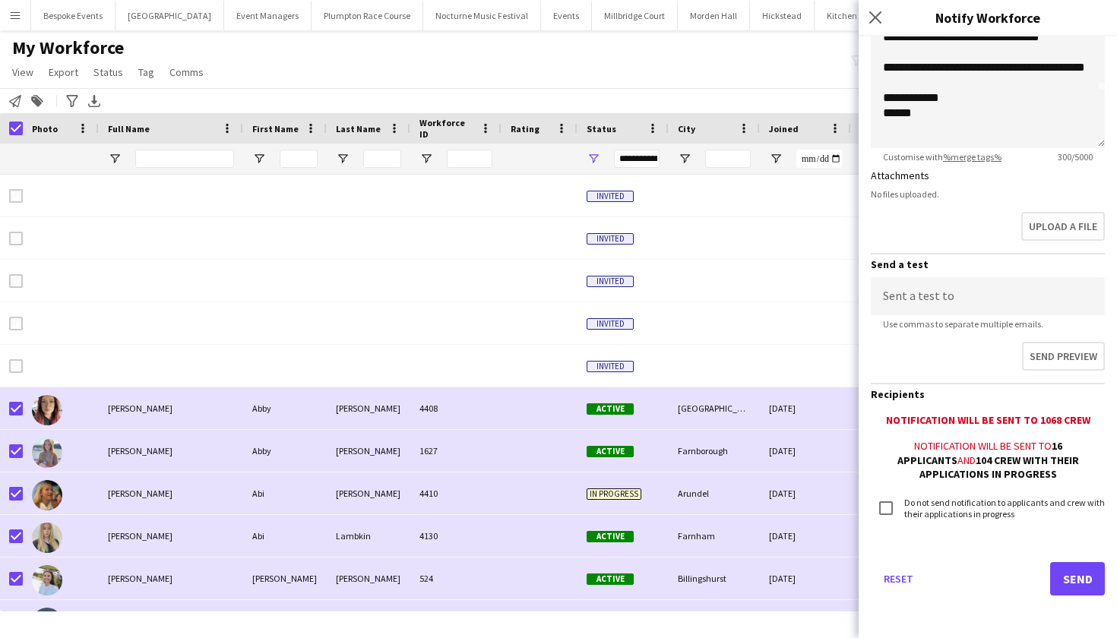
scroll to position [335, 0]
type input "**********"
click at [1070, 589] on button "Send" at bounding box center [1077, 579] width 55 height 33
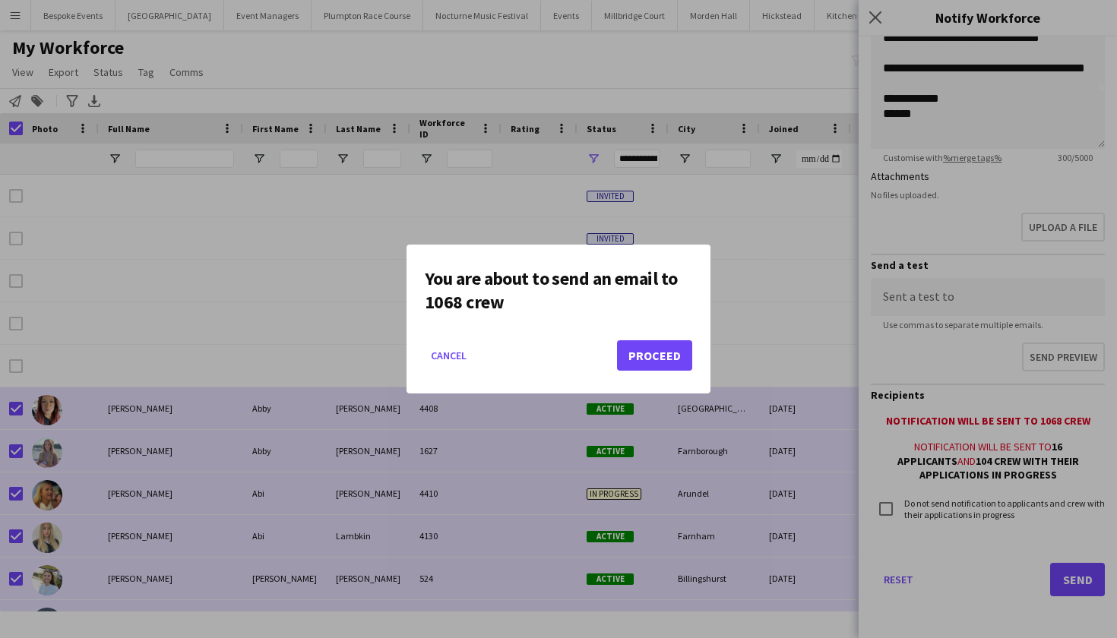
click at [640, 348] on button "Proceed" at bounding box center [654, 355] width 75 height 30
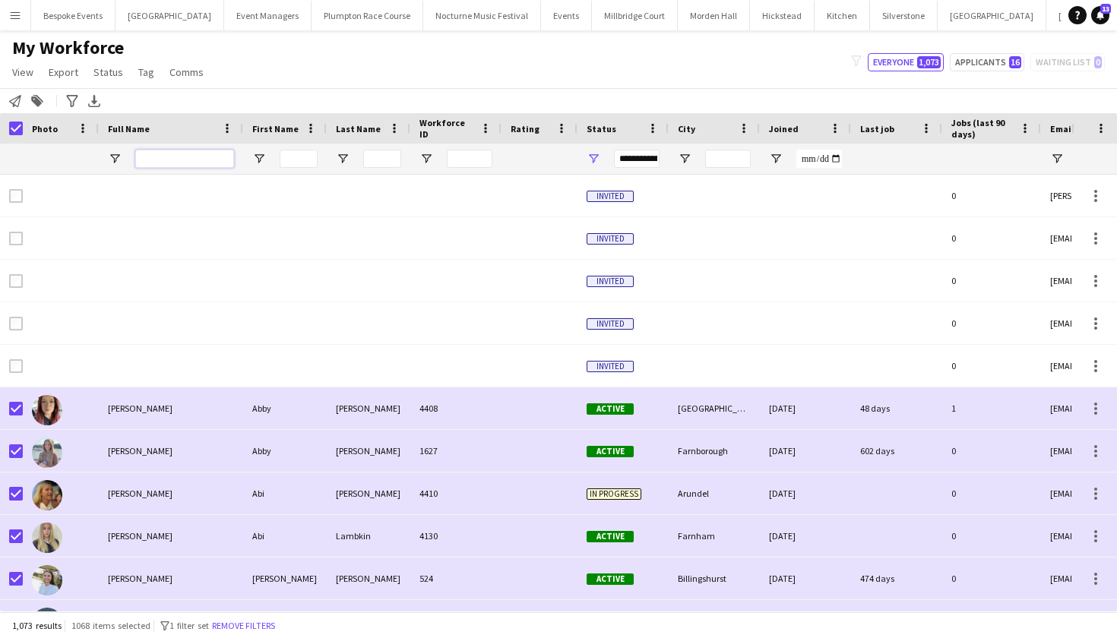
click at [160, 156] on input "Full Name Filter Input" at bounding box center [184, 159] width 99 height 18
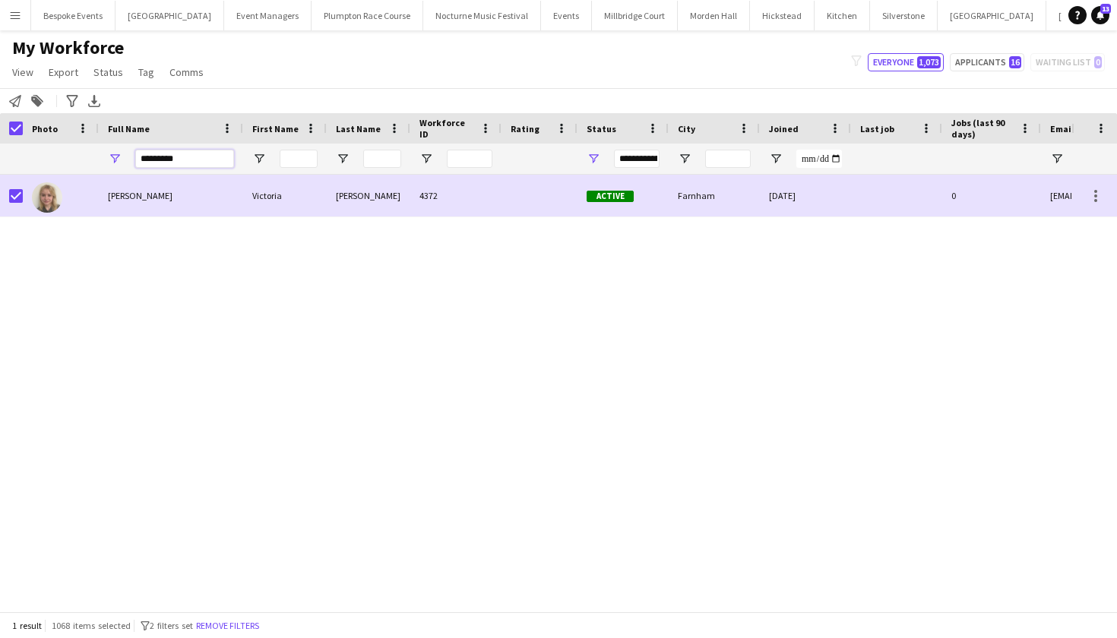
type input "********"
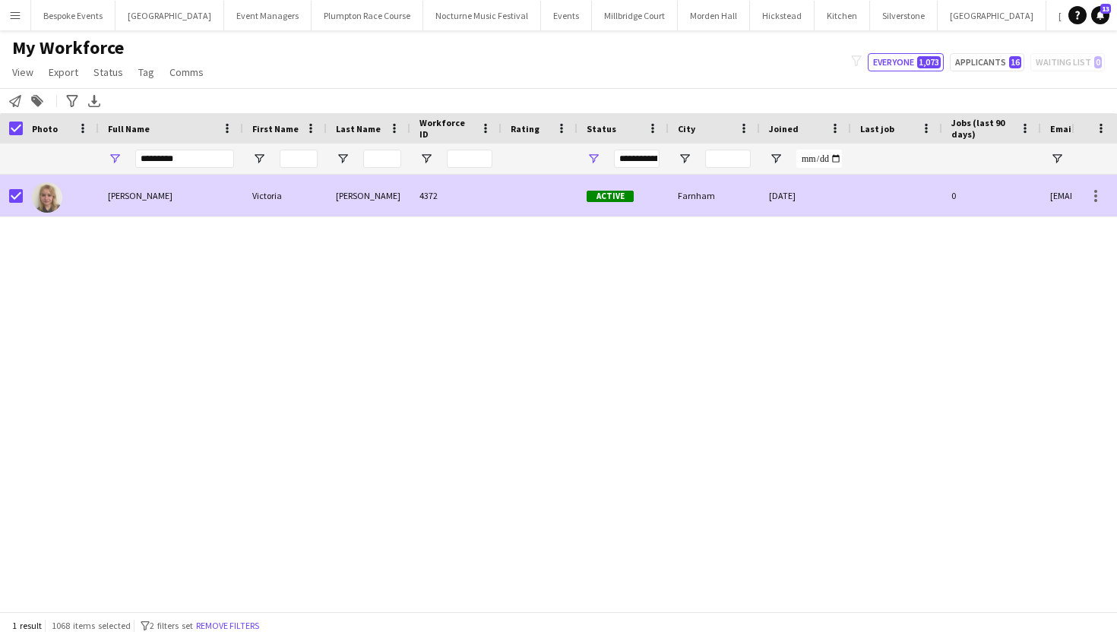
click at [145, 188] on div "[PERSON_NAME]" at bounding box center [171, 196] width 144 height 42
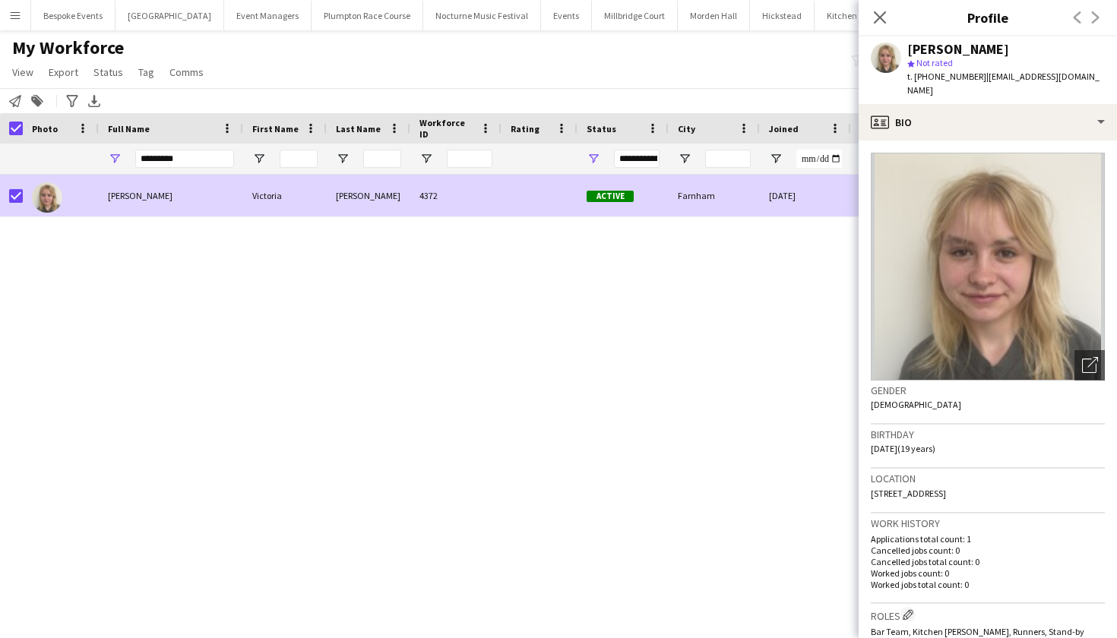
click at [359, 530] on div "Victoria Rochford Victoria Rochford 4372 Active Farnham 20-07-2025 0 victoriaro…" at bounding box center [535, 393] width 1071 height 437
click at [539, 329] on div "Victoria Rochford Victoria Rochford 4372 Active Farnham 20-07-2025 0 victoriaro…" at bounding box center [535, 393] width 1071 height 437
click at [371, 83] on div "My Workforce View Views Default view mena New Starter New view Update view Dele…" at bounding box center [558, 62] width 1117 height 52
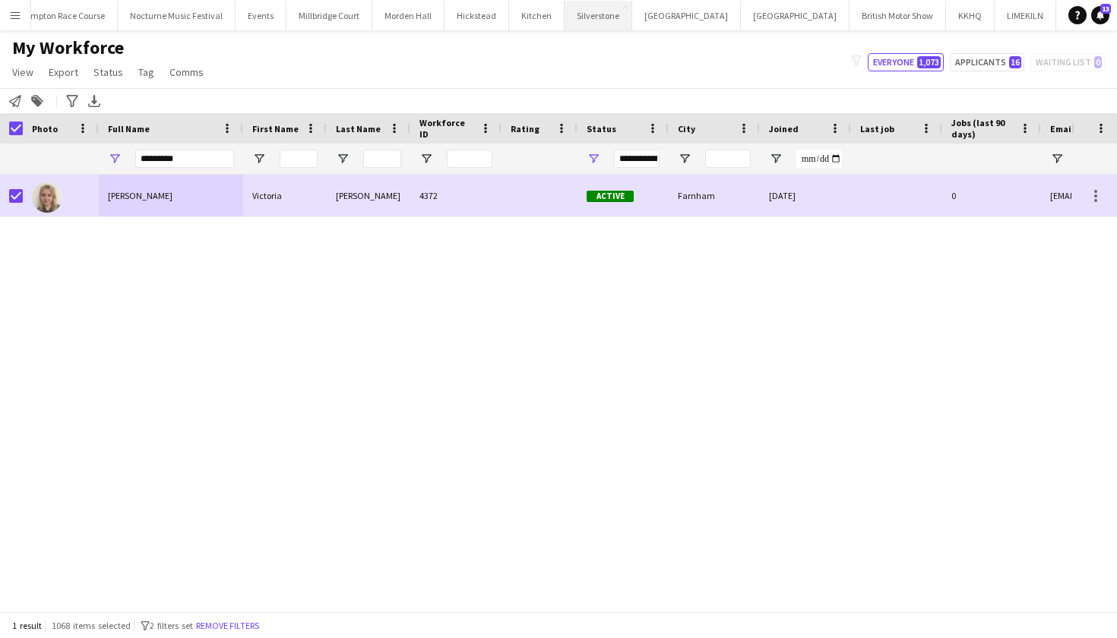
scroll to position [0, 304]
click at [996, 19] on button "LIMEKILN Close" at bounding box center [1027, 16] width 62 height 30
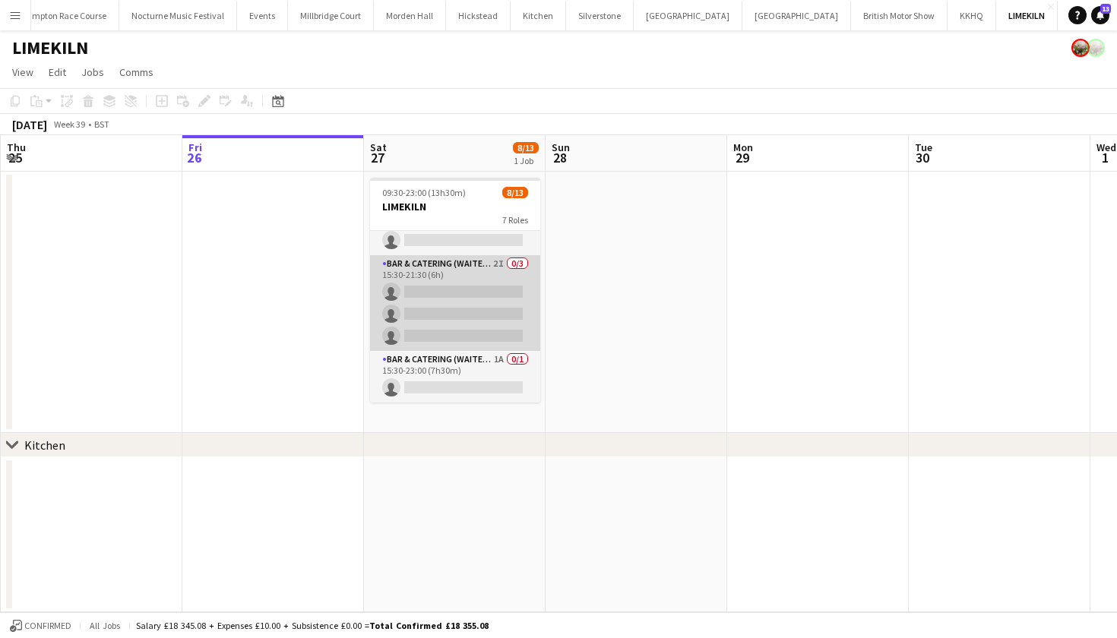
scroll to position [322, 0]
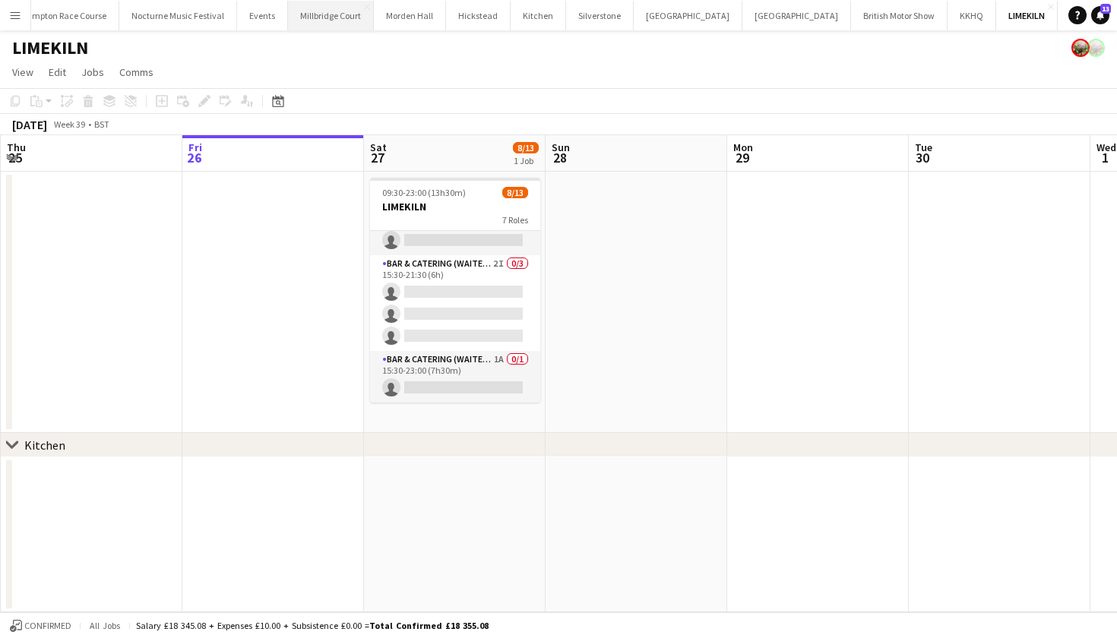
click at [312, 12] on button "[GEOGRAPHIC_DATA]" at bounding box center [331, 16] width 86 height 30
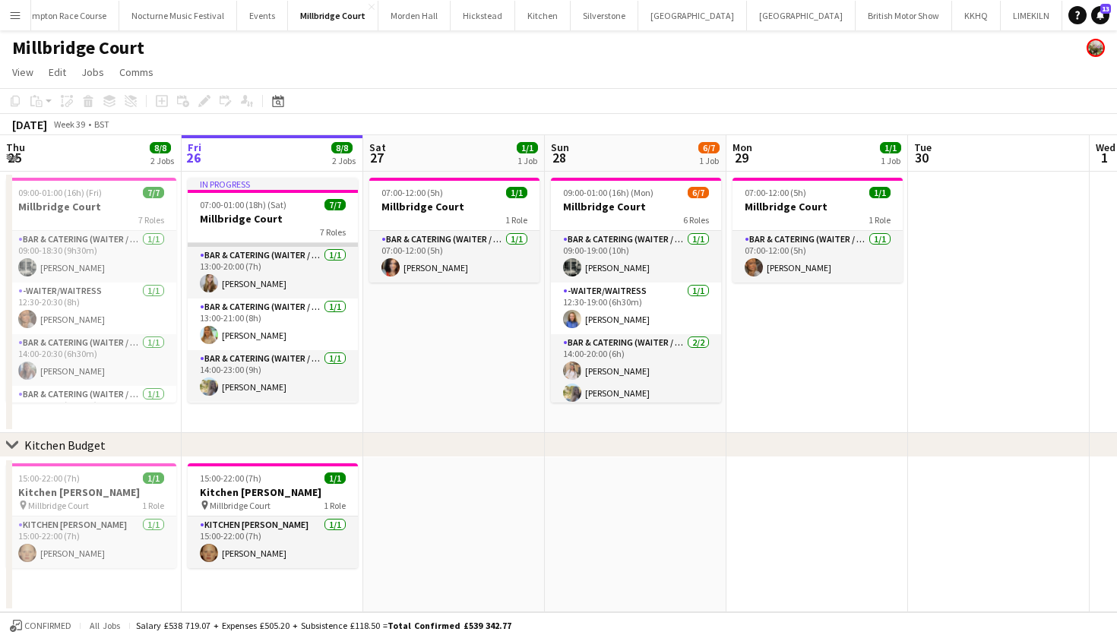
scroll to position [101, 0]
click at [271, 276] on app-card-role "Bar & Catering (Waiter / waitress) 1/1 13:00-20:00 (7h) Phoebe Marman" at bounding box center [273, 271] width 170 height 52
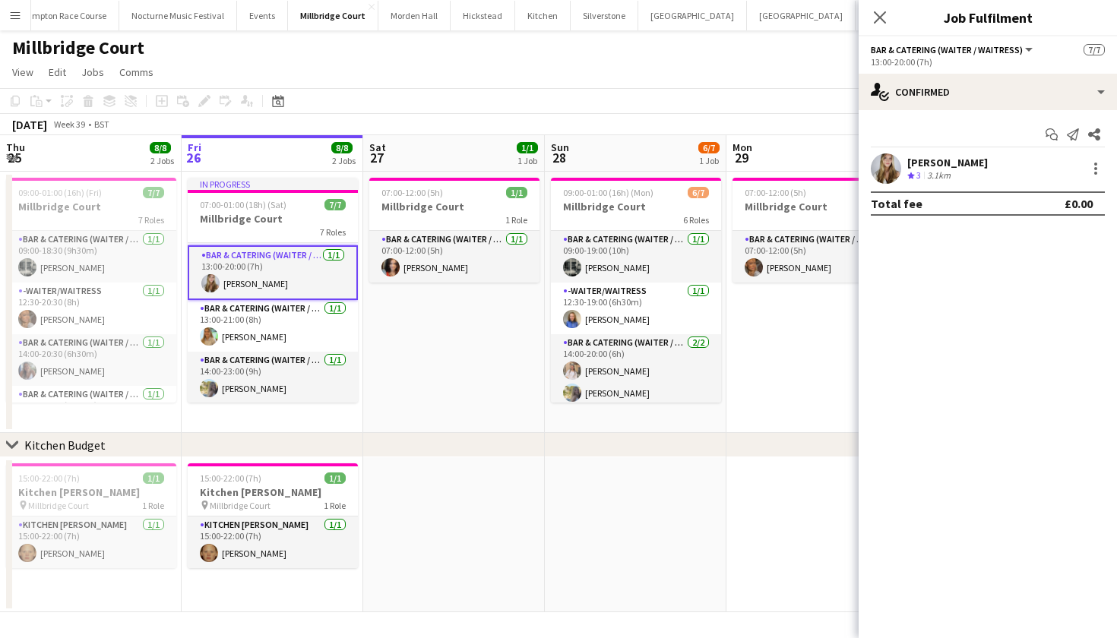
click at [878, 157] on app-user-avatar at bounding box center [886, 168] width 30 height 30
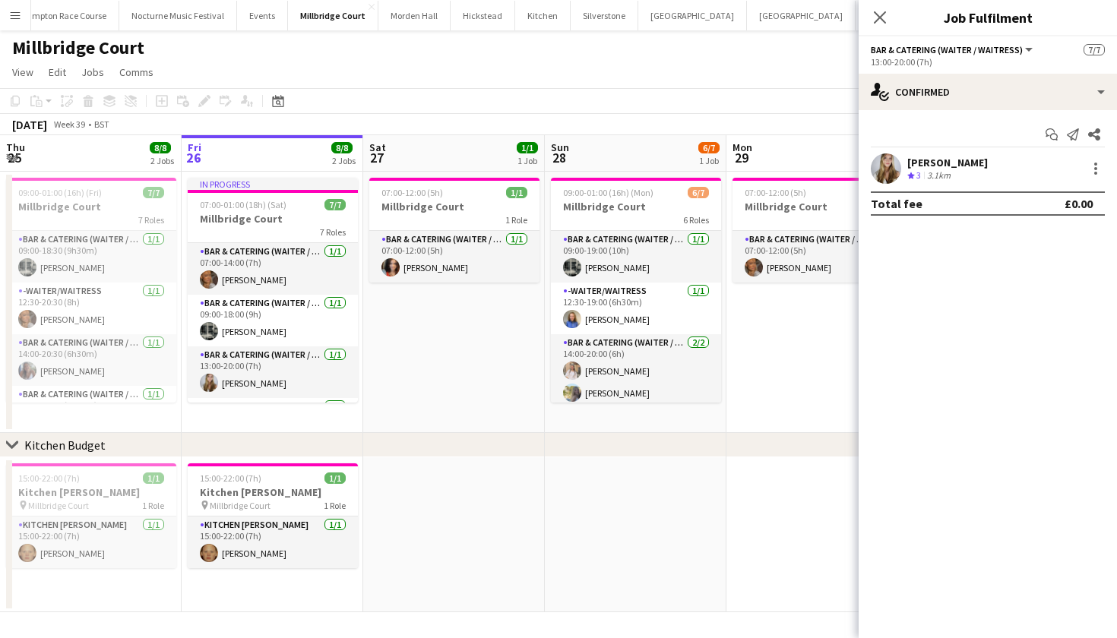
click at [566, 46] on div "Millbridge Court" at bounding box center [558, 44] width 1117 height 29
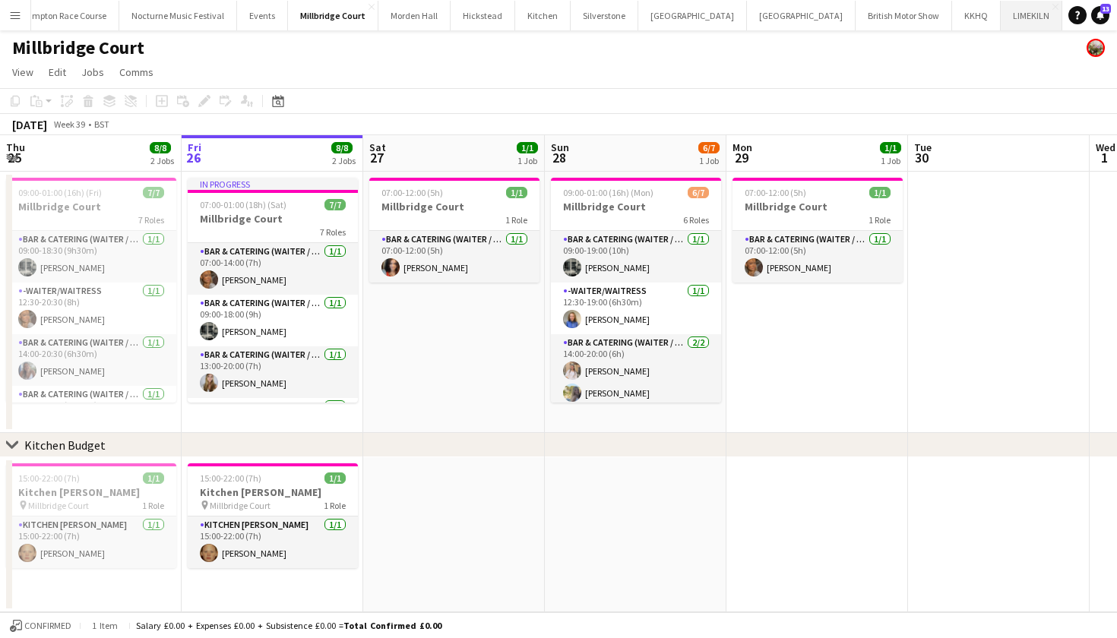
click at [1001, 8] on button "LIMEKILN Close" at bounding box center [1032, 16] width 62 height 30
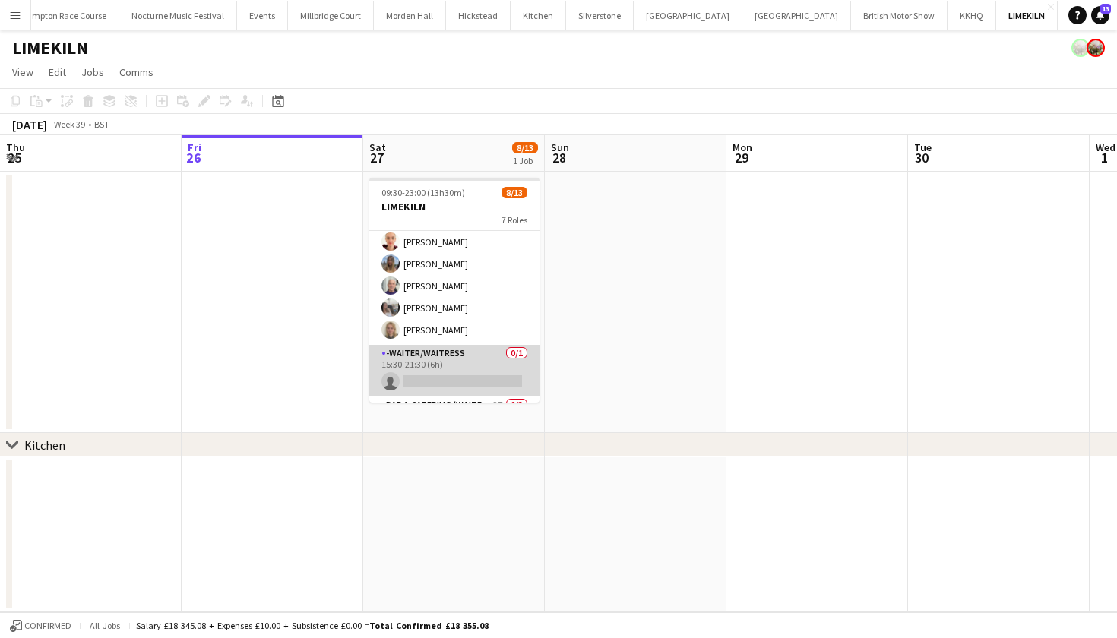
scroll to position [177, 0]
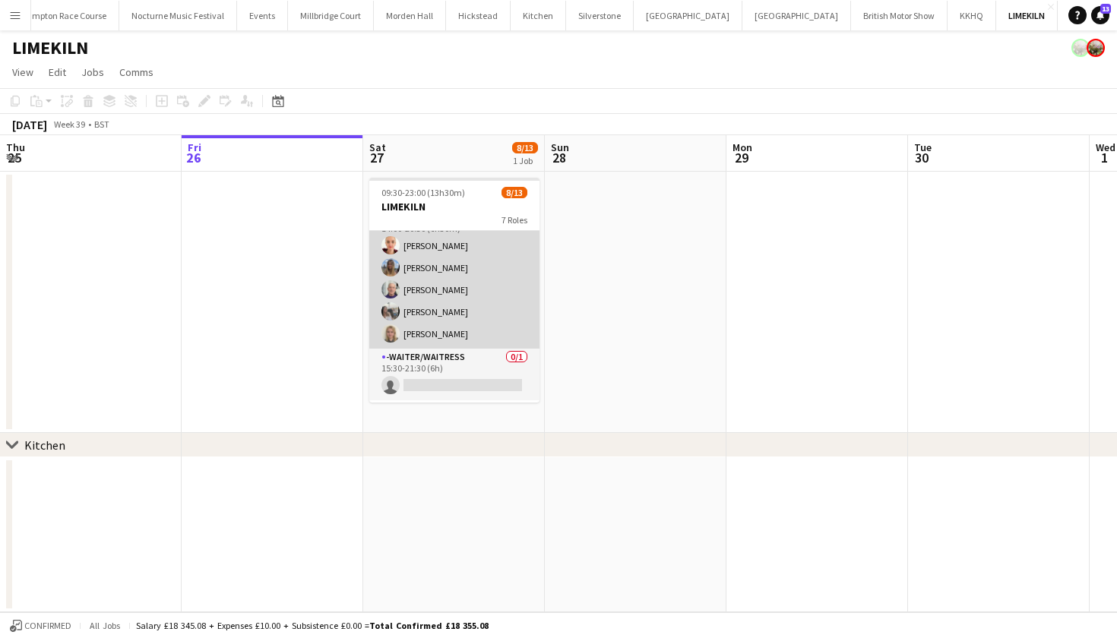
click at [446, 294] on app-card-role "Bar & Catering (Waiter / waitress) 5/5 14:00-20:30 (6h30m) Franceska T Imre Lil…" at bounding box center [454, 279] width 170 height 140
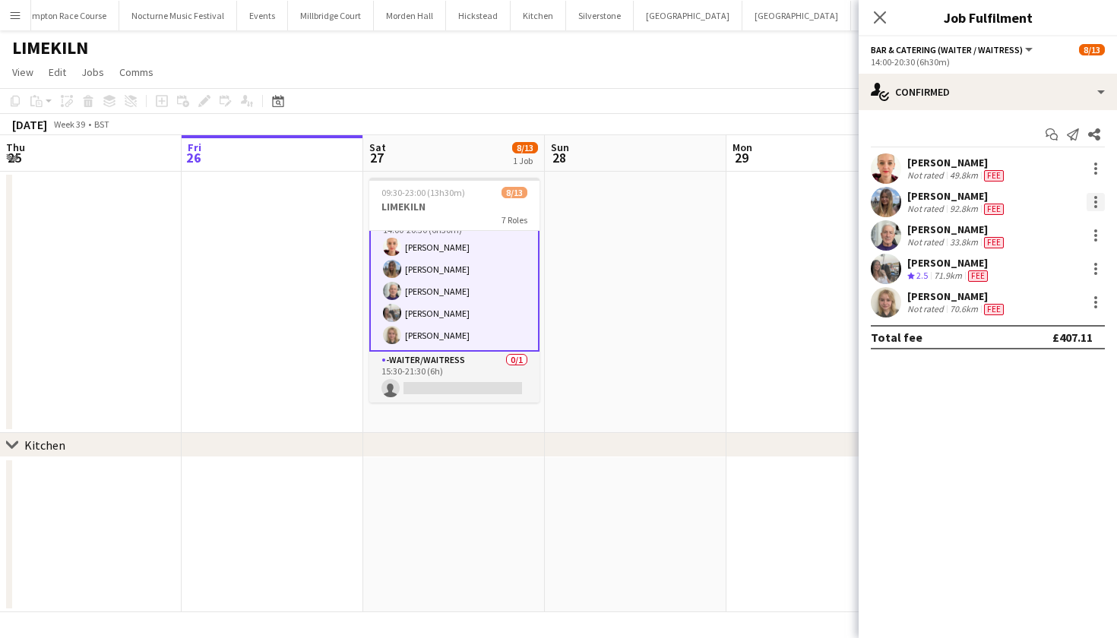
click at [1092, 199] on div at bounding box center [1095, 202] width 18 height 18
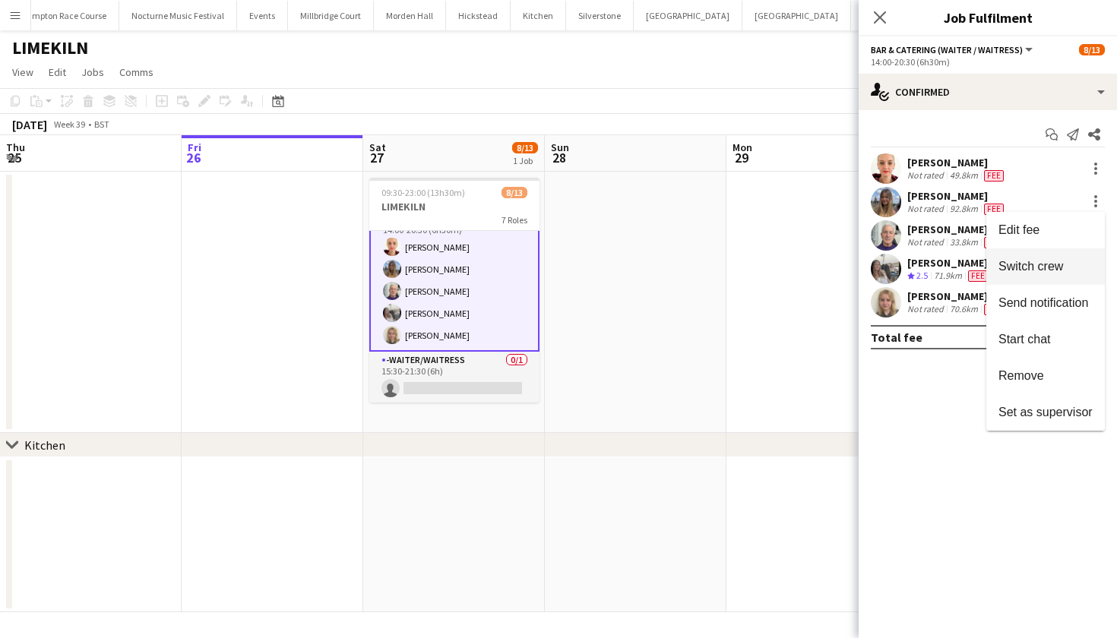
click at [1065, 256] on button "Switch crew" at bounding box center [1045, 266] width 119 height 36
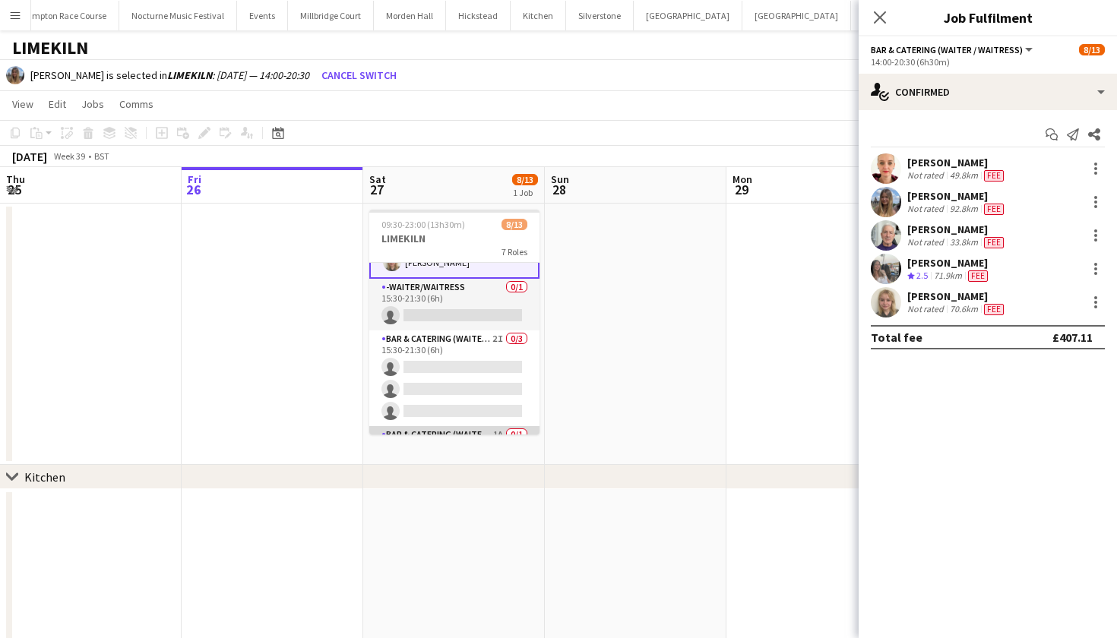
scroll to position [277, 0]
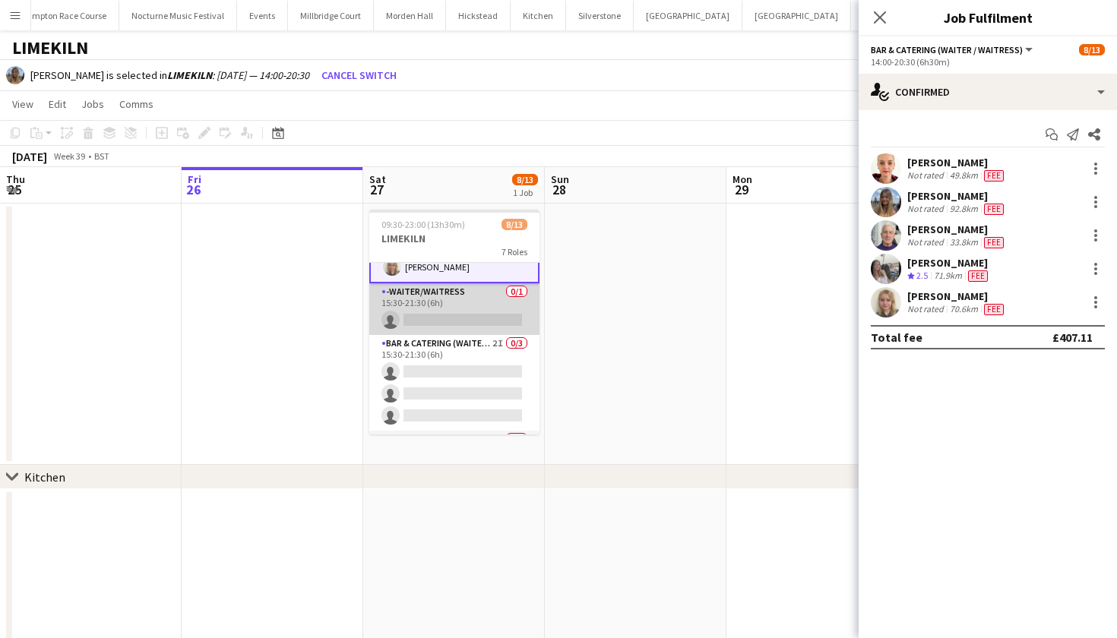
click at [460, 299] on app-card-role "-Waiter/Waitress 0/1 15:30-21:30 (6h) single-neutral-actions" at bounding box center [454, 309] width 170 height 52
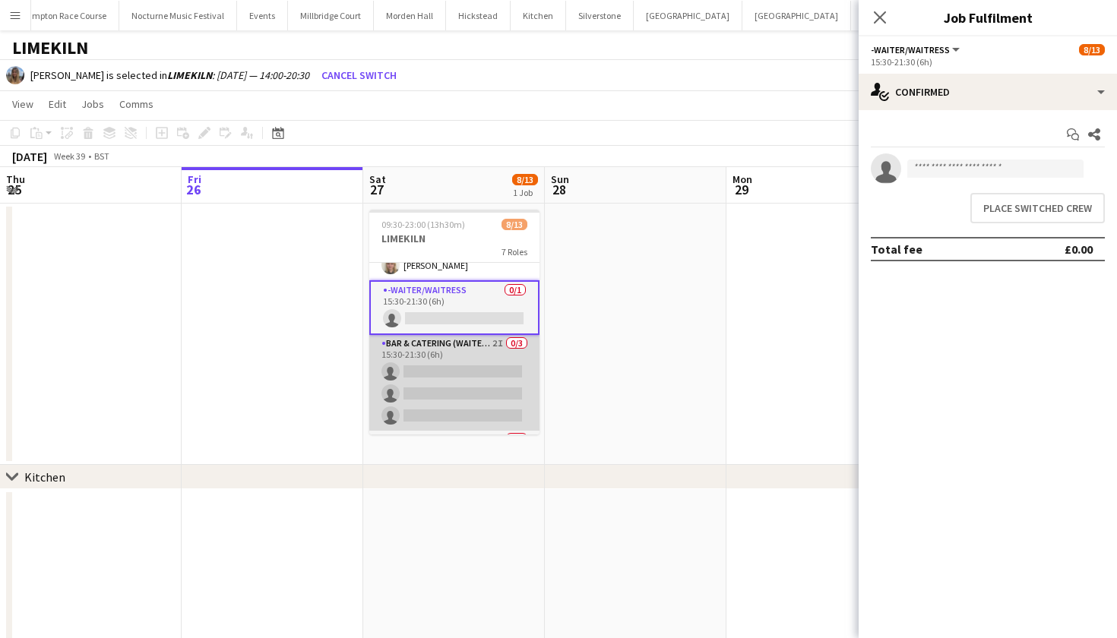
click at [417, 388] on app-card-role "Bar & Catering (Waiter / waitress) 2I 0/3 15:30-21:30 (6h) single-neutral-actio…" at bounding box center [454, 383] width 170 height 96
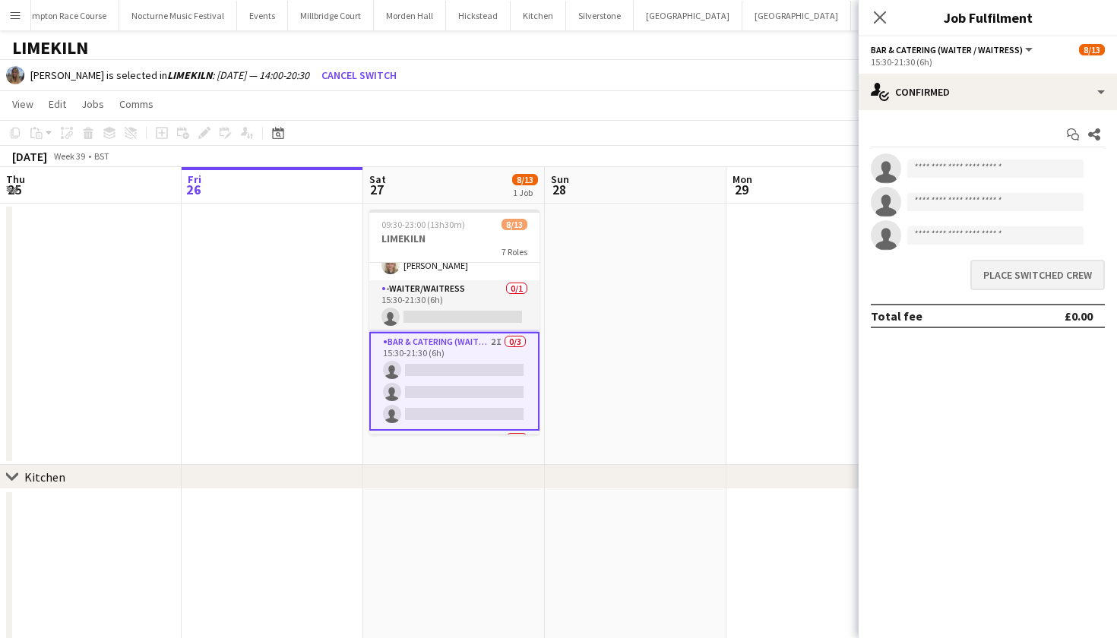
click at [992, 270] on button "Place switched crew" at bounding box center [1037, 275] width 134 height 30
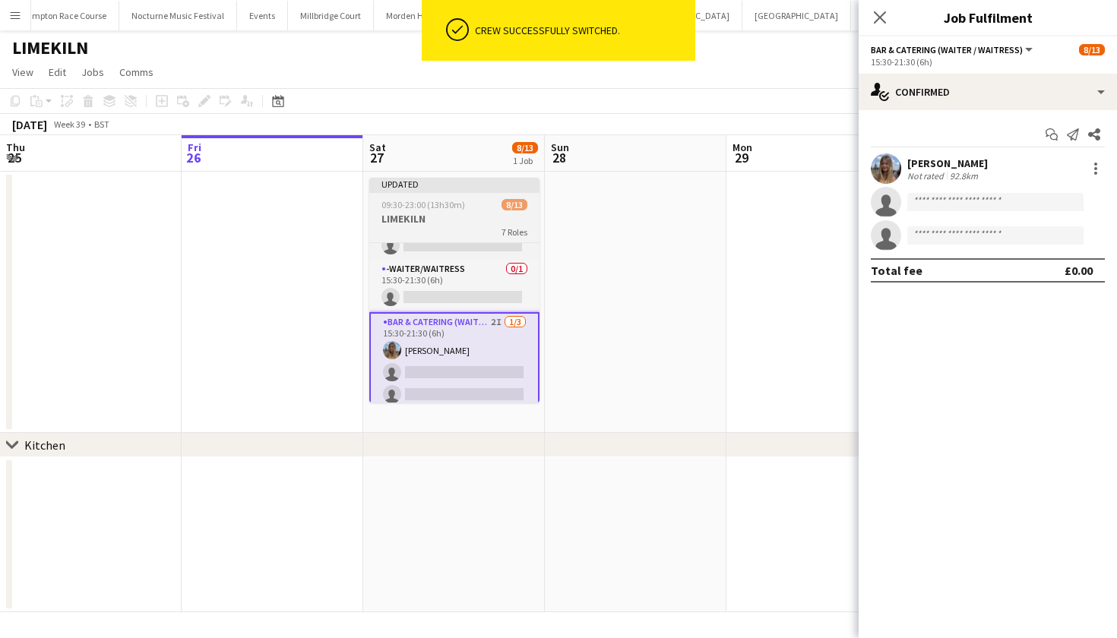
scroll to position [0, 362]
click at [437, 207] on span "09:30-23:00 (13h30m)" at bounding box center [424, 204] width 84 height 11
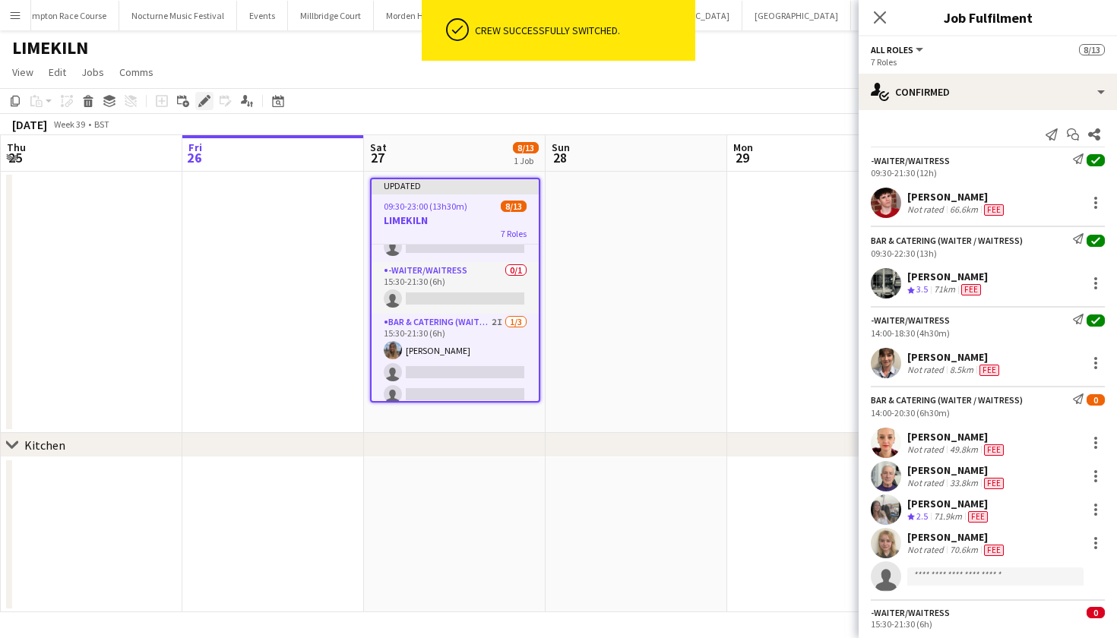
click at [208, 103] on icon "Edit" at bounding box center [204, 101] width 12 height 12
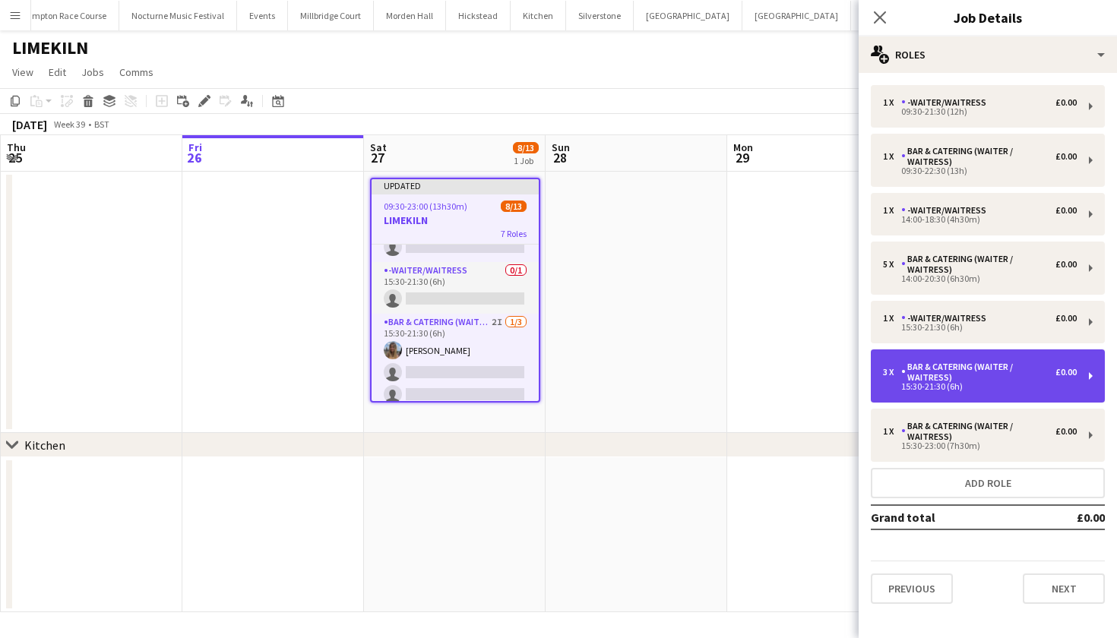
click at [980, 394] on div "3 x Bar & Catering (Waiter / waitress) £0.00 15:30-21:30 (6h)" at bounding box center [988, 375] width 234 height 53
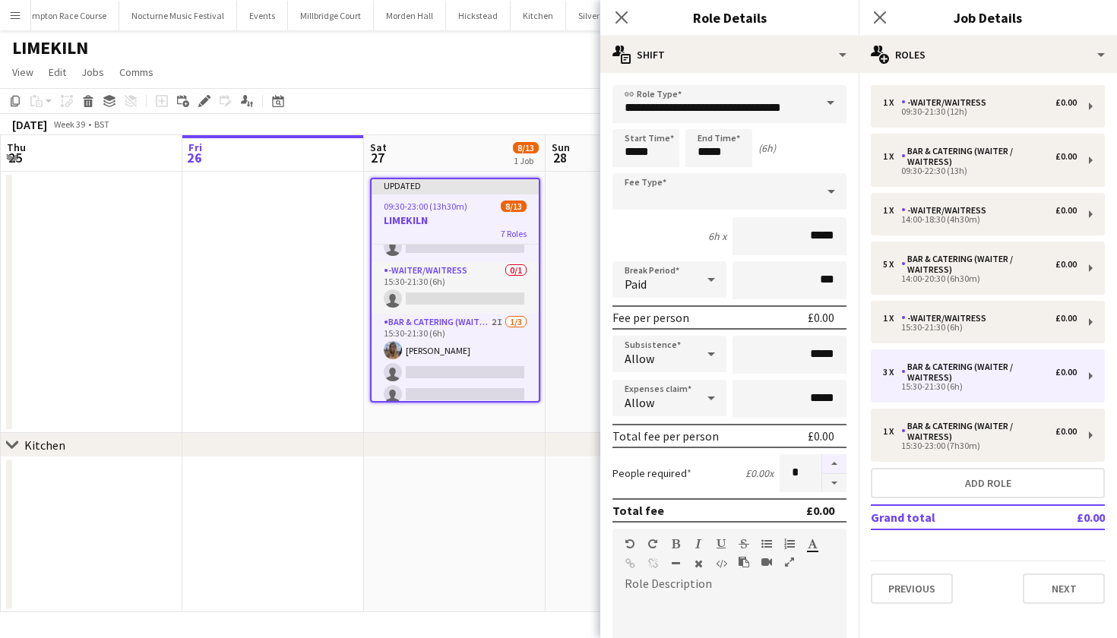
click at [835, 463] on button "button" at bounding box center [834, 464] width 24 height 20
type input "*"
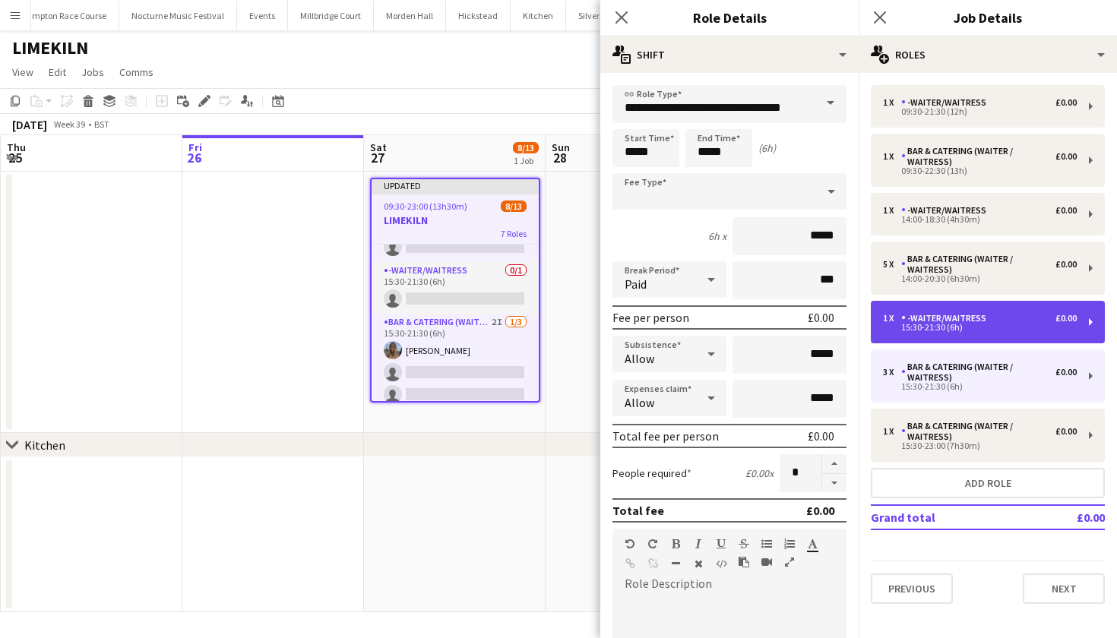
click at [928, 325] on div "15:30-21:30 (6h)" at bounding box center [980, 328] width 194 height 8
type input "**********"
type input "*"
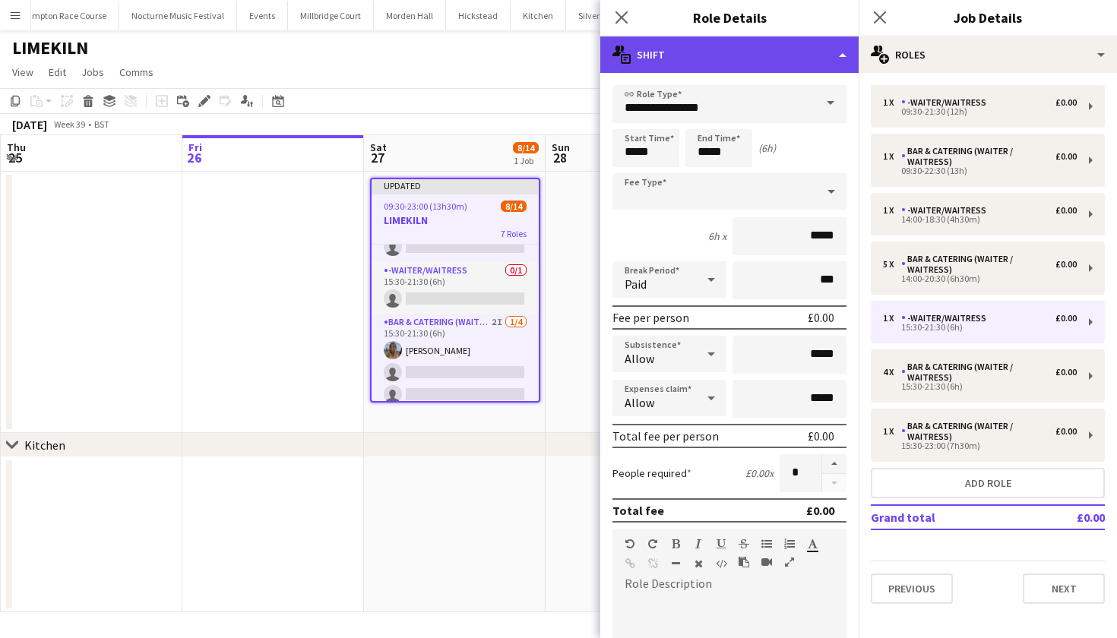
click at [756, 61] on div "multiple-actions-text Shift" at bounding box center [729, 54] width 258 height 36
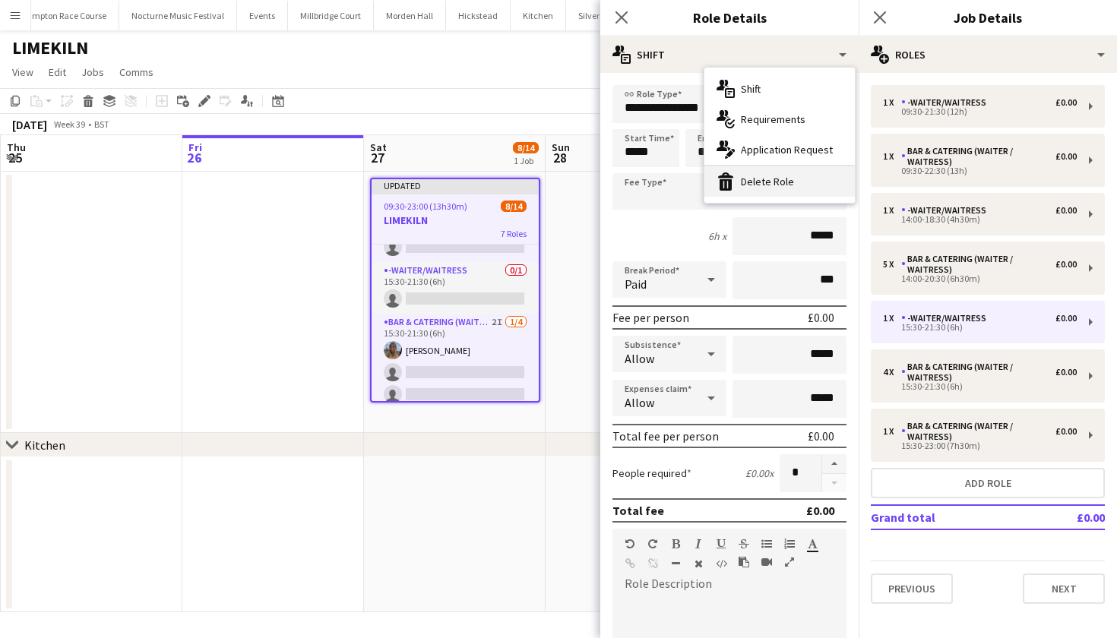
click at [756, 185] on div "bin-2 Delete Role" at bounding box center [779, 181] width 150 height 30
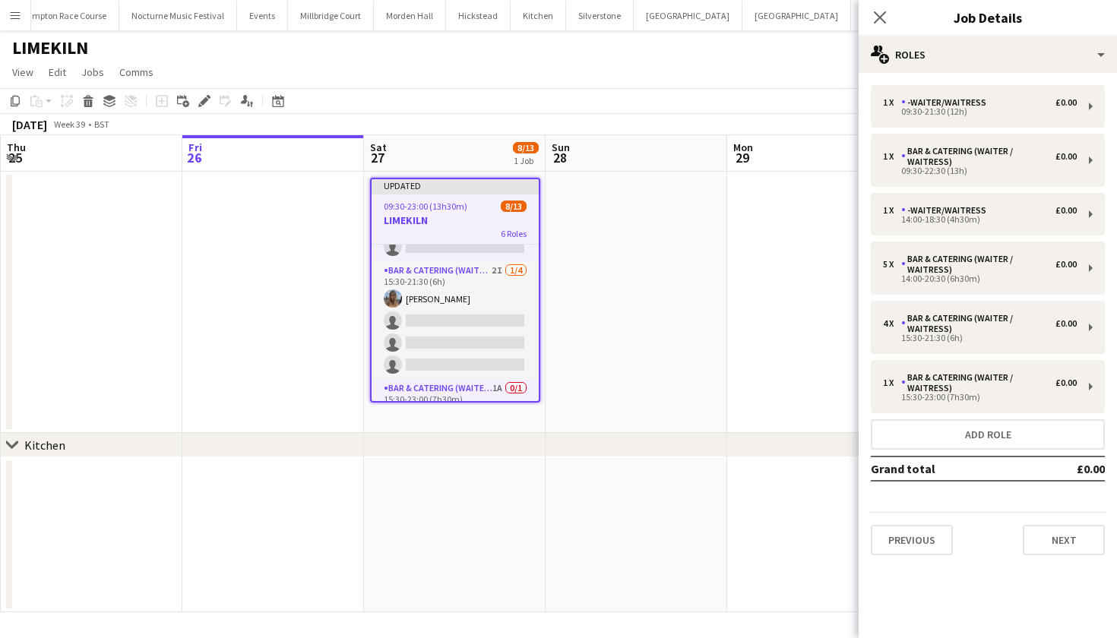
click at [275, 365] on app-date-cell at bounding box center [273, 302] width 182 height 261
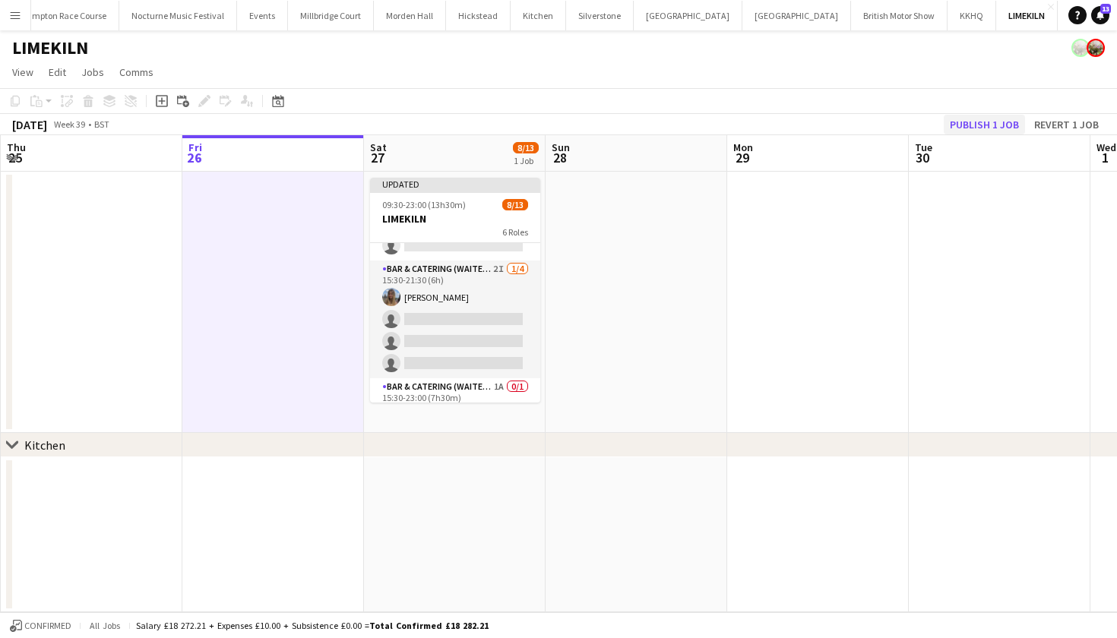
click at [979, 118] on button "Publish 1 job" at bounding box center [984, 125] width 81 height 20
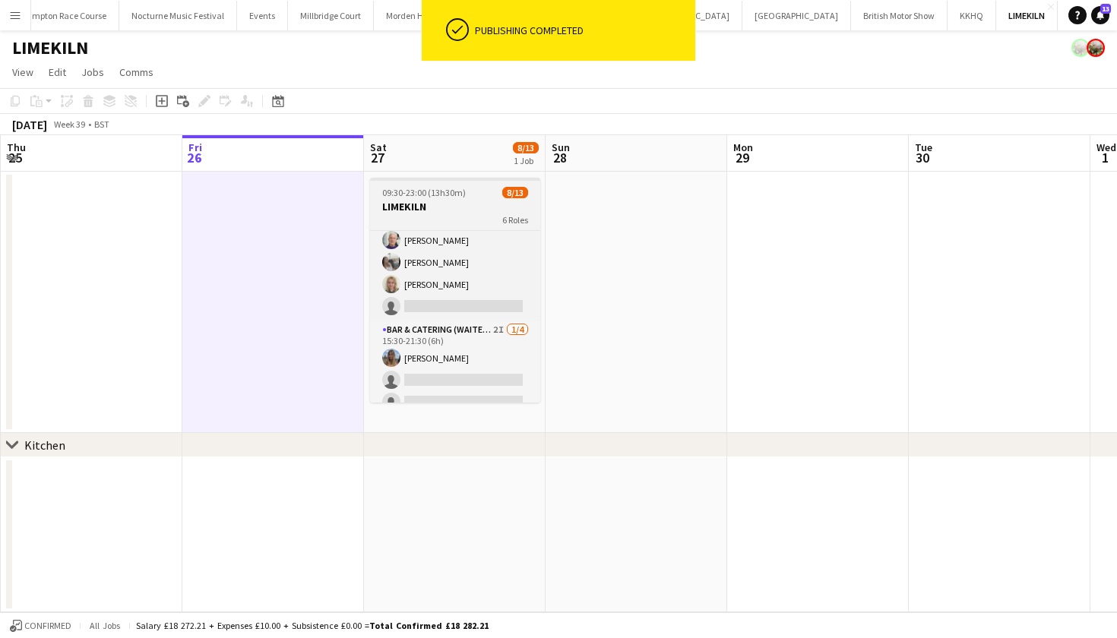
scroll to position [199, 0]
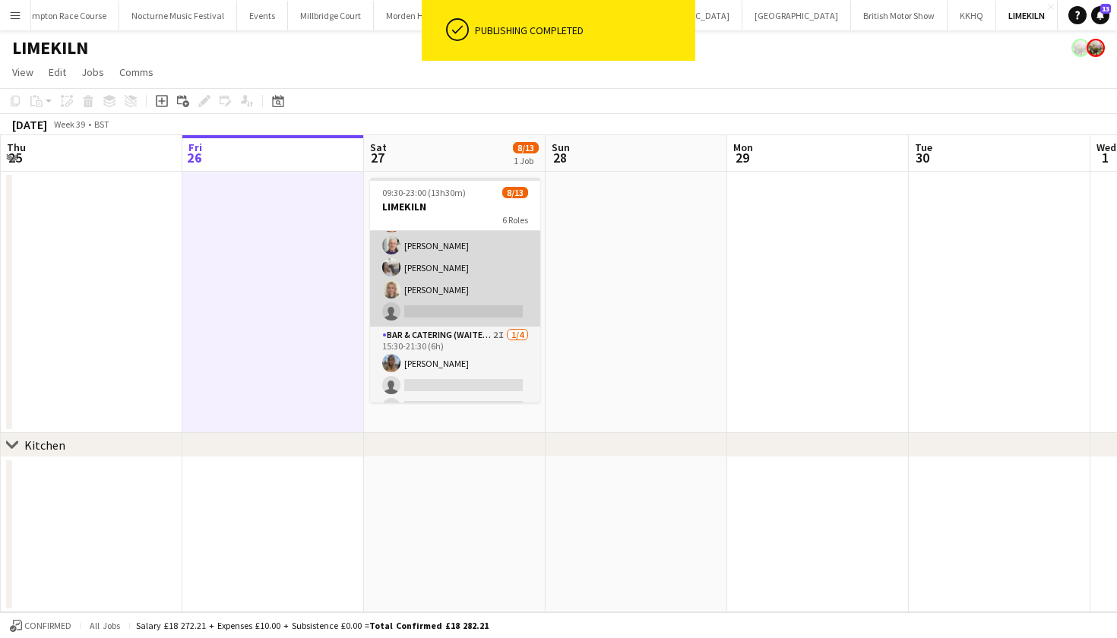
click at [462, 299] on app-card-role "Bar & Catering (Waiter / waitress) 6I 4/5 14:00-20:30 (6h30m) Franceska T Imre …" at bounding box center [455, 257] width 170 height 140
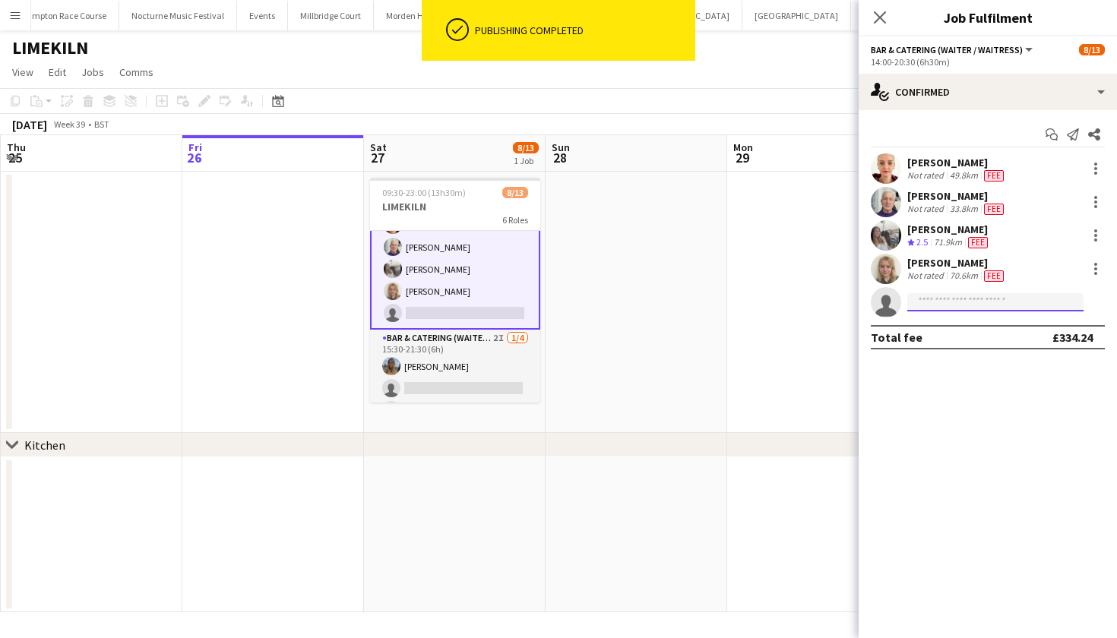
click at [949, 301] on input at bounding box center [995, 302] width 176 height 18
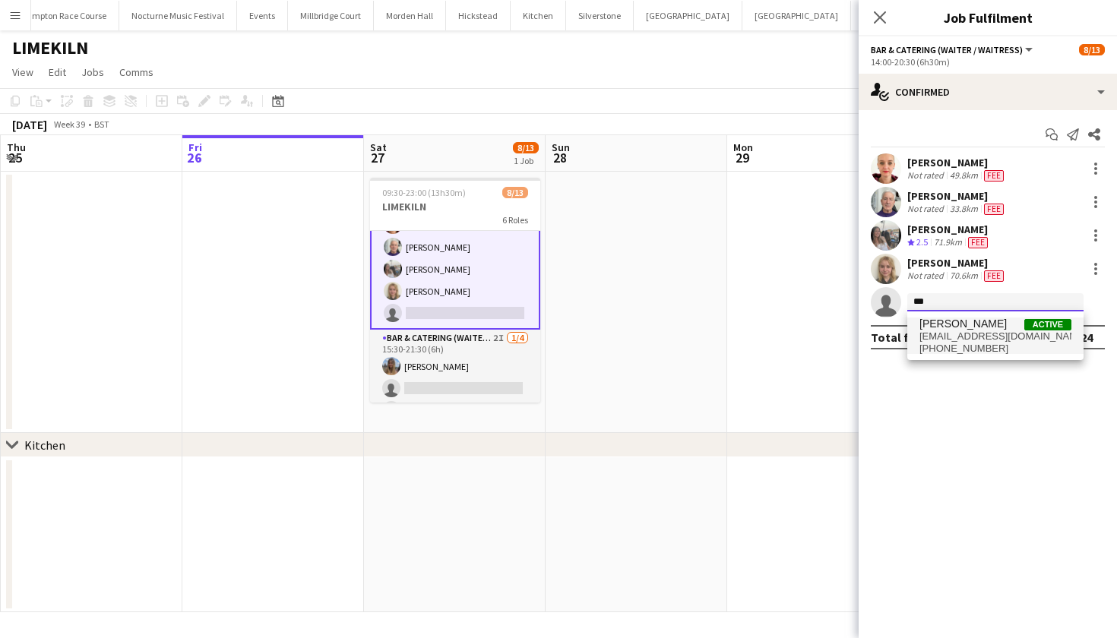
type input "***"
click at [955, 334] on span "genevieveeawhiteley@icloud.com" at bounding box center [995, 336] width 152 height 12
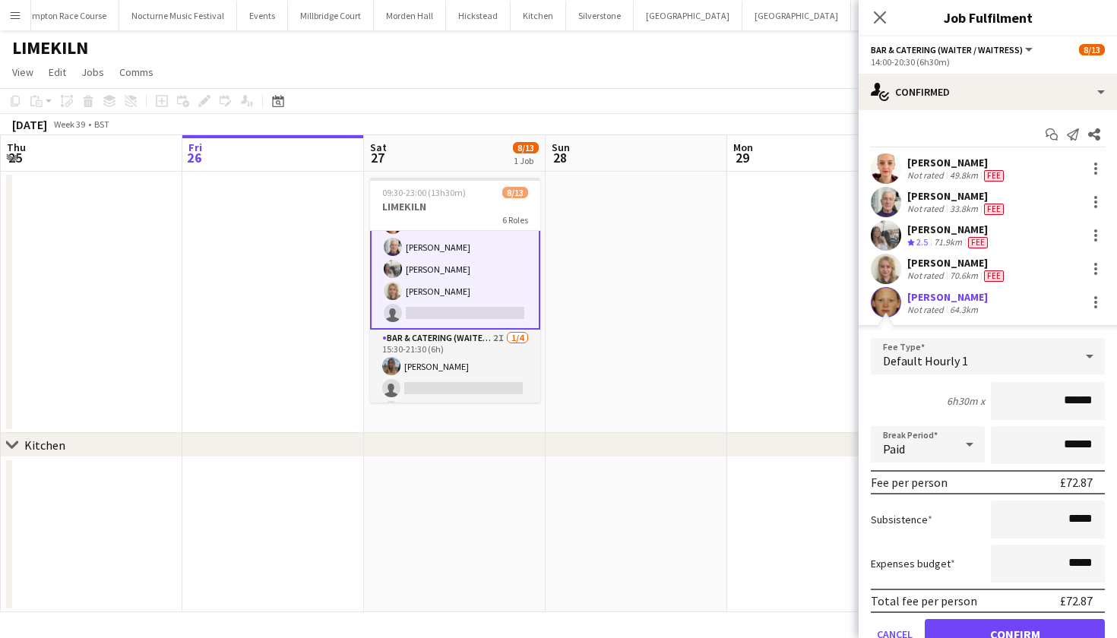
click at [902, 311] on div "Genevieve Whiteley Not rated 64.3km" at bounding box center [987, 302] width 258 height 30
click at [884, 299] on app-user-avatar at bounding box center [886, 302] width 30 height 30
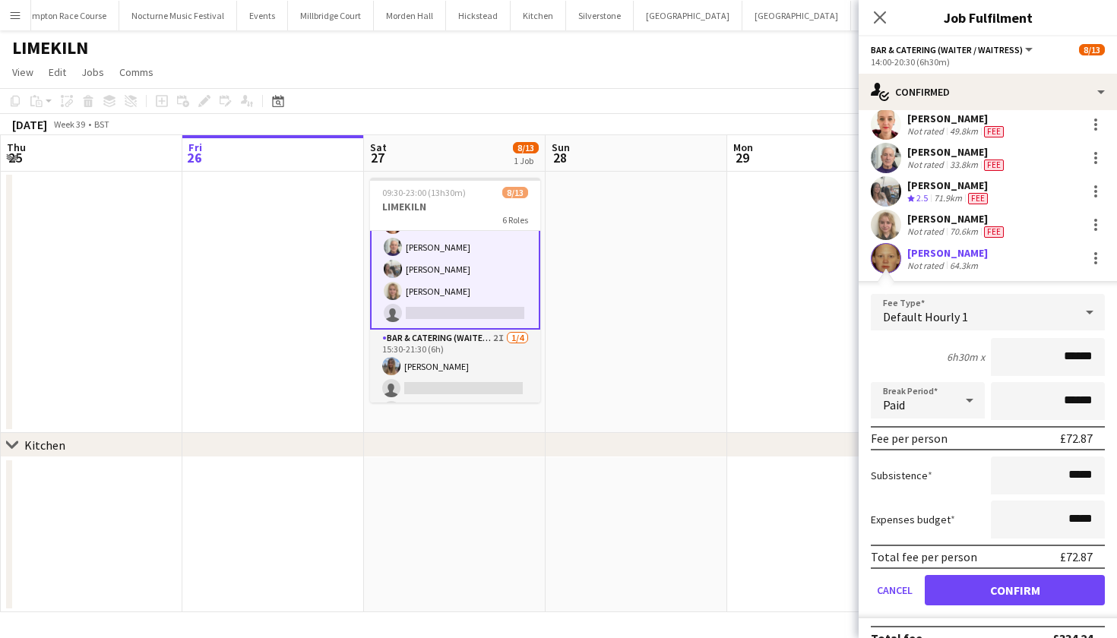
click at [971, 589] on button "Confirm" at bounding box center [1015, 590] width 180 height 30
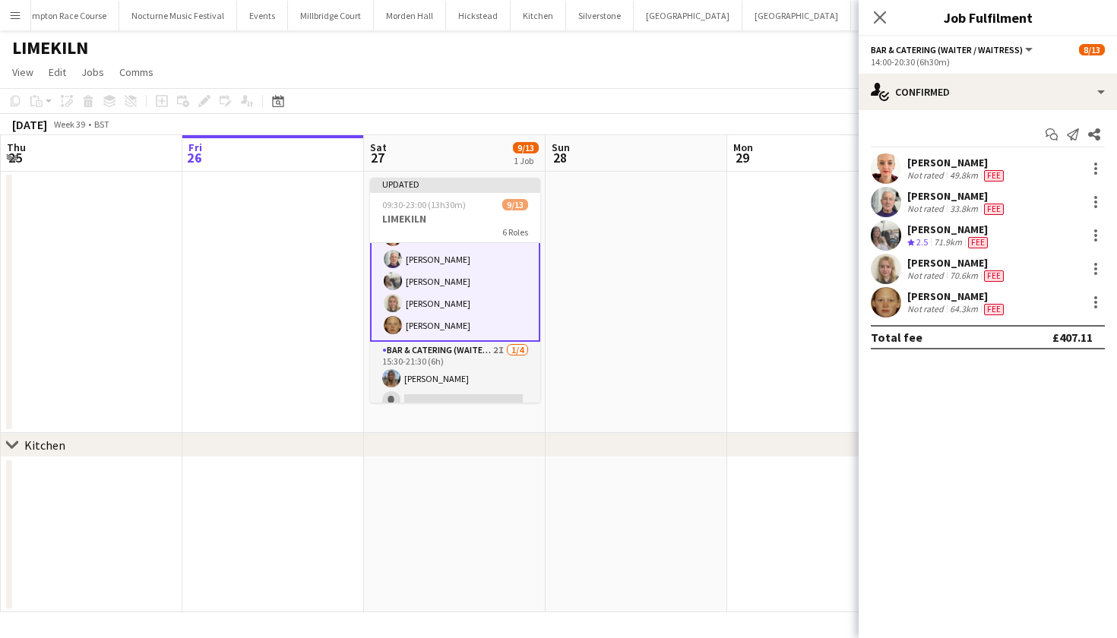
scroll to position [0, 0]
click at [884, 305] on app-user-avatar at bounding box center [886, 302] width 30 height 30
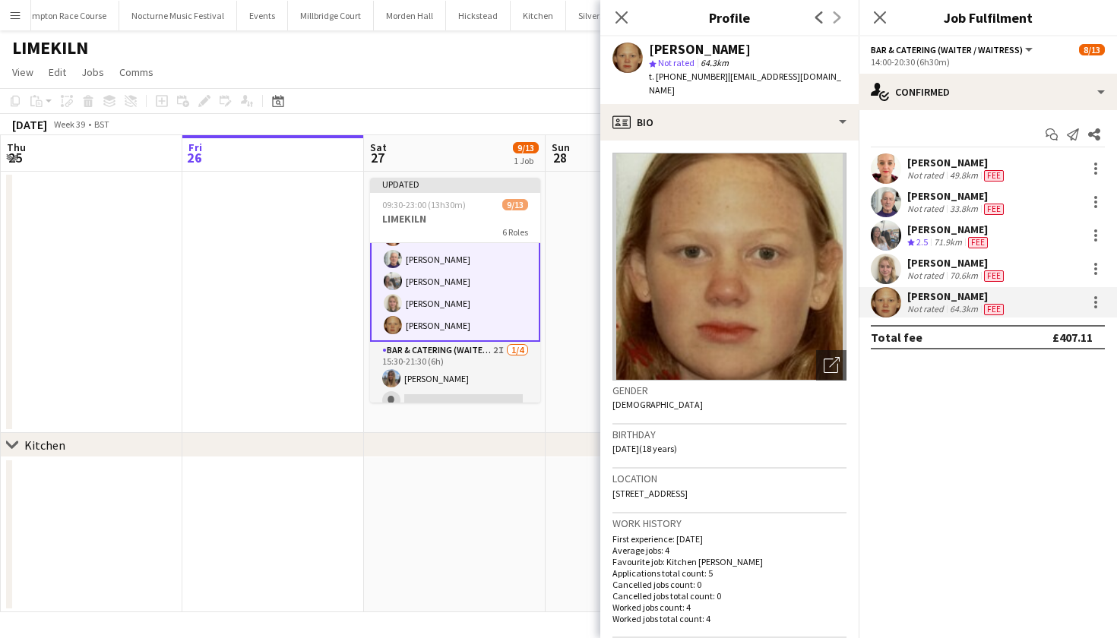
click at [304, 328] on app-date-cell at bounding box center [273, 302] width 182 height 261
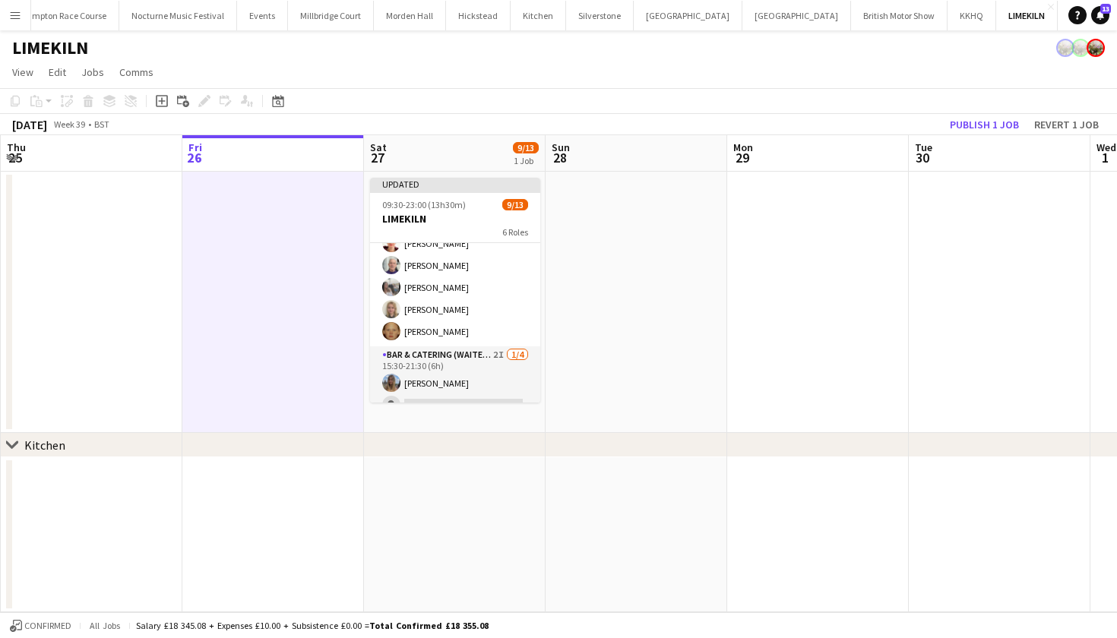
scroll to position [192, 0]
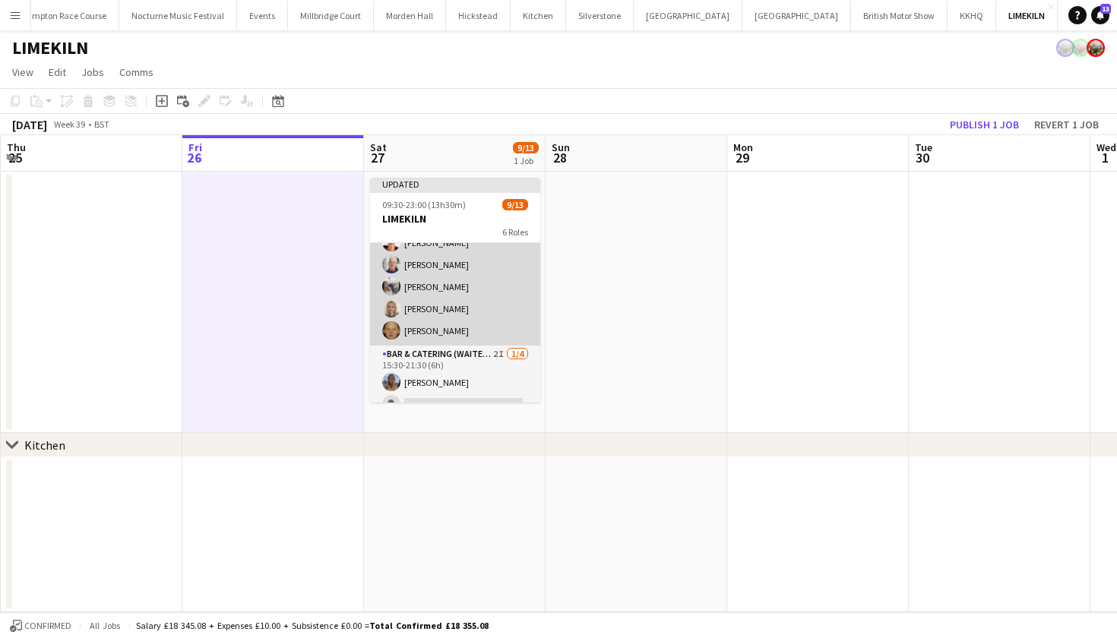
click at [449, 281] on app-card-role "Bar & Catering (Waiter / waitress) [DATE] 14:00-20:30 (6h30m) [PERSON_NAME] [PE…" at bounding box center [455, 276] width 170 height 140
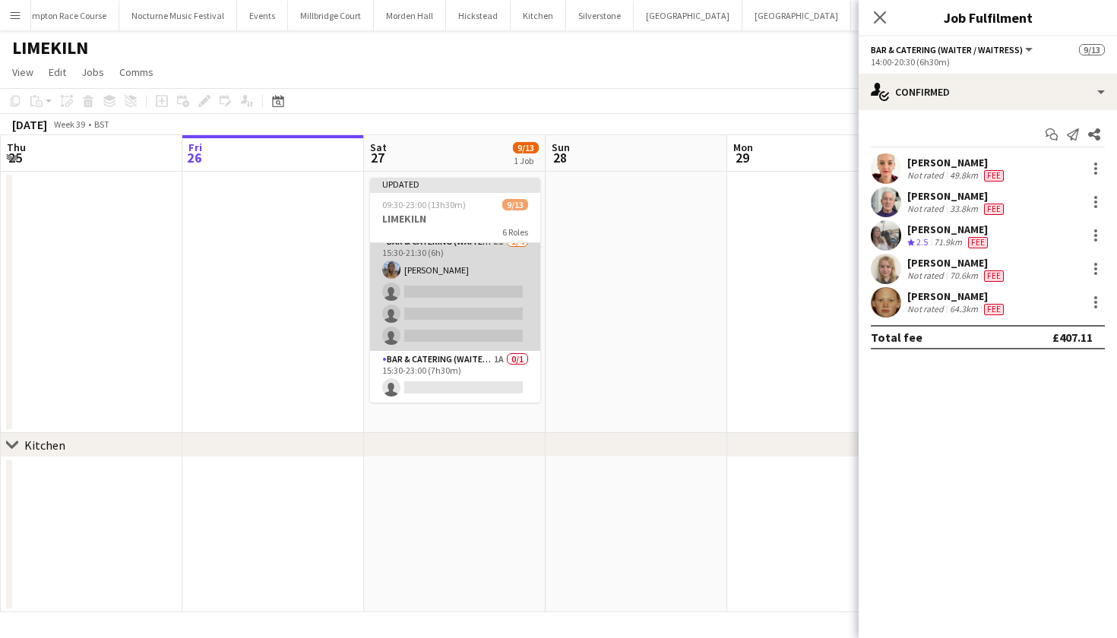
scroll to position [308, 0]
click at [435, 318] on app-card-role "Bar & Catering (Waiter / waitress) 2I 1/4 15:30-21:30 (6h) Lily Bartley single-…" at bounding box center [455, 292] width 170 height 118
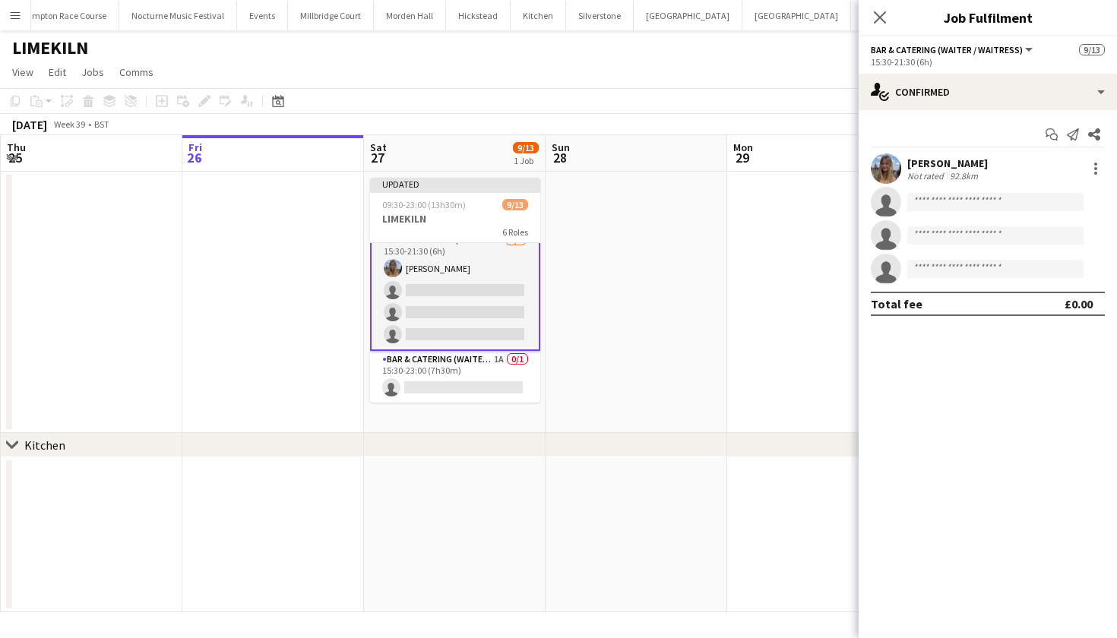
click at [885, 171] on app-user-avatar at bounding box center [886, 168] width 30 height 30
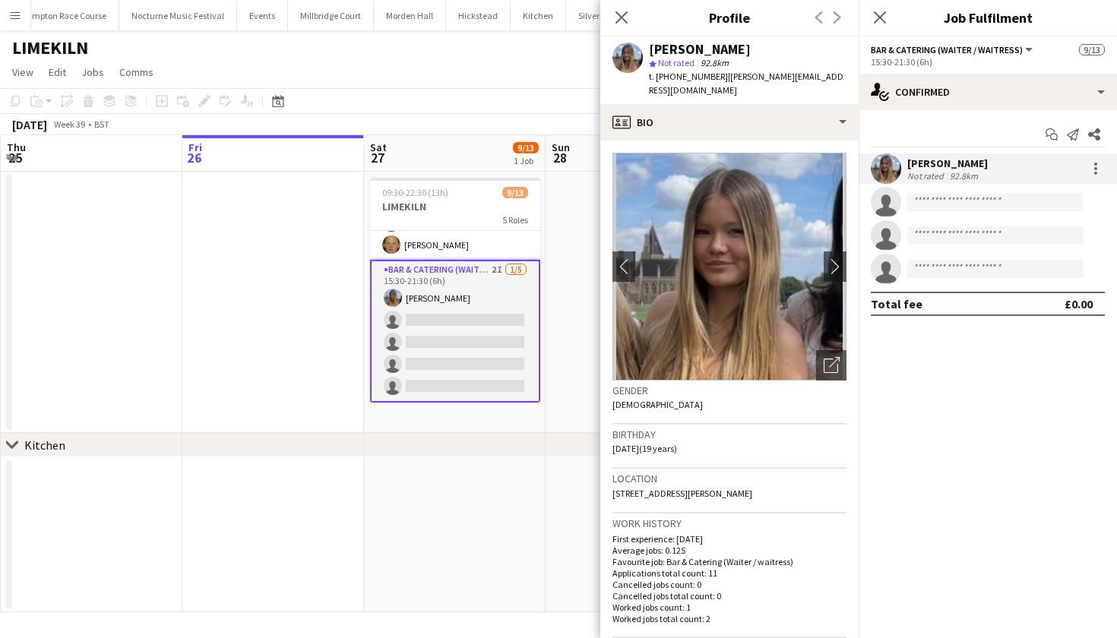
scroll to position [256, 0]
click at [366, 46] on div "LIMEKILN" at bounding box center [558, 44] width 1117 height 29
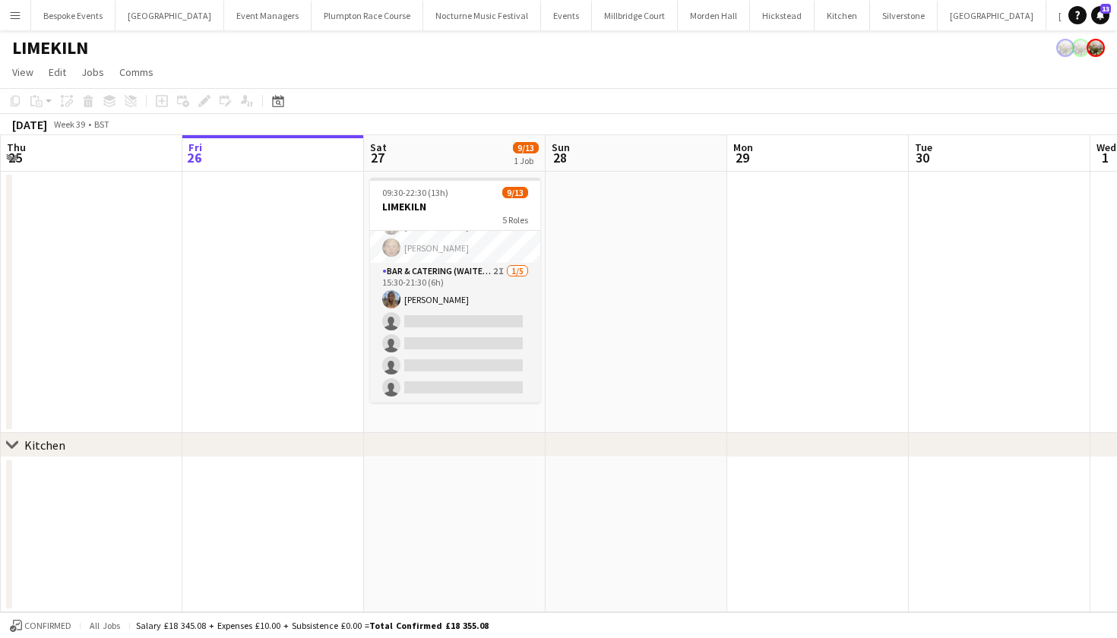
scroll to position [0, 0]
click at [594, 21] on button "[GEOGRAPHIC_DATA]" at bounding box center [635, 16] width 86 height 30
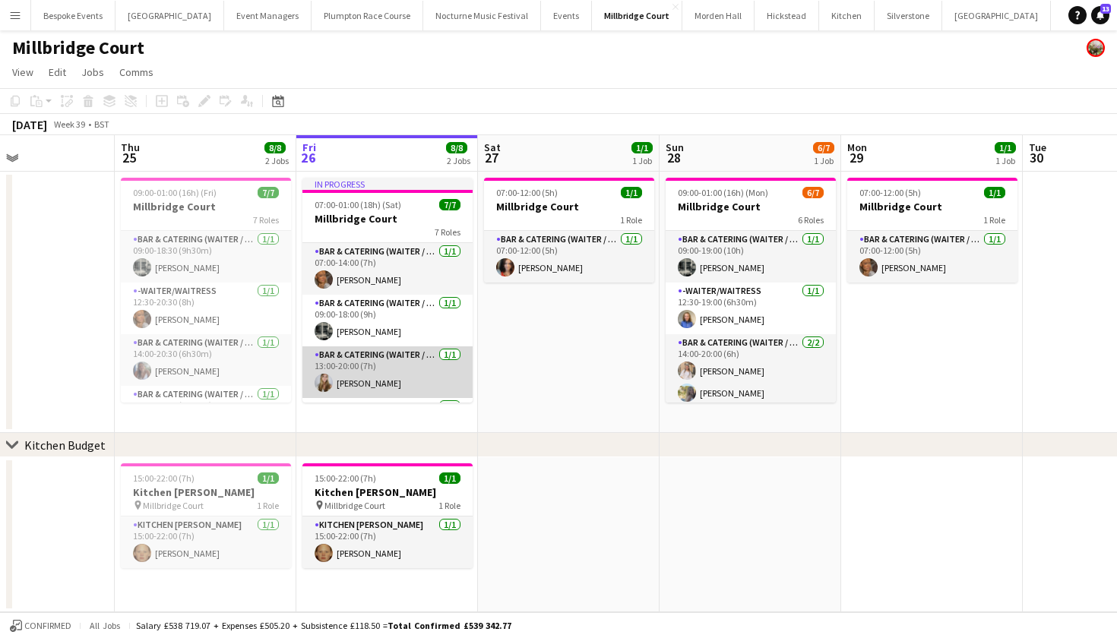
scroll to position [0, 635]
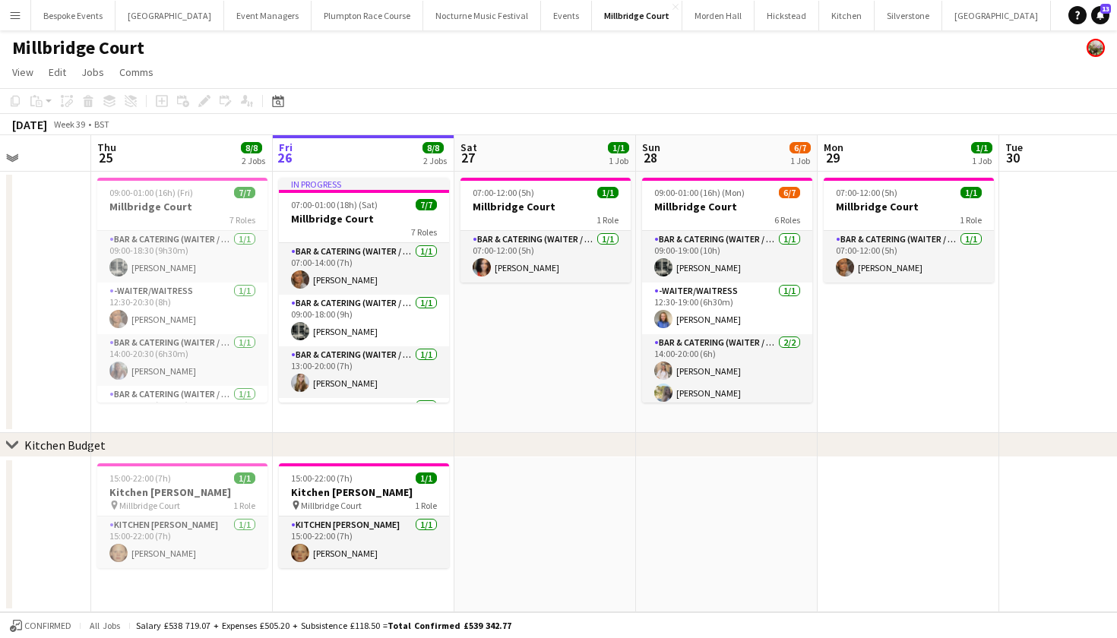
click at [545, 97] on app-toolbar "Copy Paste Paste Command V Paste with crew Command Shift V Paste linked Job Del…" at bounding box center [558, 101] width 1117 height 26
click at [495, 356] on app-date-cell "07:00-12:00 (5h) 1/1 Millbridge Court 1 Role Bar & Catering (Waiter / waitress)…" at bounding box center [545, 302] width 182 height 261
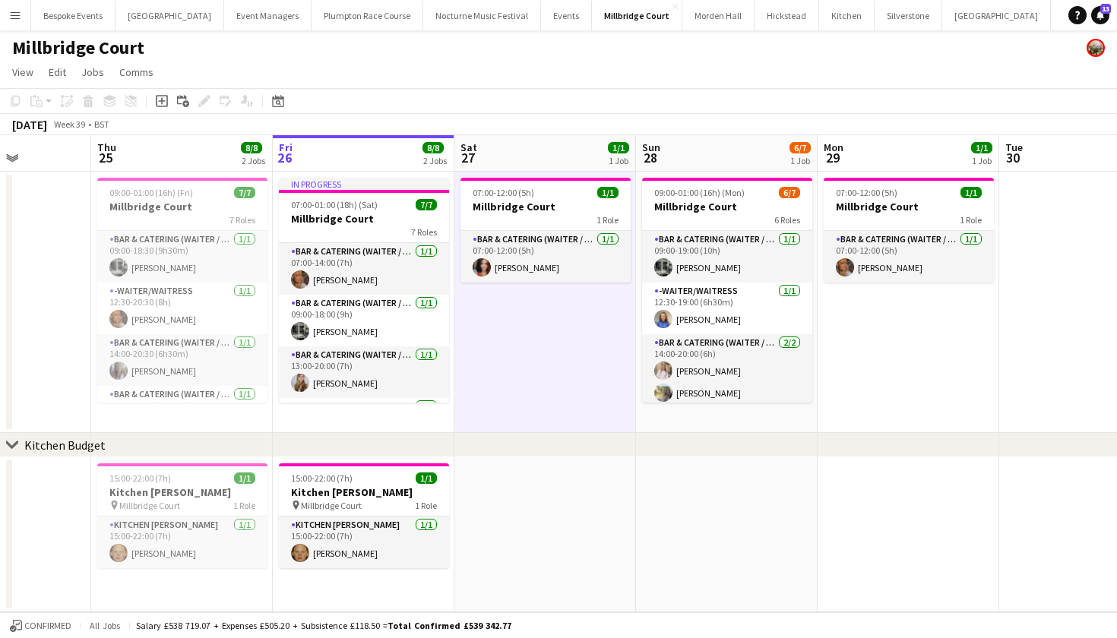
click at [479, 502] on app-date-cell at bounding box center [545, 534] width 182 height 155
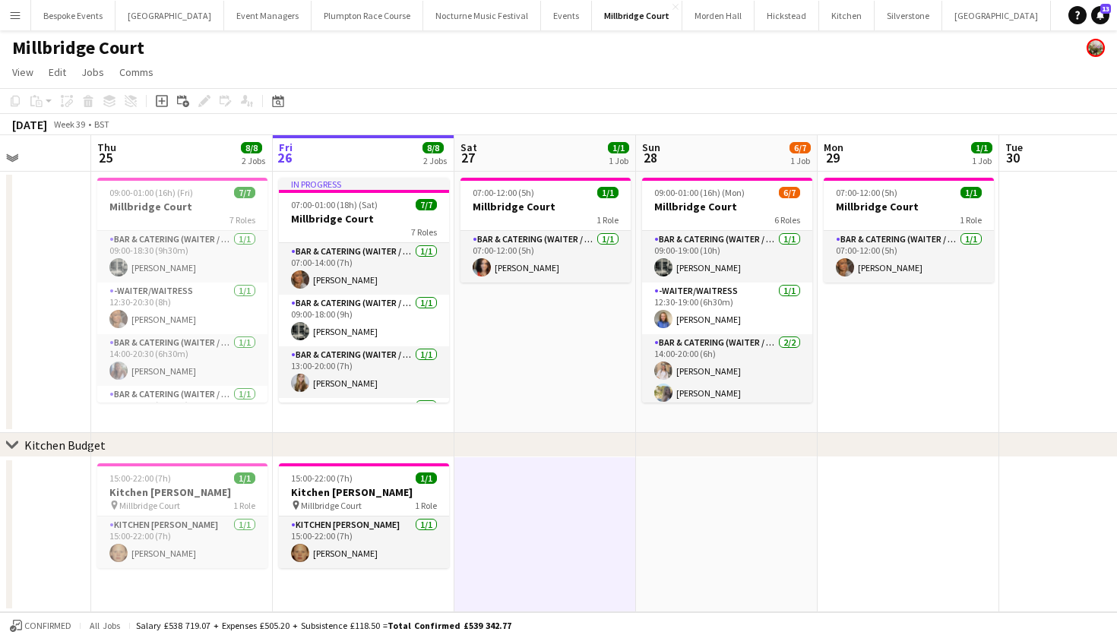
click at [486, 422] on app-date-cell "07:00-12:00 (5h) 1/1 Millbridge Court 1 Role Bar & Catering (Waiter / waitress)…" at bounding box center [545, 302] width 182 height 261
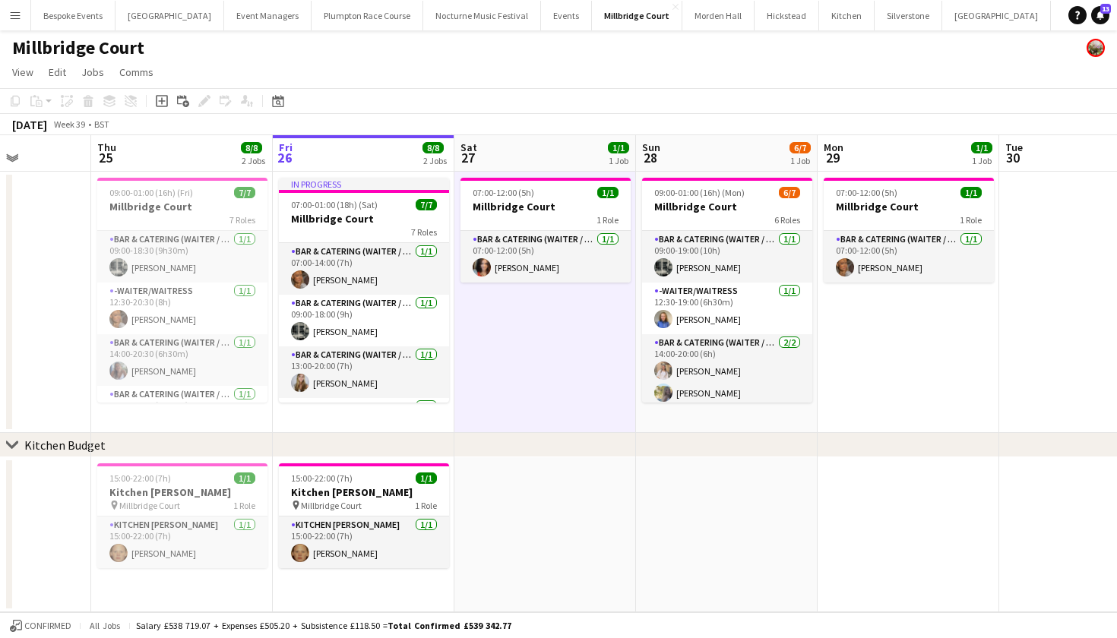
click at [481, 517] on app-date-cell at bounding box center [545, 534] width 182 height 155
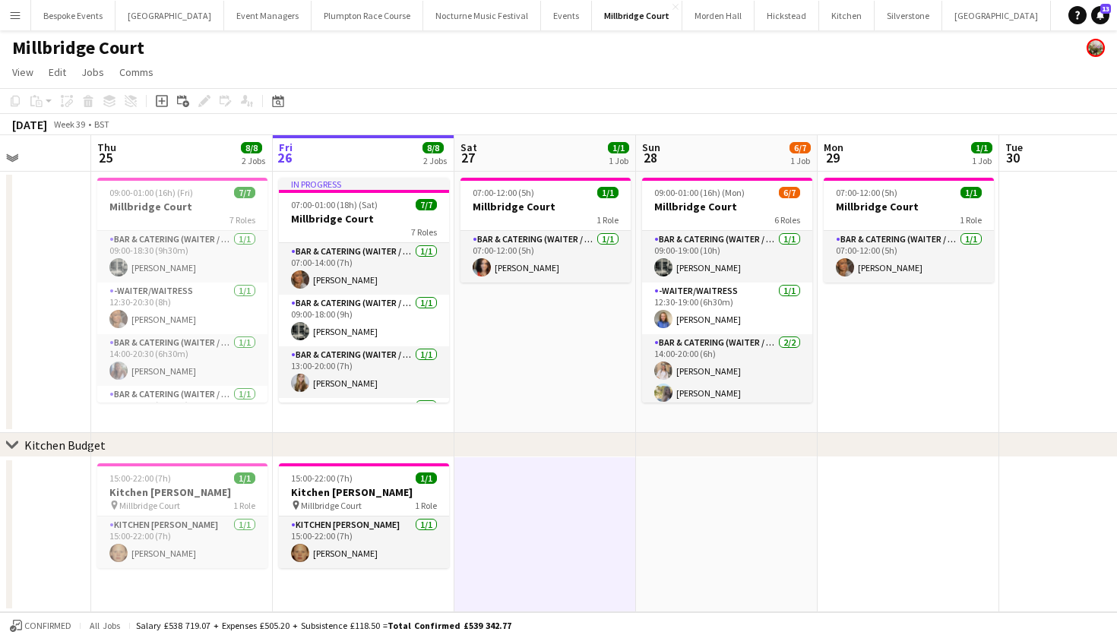
click at [643, 536] on app-date-cell at bounding box center [727, 534] width 182 height 155
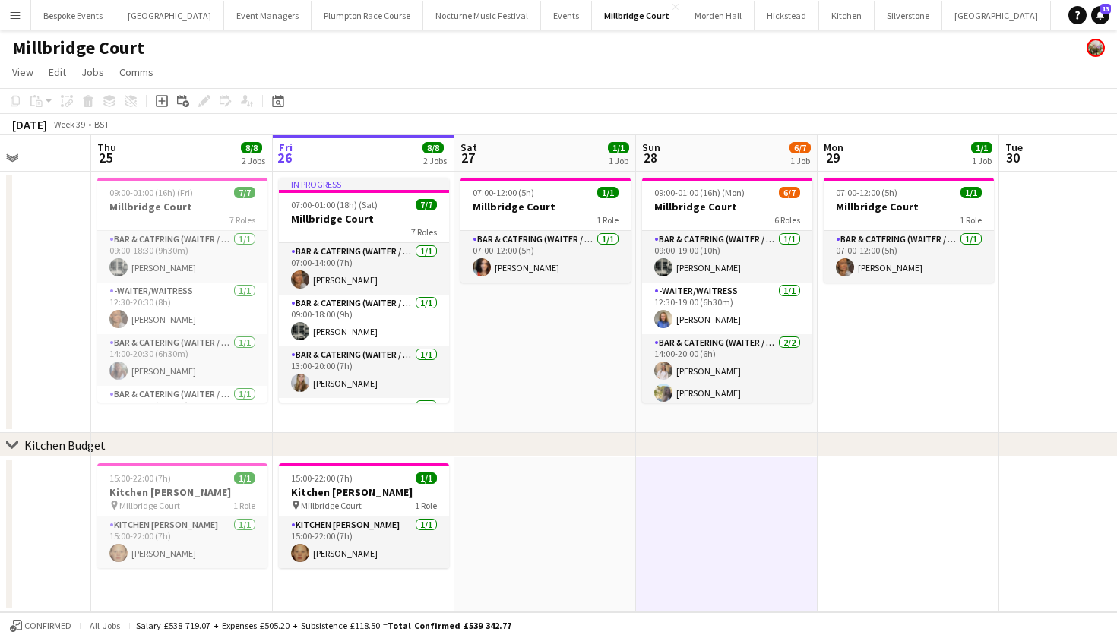
click at [560, 373] on app-date-cell "07:00-12:00 (5h) 1/1 Millbridge Court 1 Role Bar & Catering (Waiter / waitress)…" at bounding box center [545, 302] width 182 height 261
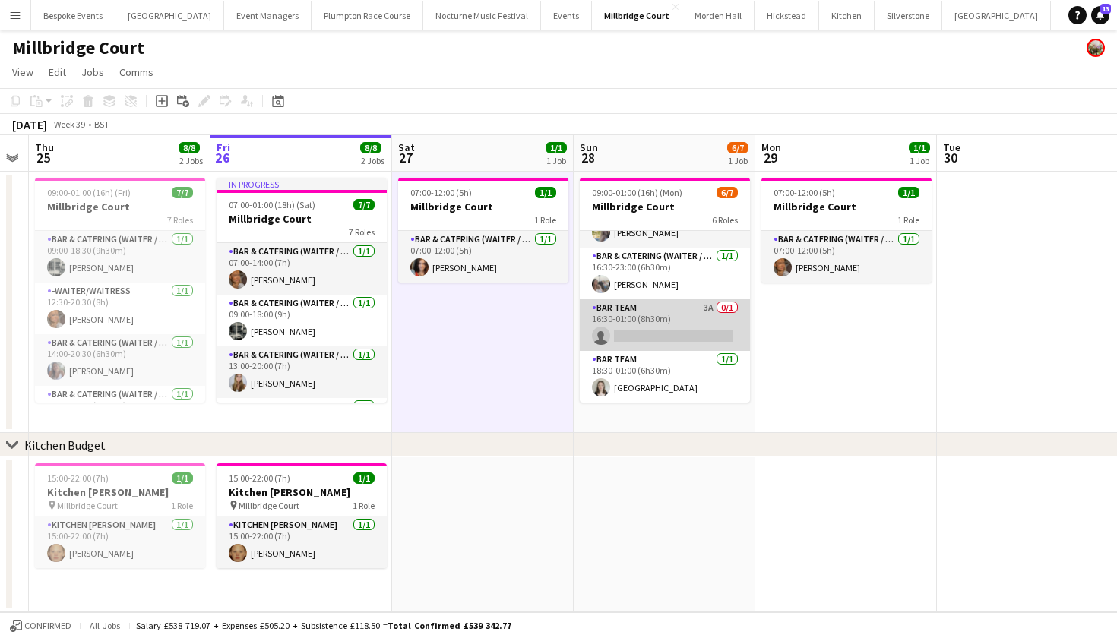
scroll to position [160, 0]
click at [514, 498] on app-date-cell at bounding box center [483, 534] width 182 height 155
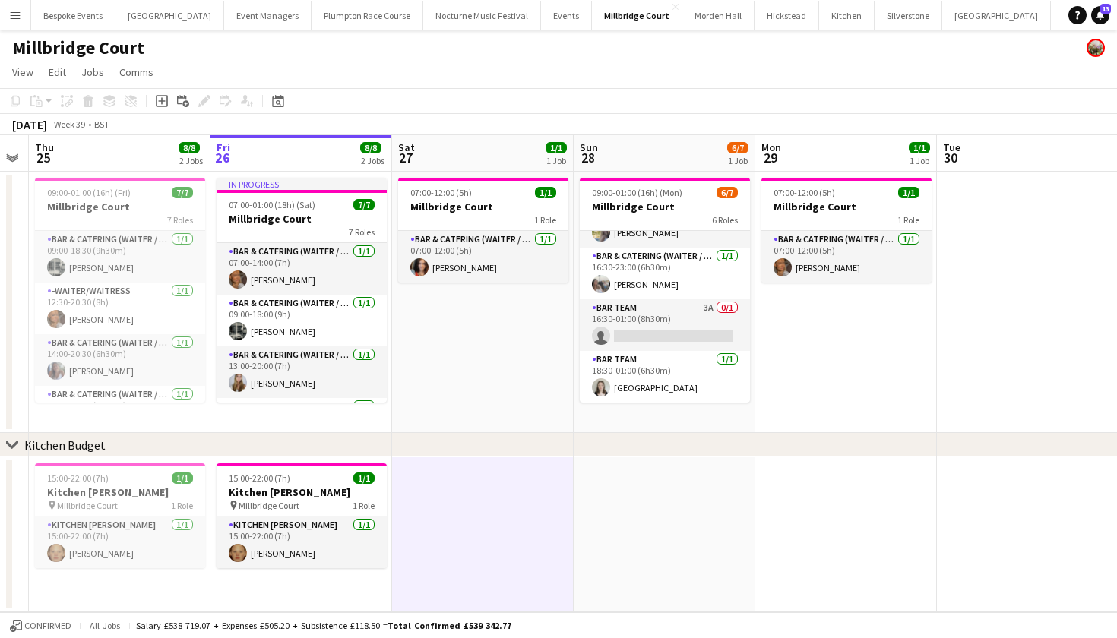
click at [614, 538] on app-date-cell at bounding box center [665, 534] width 182 height 155
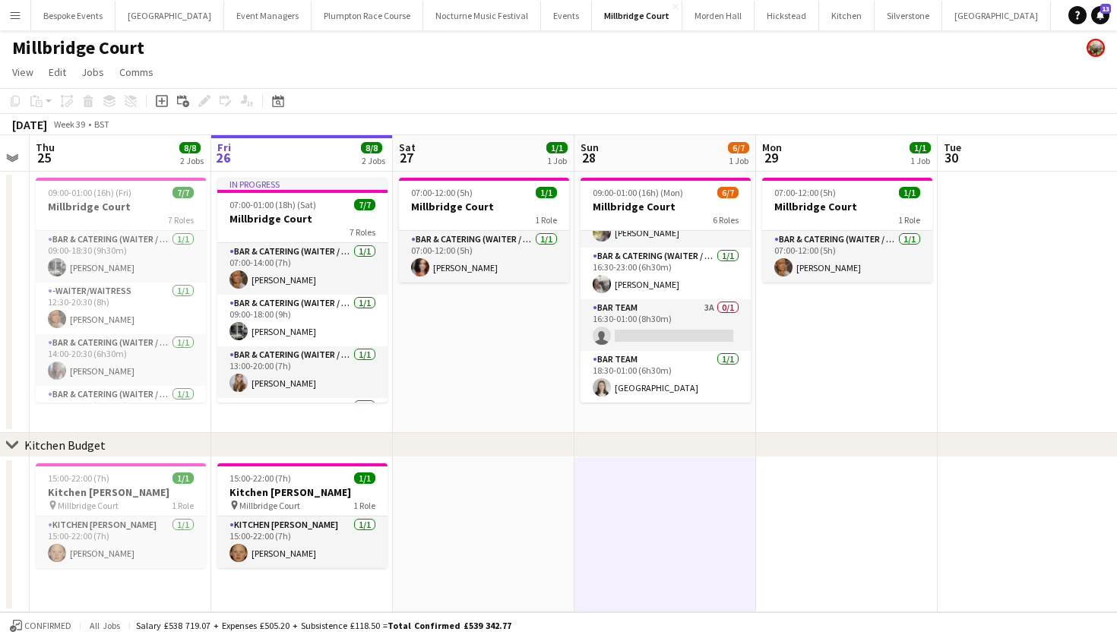
click at [832, 564] on app-date-cell at bounding box center [847, 534] width 182 height 155
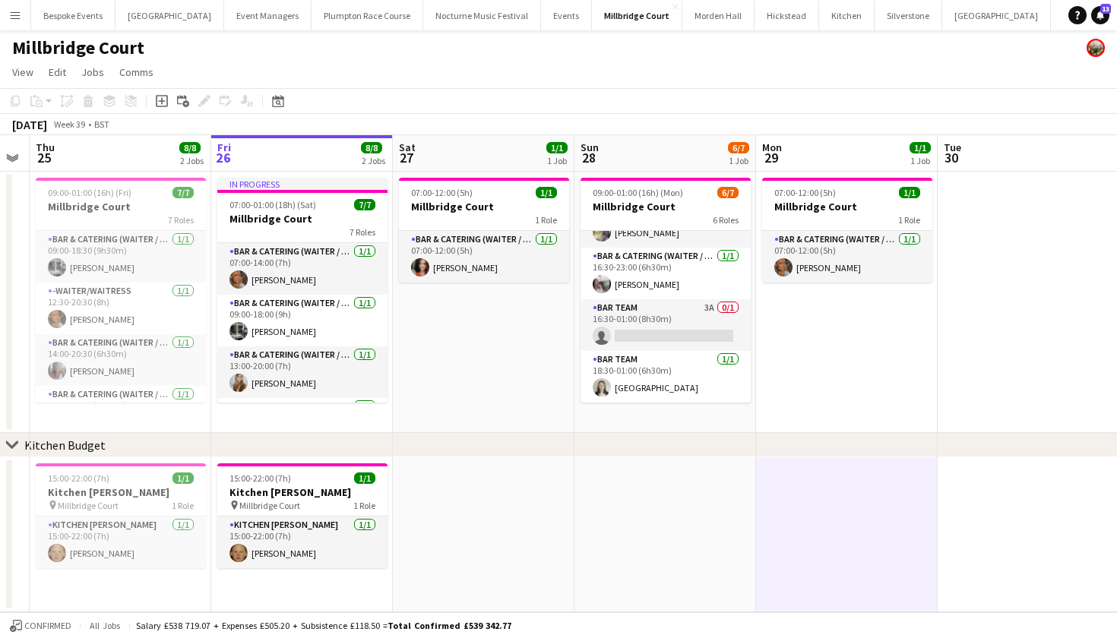
click at [963, 568] on app-date-cell at bounding box center [1028, 534] width 182 height 155
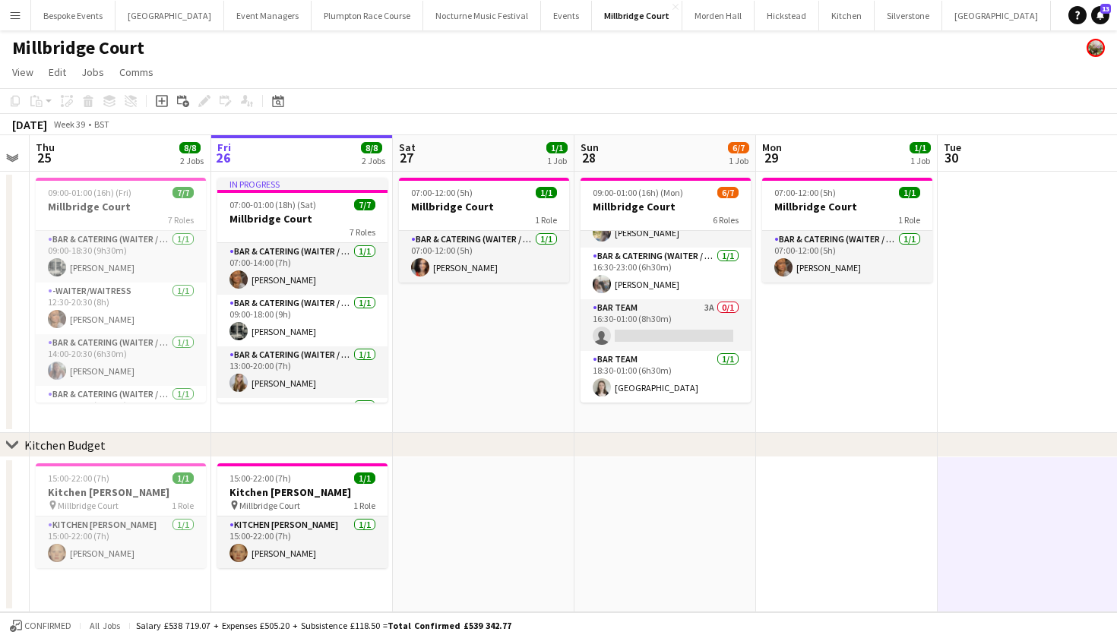
click at [824, 552] on app-date-cell at bounding box center [847, 534] width 182 height 155
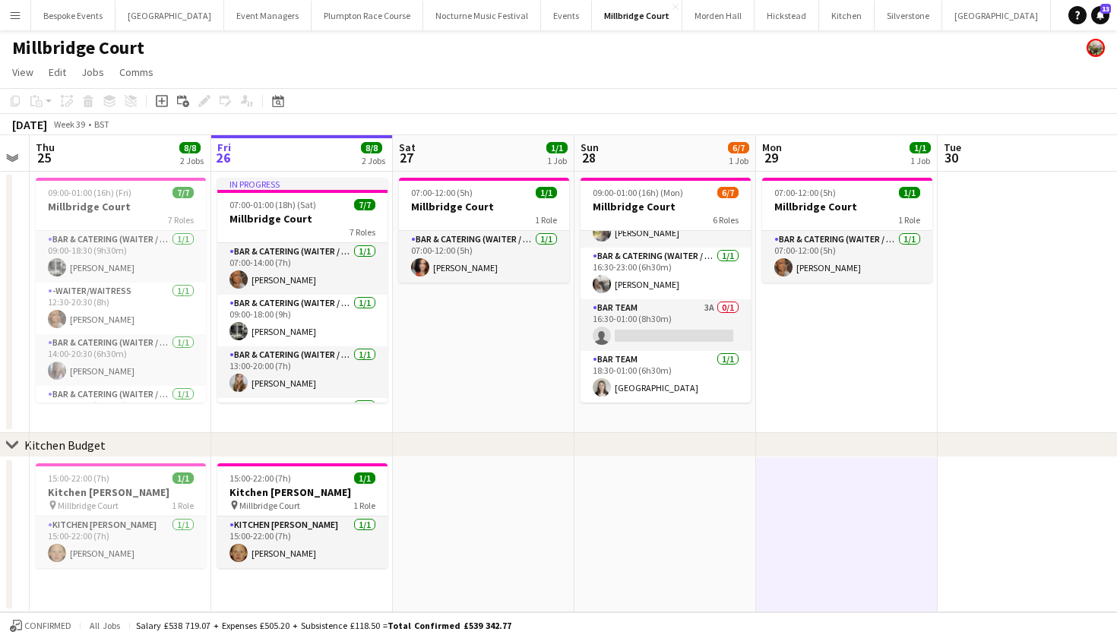
click at [677, 538] on app-date-cell at bounding box center [665, 534] width 182 height 155
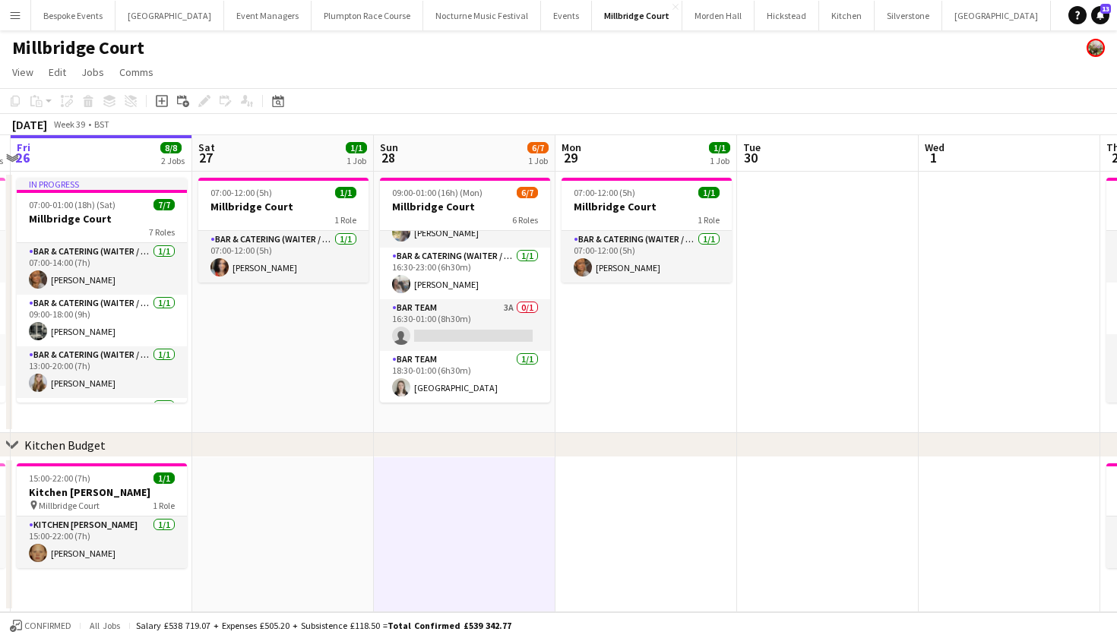
drag, startPoint x: 677, startPoint y: 538, endPoint x: 478, endPoint y: 567, distance: 201.1
click at [477, 567] on app-calendar-viewport "Tue 23 Wed 24 Thu 25 8/8 2 Jobs Fri 26 8/8 2 Jobs Sat 27 1/1 1 Job Sun 28 6/7 1…" at bounding box center [558, 373] width 1117 height 477
click at [238, 488] on app-date-cell at bounding box center [284, 534] width 182 height 155
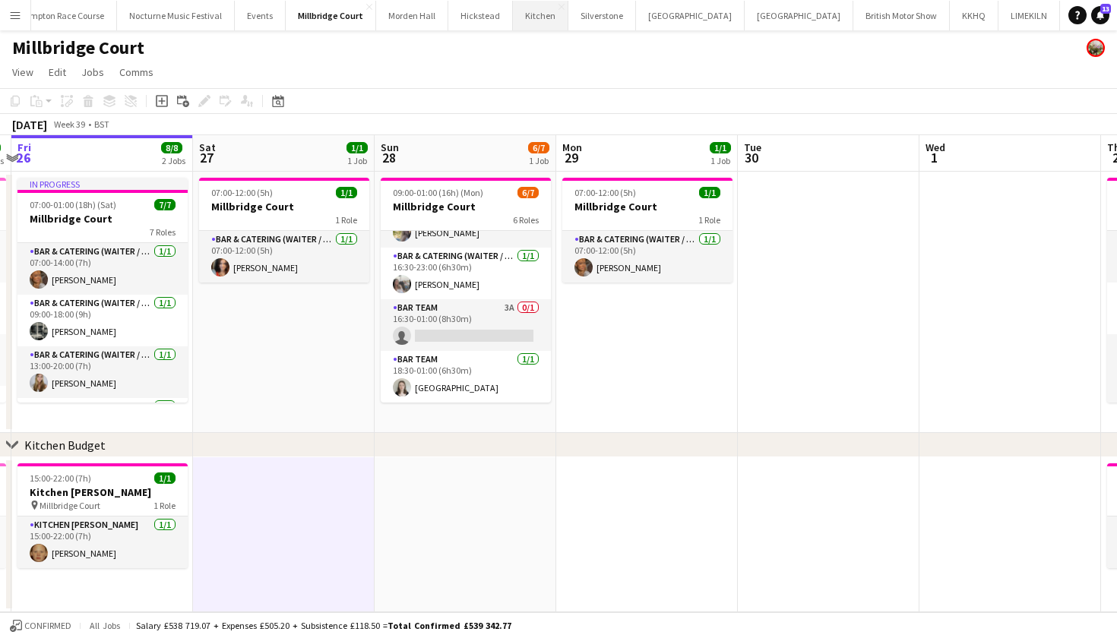
scroll to position [0, 305]
click at [999, 21] on button "LIMEKILN Close" at bounding box center [1030, 16] width 62 height 30
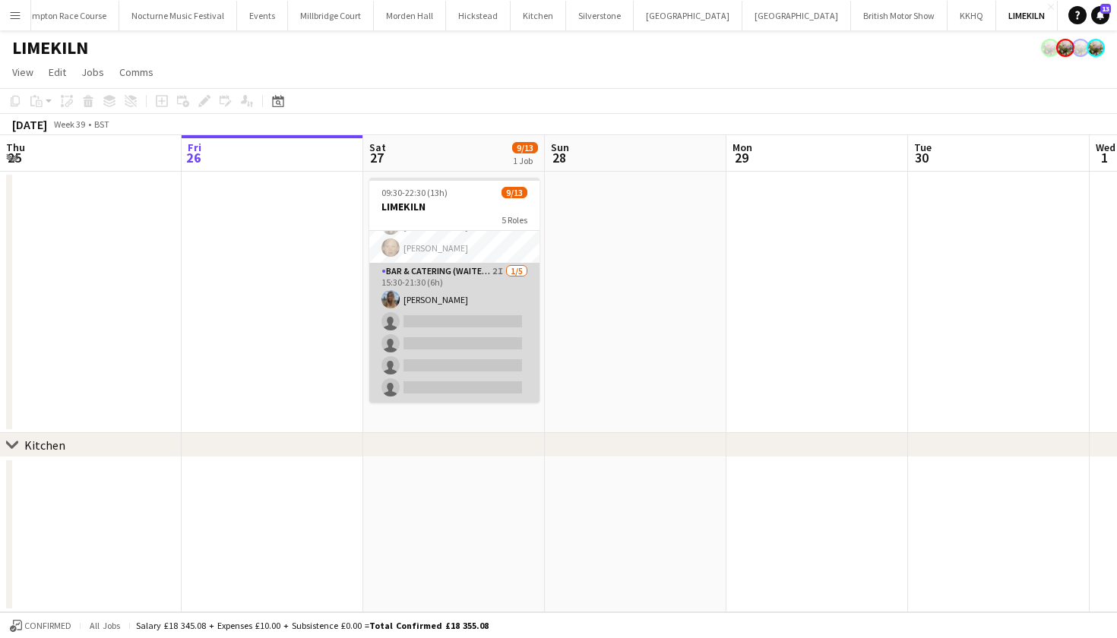
scroll to position [263, 0]
click at [471, 336] on app-card-role "Bar & Catering (Waiter / waitress) 2I [DATE] 15:30-21:30 (6h) [PERSON_NAME] sin…" at bounding box center [454, 333] width 170 height 140
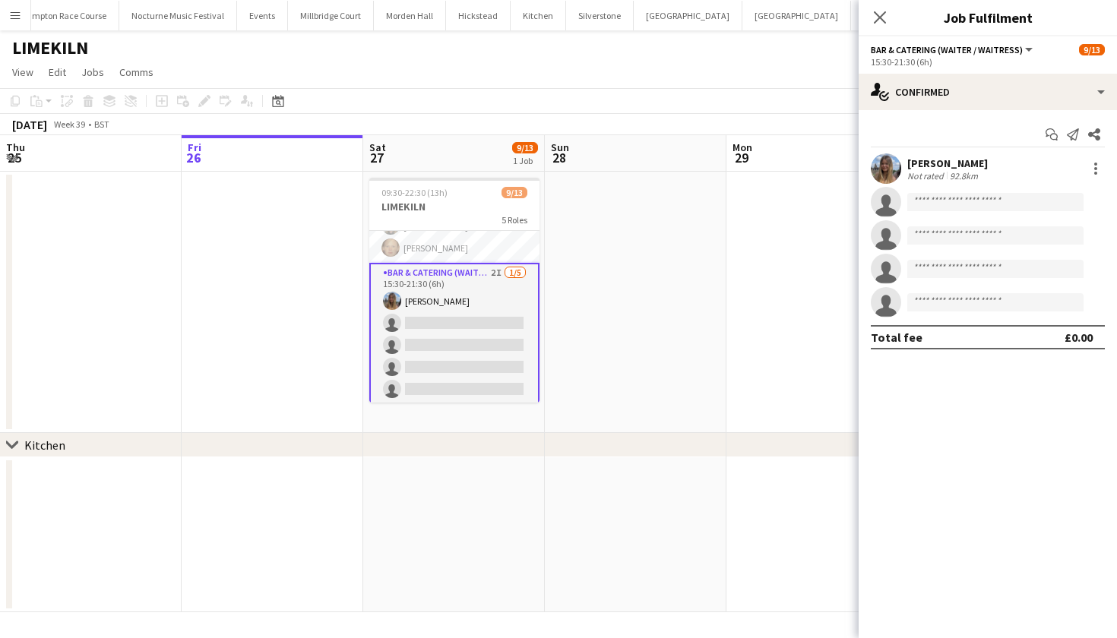
click at [420, 74] on app-page-menu "View Day view expanded Day view collapsed Month view Date picker Jump to today …" at bounding box center [558, 73] width 1117 height 29
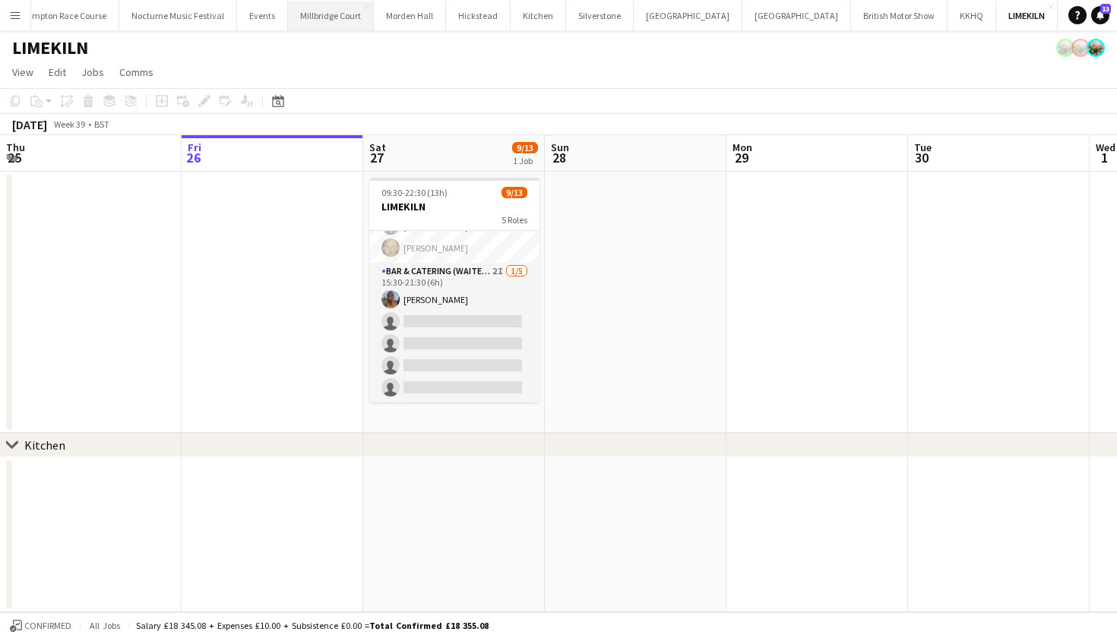
click at [297, 20] on button "[GEOGRAPHIC_DATA]" at bounding box center [331, 16] width 86 height 30
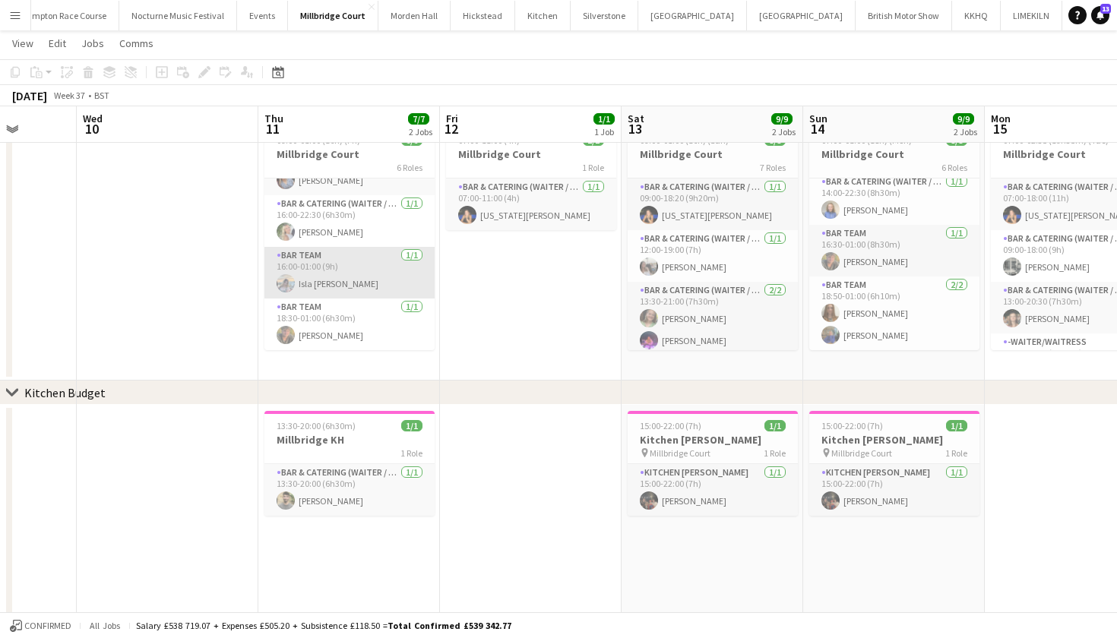
scroll to position [138, 0]
click at [23, 17] on button "Menu" at bounding box center [15, 15] width 30 height 30
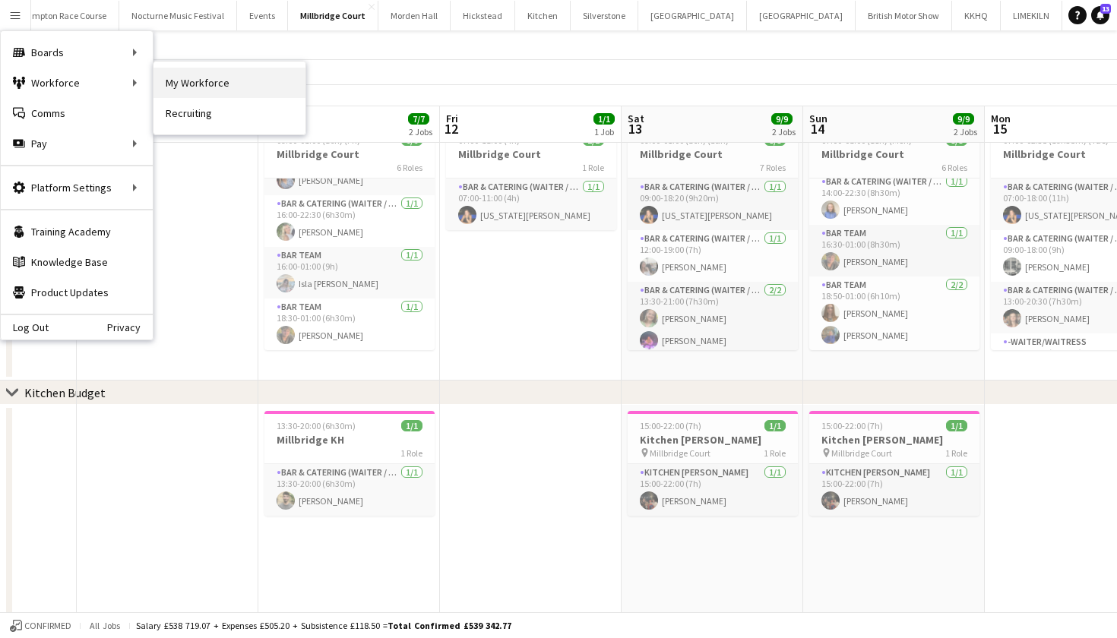
click at [189, 81] on link "My Workforce" at bounding box center [229, 83] width 152 height 30
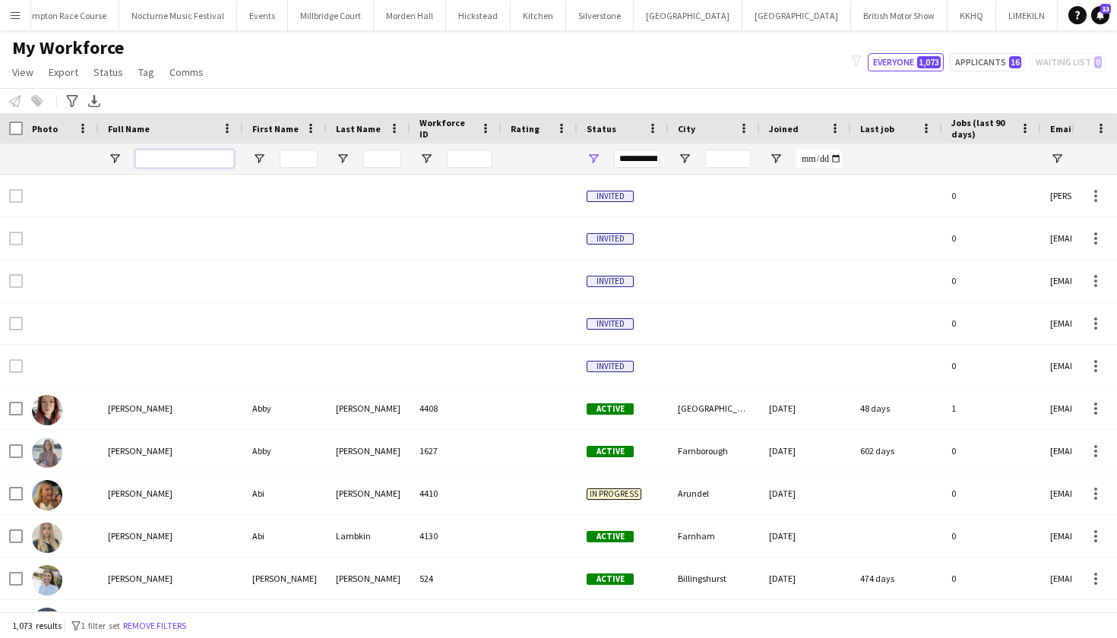
click at [162, 156] on input "Full Name Filter Input" at bounding box center [184, 159] width 99 height 18
type input "******"
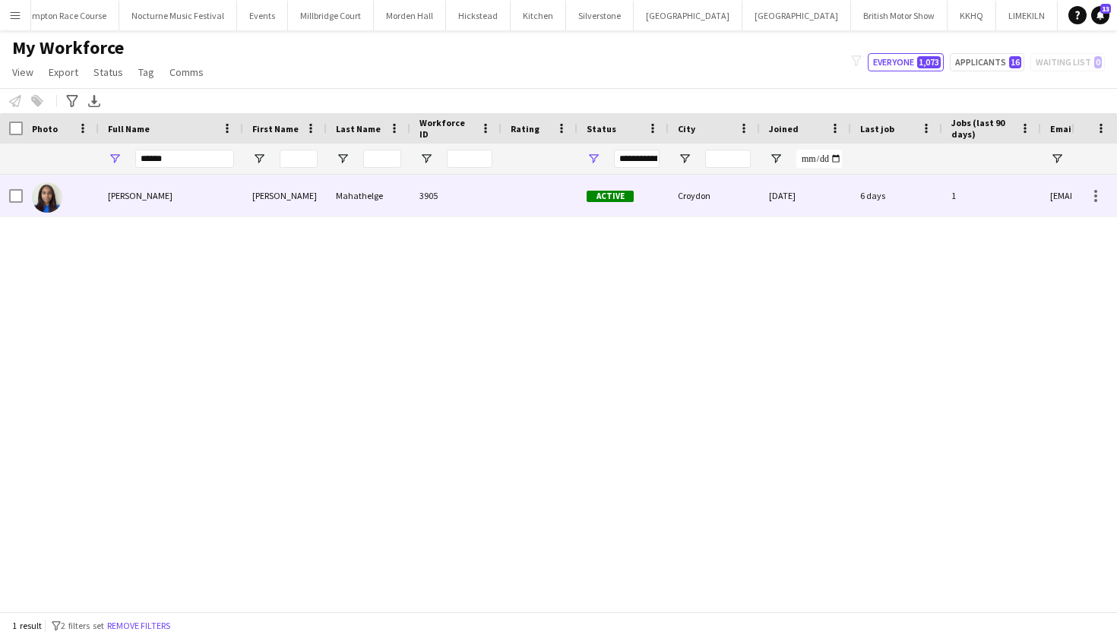
click at [138, 198] on span "Chiara Mahathelge" at bounding box center [140, 195] width 65 height 11
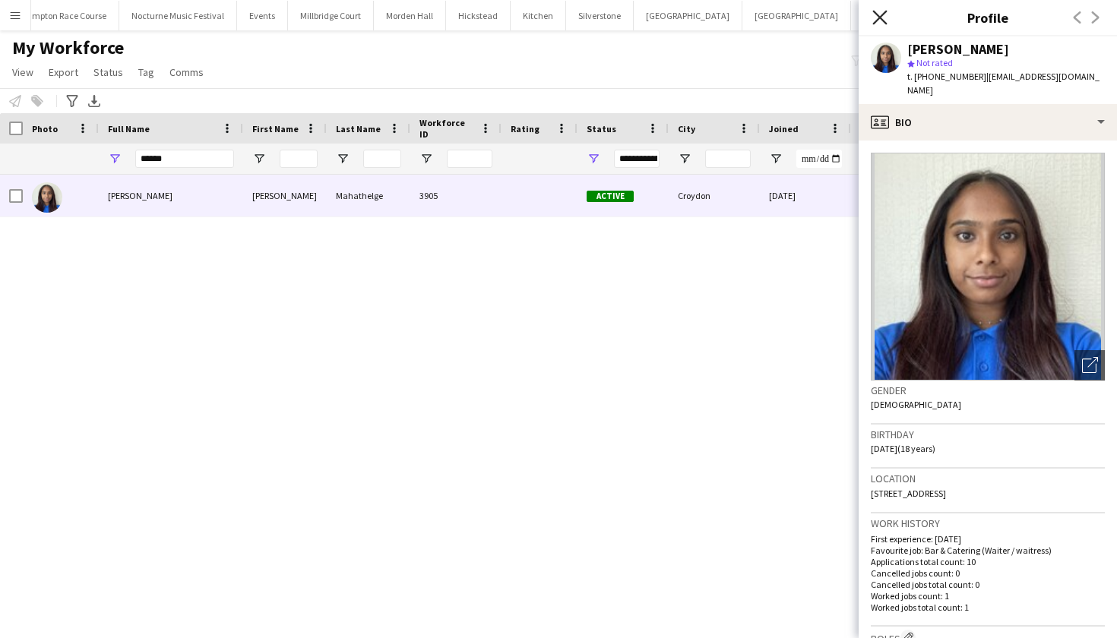
click at [885, 16] on icon "Close pop-in" at bounding box center [879, 17] width 14 height 14
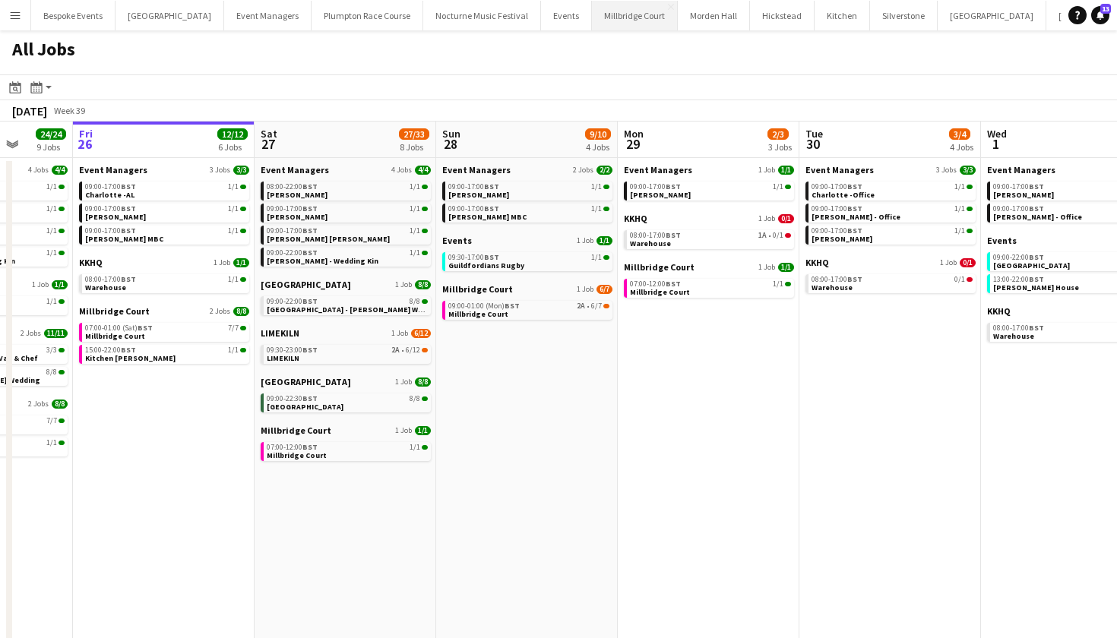
click at [596, 21] on button "[GEOGRAPHIC_DATA]" at bounding box center [635, 16] width 86 height 30
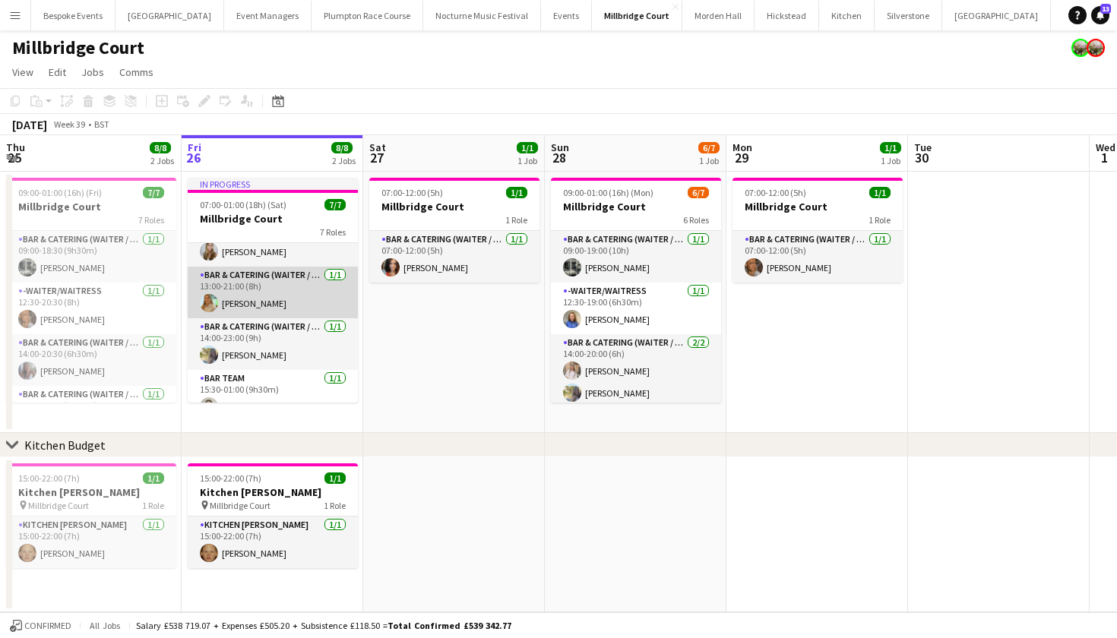
scroll to position [141, 0]
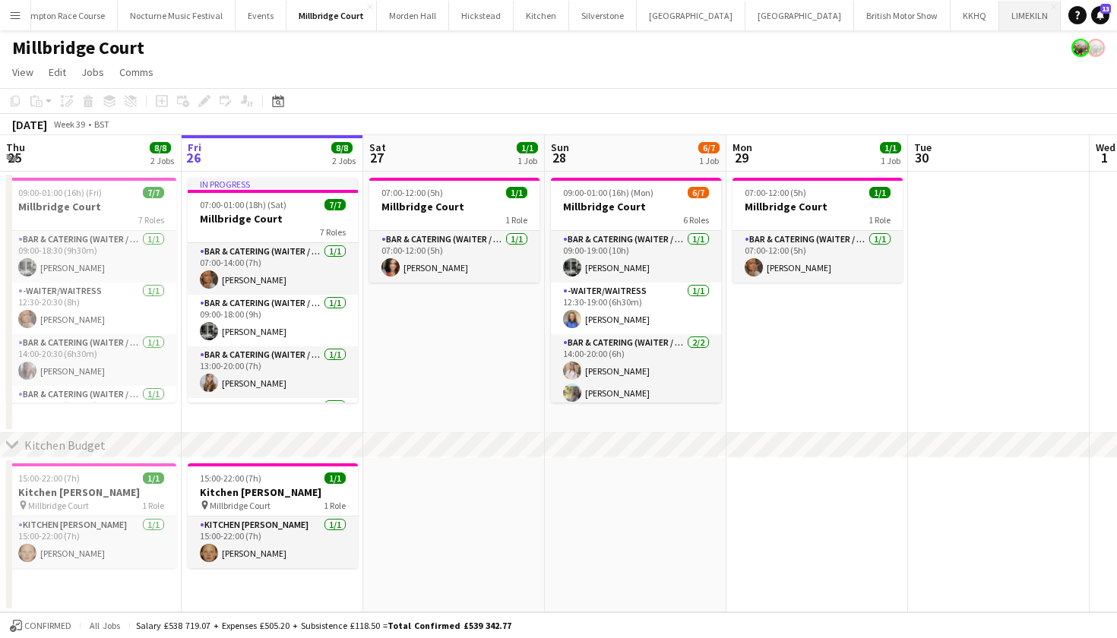
click at [999, 20] on button "LIMEKILN Close" at bounding box center [1030, 16] width 62 height 30
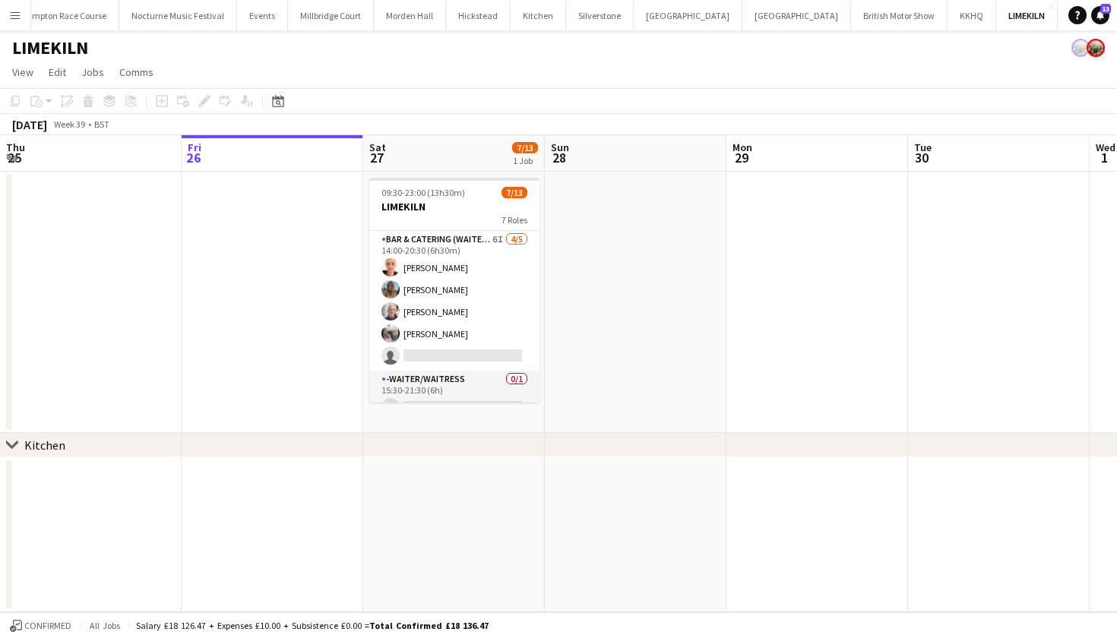
scroll to position [153, 0]
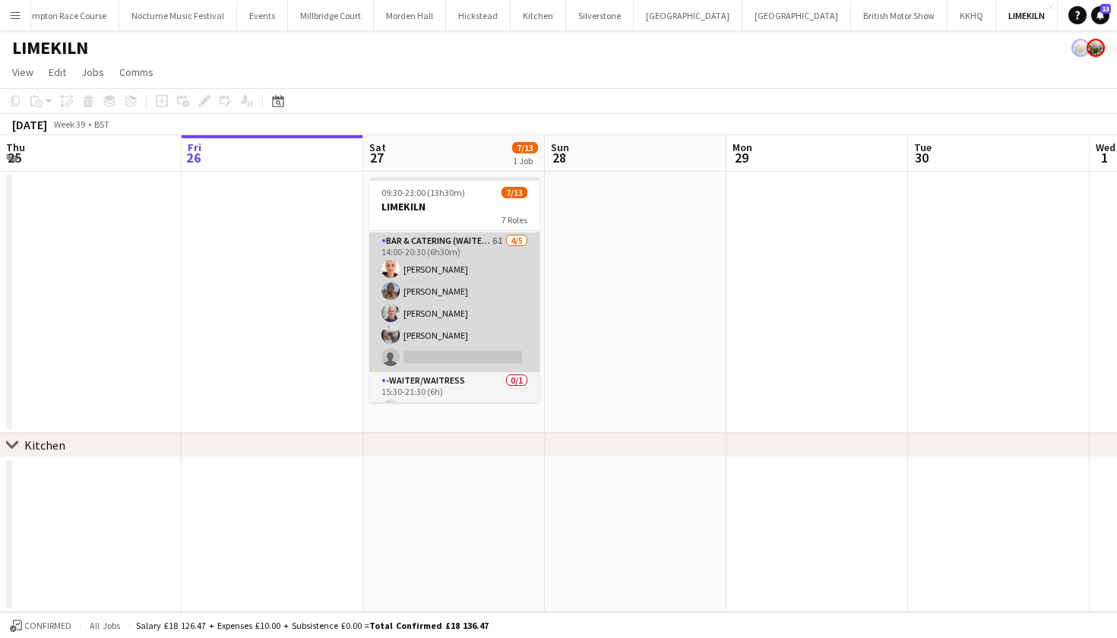
click at [465, 323] on app-card-role "Bar & Catering (Waiter / waitress) 6I [DATE] 14:00-20:30 (6h30m) [PERSON_NAME] …" at bounding box center [454, 302] width 170 height 140
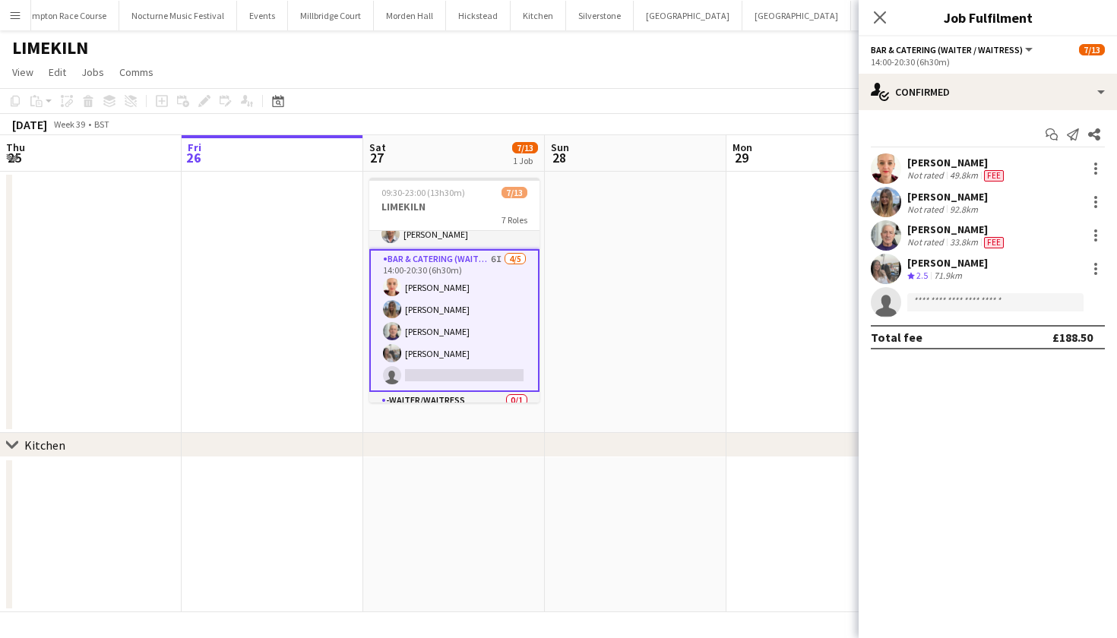
scroll to position [123, 0]
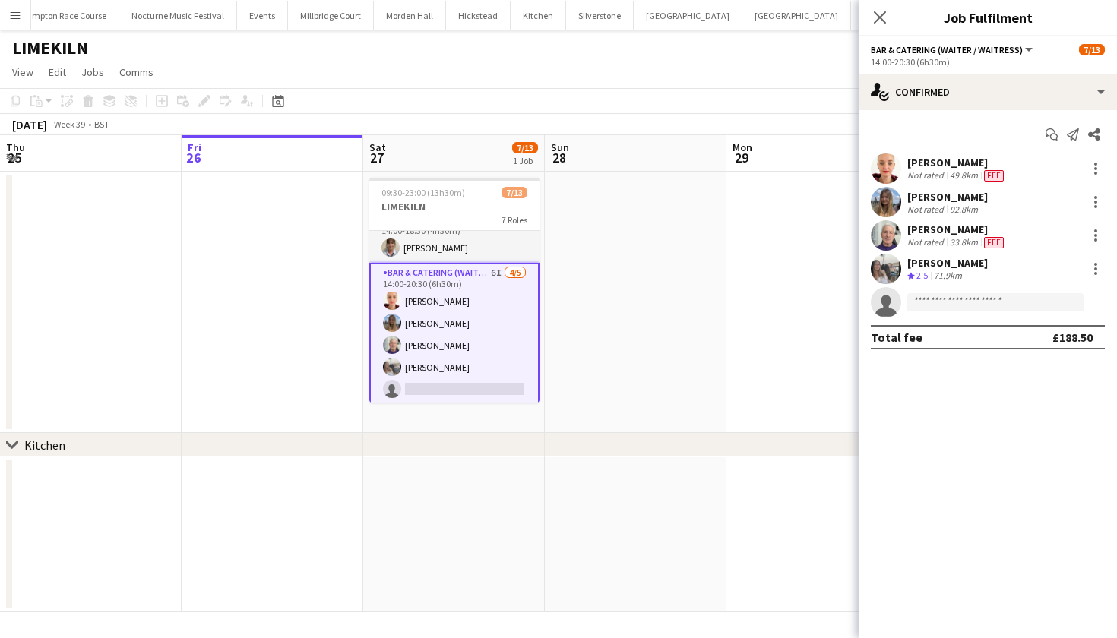
click at [466, 323] on app-card-role "Bar & Catering (Waiter / waitress) 6I [DATE] 14:00-20:30 (6h30m) [PERSON_NAME] …" at bounding box center [454, 334] width 170 height 143
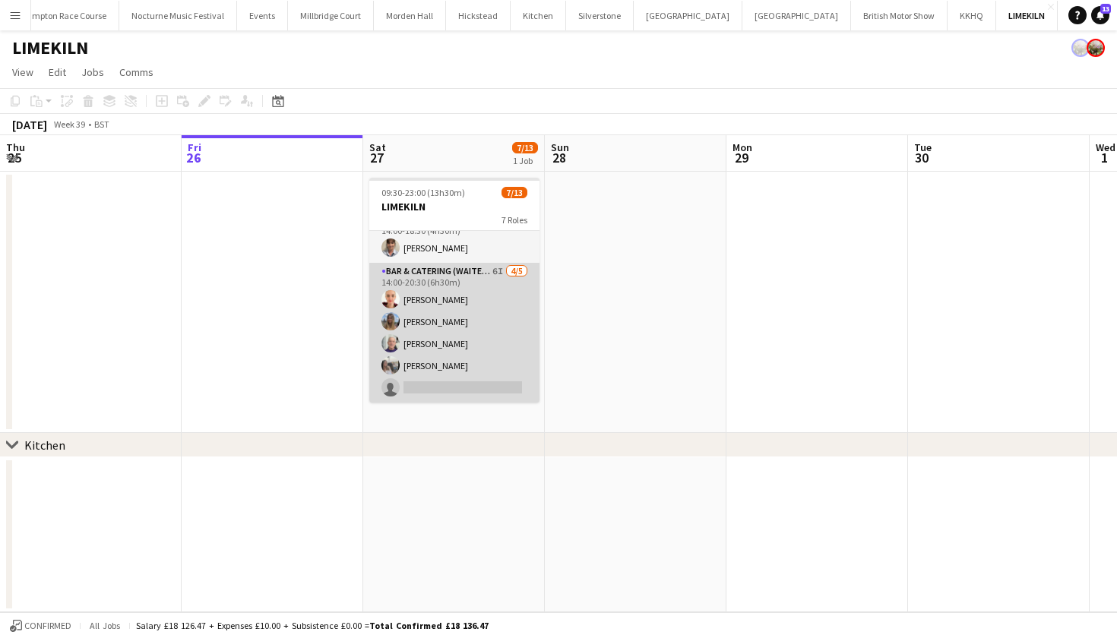
click at [466, 323] on app-card-role "Bar & Catering (Waiter / waitress) 6I [DATE] 14:00-20:30 (6h30m) [PERSON_NAME] …" at bounding box center [454, 333] width 170 height 140
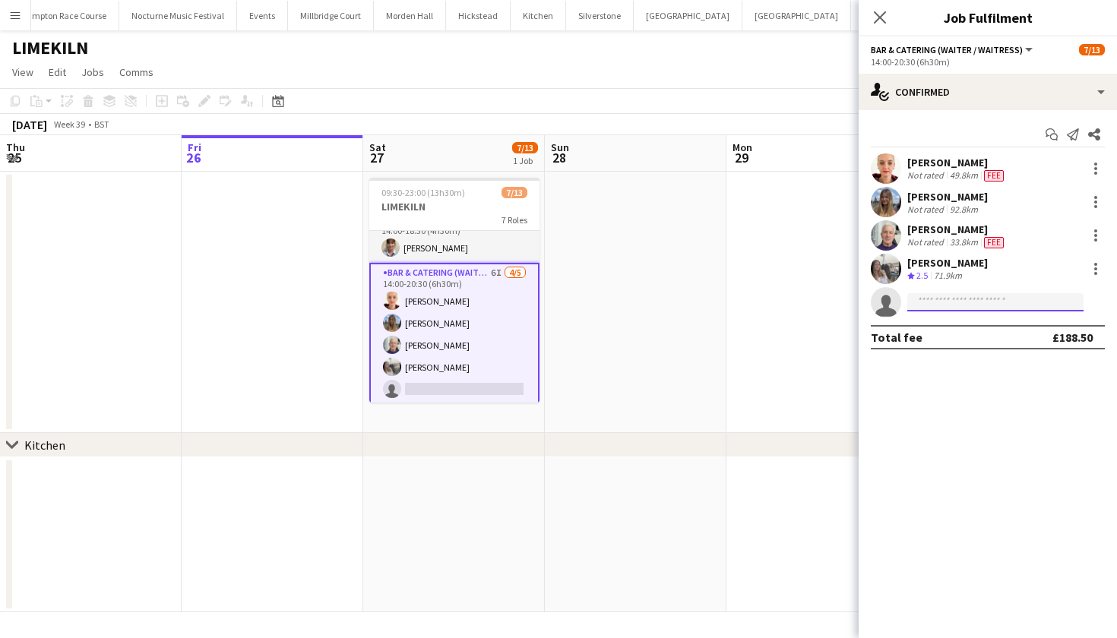
click at [1007, 298] on input at bounding box center [995, 302] width 176 height 18
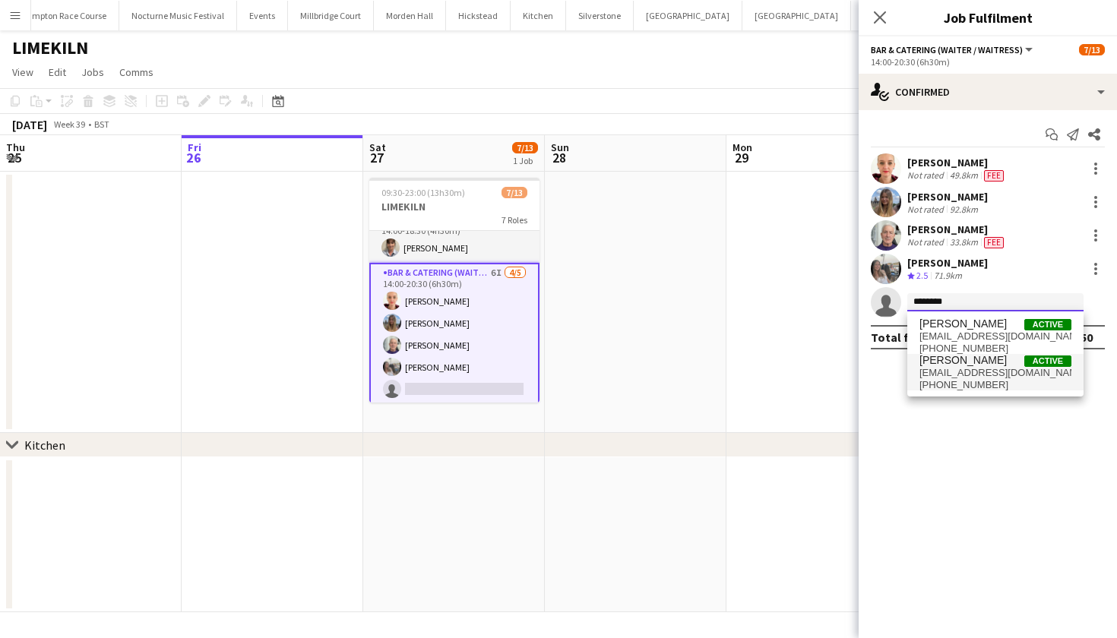
type input "********"
click at [989, 380] on span "[PHONE_NUMBER]" at bounding box center [995, 385] width 152 height 12
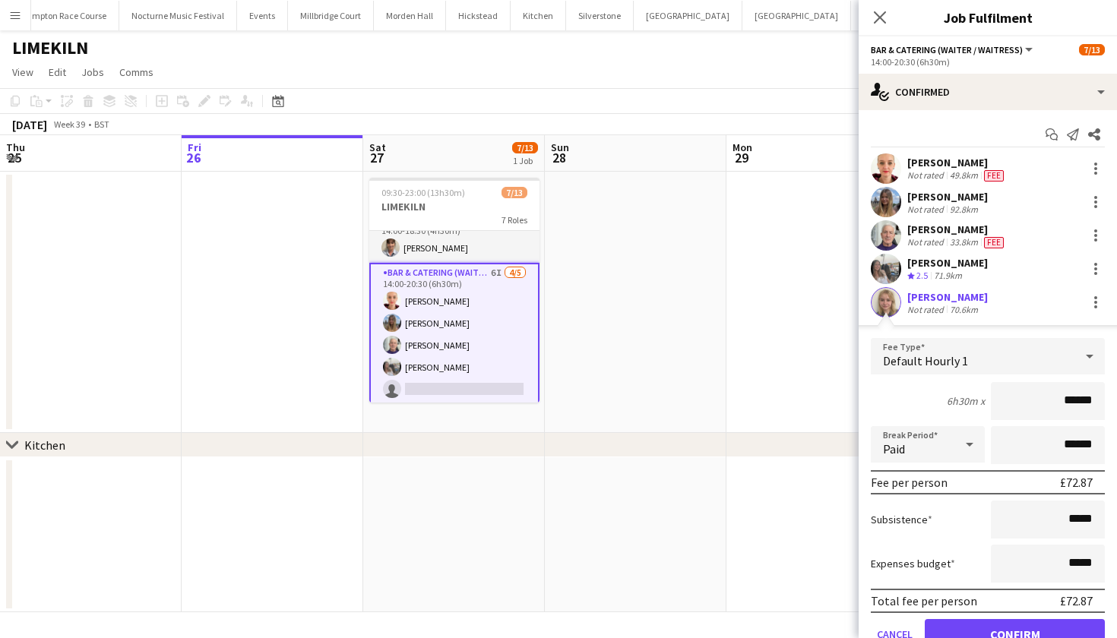
click at [982, 629] on button "Confirm" at bounding box center [1015, 634] width 180 height 30
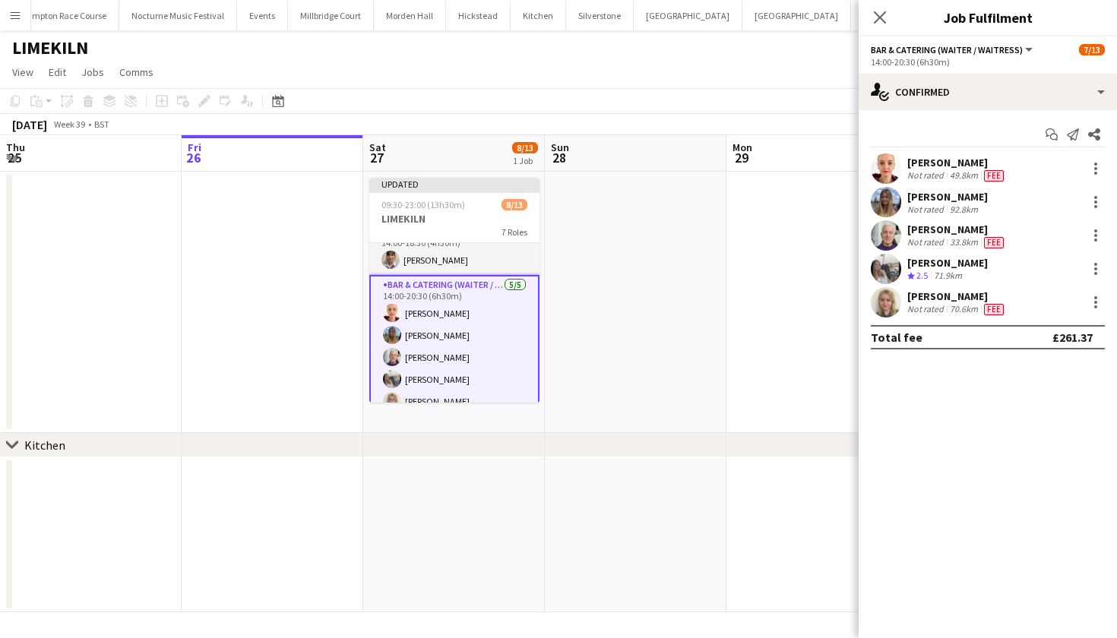
click at [763, 378] on app-date-cell at bounding box center [817, 302] width 182 height 261
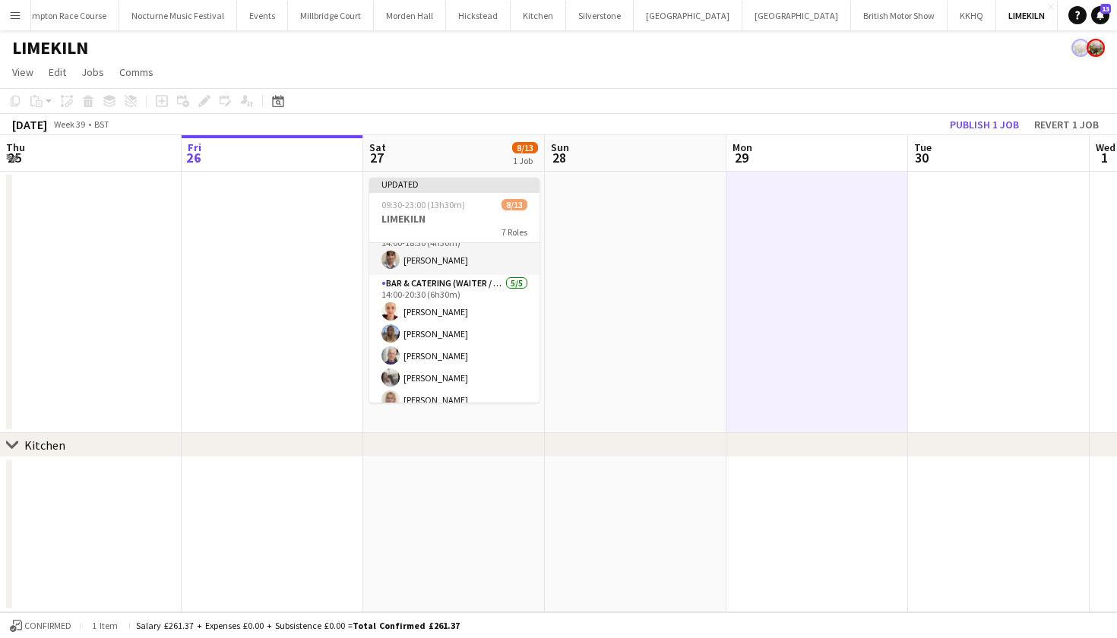
scroll to position [0, 364]
click at [986, 134] on button "Publish 1 job" at bounding box center [984, 125] width 81 height 20
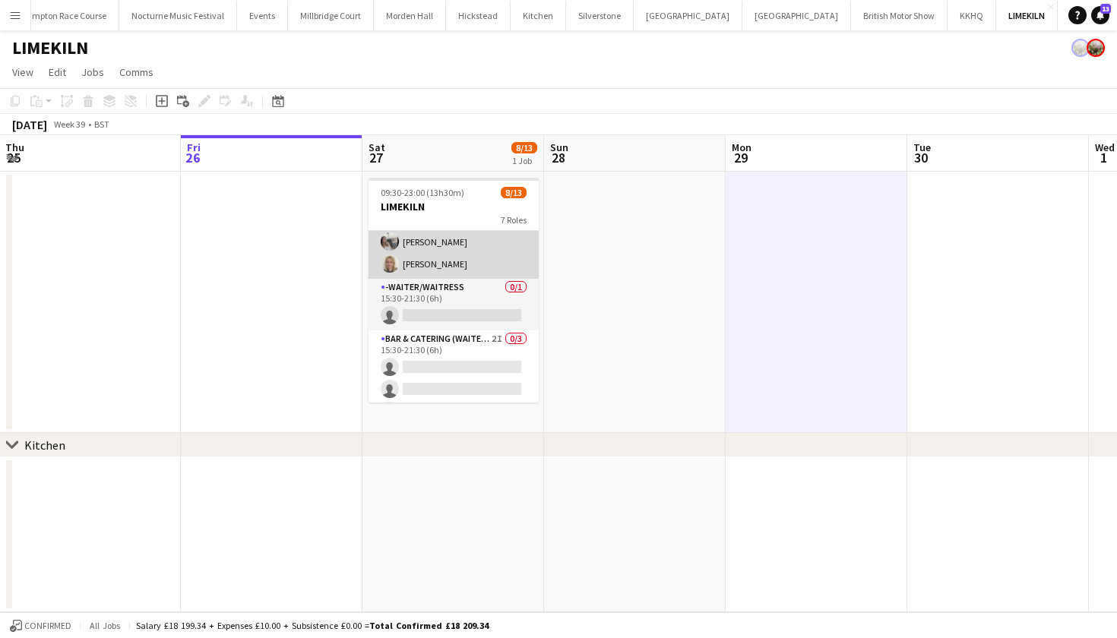
scroll to position [248, 0]
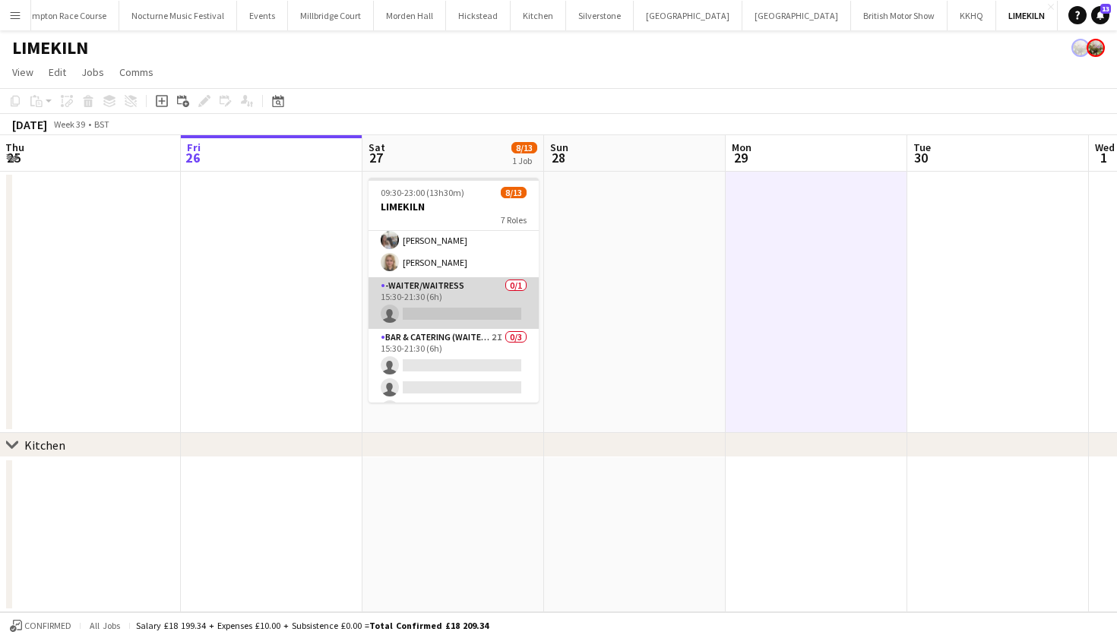
click at [481, 299] on app-card-role "-Waiter/Waitress 0/1 15:30-21:30 (6h) single-neutral-actions" at bounding box center [453, 303] width 170 height 52
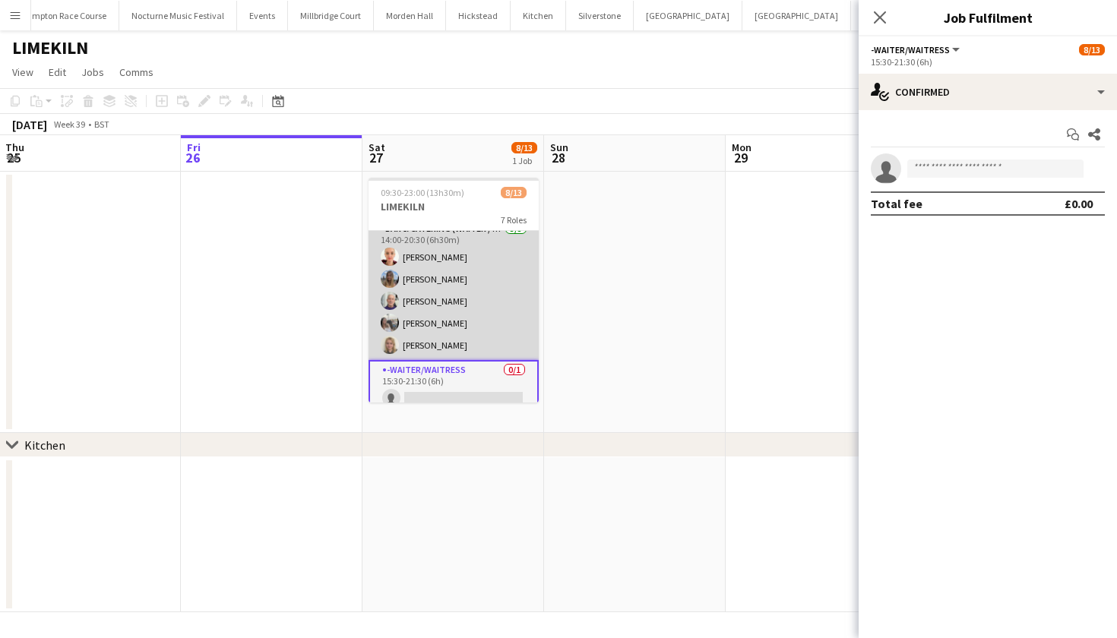
scroll to position [214, 0]
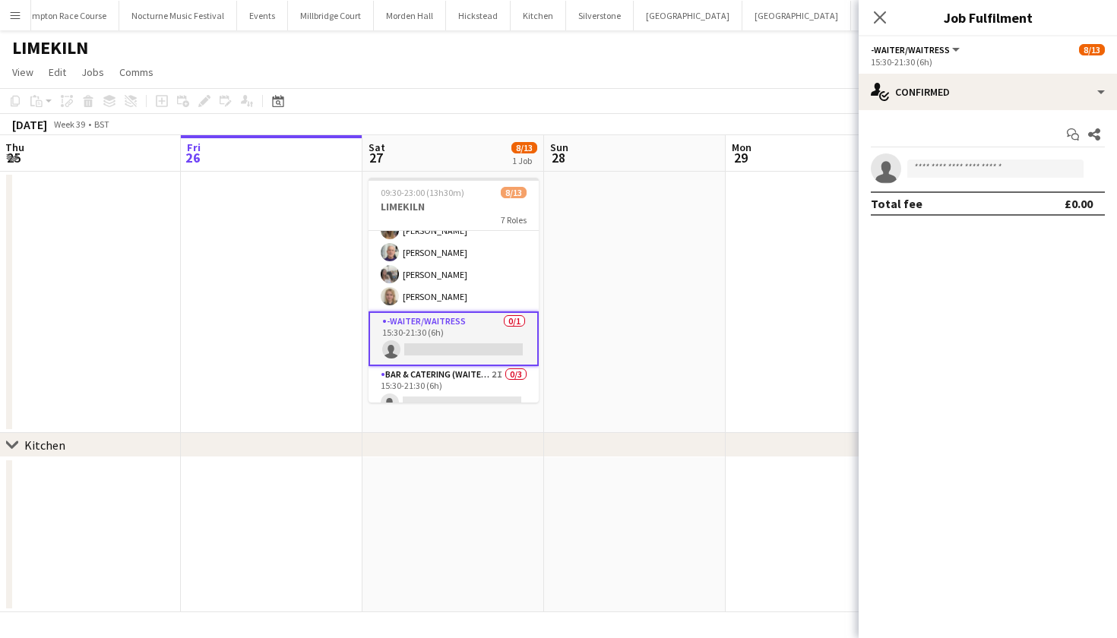
click at [460, 356] on app-card-role "-Waiter/Waitress 0/1 15:30-21:30 (6h) single-neutral-actions" at bounding box center [453, 338] width 170 height 55
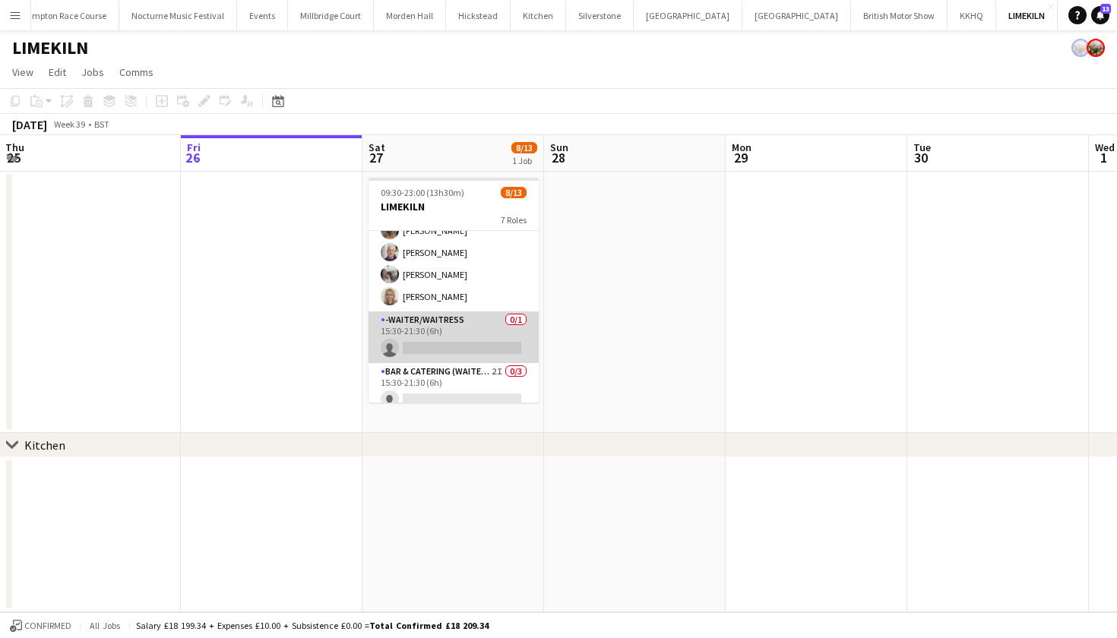
click at [460, 356] on app-card-role "-Waiter/Waitress 0/1 15:30-21:30 (6h) single-neutral-actions" at bounding box center [453, 337] width 170 height 52
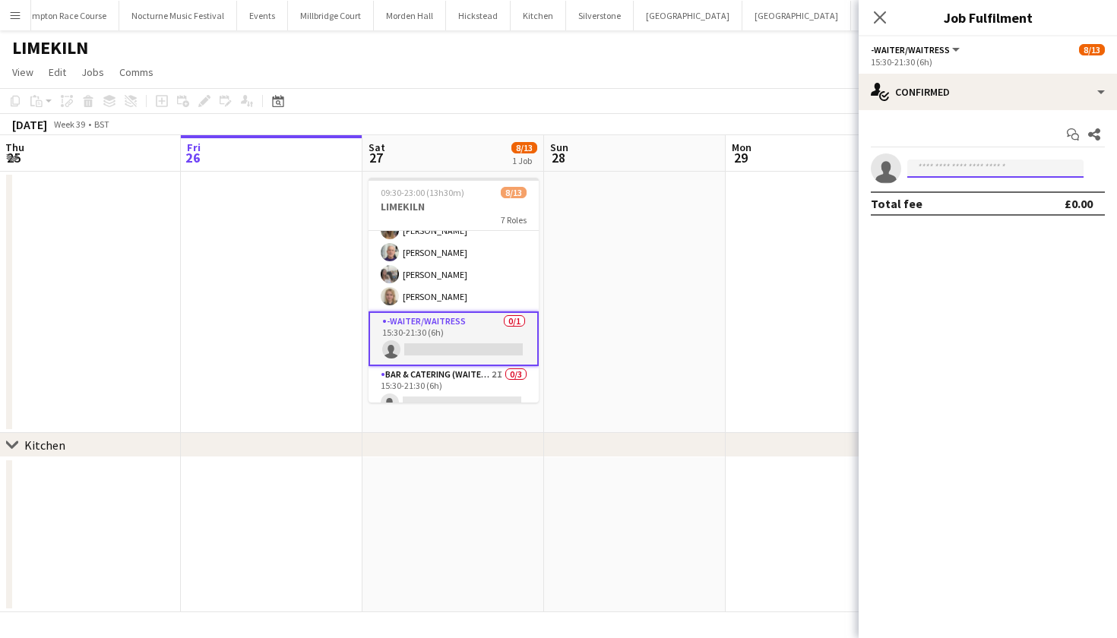
click at [1013, 168] on input at bounding box center [995, 169] width 176 height 18
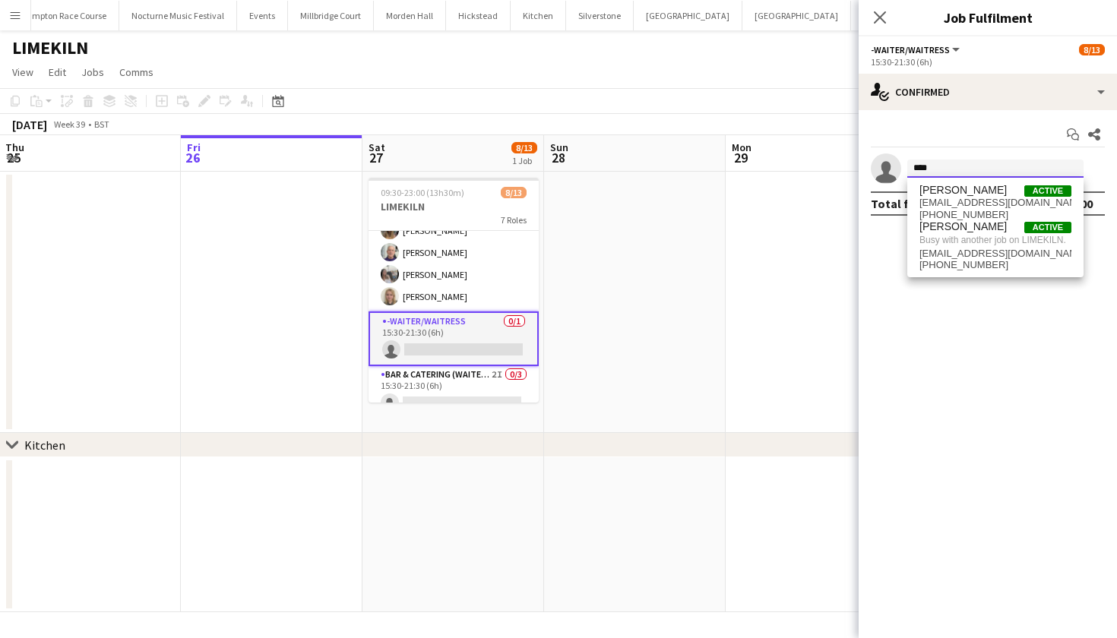
type input "****"
click at [685, 291] on app-date-cell at bounding box center [635, 302] width 182 height 261
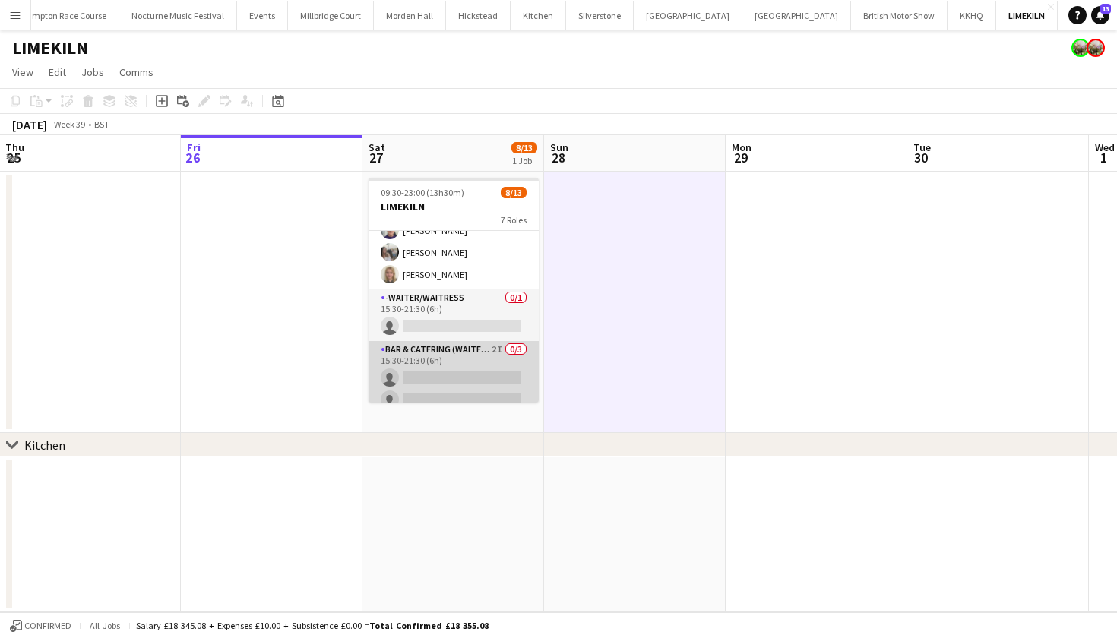
scroll to position [230, 0]
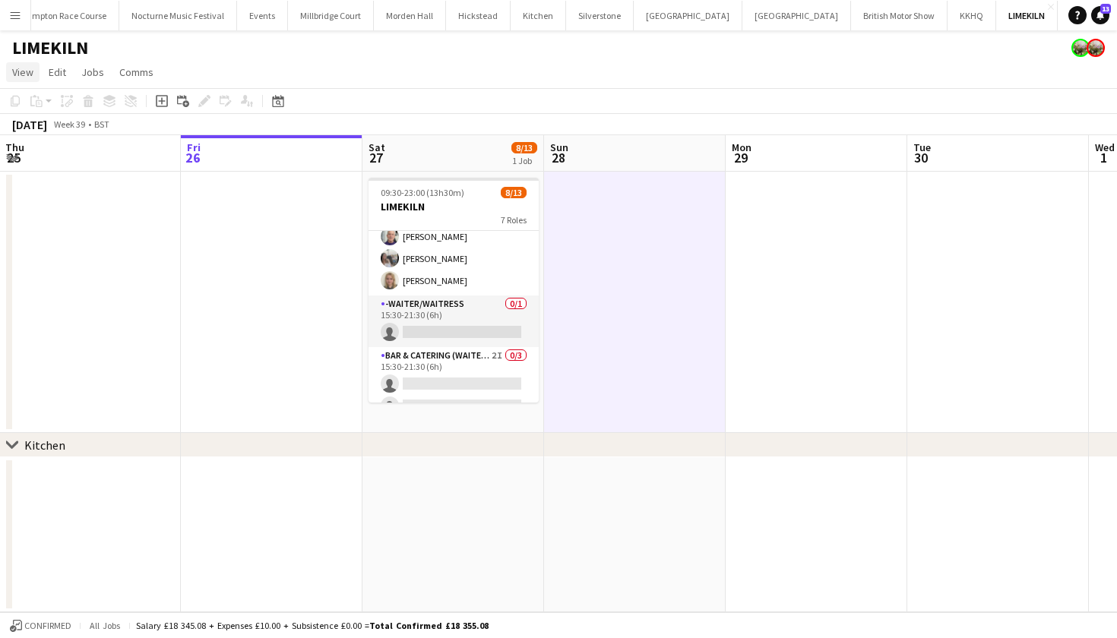
click at [20, 70] on span "View" at bounding box center [22, 72] width 21 height 14
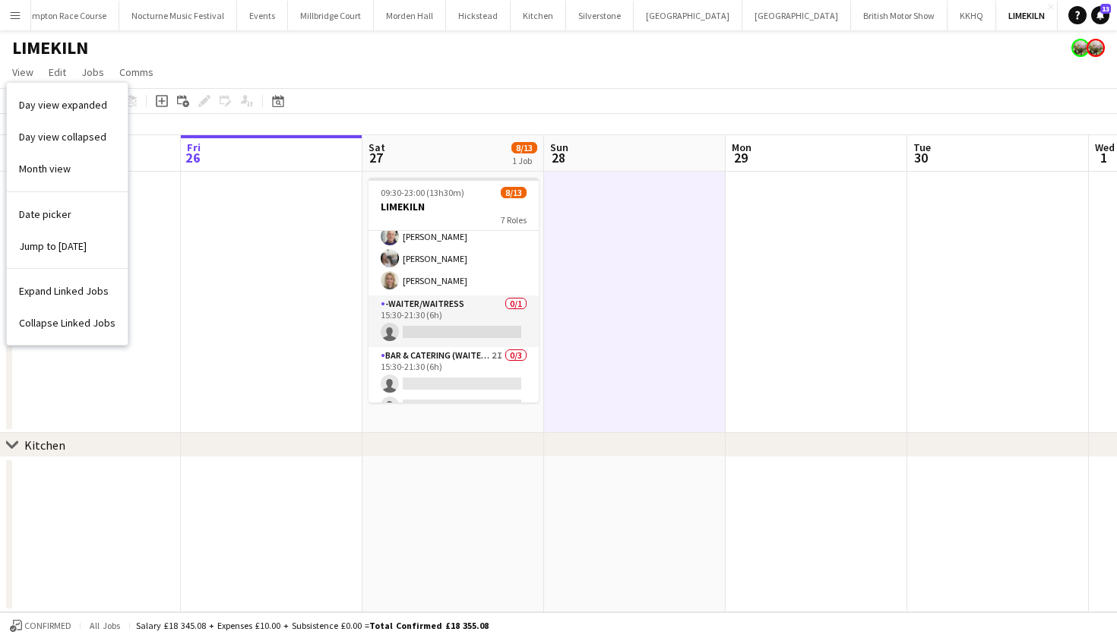
click at [21, 11] on app-icon "Menu" at bounding box center [15, 15] width 12 height 12
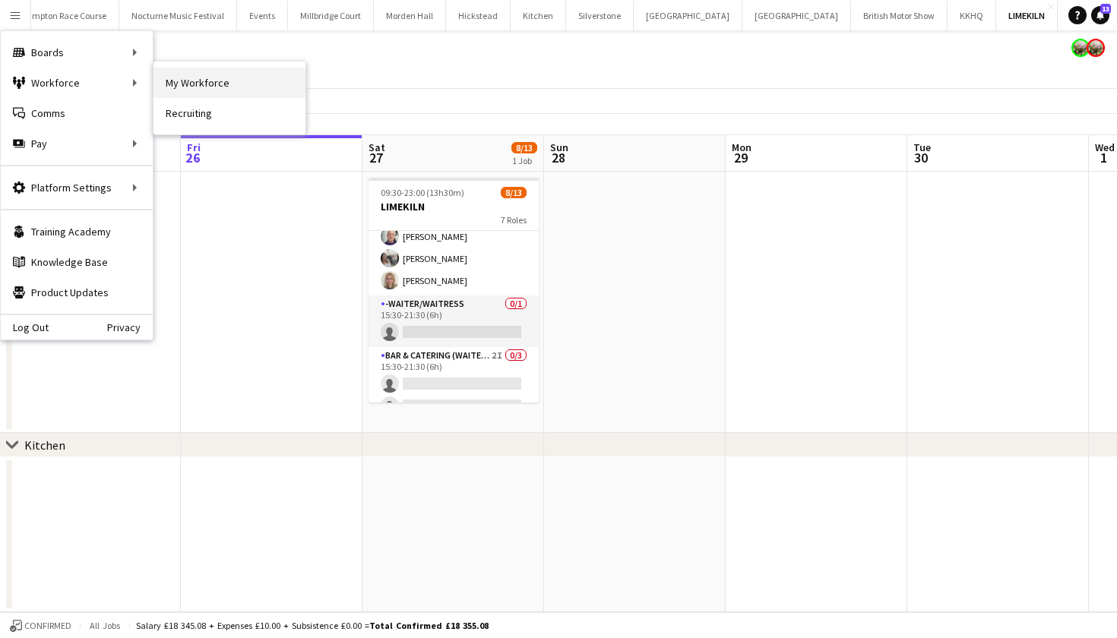
click at [162, 78] on link "My Workforce" at bounding box center [229, 83] width 152 height 30
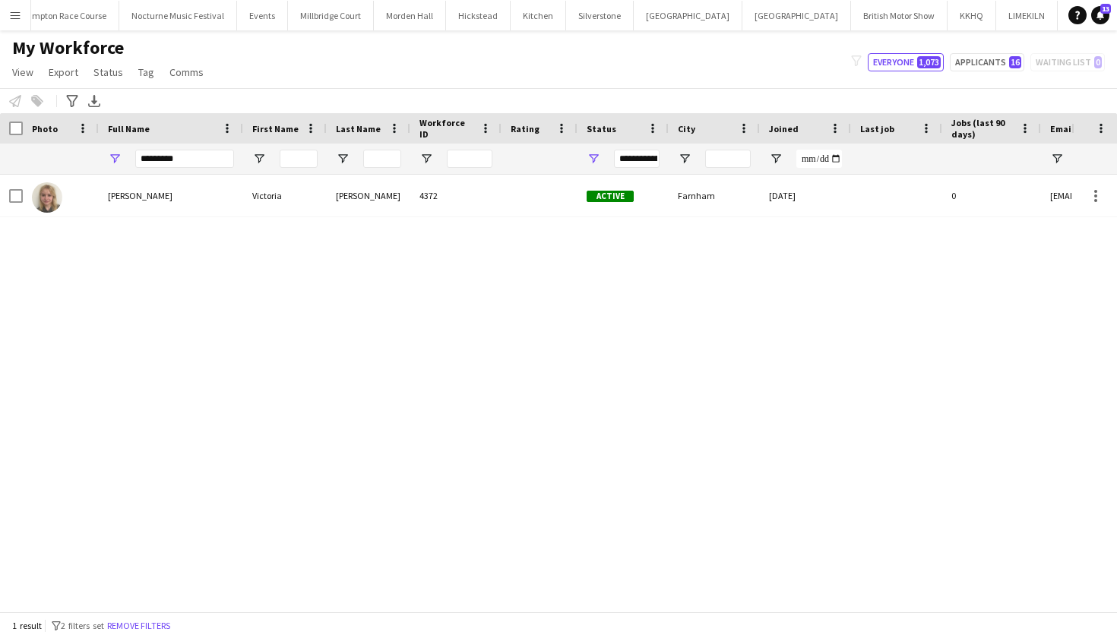
click at [17, 121] on div at bounding box center [11, 128] width 23 height 30
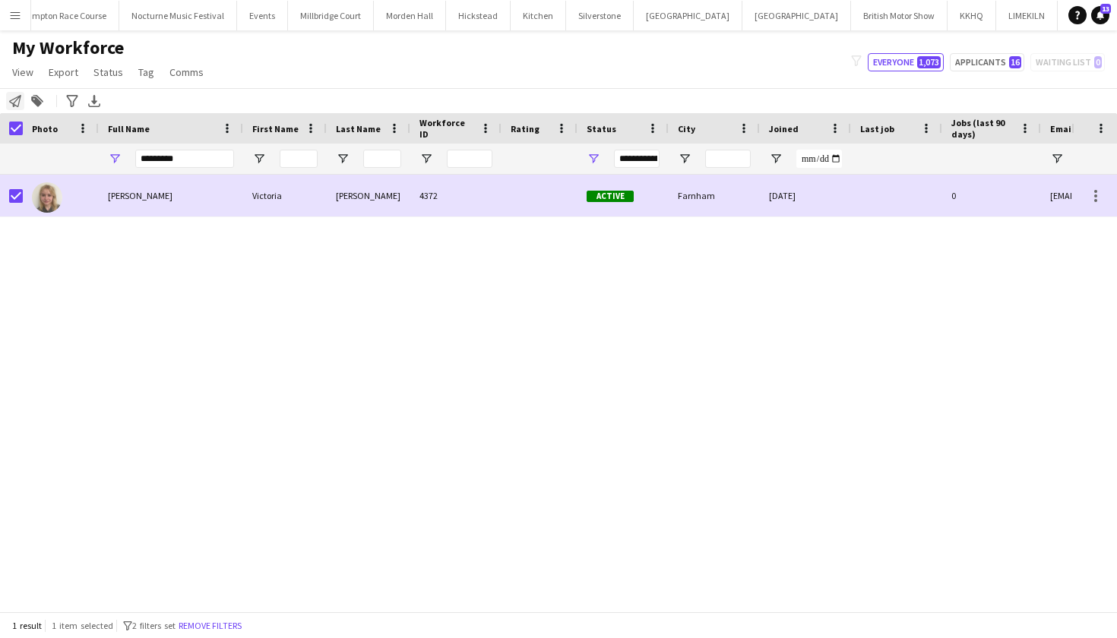
click at [17, 104] on icon "Notify workforce" at bounding box center [15, 101] width 12 height 12
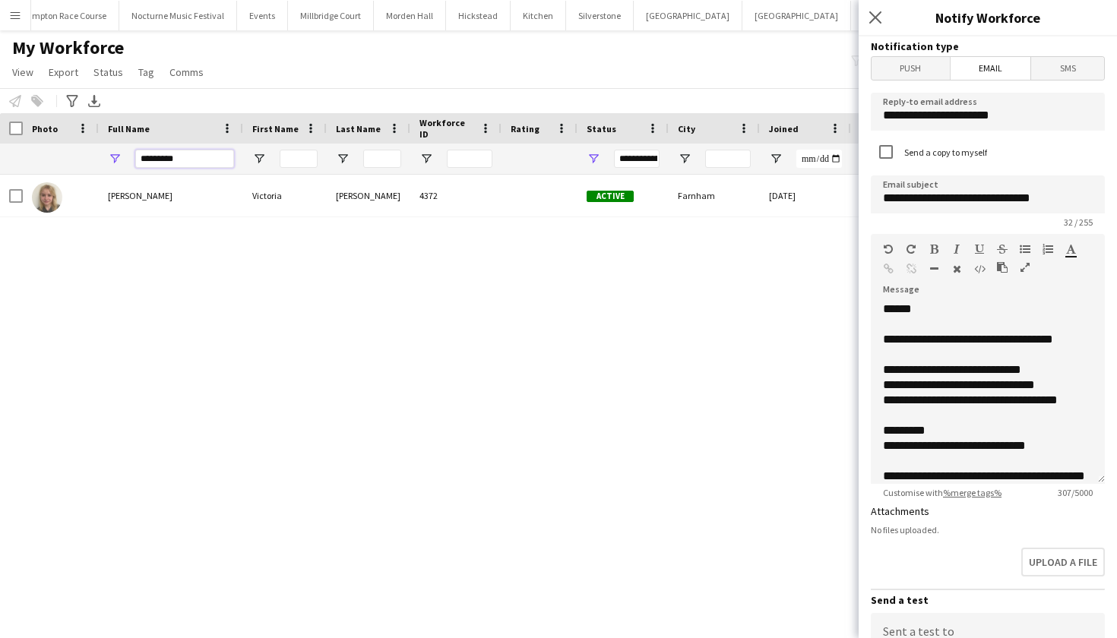
drag, startPoint x: 194, startPoint y: 155, endPoint x: 133, endPoint y: 154, distance: 60.8
click at [133, 154] on div "********" at bounding box center [171, 159] width 144 height 30
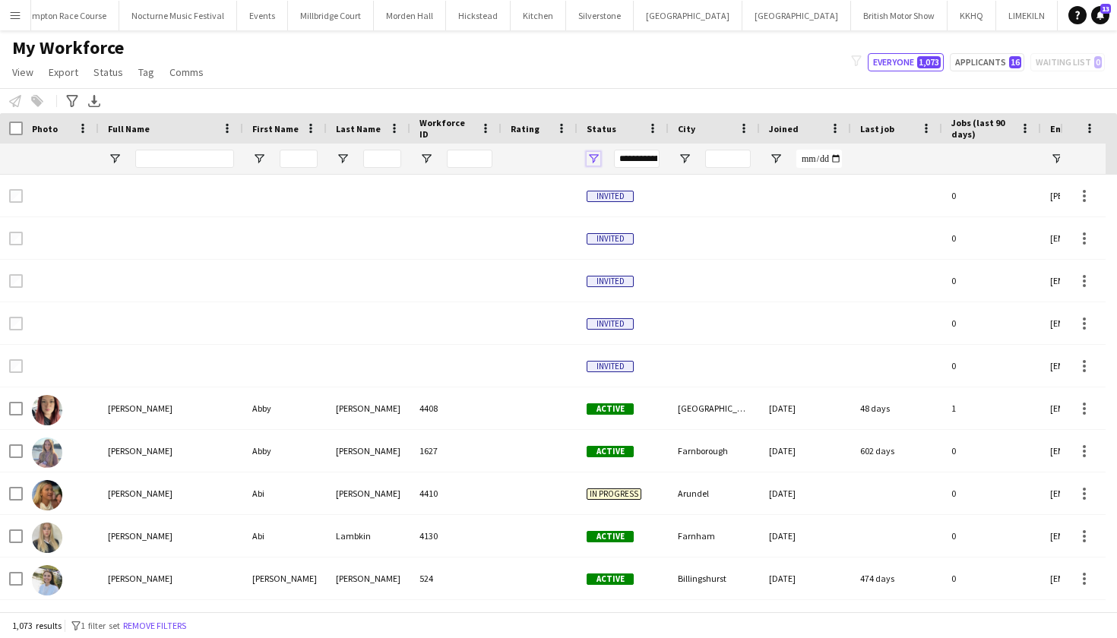
click at [593, 157] on span "Open Filter Menu" at bounding box center [593, 159] width 14 height 14
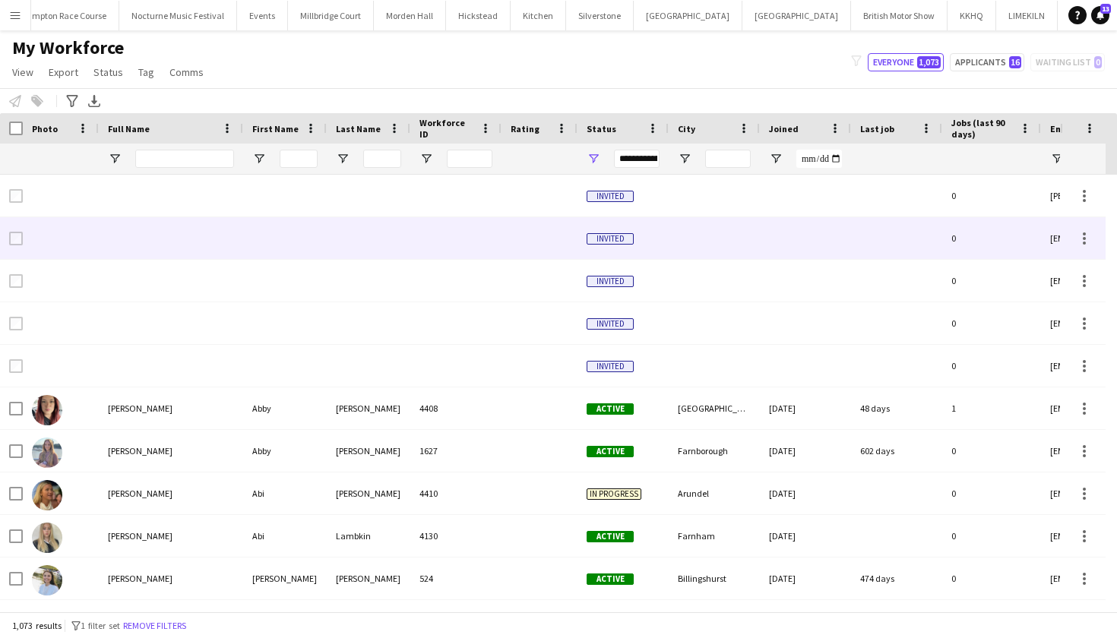
click at [321, 228] on div at bounding box center [285, 238] width 84 height 42
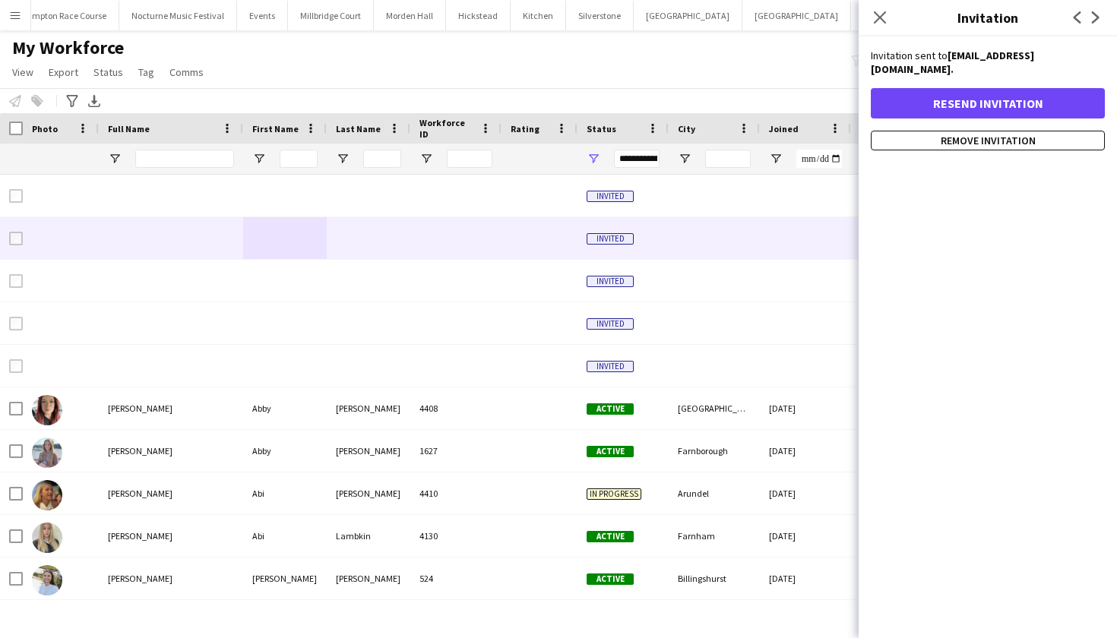
click at [570, 54] on div "My Workforce View Views Default view mena New Starter New view Update view Dele…" at bounding box center [558, 62] width 1117 height 52
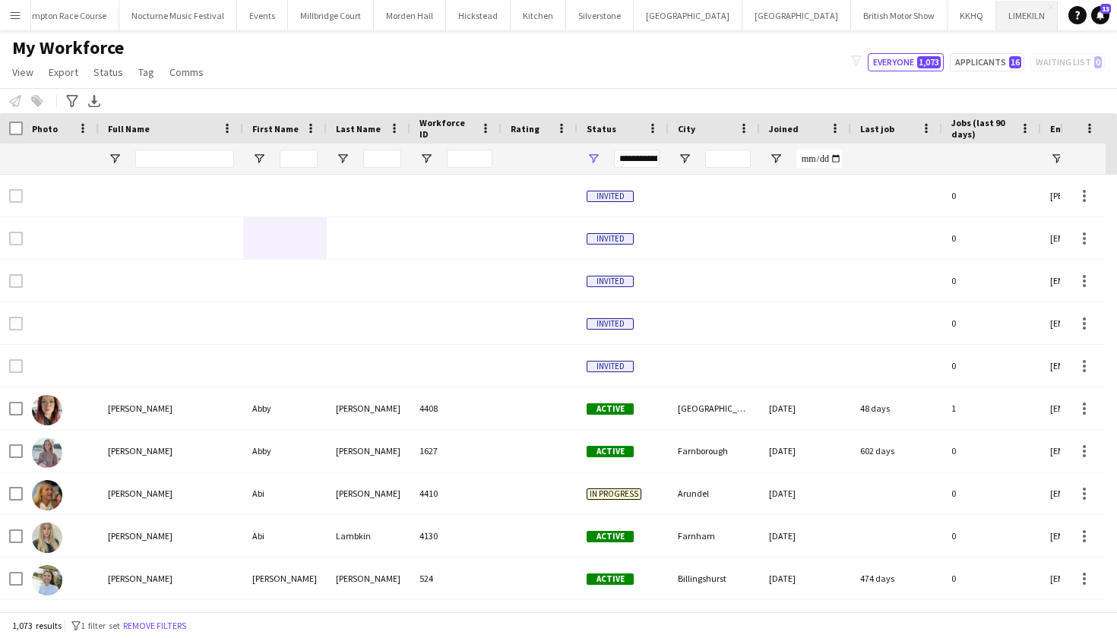
click at [996, 18] on button "LIMEKILN Close" at bounding box center [1027, 16] width 62 height 30
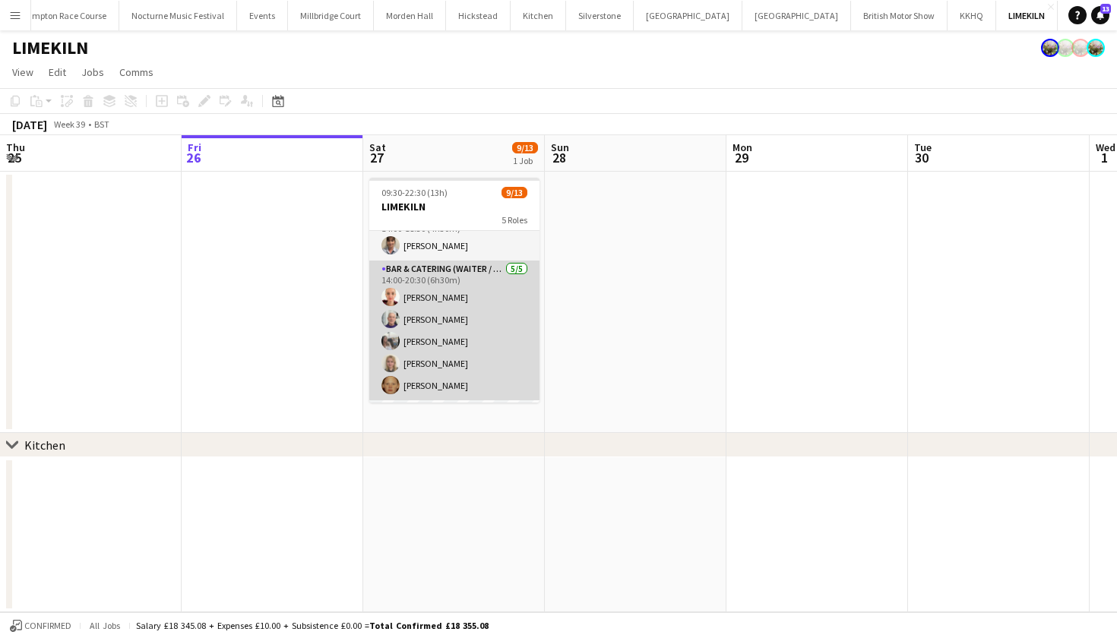
scroll to position [124, 0]
click at [428, 387] on app-card-role "Bar & Catering (Waiter / waitress) [DATE] 14:00-20:30 (6h30m) [PERSON_NAME] [PE…" at bounding box center [454, 332] width 170 height 140
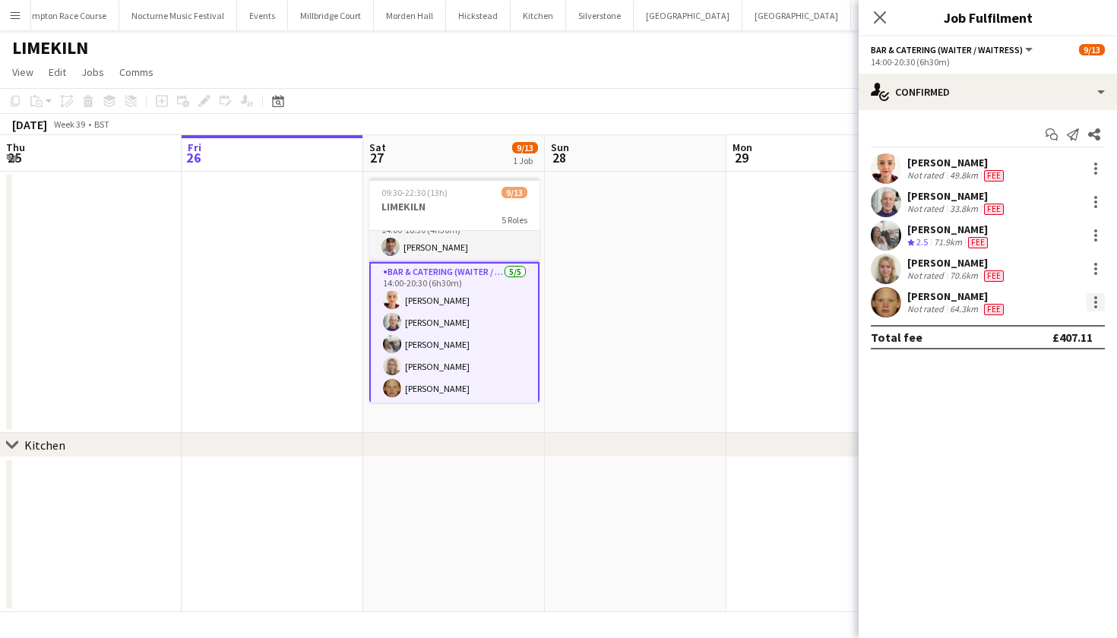
click at [1094, 300] on div at bounding box center [1095, 302] width 18 height 18
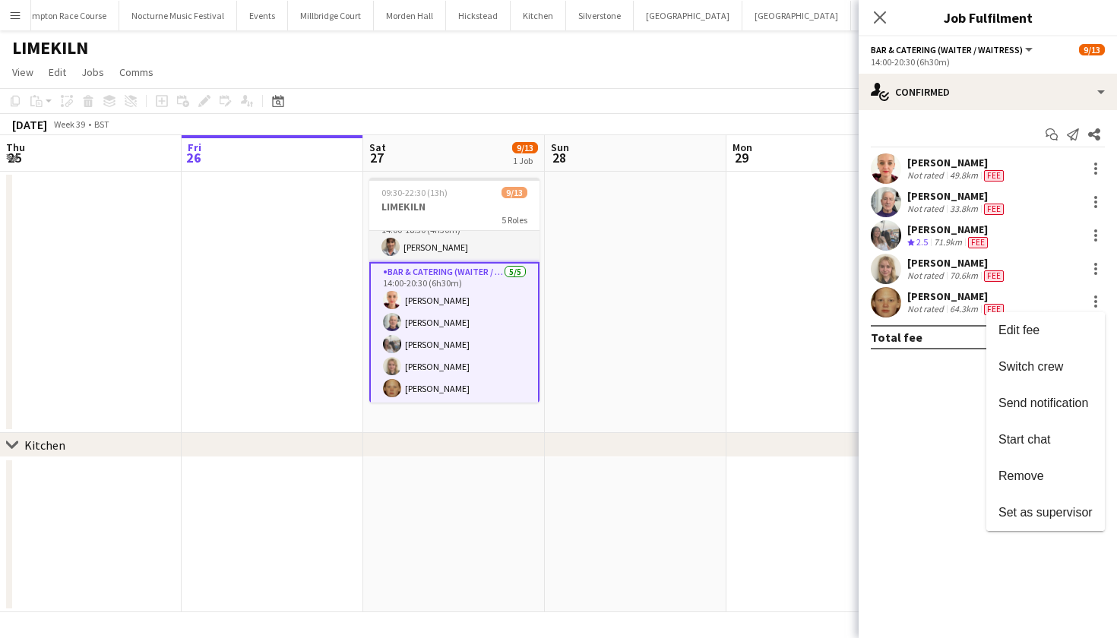
click at [1096, 267] on div at bounding box center [558, 319] width 1117 height 638
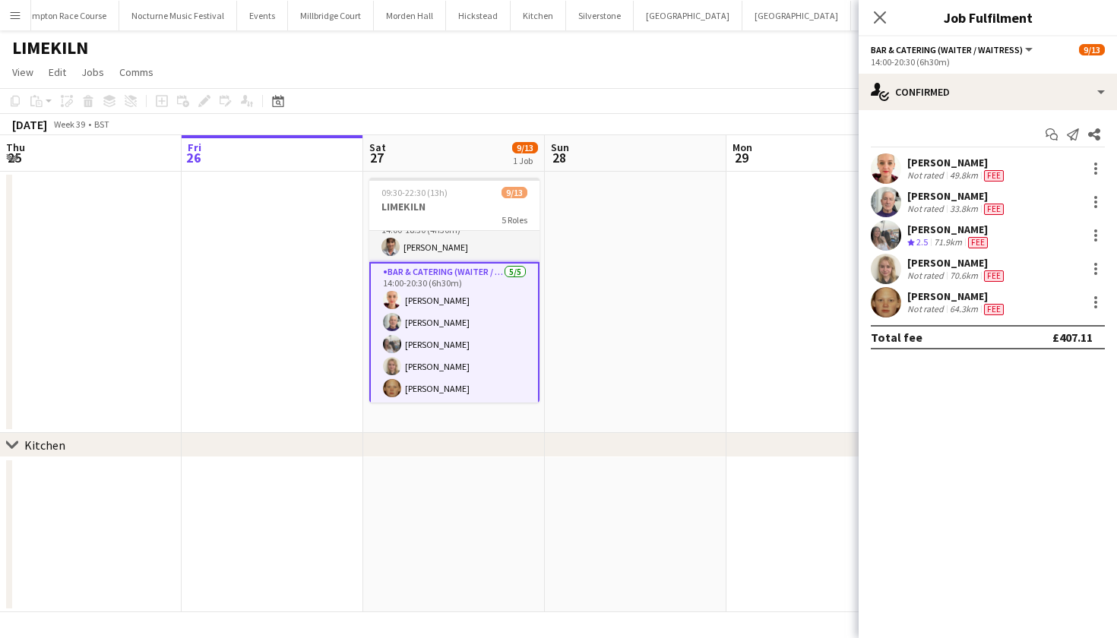
click at [889, 258] on app-user-avatar at bounding box center [886, 269] width 30 height 30
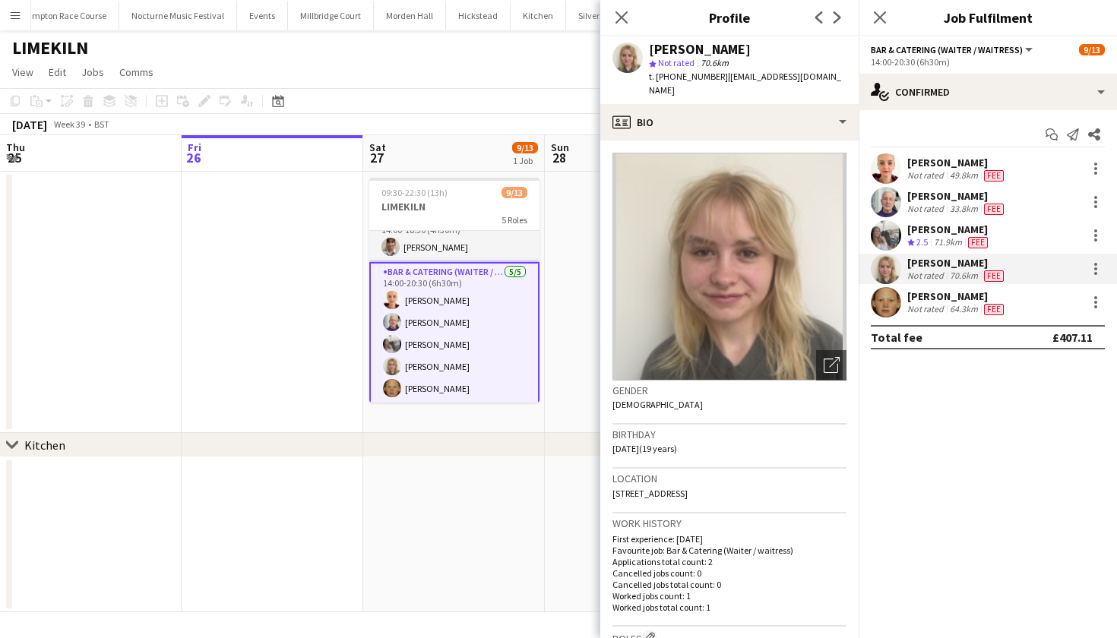
click at [274, 344] on app-date-cell at bounding box center [273, 302] width 182 height 261
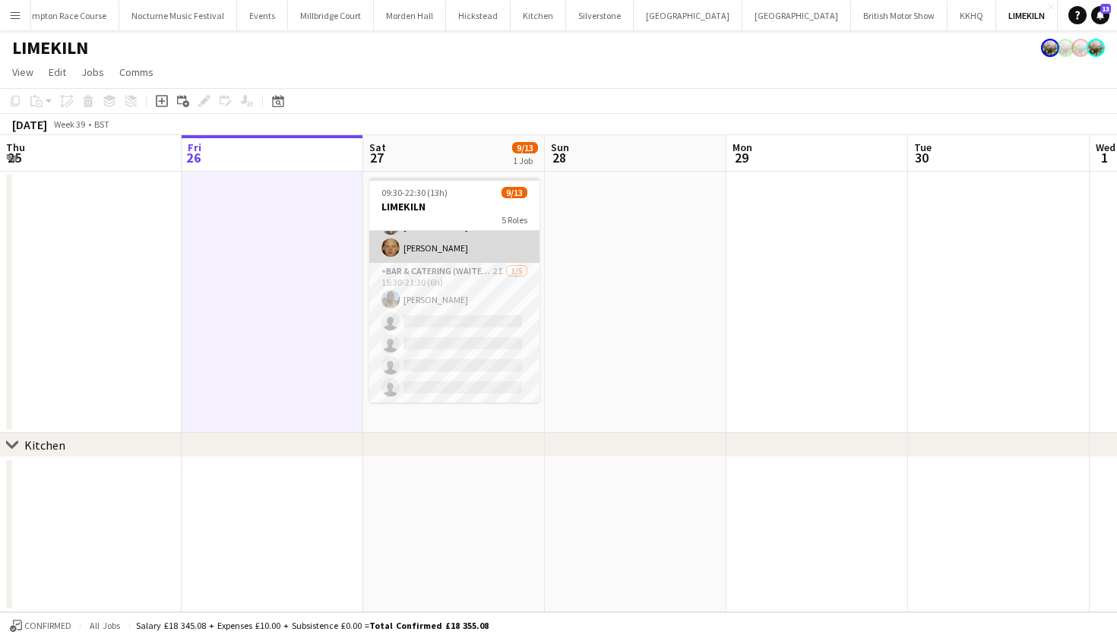
scroll to position [263, 0]
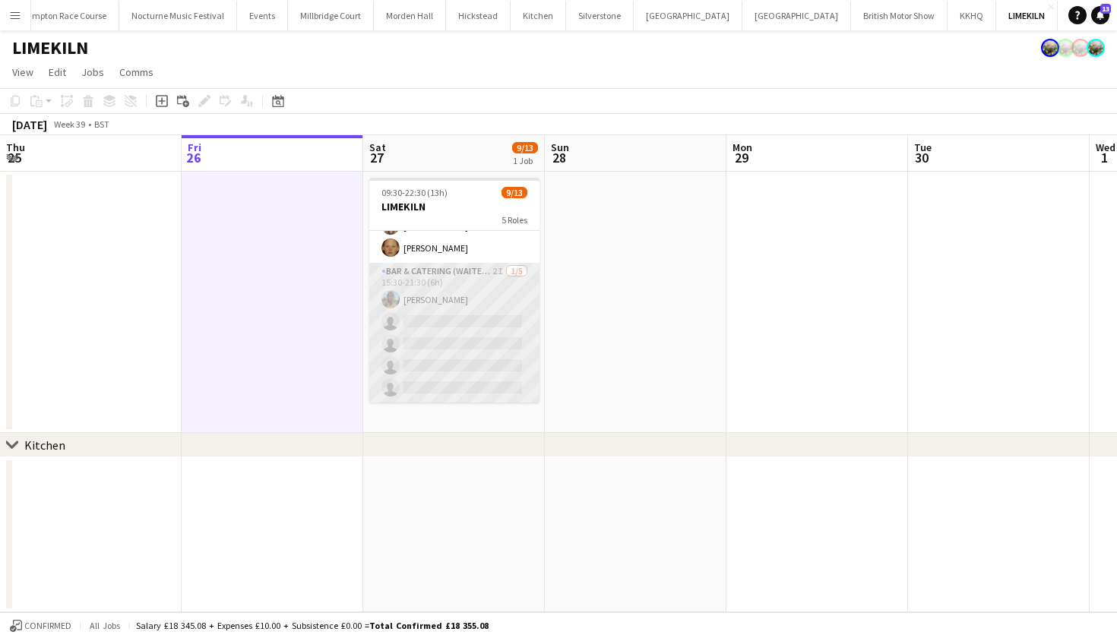
click at [446, 302] on app-card-role "Bar & Catering (Waiter / waitress) 2I [DATE] 15:30-21:30 (6h) [PERSON_NAME] sin…" at bounding box center [454, 333] width 170 height 140
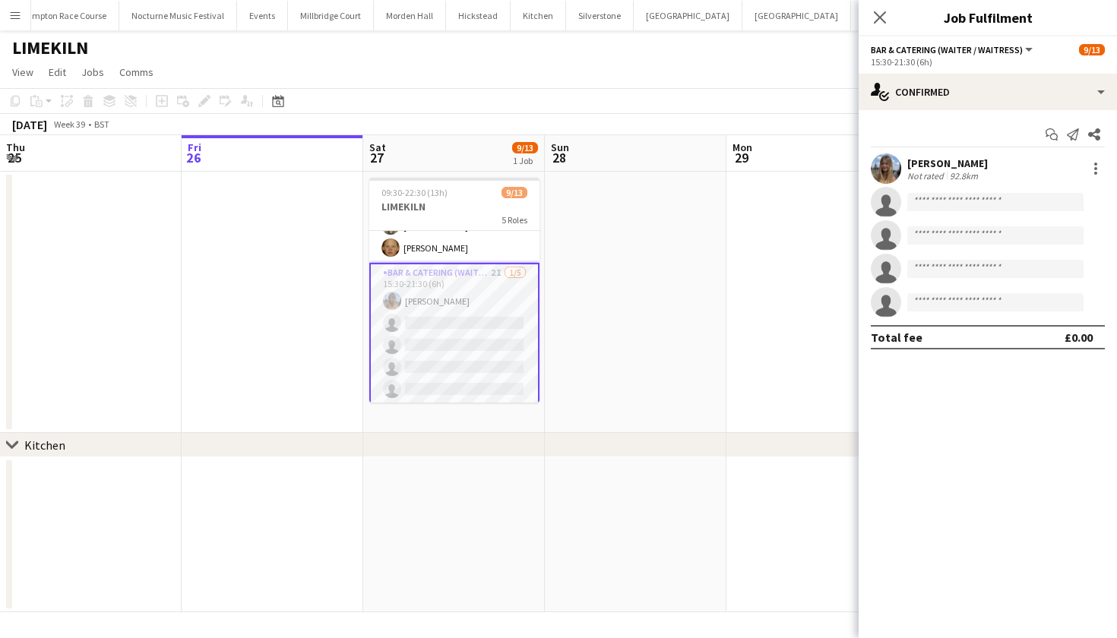
click at [894, 161] on app-user-avatar at bounding box center [886, 168] width 30 height 30
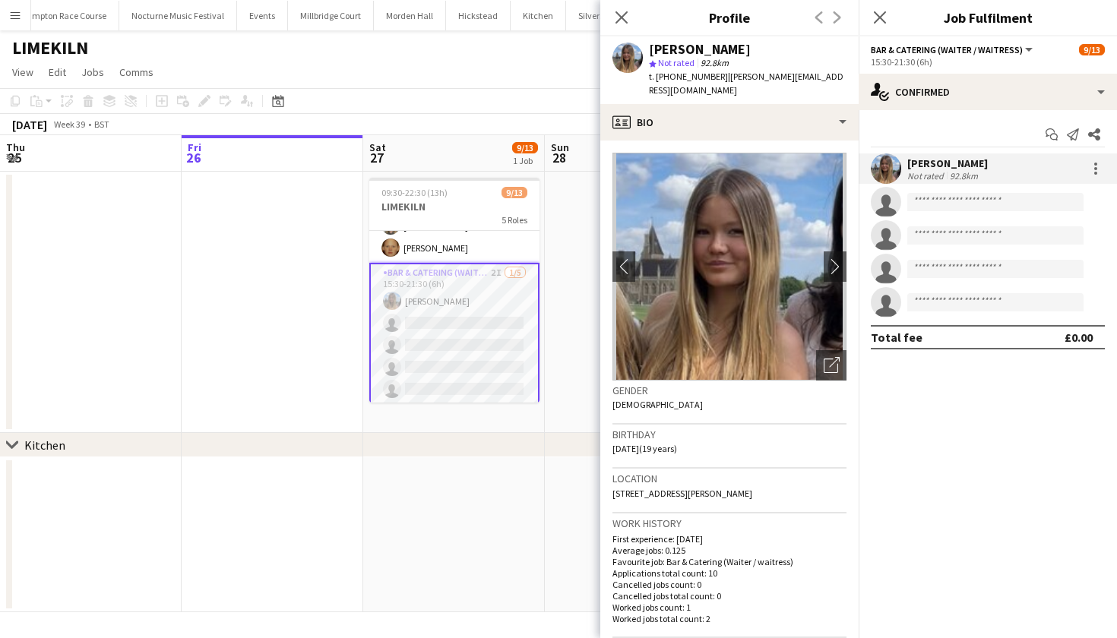
click at [214, 239] on app-date-cell at bounding box center [273, 302] width 182 height 261
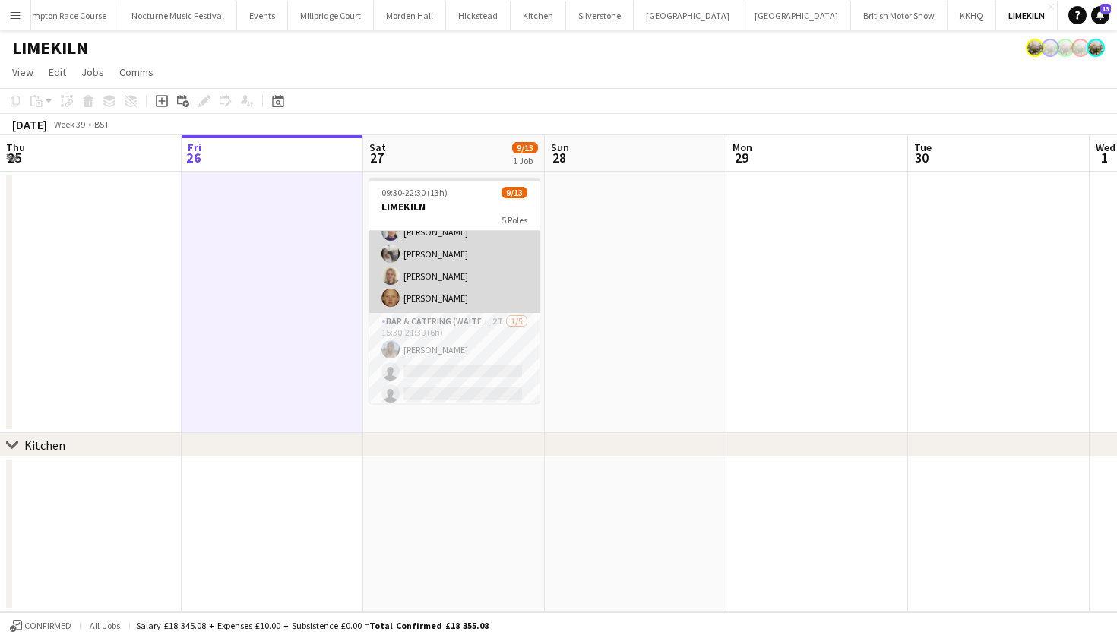
scroll to position [213, 0]
click at [443, 296] on app-card-role "Bar & Catering (Waiter / waitress) [DATE] 14:00-20:30 (6h30m) [PERSON_NAME] [PE…" at bounding box center [454, 242] width 170 height 140
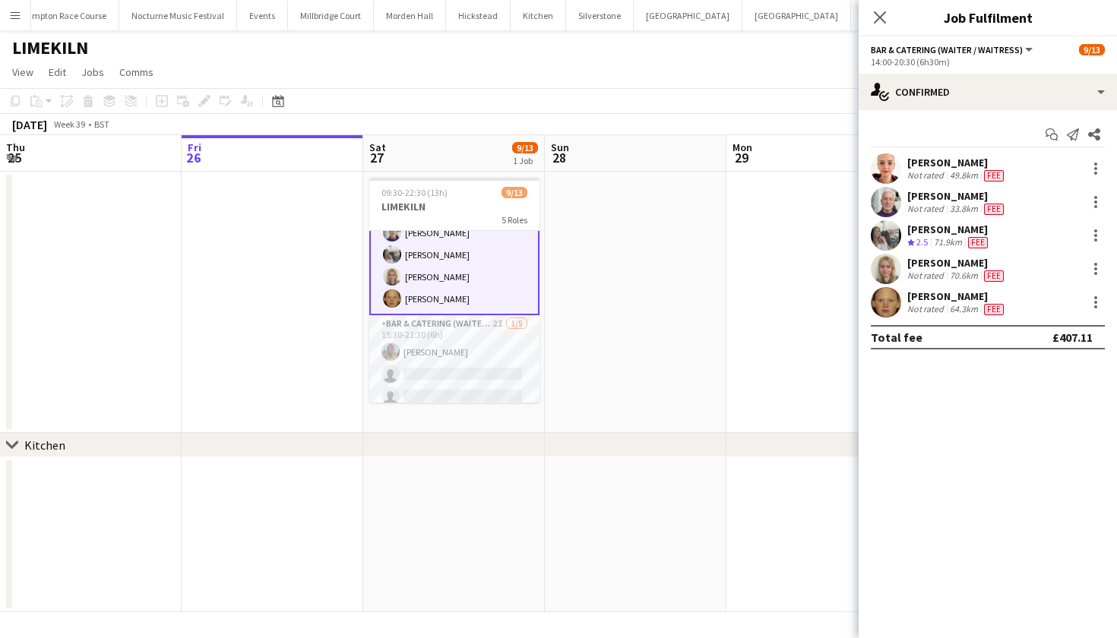
click at [886, 161] on app-user-avatar at bounding box center [886, 168] width 30 height 30
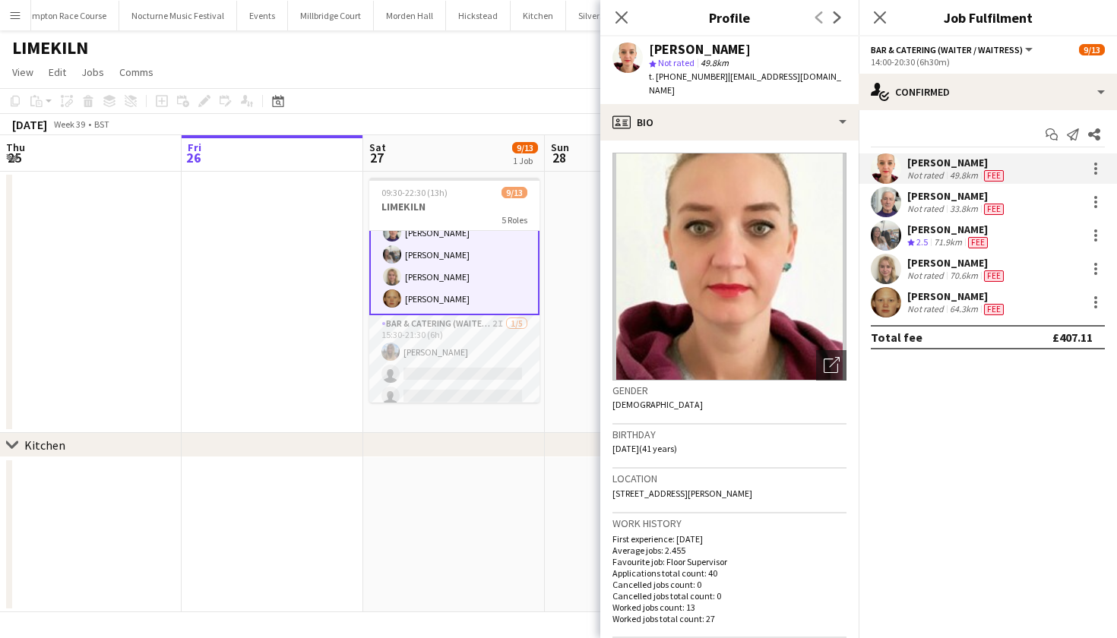
click at [239, 324] on app-date-cell at bounding box center [273, 302] width 182 height 261
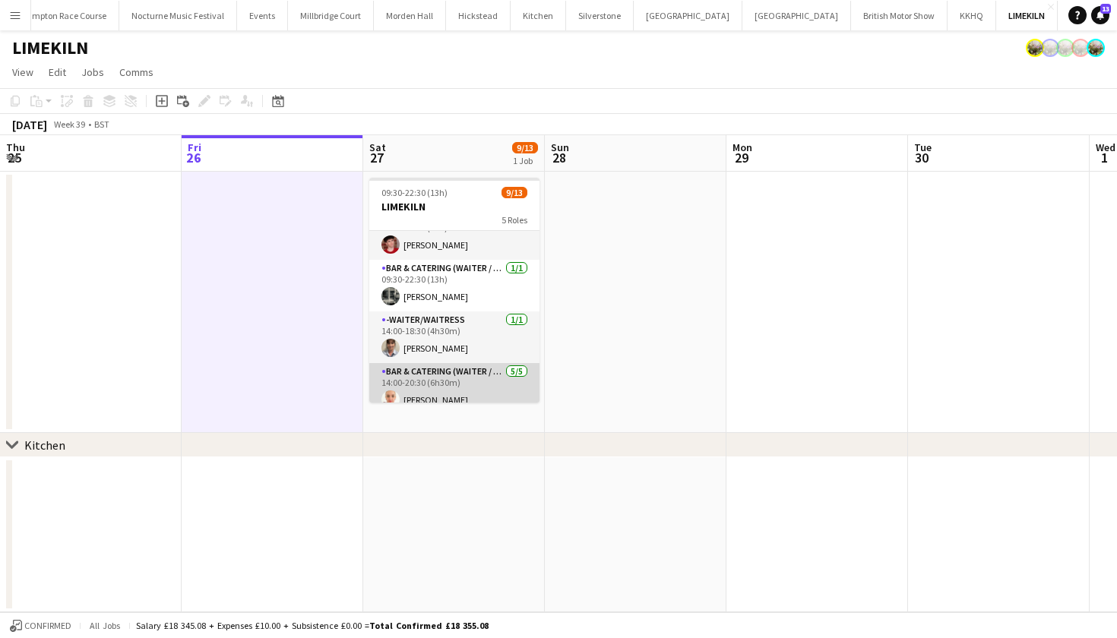
scroll to position [18, 0]
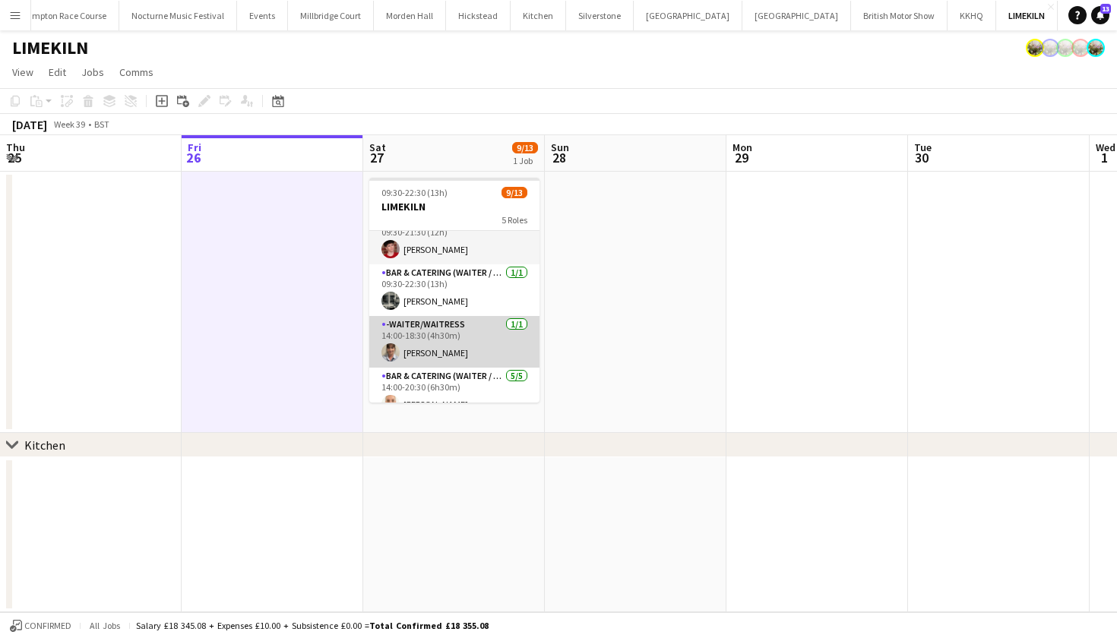
click at [441, 335] on app-card-role "-Waiter/Waitress [DATE] 14:00-18:30 (4h30m) [PERSON_NAME]" at bounding box center [454, 342] width 170 height 52
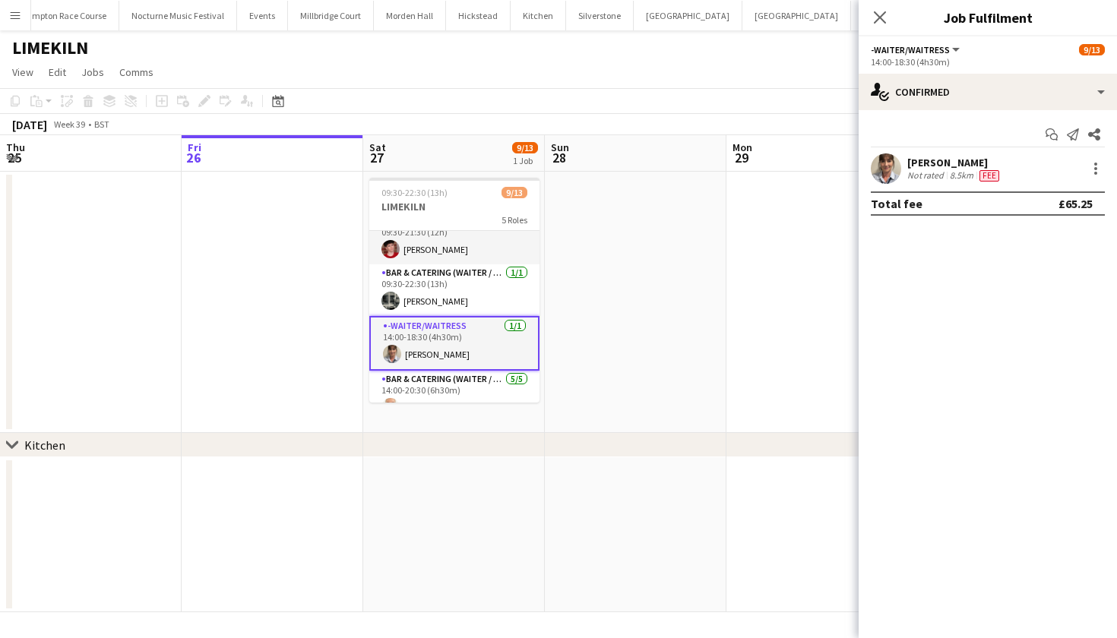
click at [694, 258] on app-date-cell at bounding box center [636, 302] width 182 height 261
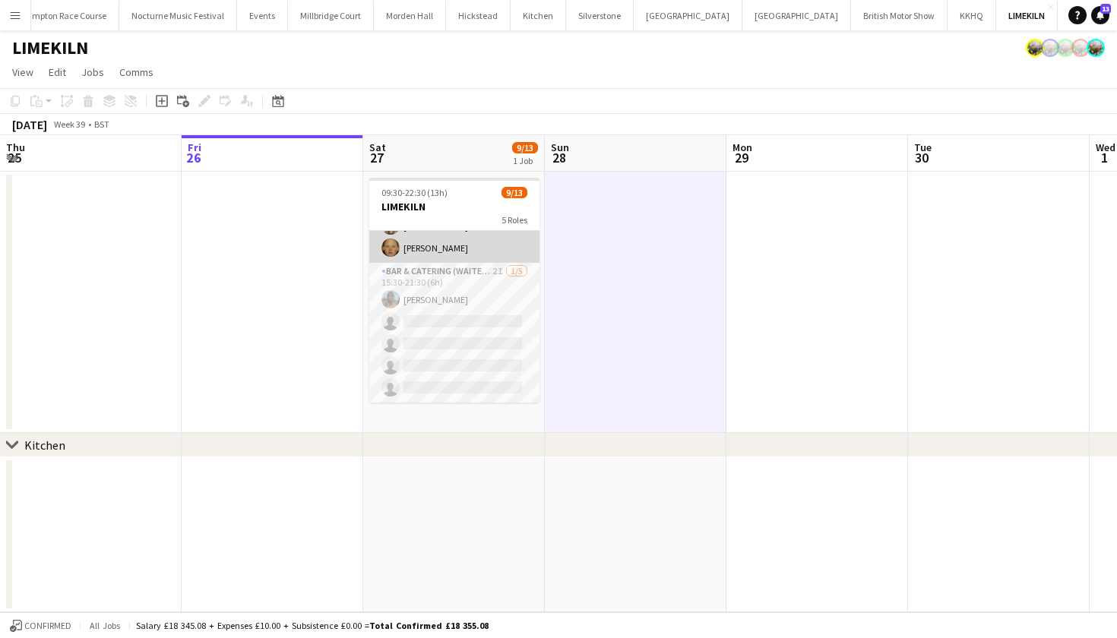
scroll to position [0, 0]
click at [429, 410] on app-date-cell "09:30-22:30 (13h) 9/13 LIMEKILN 5 Roles -Waiter/Waitress [DATE] 09:30-21:30 (12…" at bounding box center [454, 302] width 182 height 261
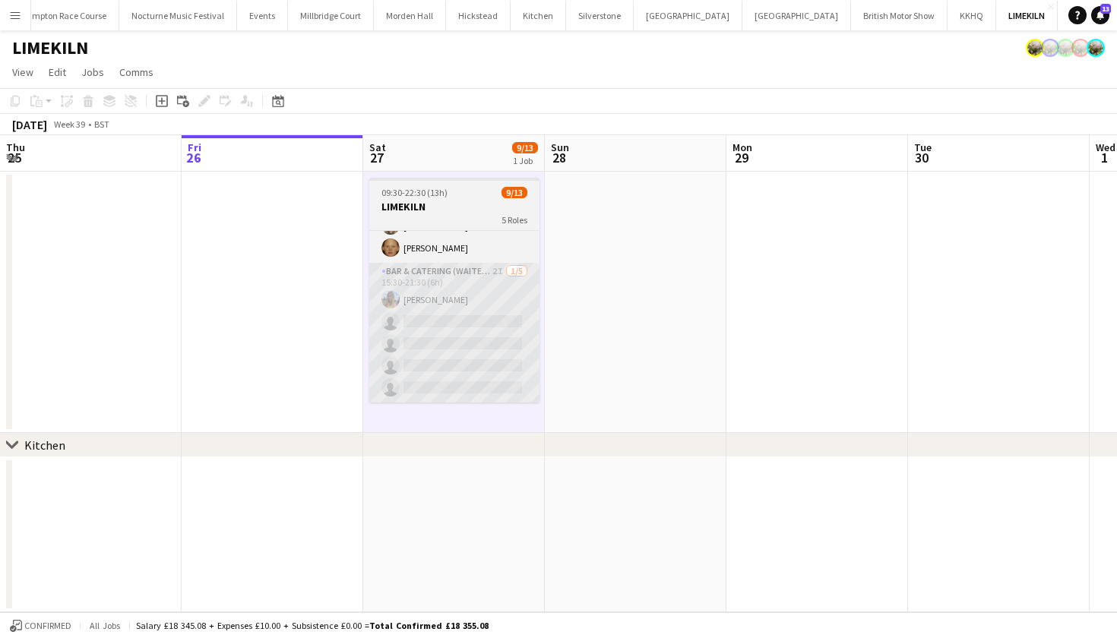
click at [429, 373] on app-card-role "Bar & Catering (Waiter / waitress) 2I [DATE] 15:30-21:30 (6h) [PERSON_NAME] sin…" at bounding box center [454, 333] width 170 height 140
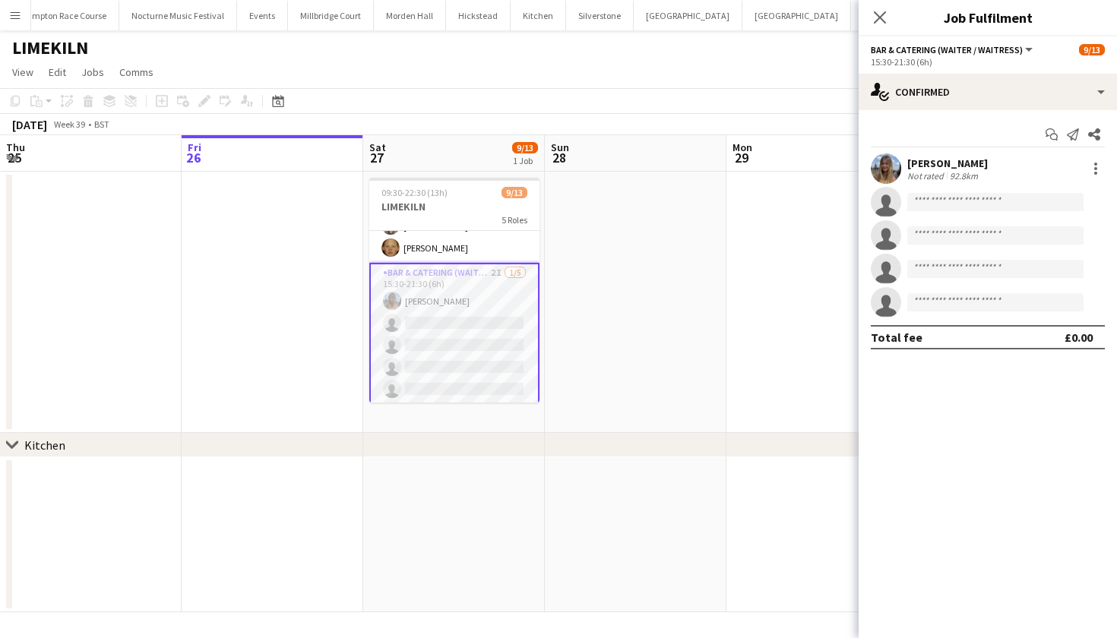
click at [467, 511] on app-date-cell at bounding box center [454, 534] width 182 height 155
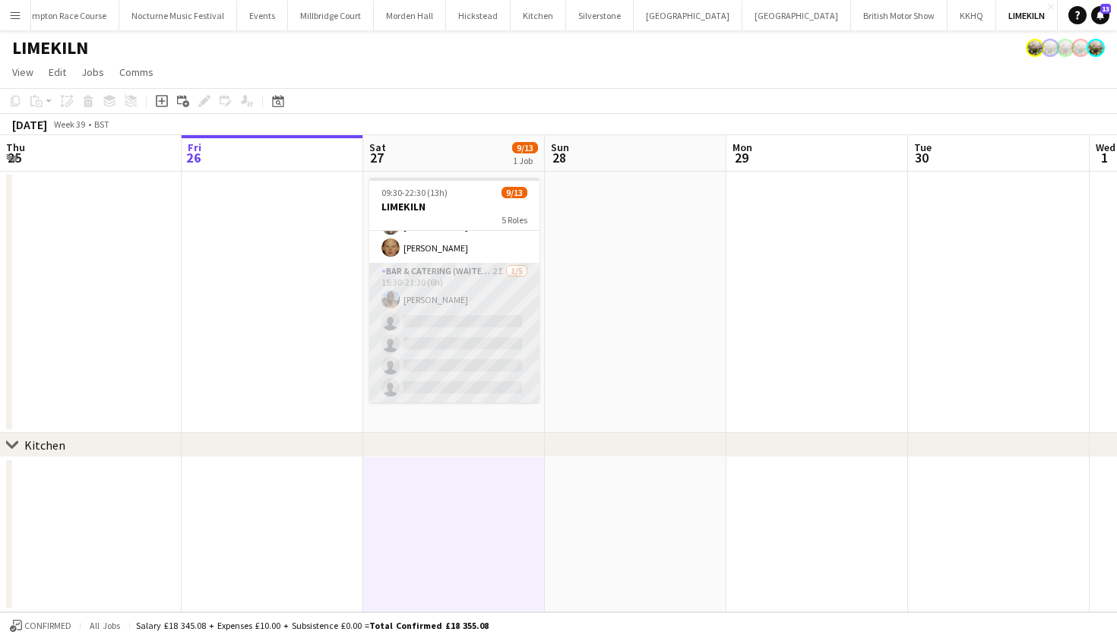
click at [459, 316] on app-card-role "Bar & Catering (Waiter / waitress) 2I [DATE] 15:30-21:30 (6h) [PERSON_NAME] sin…" at bounding box center [454, 333] width 170 height 140
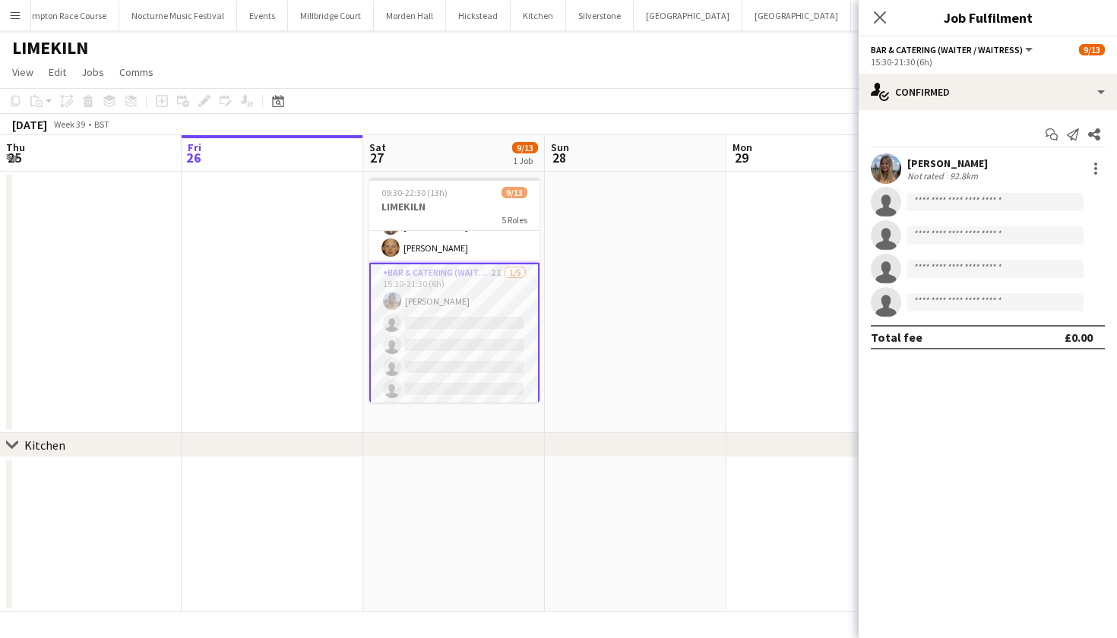
click at [637, 305] on app-date-cell at bounding box center [636, 302] width 182 height 261
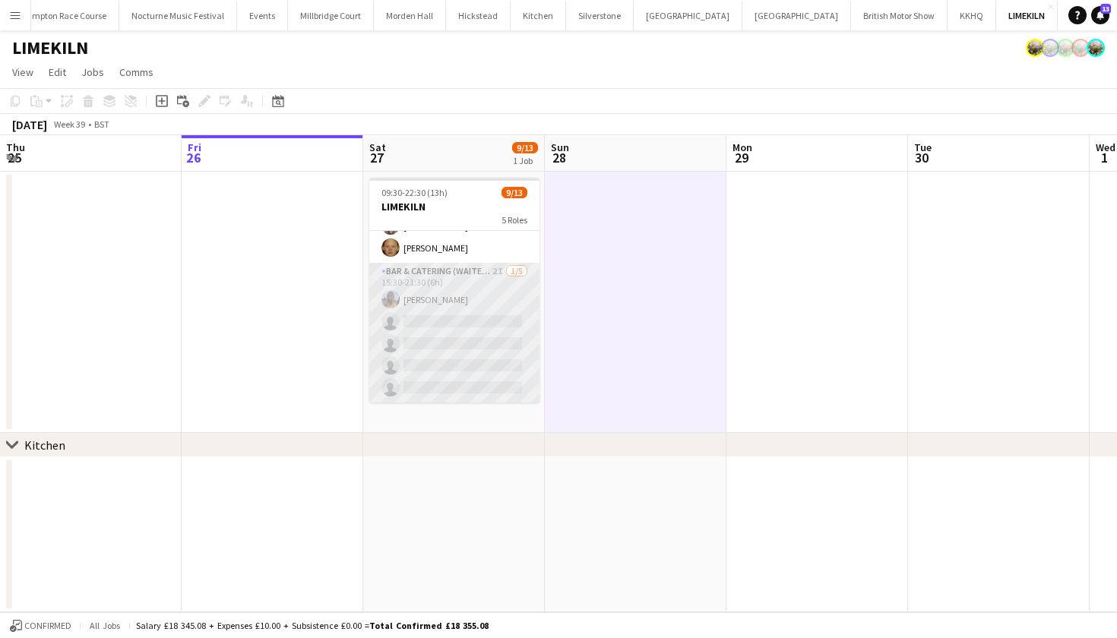
click at [434, 332] on app-card-role "Bar & Catering (Waiter / waitress) 2I [DATE] 15:30-21:30 (6h) [PERSON_NAME] sin…" at bounding box center [454, 333] width 170 height 140
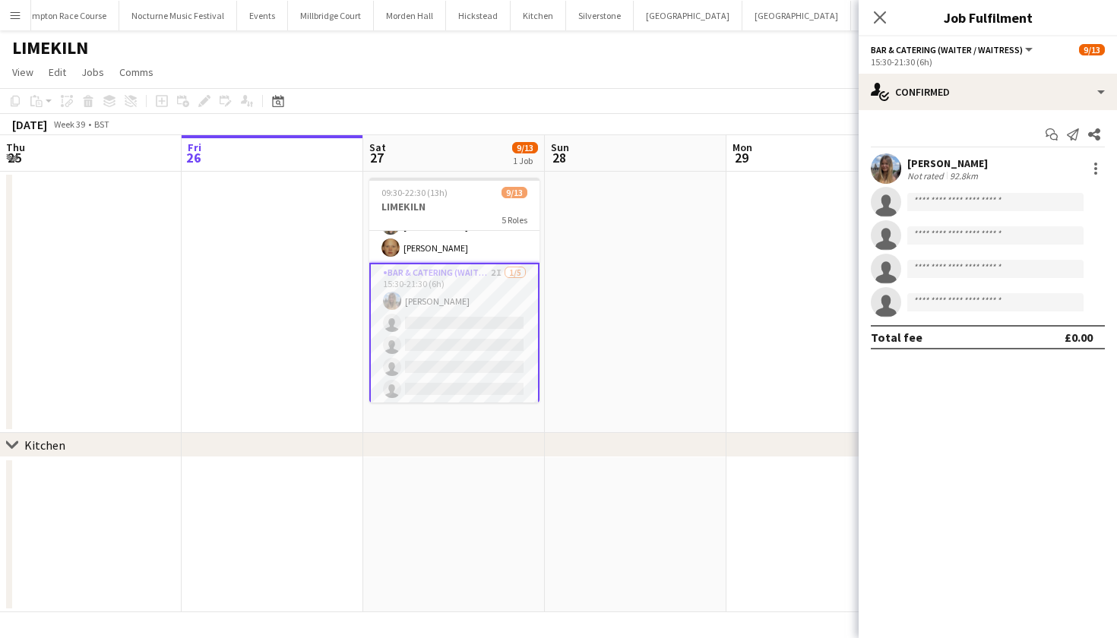
click at [272, 351] on app-date-cell at bounding box center [273, 302] width 182 height 261
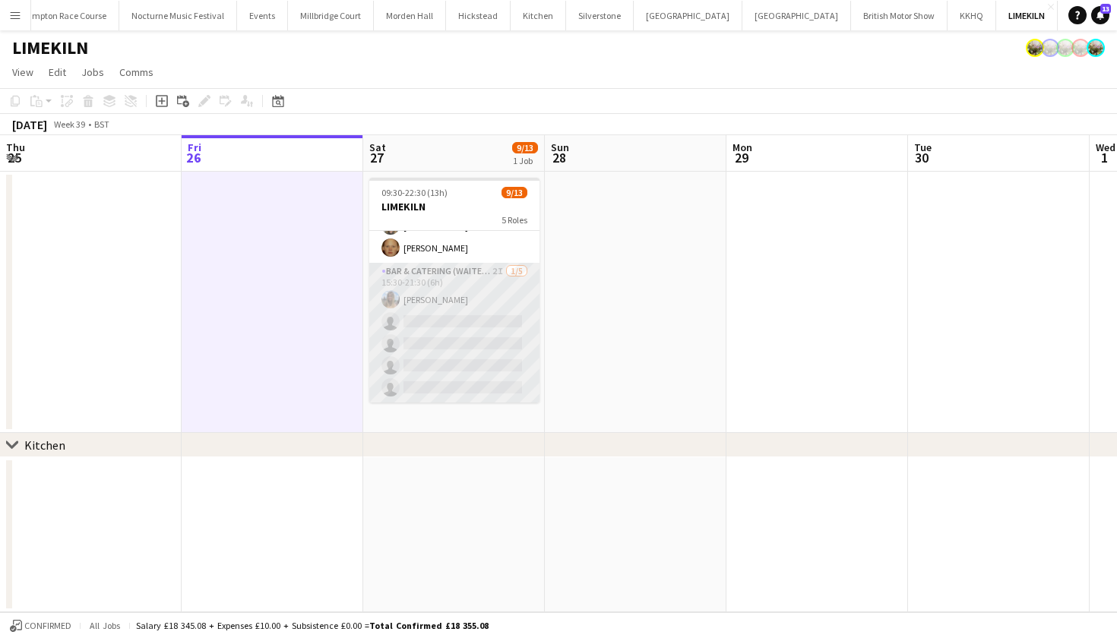
click at [423, 354] on app-card-role "Bar & Catering (Waiter / waitress) 2I [DATE] 15:30-21:30 (6h) [PERSON_NAME] sin…" at bounding box center [454, 333] width 170 height 140
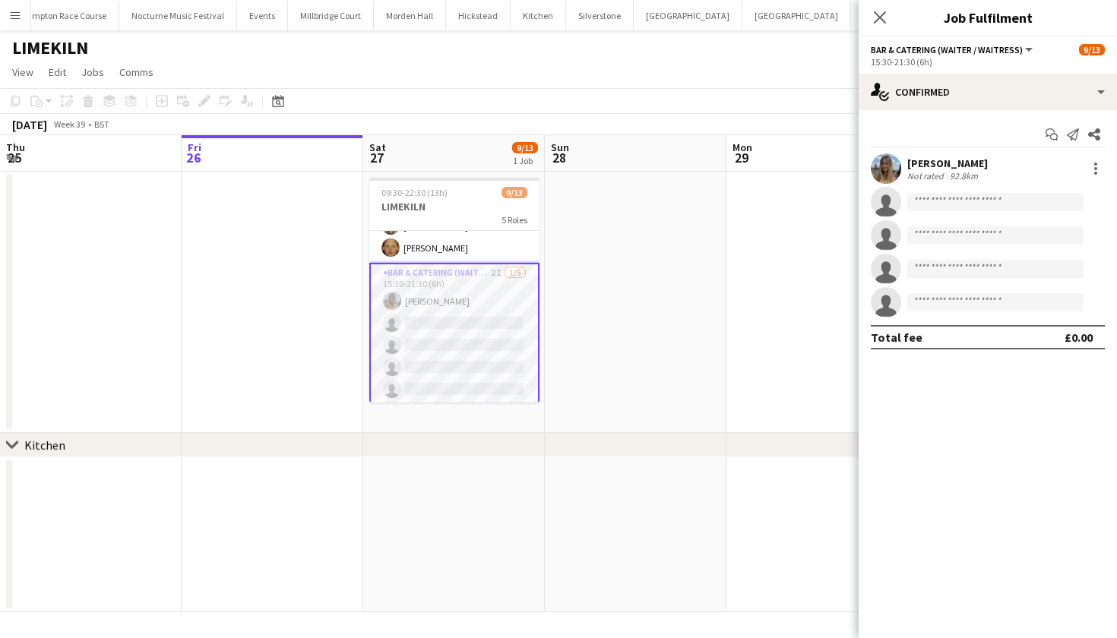
click at [591, 330] on app-date-cell at bounding box center [636, 302] width 182 height 261
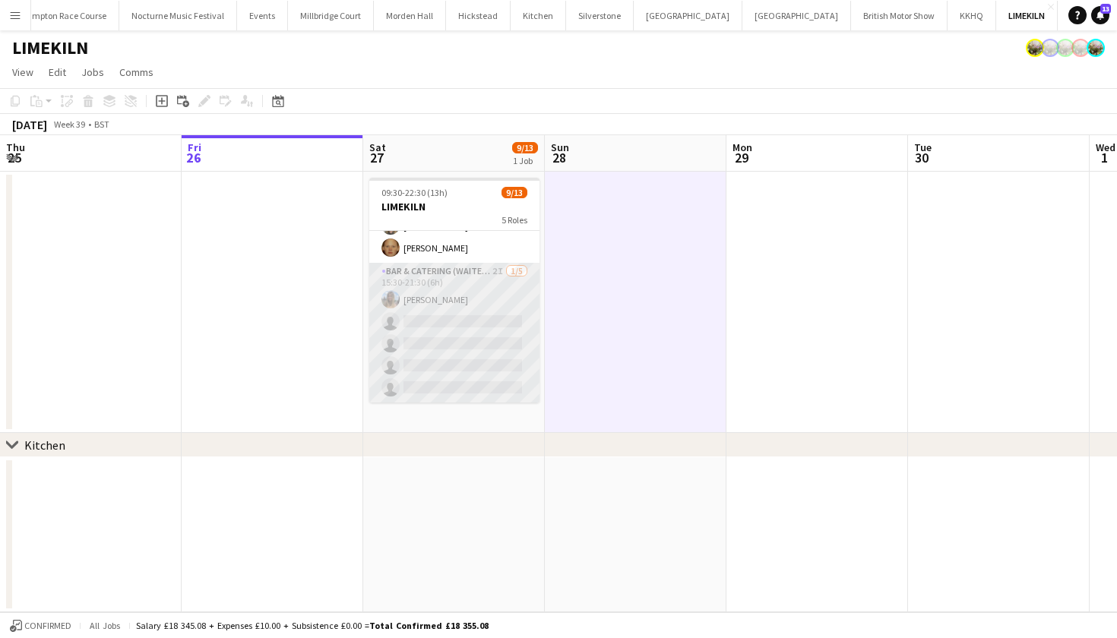
click at [459, 323] on app-card-role "Bar & Catering (Waiter / waitress) 2I [DATE] 15:30-21:30 (6h) [PERSON_NAME] sin…" at bounding box center [454, 333] width 170 height 140
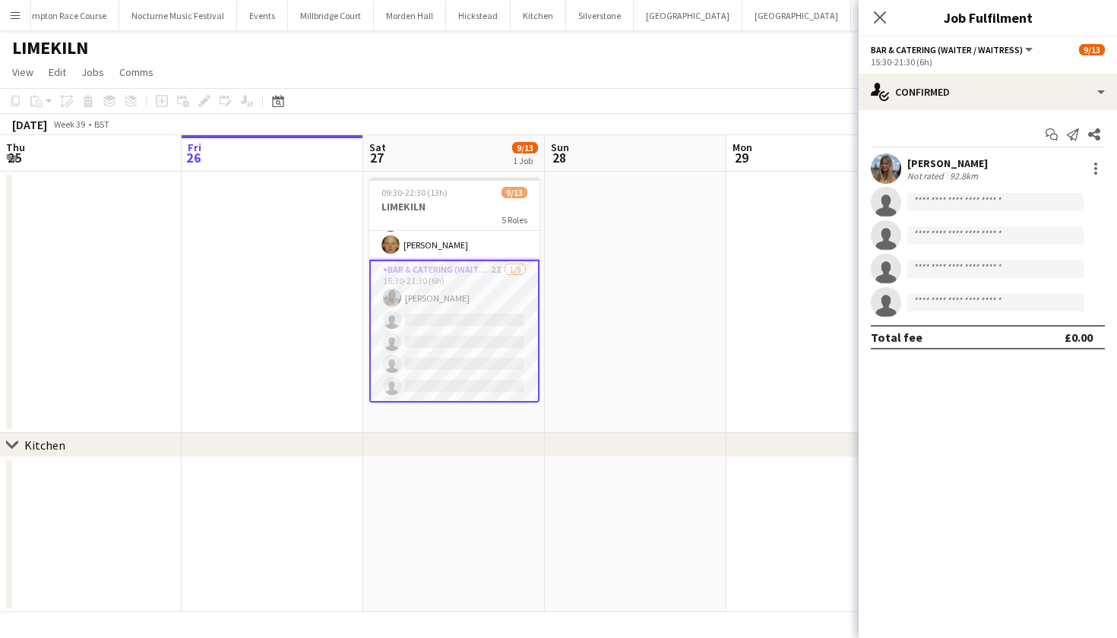
click at [612, 251] on app-date-cell at bounding box center [636, 302] width 182 height 261
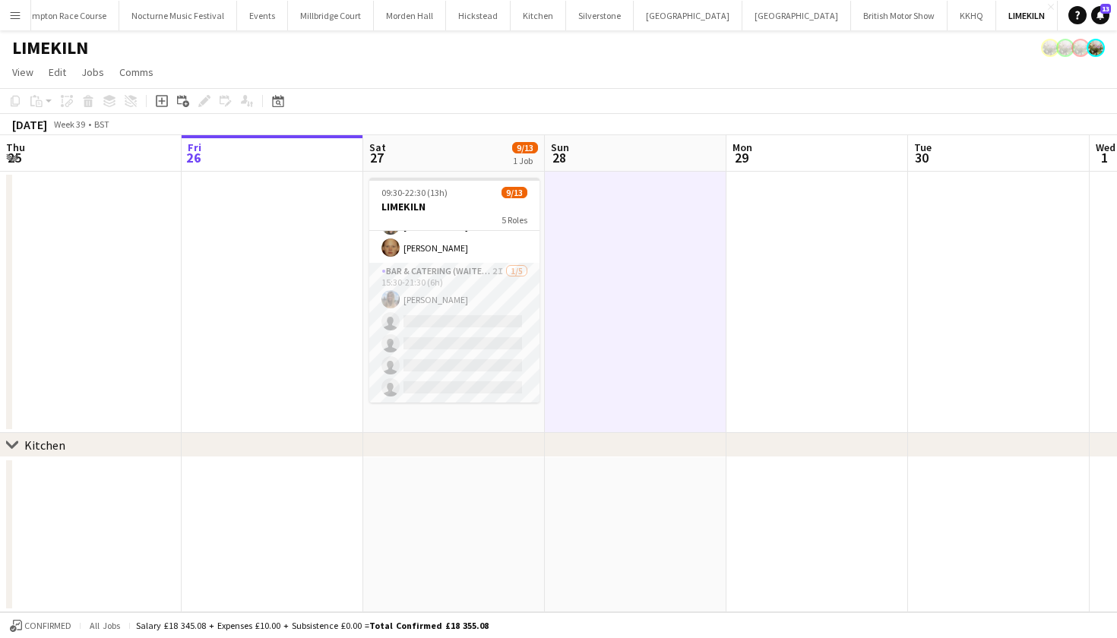
click at [744, 229] on app-date-cell at bounding box center [817, 302] width 182 height 261
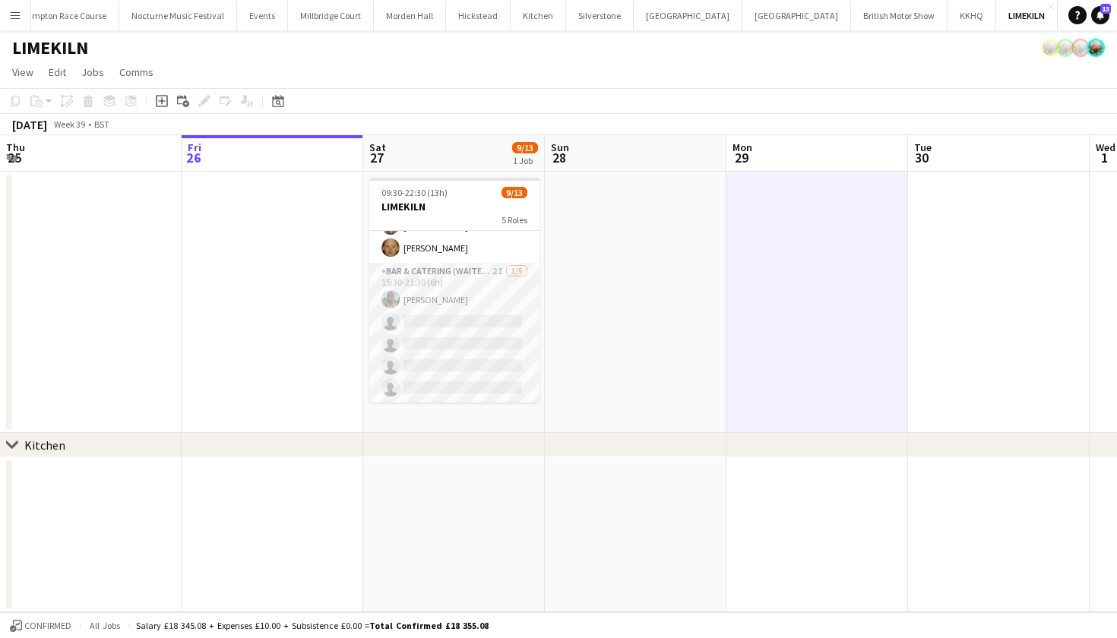
click at [671, 229] on app-date-cell at bounding box center [636, 302] width 182 height 261
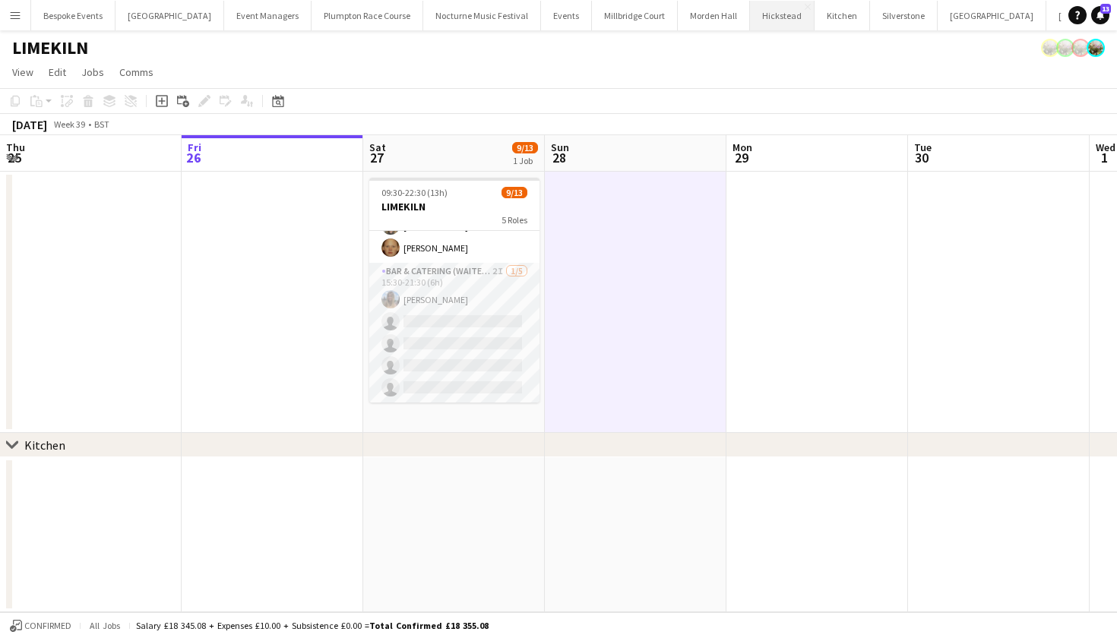
scroll to position [0, 0]
click at [141, 20] on button "[GEOGRAPHIC_DATA] Close" at bounding box center [169, 16] width 109 height 30
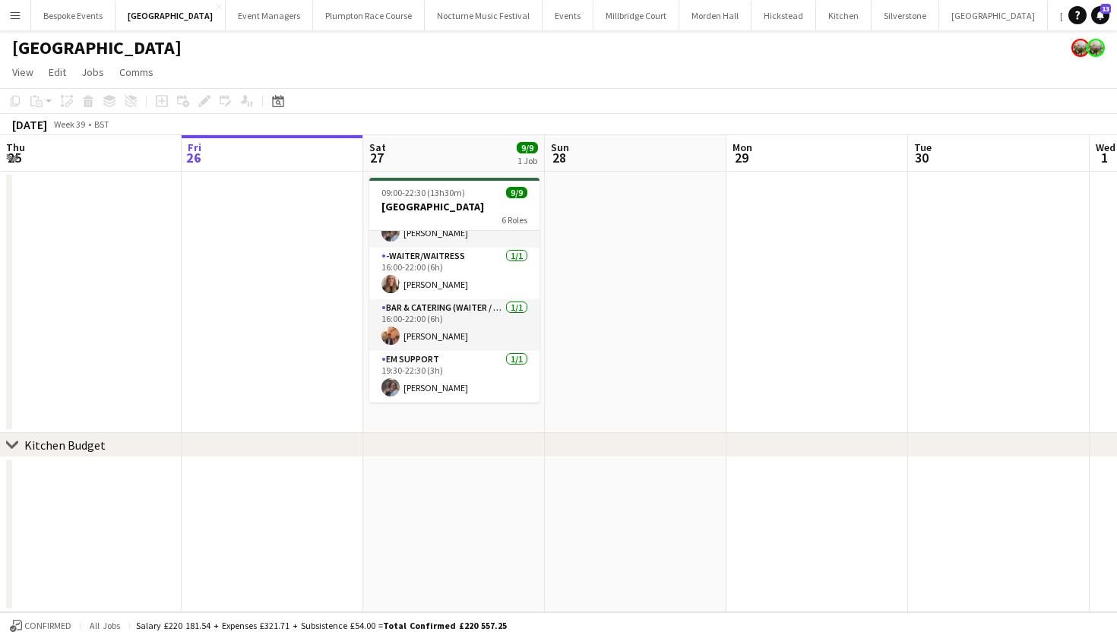
click at [616, 305] on app-date-cell at bounding box center [636, 302] width 182 height 261
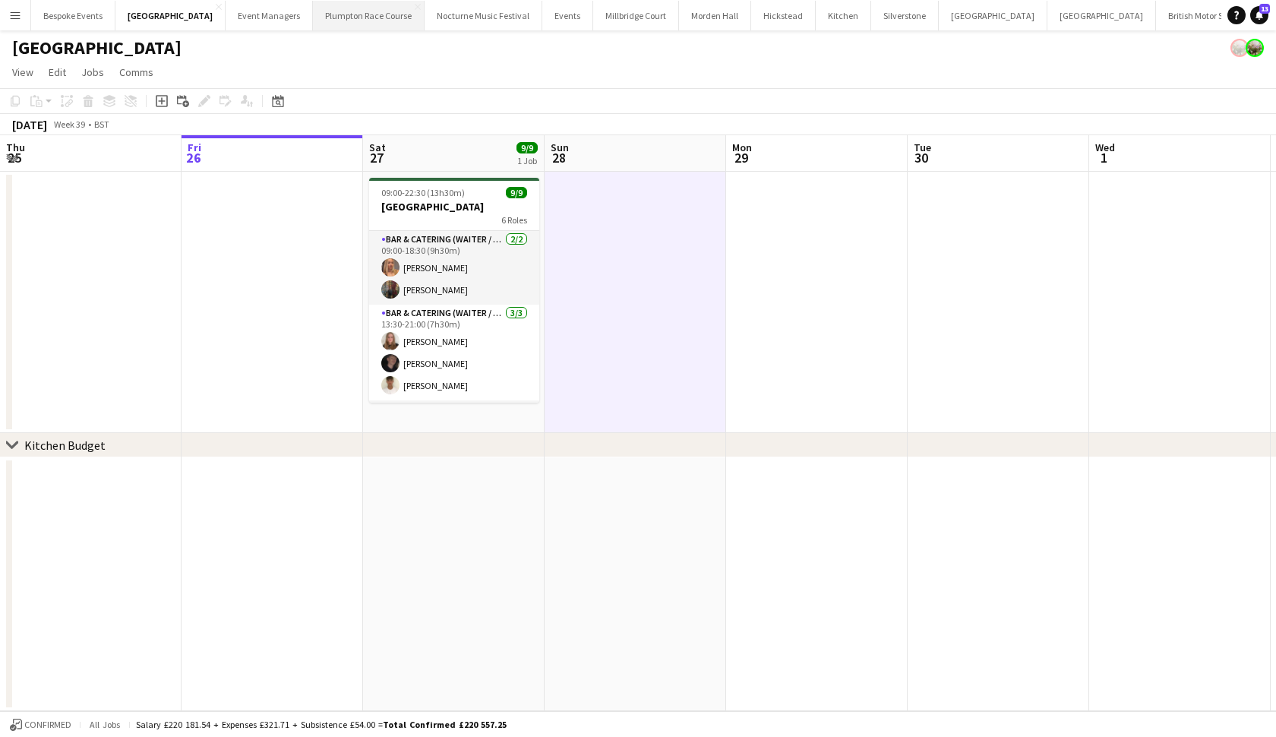
click at [359, 5] on button "Plumpton Race Course Close" at bounding box center [369, 16] width 112 height 30
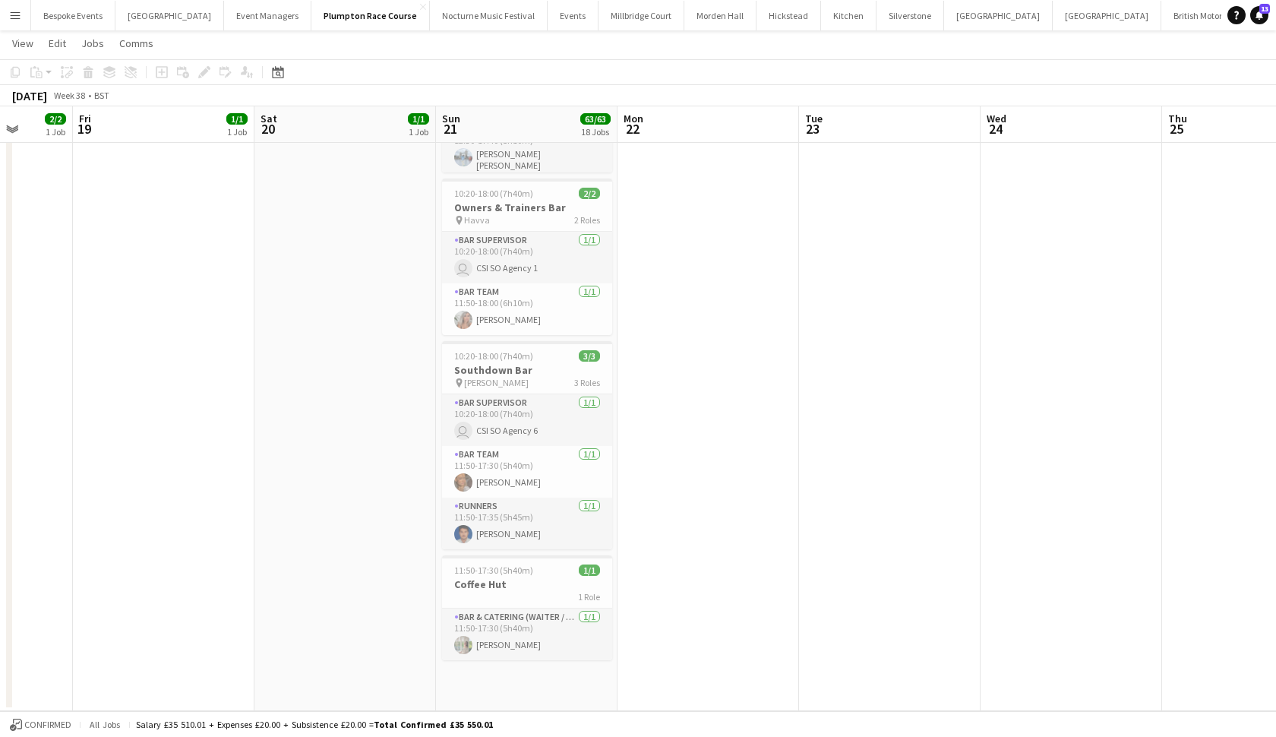
scroll to position [2796, 0]
click at [492, 637] on app-card-role "Bar & Catering (Waiter / waitress) [DATE] 11:50-17:30 (5h40m) [PERSON_NAME]" at bounding box center [527, 635] width 170 height 52
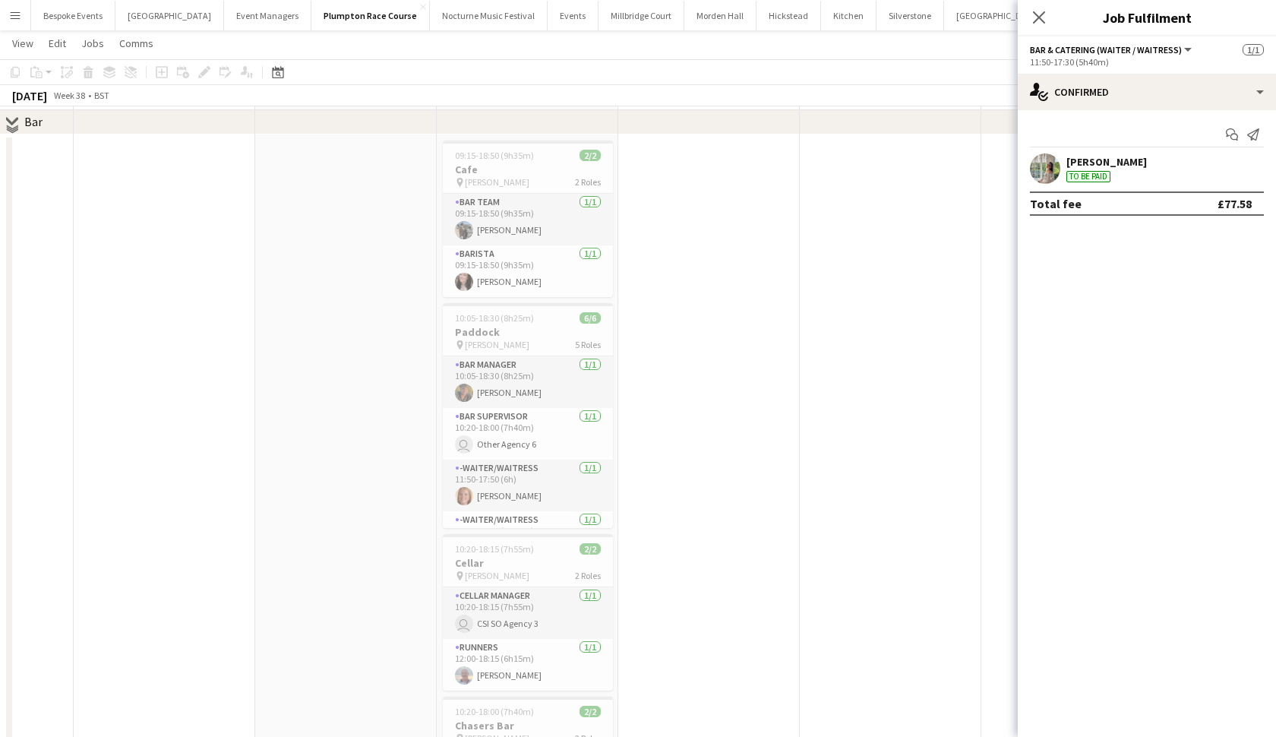
scroll to position [1725, 0]
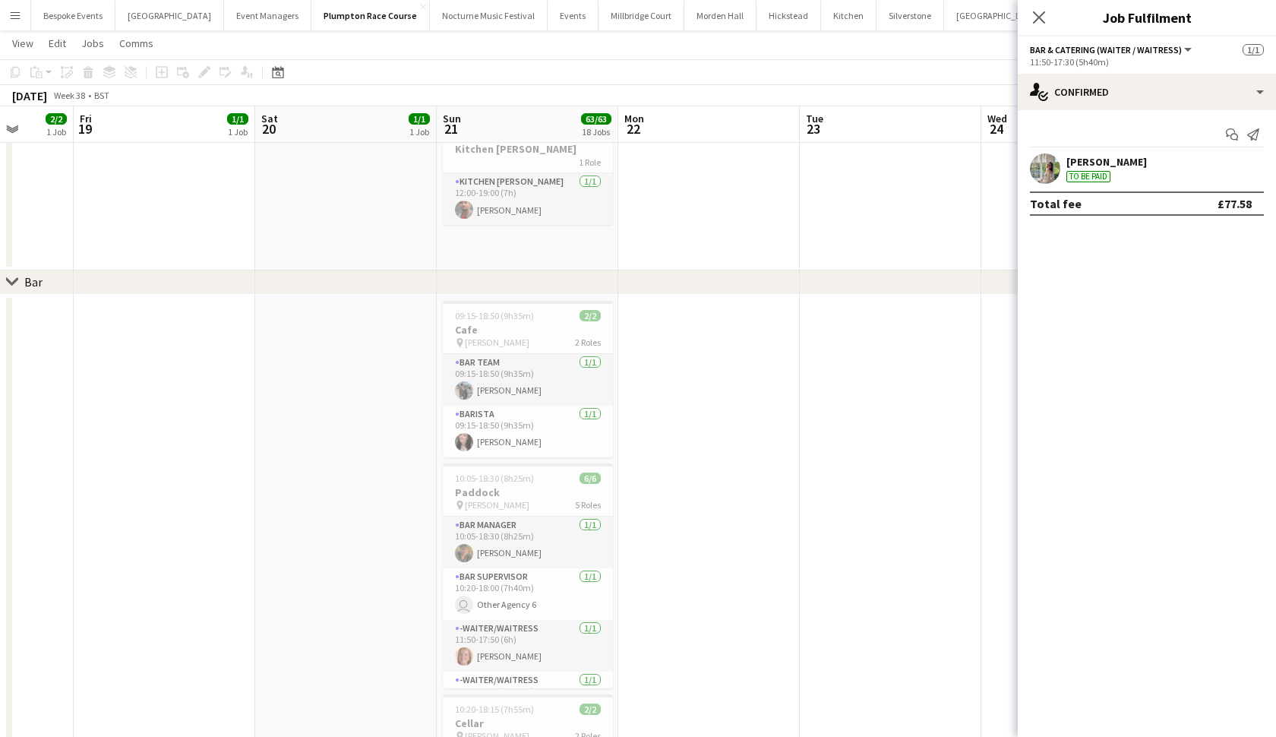
click at [507, 368] on app-card-role "Bar Team [DATE] 09:15-18:50 (9h35m) [PERSON_NAME]" at bounding box center [528, 380] width 170 height 52
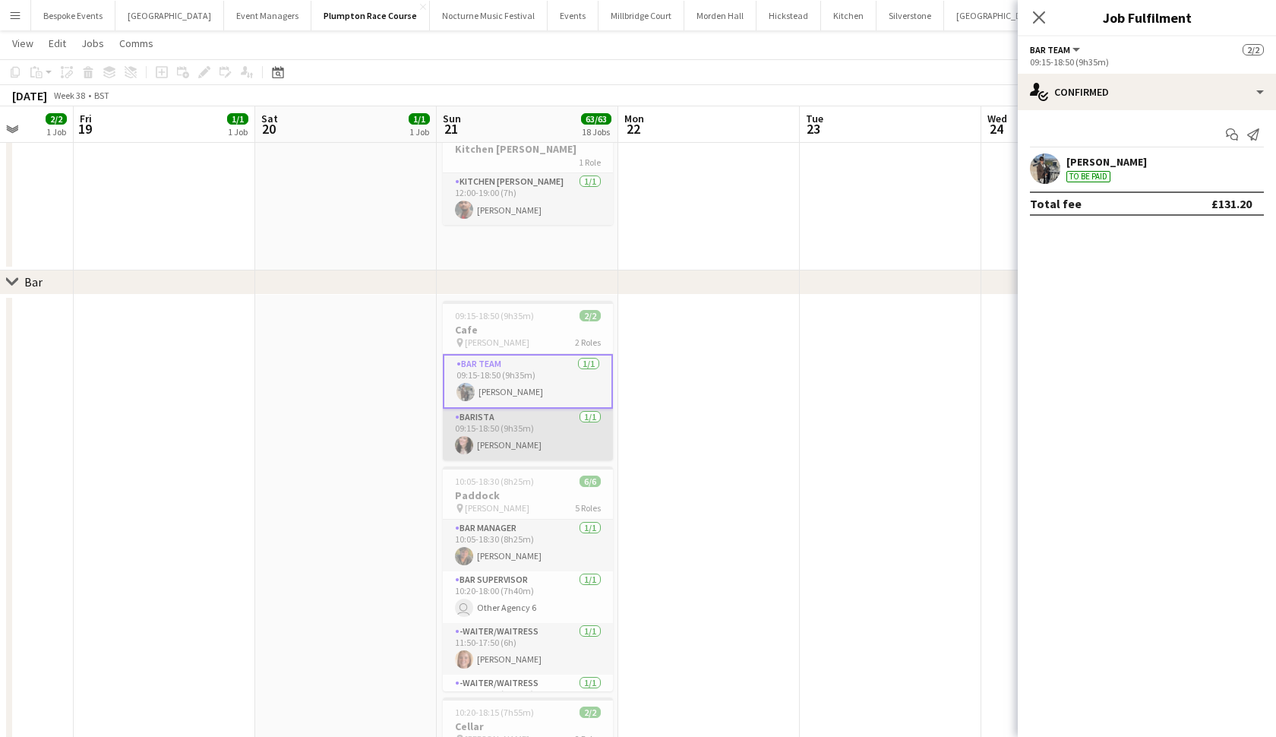
click at [497, 440] on app-card-role "Barista [DATE] 09:15-18:50 (9h35m) [PERSON_NAME]" at bounding box center [528, 435] width 170 height 52
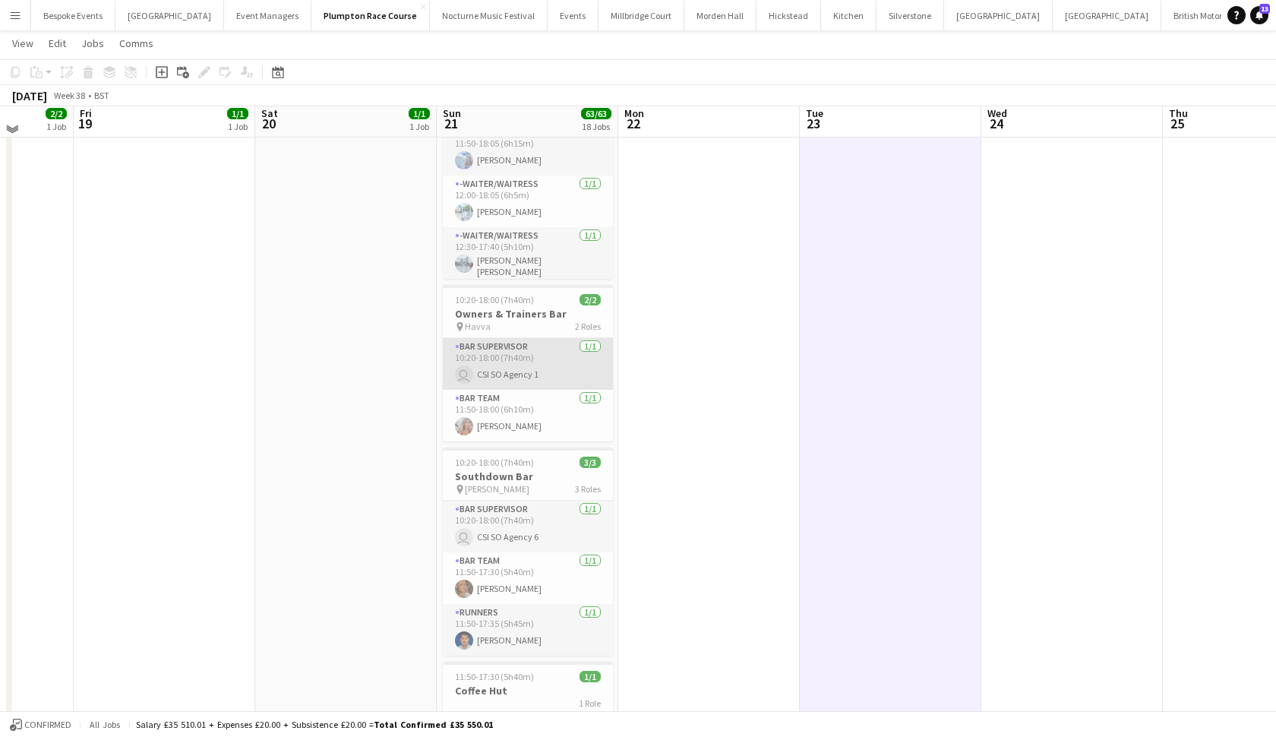
scroll to position [2715, 0]
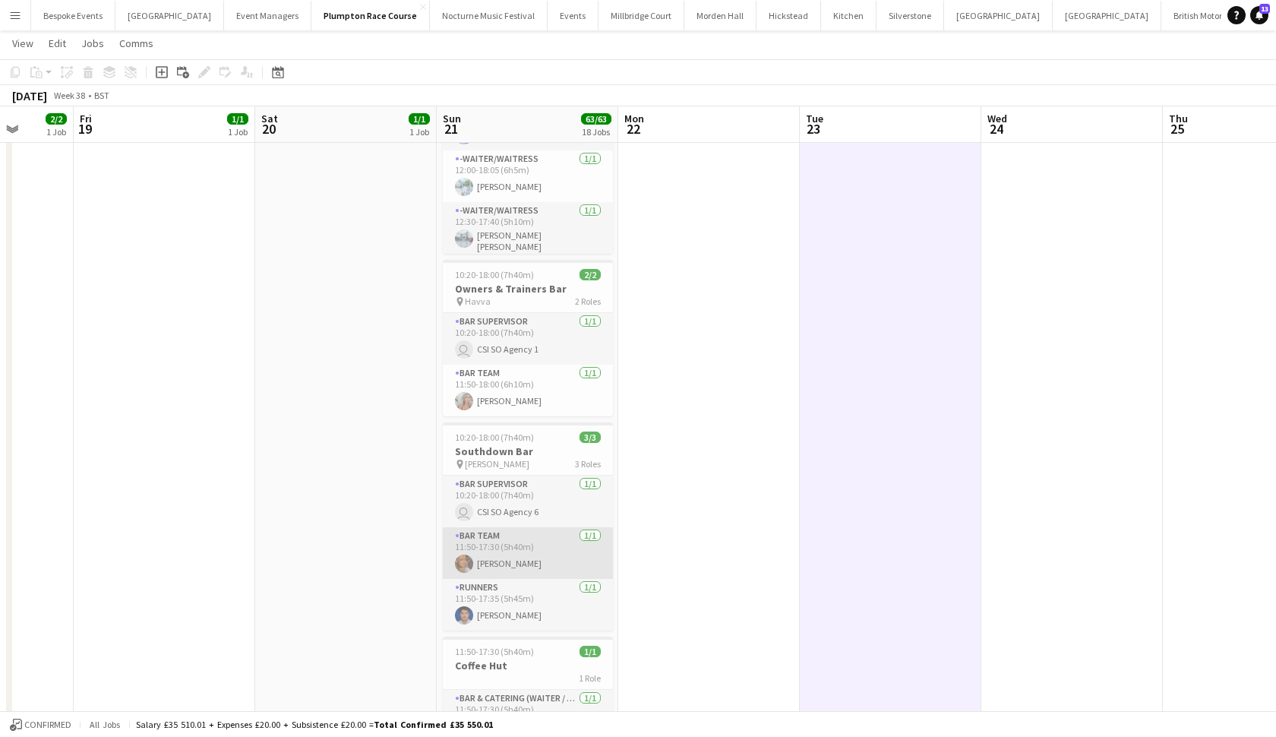
click at [489, 546] on app-card-role "Bar Team [DATE] 11:50-17:30 (5h40m) [PERSON_NAME]" at bounding box center [528, 553] width 170 height 52
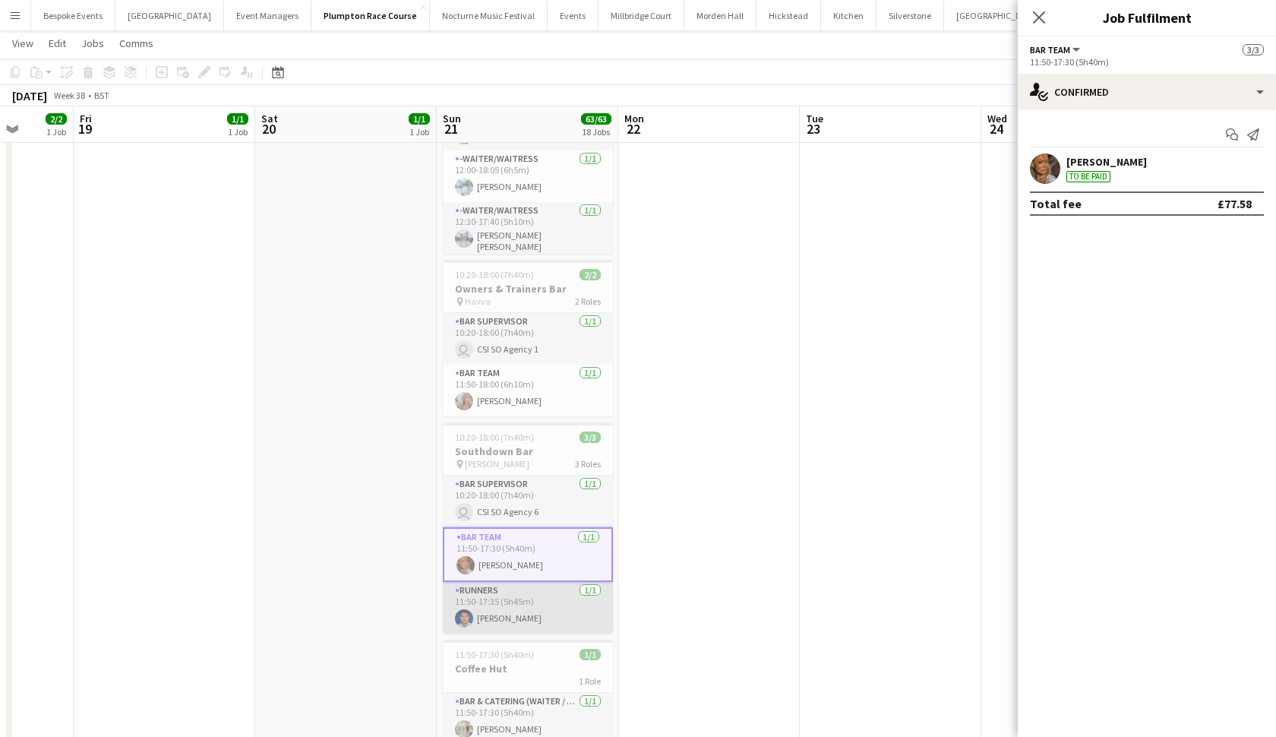
click at [485, 609] on app-card-role "Runners [DATE] 11:50-17:35 (5h45m) [PERSON_NAME]" at bounding box center [528, 608] width 170 height 52
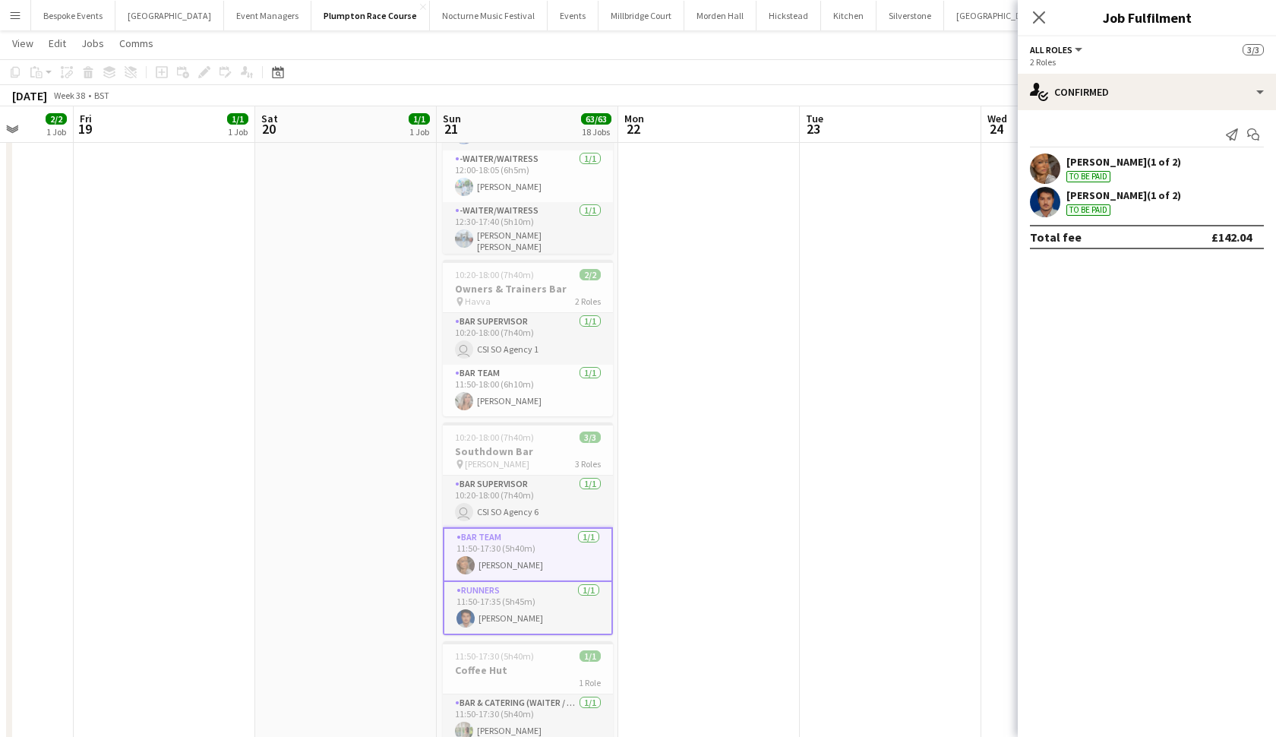
click at [520, 504] on app-card-role "Bar Supervisor [DATE] 10:20-18:00 (7h40m) user CSI SO Agency 6" at bounding box center [528, 502] width 170 height 52
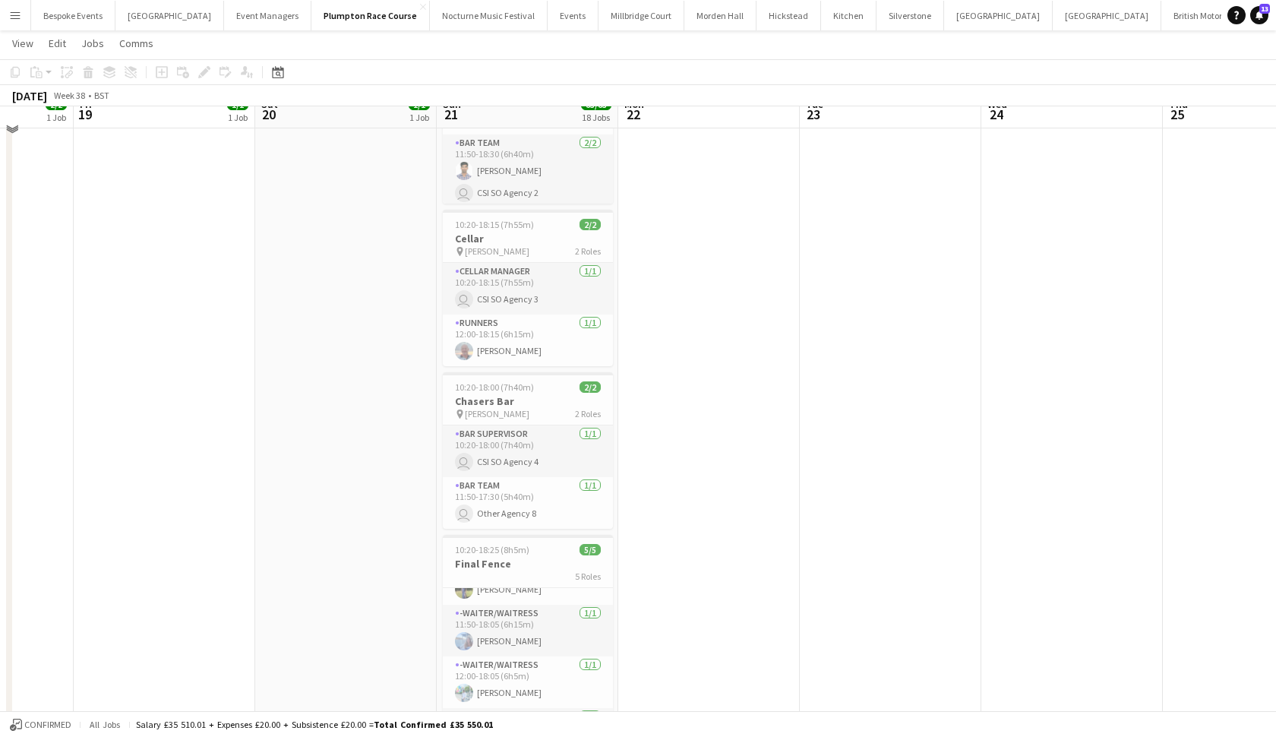
scroll to position [2220, 0]
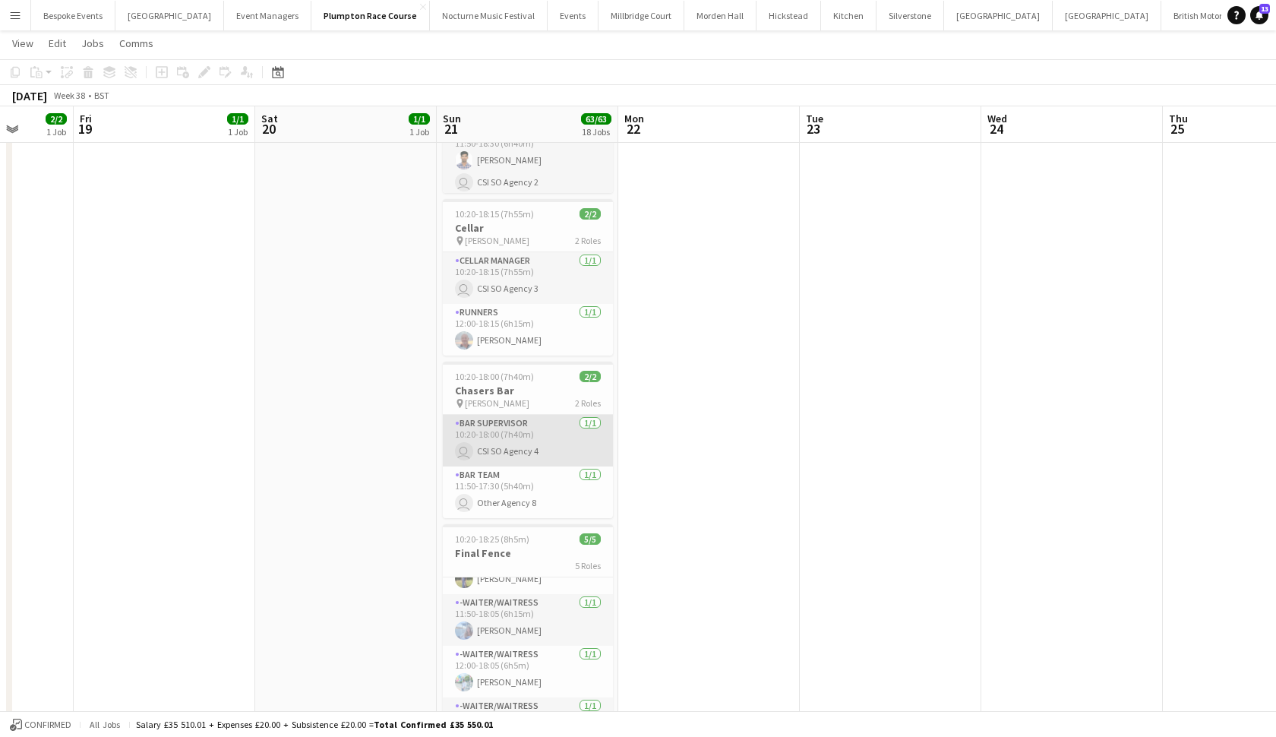
click at [525, 443] on app-card-role "Bar Supervisor [DATE] 10:20-18:00 (7h40m) user CSI SO Agency 4" at bounding box center [528, 441] width 170 height 52
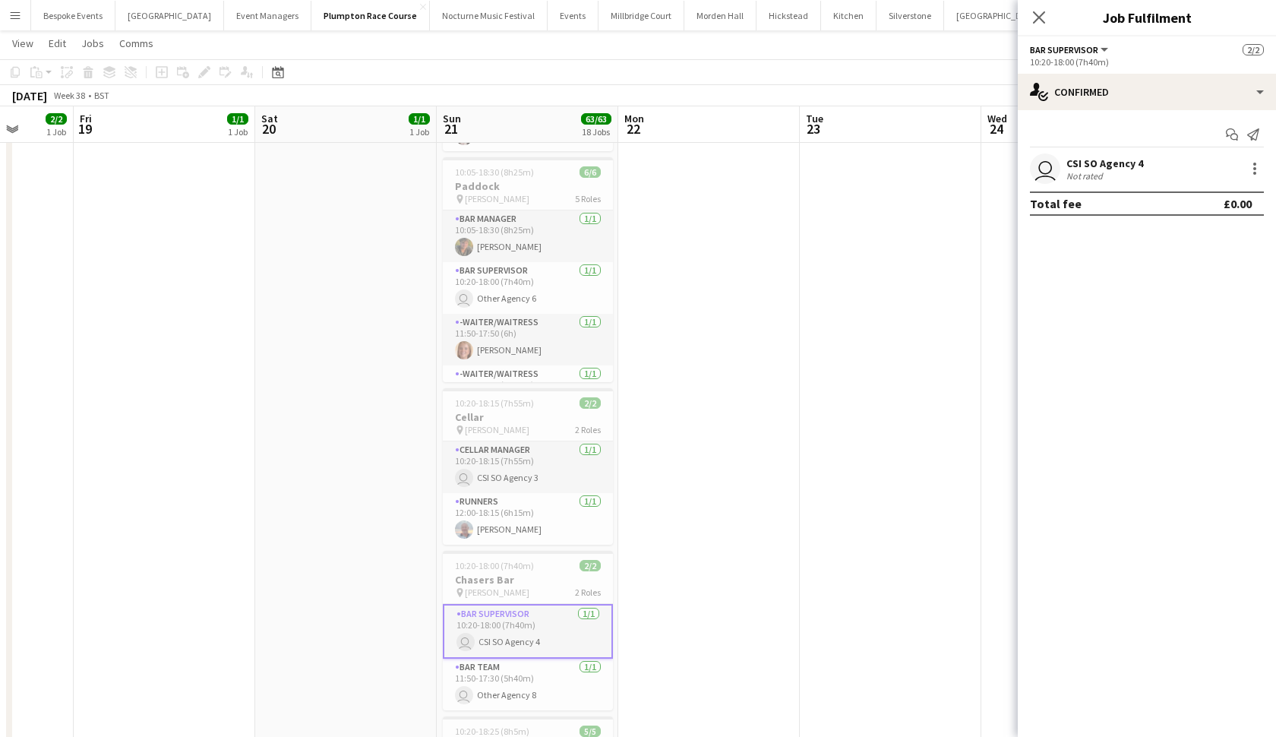
scroll to position [0, 0]
click at [511, 233] on app-card-role "Bar Manager [DATE] 10:05-18:30 (8h25m) [PERSON_NAME]" at bounding box center [528, 236] width 170 height 52
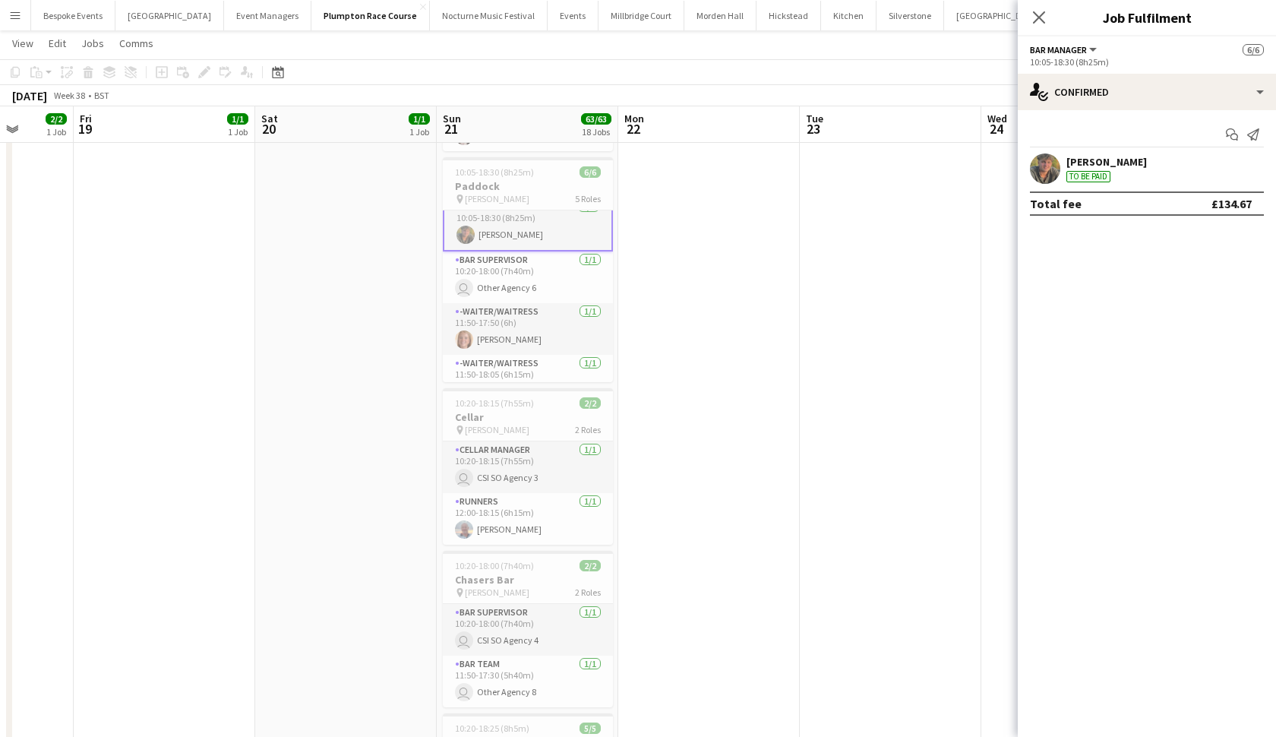
scroll to position [14, 0]
click at [533, 287] on app-card-role "Bar Supervisor [DATE] 10:20-18:00 (7h40m) user Other Agency 6" at bounding box center [528, 277] width 170 height 52
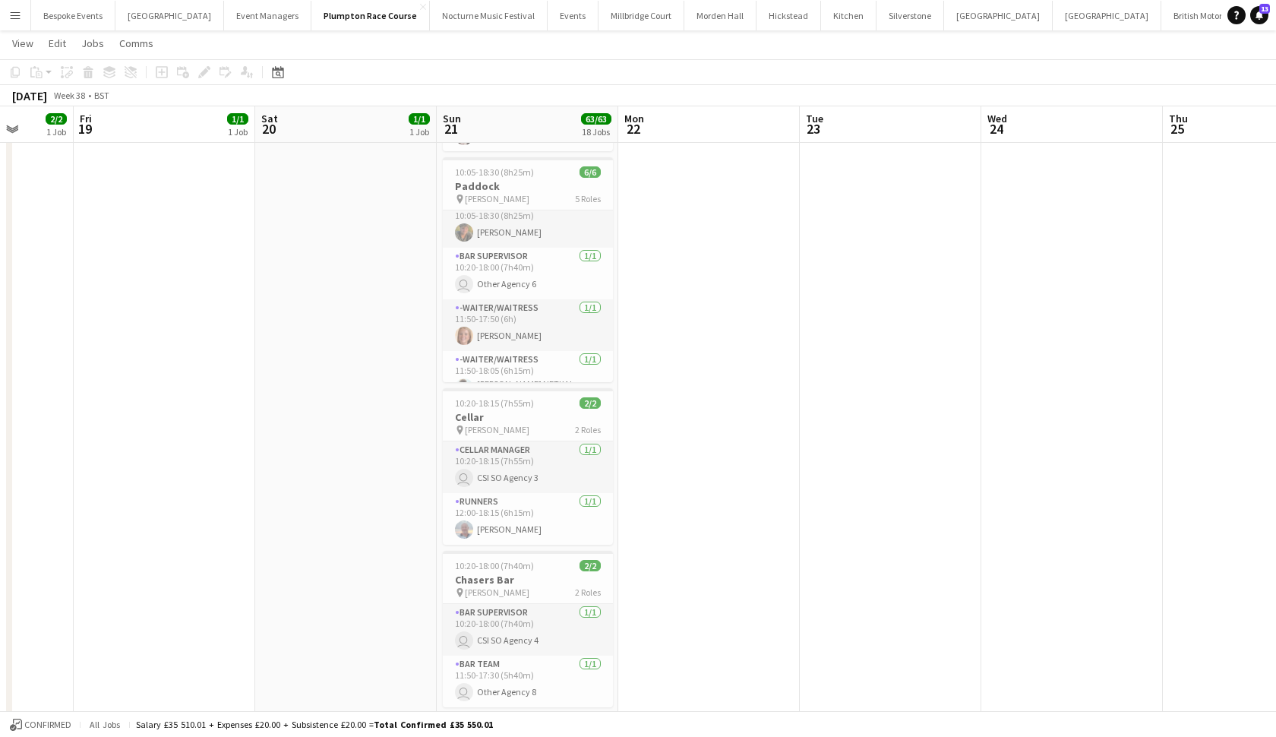
click at [533, 287] on app-card-role "Bar Supervisor [DATE] 10:20-18:00 (7h40m) user Other Agency 6" at bounding box center [528, 274] width 170 height 52
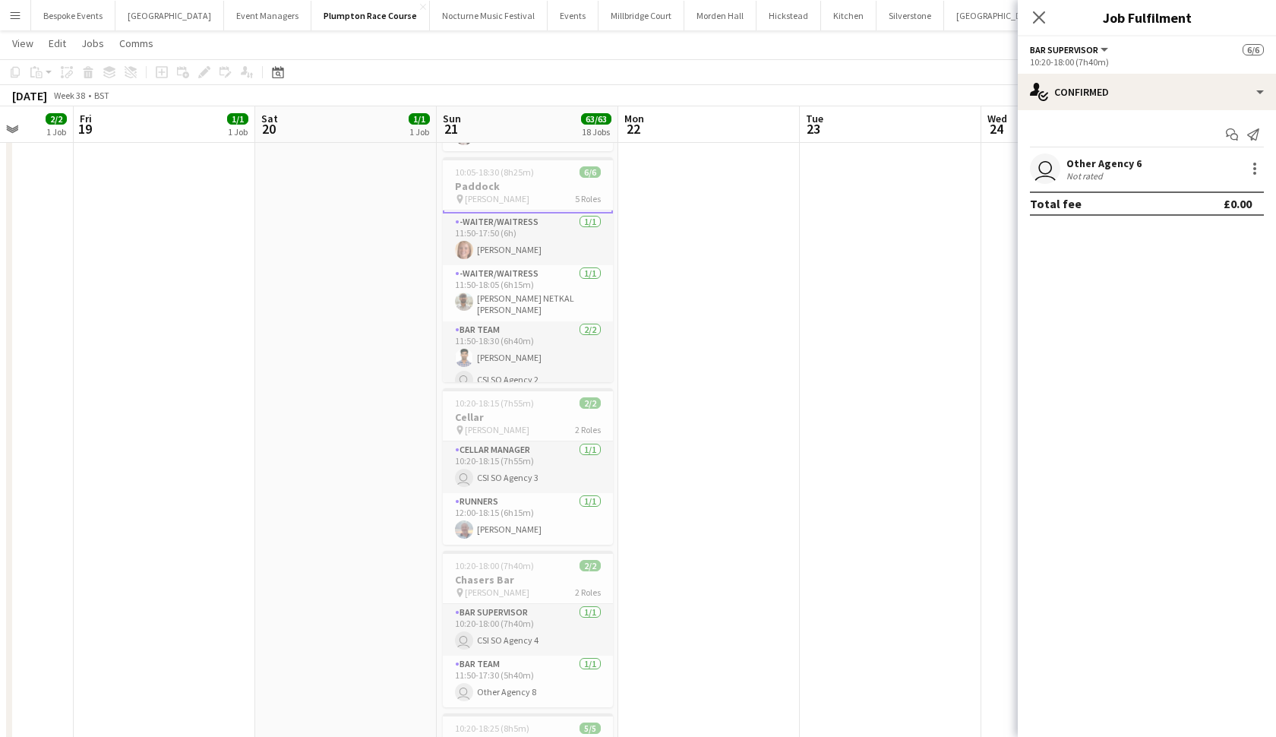
scroll to position [111, 0]
click at [520, 283] on app-card-role "-Waiter/Waitress [DATE] 11:50-18:05 (6h15m) [PERSON_NAME] NETKAL [PERSON_NAME]" at bounding box center [528, 286] width 170 height 56
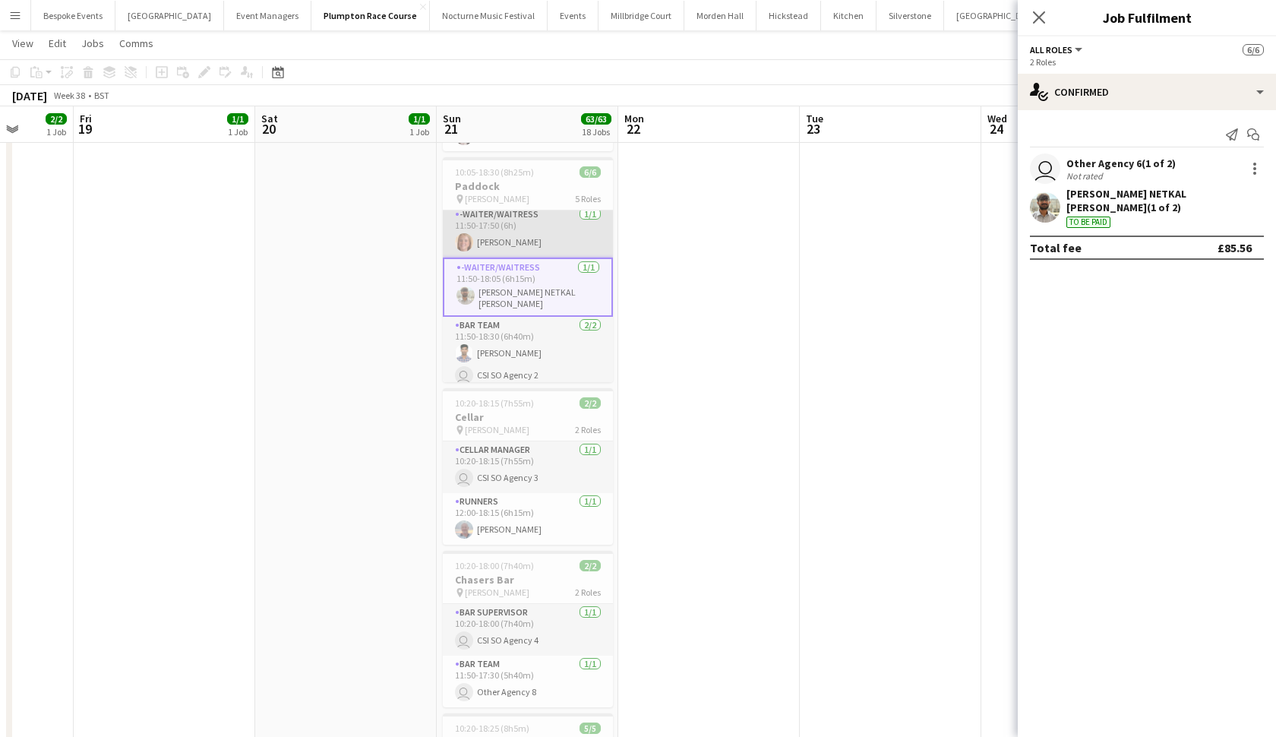
click at [512, 236] on app-card-role "-Waiter/Waitress [DATE] 11:50-17:50 (6h) [PERSON_NAME]" at bounding box center [528, 232] width 170 height 52
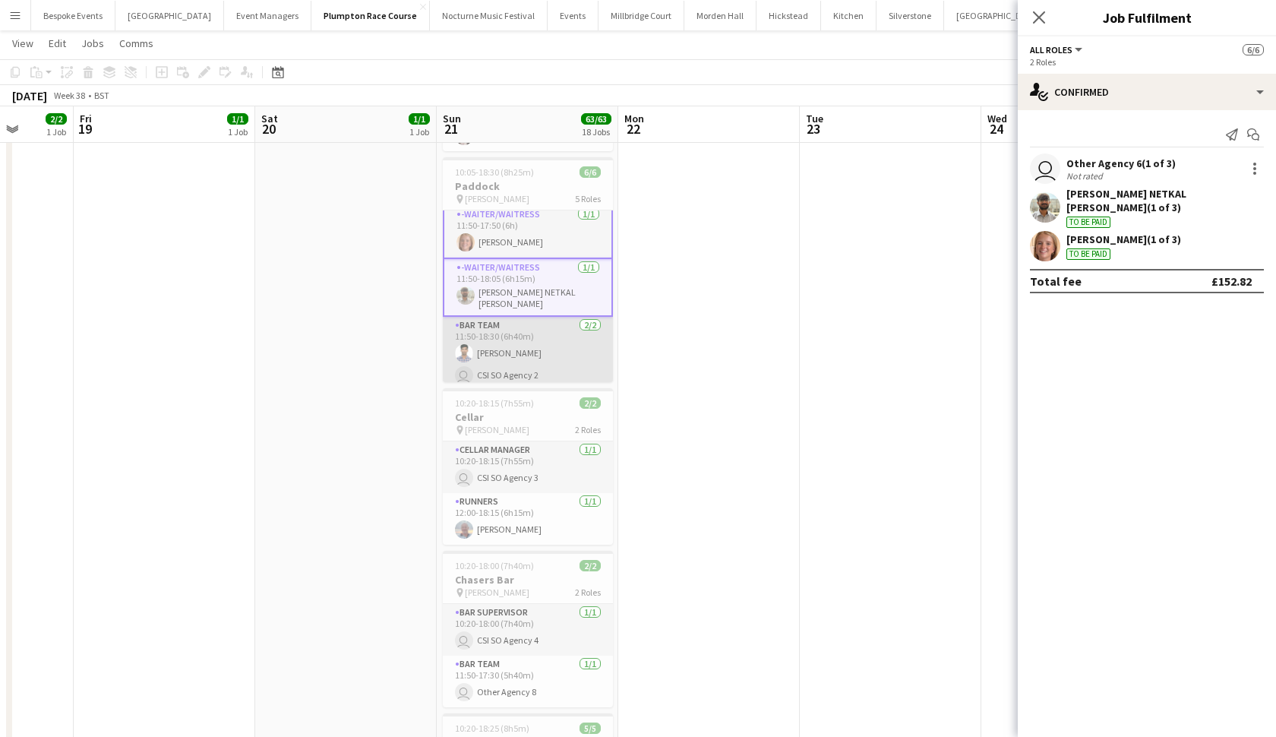
click at [513, 336] on app-card-role "Bar Team [DATE] 11:50-18:30 (6h40m) [PERSON_NAME] user CSI SO Agency 2" at bounding box center [528, 354] width 170 height 74
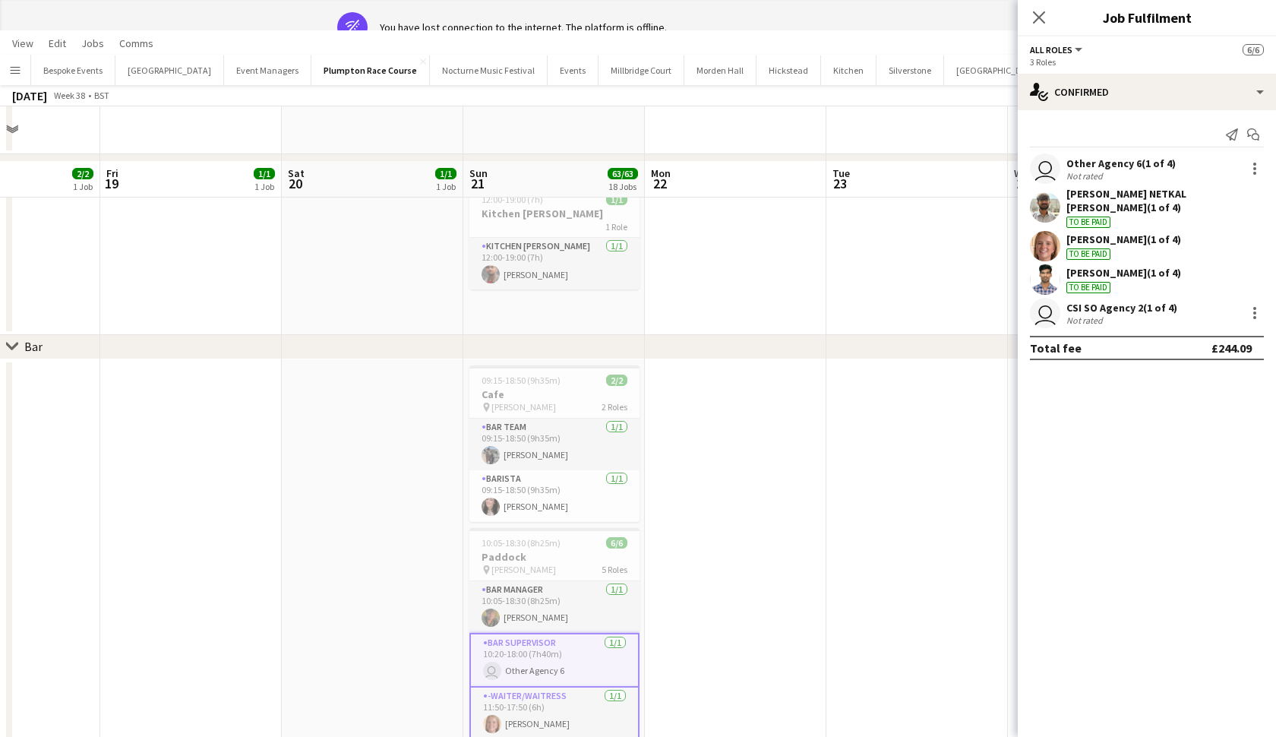
scroll to position [0, 0]
